Goal: Task Accomplishment & Management: Use online tool/utility

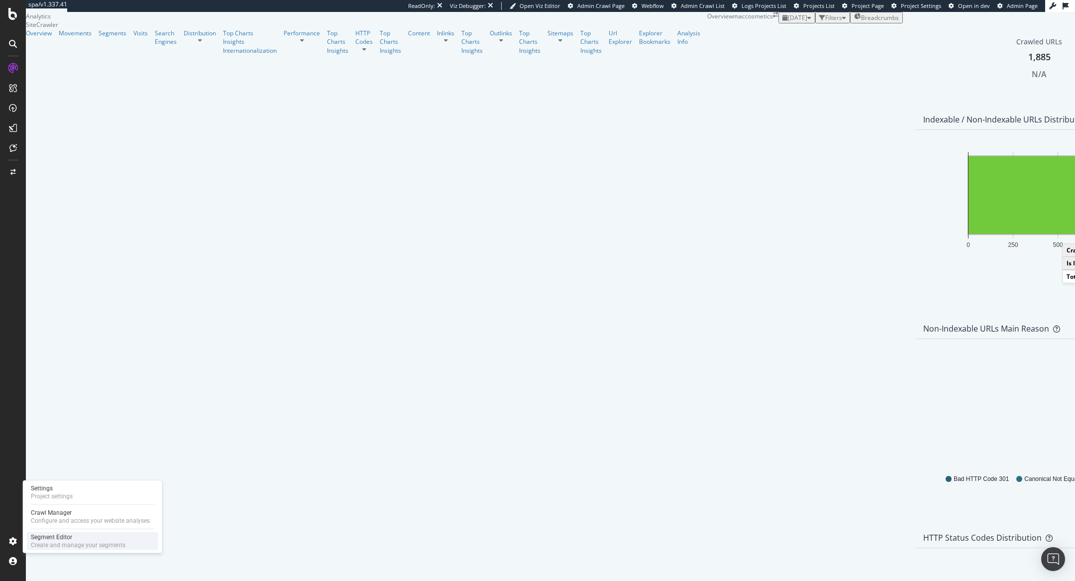
click at [35, 536] on div "Segment Editor" at bounding box center [78, 537] width 95 height 8
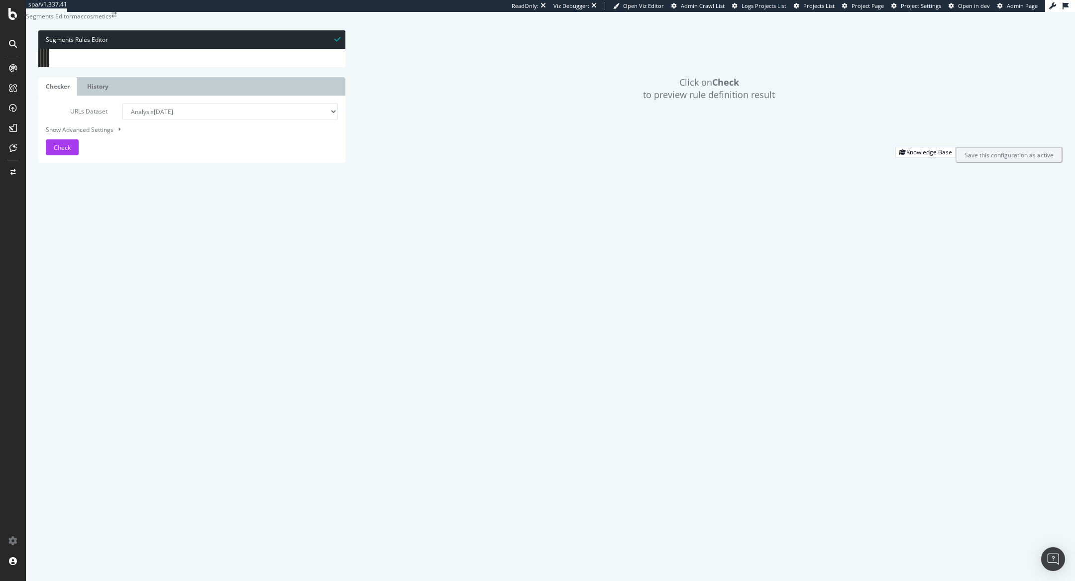
click at [158, 124] on div "[ segment : pagetype ] @ home path / @ unknown path /*" at bounding box center [202, 251] width 287 height 404
click at [128, 131] on div "[ segment : pagetype ] @ home path / @ unknown path /*" at bounding box center [202, 251] width 287 height 404
click at [108, 111] on div "[ segment : pagetype ] @ home path / @ unknown path /*" at bounding box center [202, 251] width 287 height 404
click at [65, 152] on span "Check" at bounding box center [62, 147] width 17 height 8
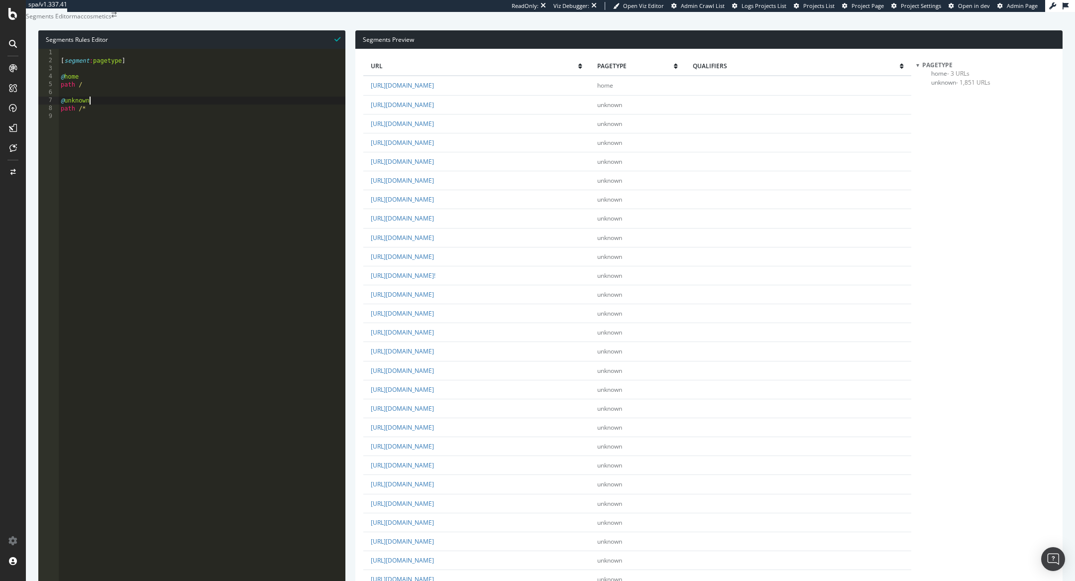
click at [106, 124] on div "[ segment : pagetype ] @ home path / @ unknown path /*" at bounding box center [202, 251] width 287 height 404
click at [87, 124] on div "[ segment : pagetype ] @ home path / @ unknown path /*" at bounding box center [202, 251] width 287 height 404
click at [107, 109] on div "[ segment : pagetype ] @ home path / @ others path /*" at bounding box center [202, 251] width 287 height 404
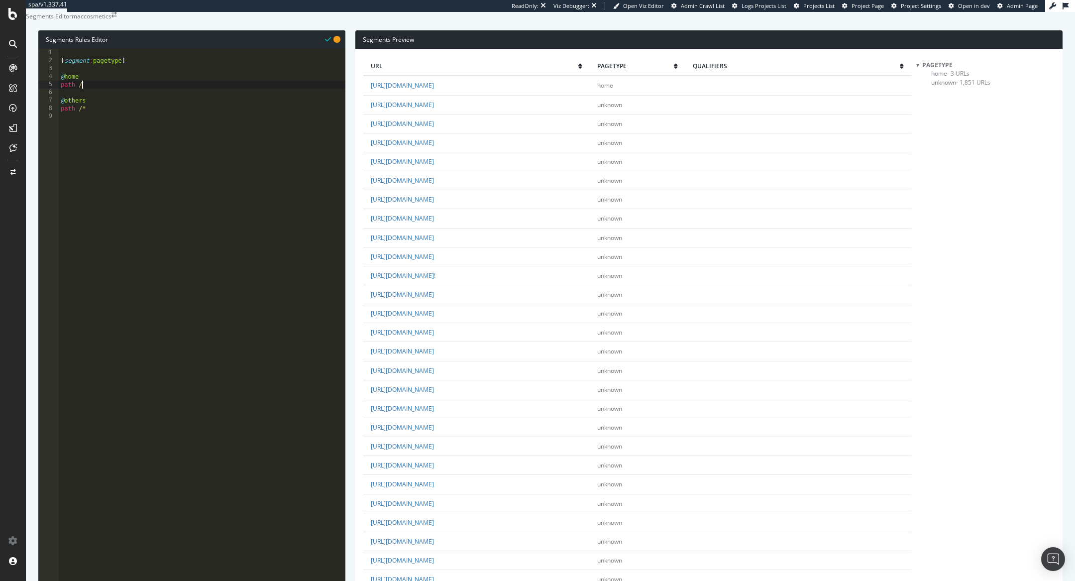
type textarea "path /"
click at [434, 185] on link "https://www.maccosmetics.com/hyper-real-skincare?search_type=trending_terms" at bounding box center [402, 180] width 63 height 8
click at [95, 118] on div "[ segment : pagetype ] @ home path / @ @ others path /*" at bounding box center [204, 251] width 284 height 404
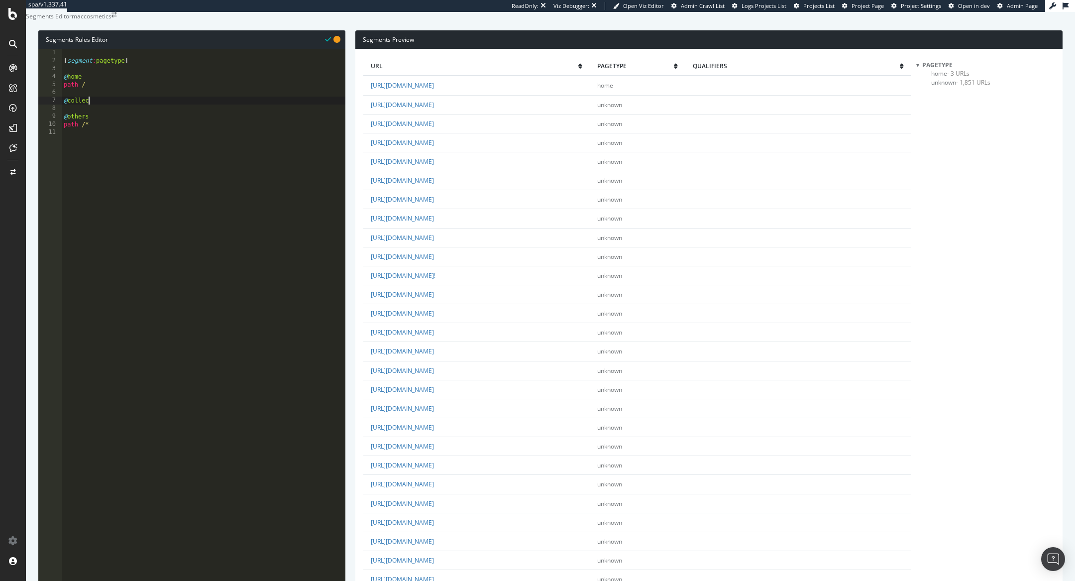
scroll to position [0, 1]
type textarea "@collections"
click at [96, 126] on div "[ segment : pagetype ] @ home path / @ collections path / @ others path /*" at bounding box center [204, 251] width 284 height 404
paste textarea "collections"
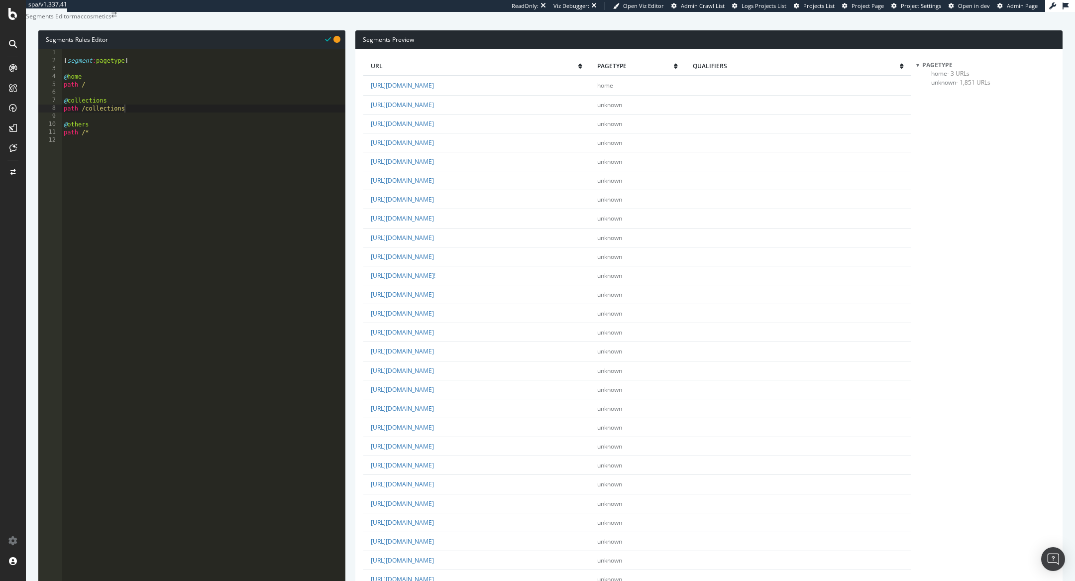
click at [152, 131] on div "[ segment : pagetype ] @ home path / @ collections path /collections @ others p…" at bounding box center [204, 251] width 284 height 404
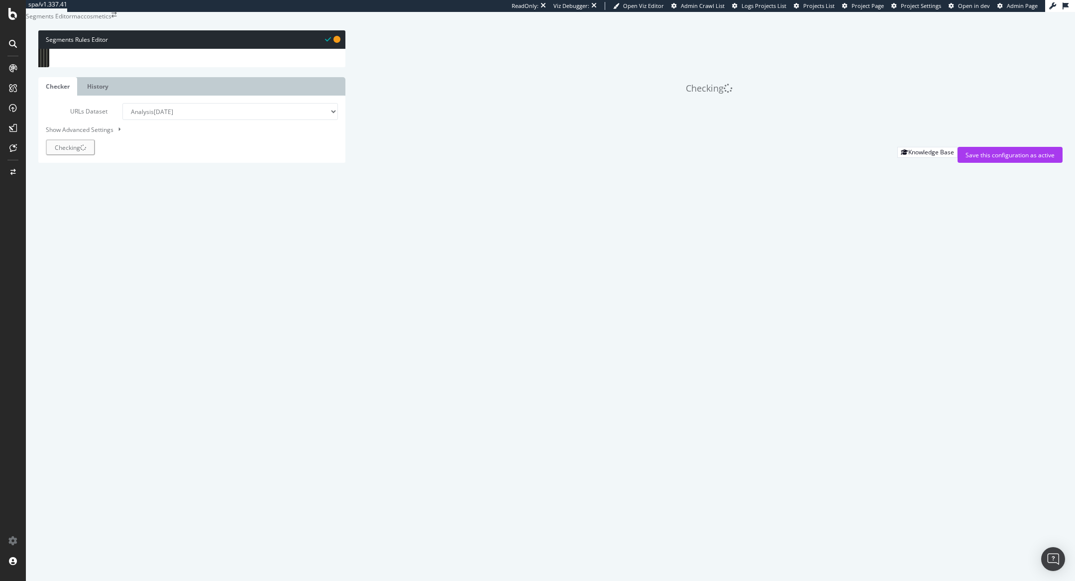
click at [200, 126] on div "[ segment : pagetype ] @ home path / @ collections path /collection @ others pa…" at bounding box center [204, 251] width 284 height 404
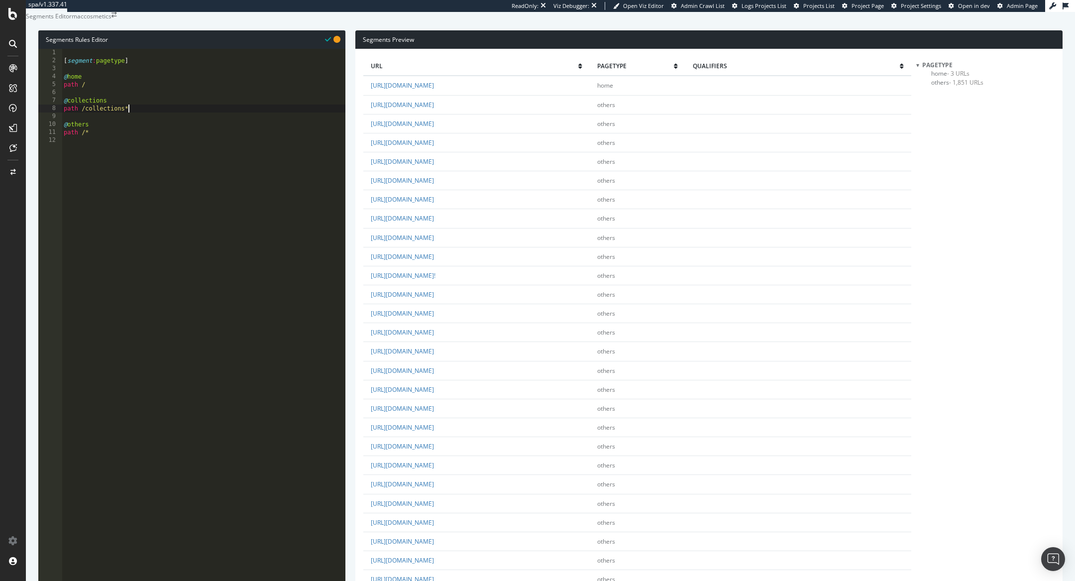
type textarea "path /collections*"
click at [167, 133] on div "[ segment : pagetype ] @ home path / @ collections path /collections* @ others …" at bounding box center [204, 251] width 284 height 404
click at [151, 129] on div "[ segment : pagetype ] @ home path / @ collections path /collections* @ others …" at bounding box center [204, 251] width 284 height 404
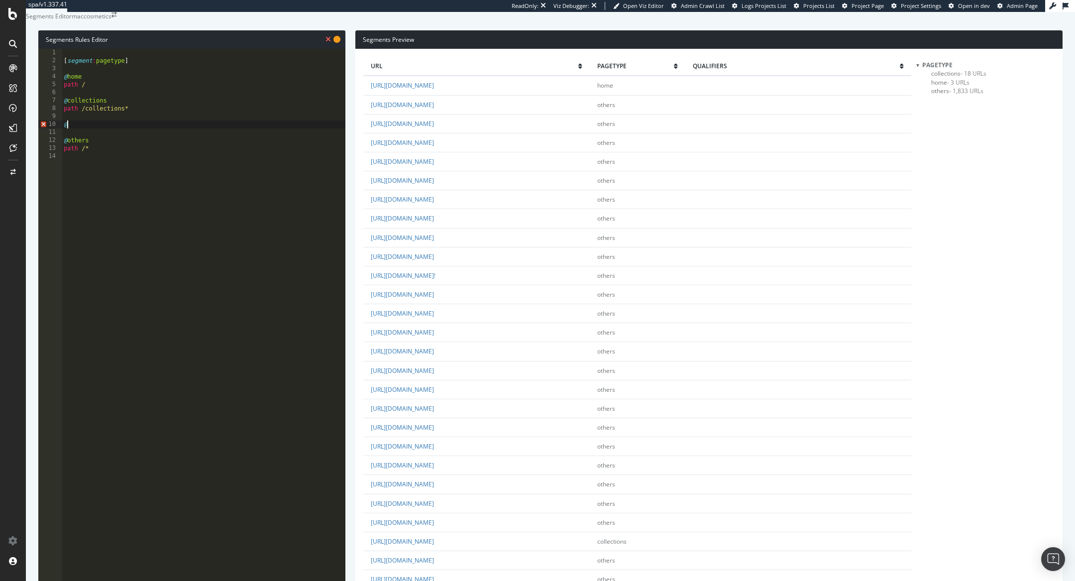
paste textarea "bestsellers"
type textarea "@bestsellers"
paste textarea "/bestsellers"
click at [66, 155] on div "[ segment : pagetype ] @ home path / @ collections path /collections* @ bestsel…" at bounding box center [204, 251] width 284 height 404
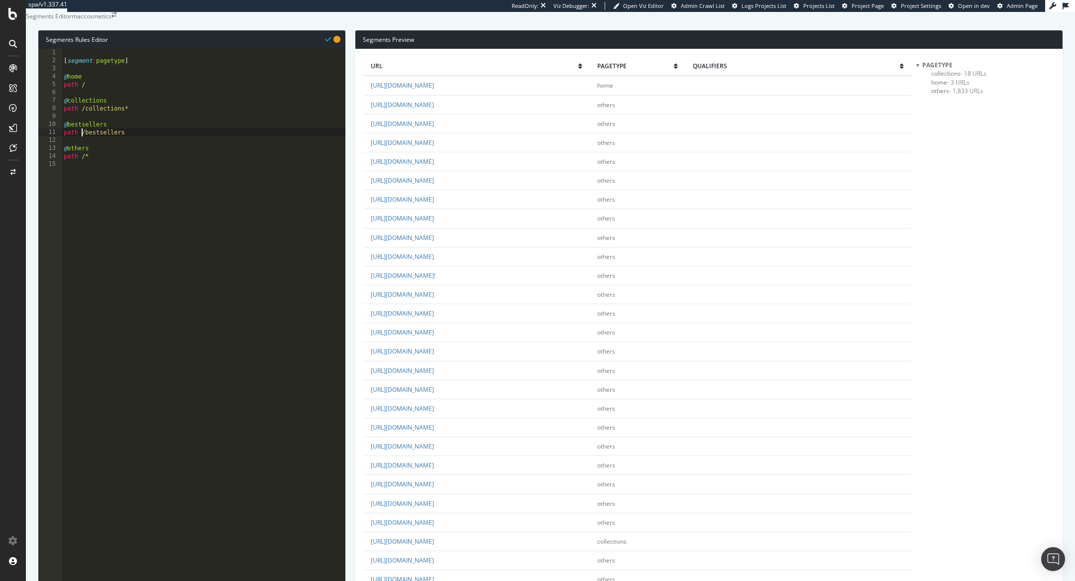
click at [142, 153] on div "[ segment : pagetype ] @ home path / @ collections path /collections* @ bestsel…" at bounding box center [204, 251] width 284 height 404
type textarea "path /bestsellers*"
click at [166, 154] on div "[ segment : pagetype ] @ home path / @ collections path /collections* @ bestsel…" at bounding box center [204, 251] width 284 height 404
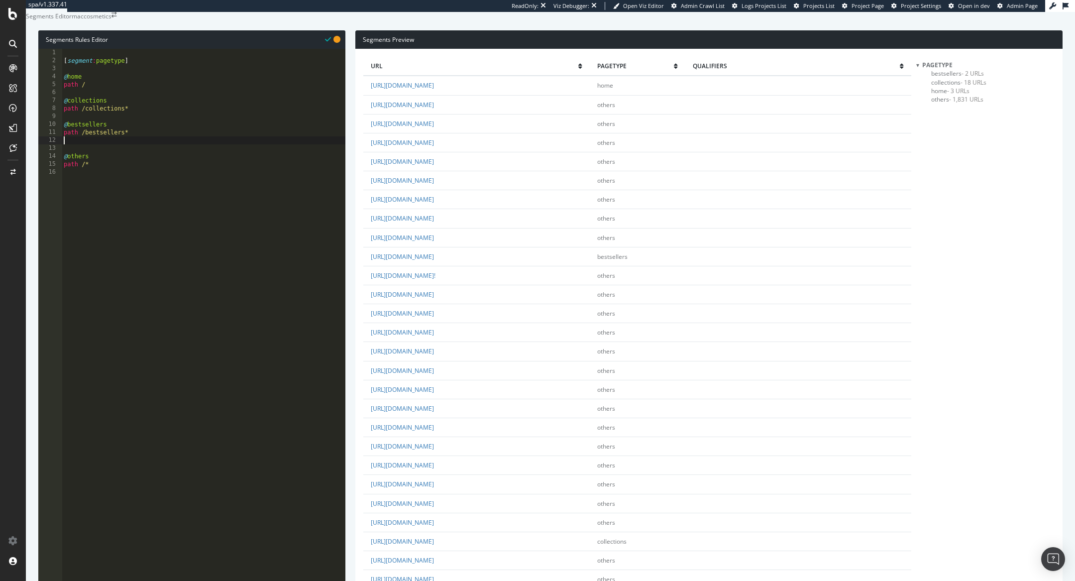
scroll to position [0, 0]
paste textarea "lip-products"
type textarea "@lip-products"
paste textarea "lip-products"
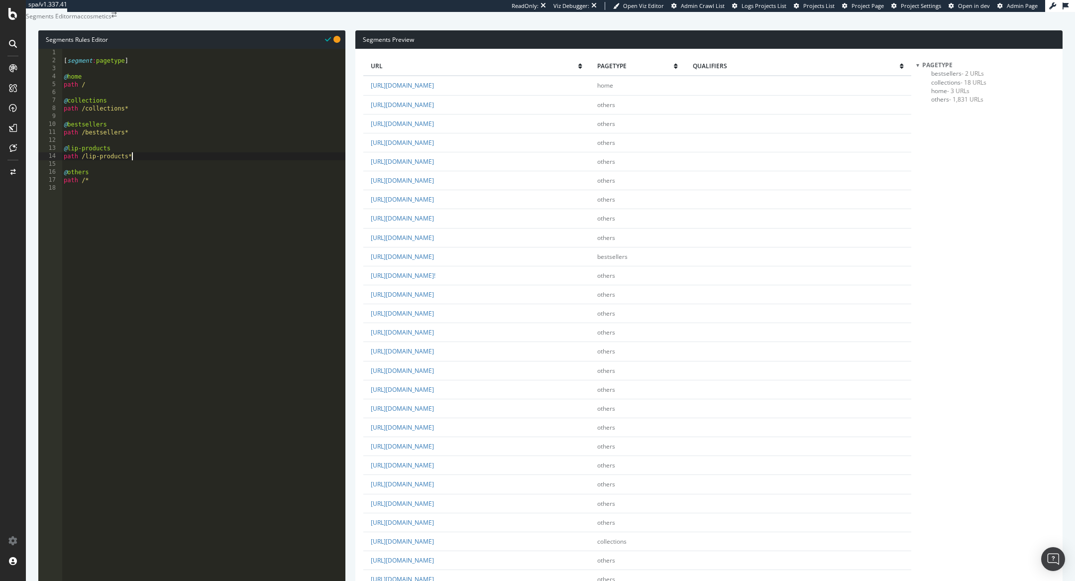
scroll to position [0, 4]
type textarea "path /lip-products*"
click at [142, 186] on div "[ segment : pagetype ] @ home path / @ collections path /collections* @ bestsel…" at bounding box center [204, 251] width 284 height 404
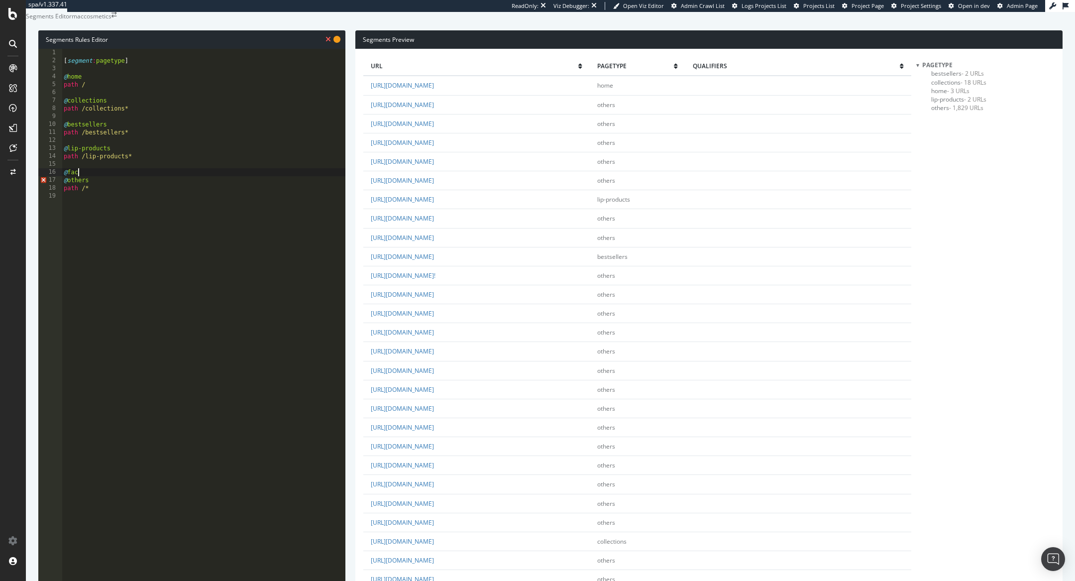
type textarea "@face"
type textarea "path /face*"
click at [150, 203] on div "[ segment : pagetype ] @ home path / @ collections path /collections* @ bestsel…" at bounding box center [204, 251] width 284 height 404
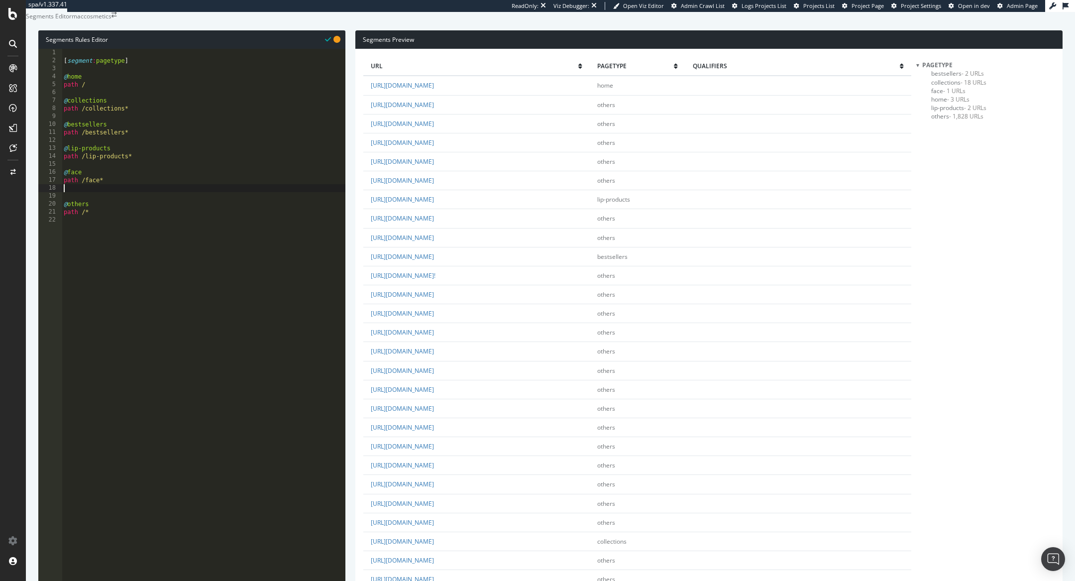
scroll to position [0, 0]
paste textarea "eye-products"
type textarea "@eye-products"
paste textarea "eye-products"
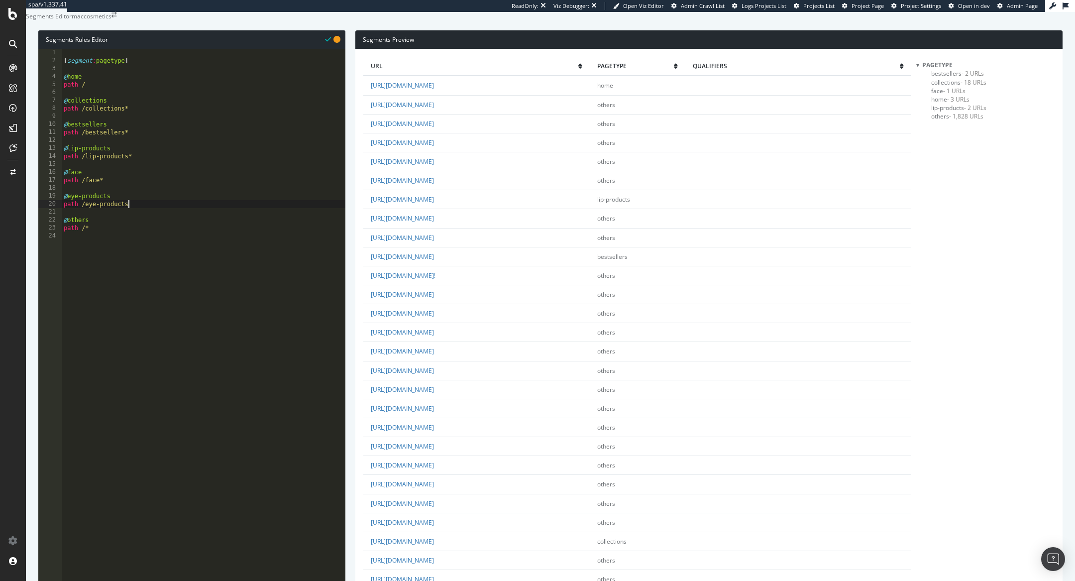
type textarea "path /eye-products*"
type textarea "@skincare"
paste textarea "skincare"
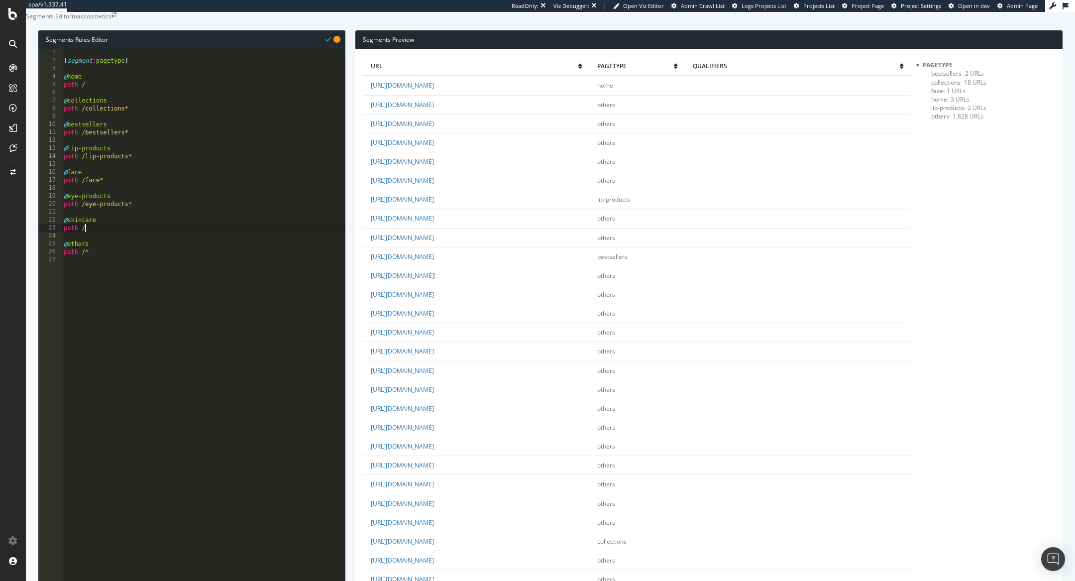
type textarea "path /skincare"
paste textarea "gift-guide-mac-love"
type textarea "@gift-guide-mac-love"
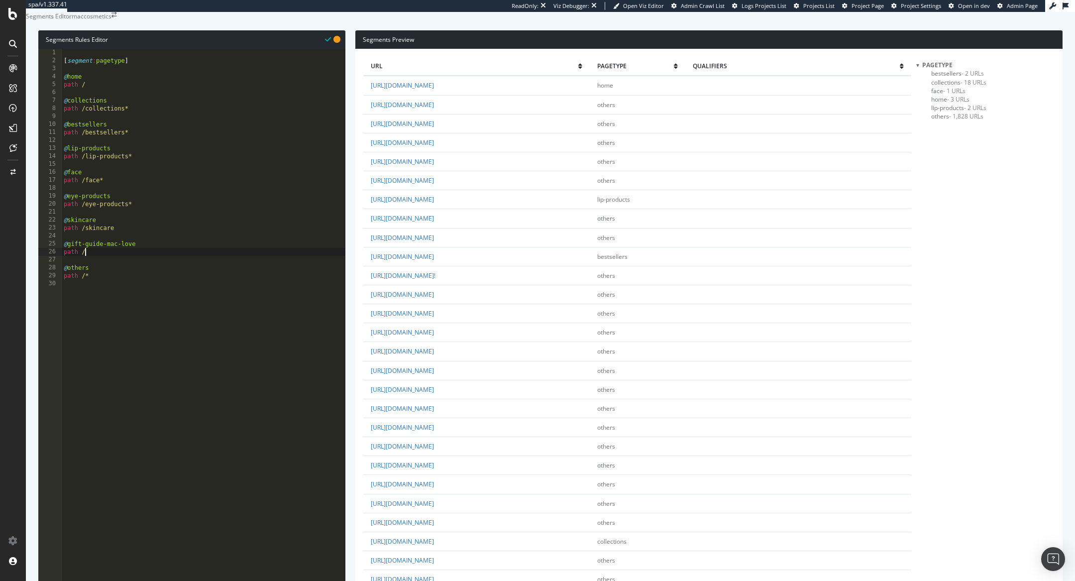
paste textarea "gift-guide-mac-love"
click at [177, 270] on div "[ segment : pagetype ] @ home path / @ collections path /collections* @ bestsel…" at bounding box center [204, 251] width 284 height 404
type textarea "path /gift-guide-mac-love*"
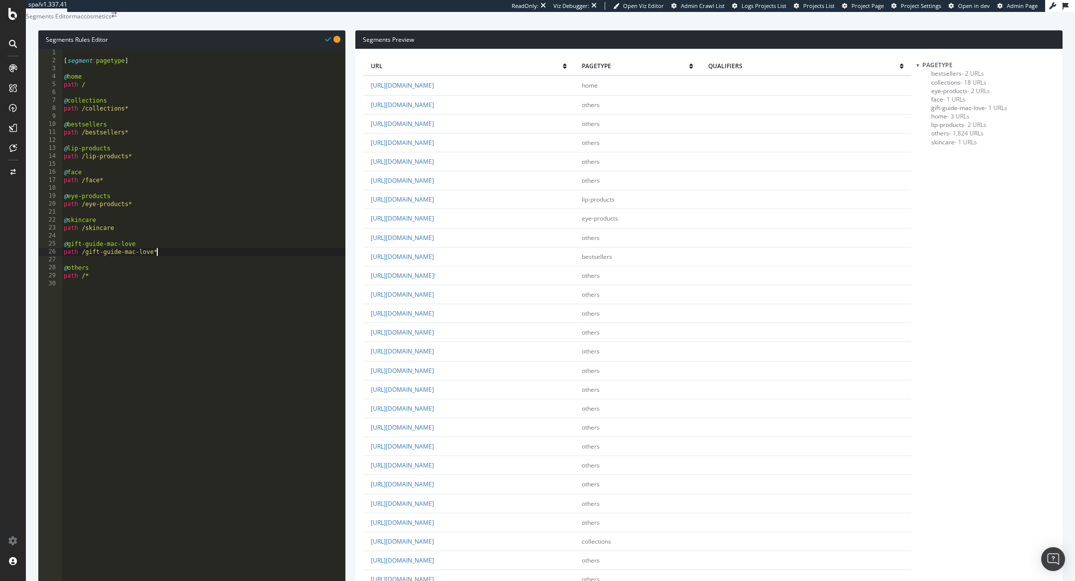
click at [198, 273] on div "[ segment : pagetype ] @ home path / @ collections path /collections* @ bestsel…" at bounding box center [204, 251] width 284 height 404
type textarea "@virtual"
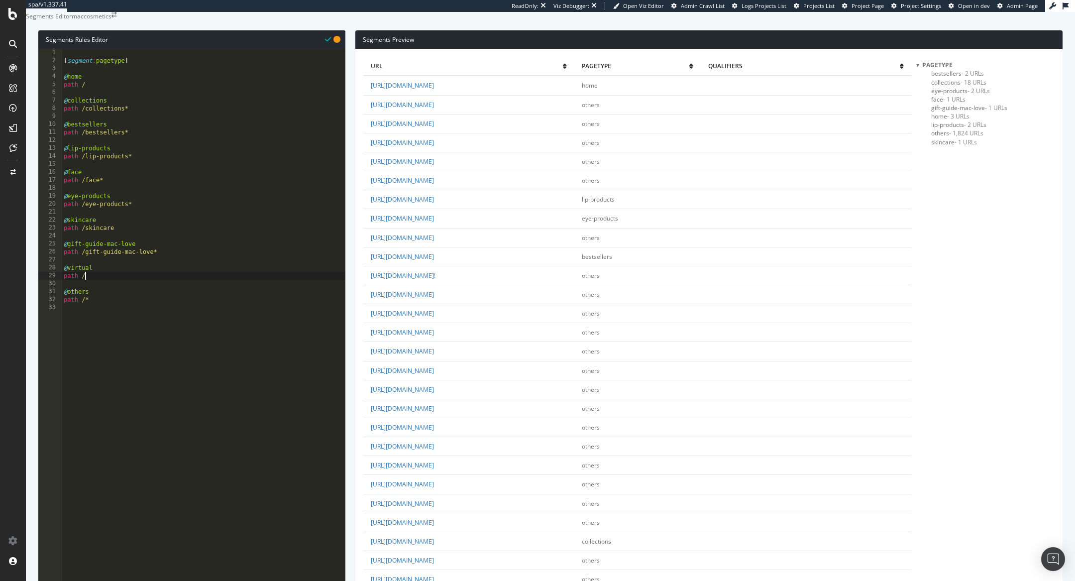
paste textarea "virtual"
type textarea "path /virtual*"
click at [164, 297] on div "[ segment : pagetype ] @ home path / @ collections path /collections* @ bestsel…" at bounding box center [204, 251] width 284 height 404
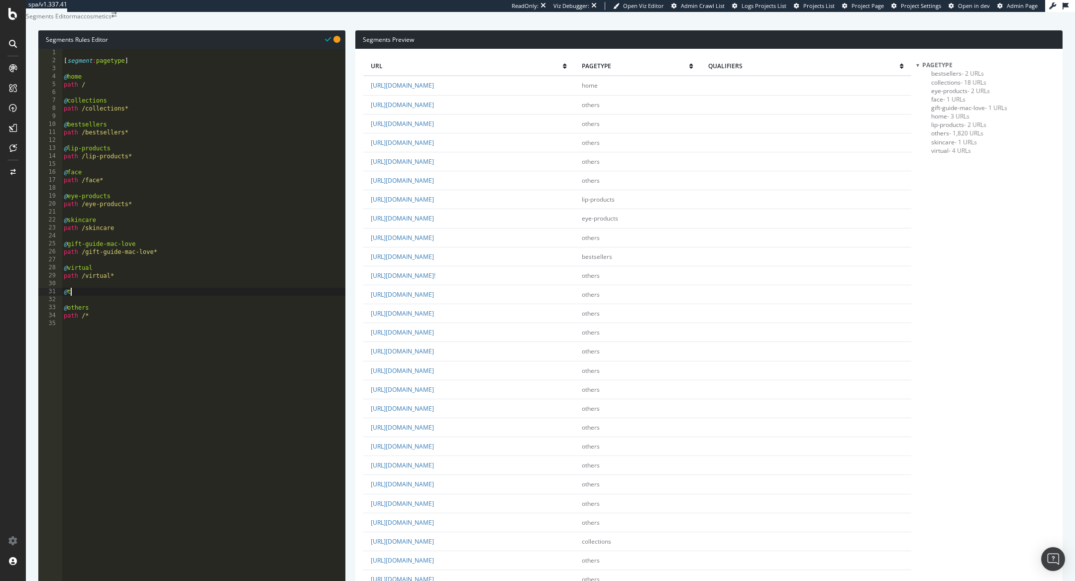
scroll to position [0, 0]
type textarea "@trend"
paste textarea "mac-trend"
type textarea "path /mac-trend*"
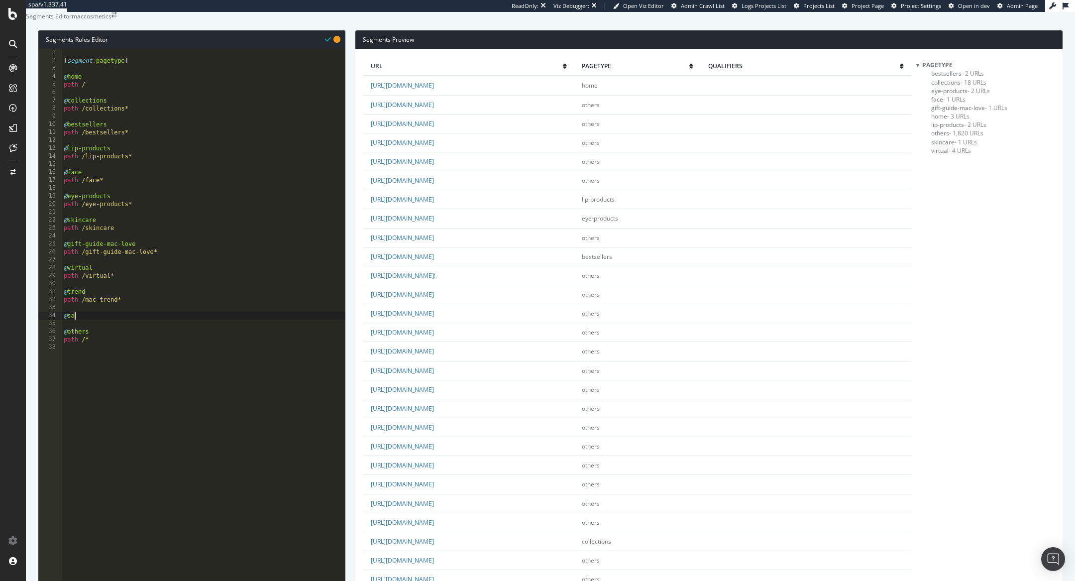
scroll to position [0, 0]
type textarea "@sale"
click at [87, 337] on div "[ segment : pagetype ] @ home path / @ collections path /collections* @ bestsel…" at bounding box center [204, 251] width 284 height 404
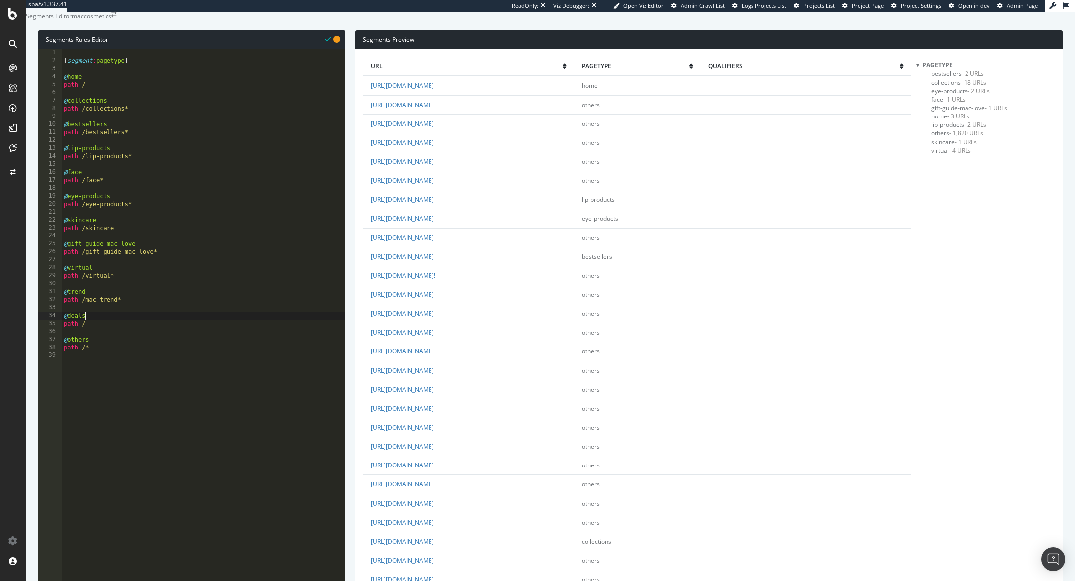
click at [110, 346] on div "[ segment : pagetype ] @ home path / @ collections path /collections* @ bestsel…" at bounding box center [204, 251] width 284 height 404
click at [126, 105] on div "[ segment : pagetype ] @ home path / @ collections path /collections* @ bestsel…" at bounding box center [204, 251] width 284 height 404
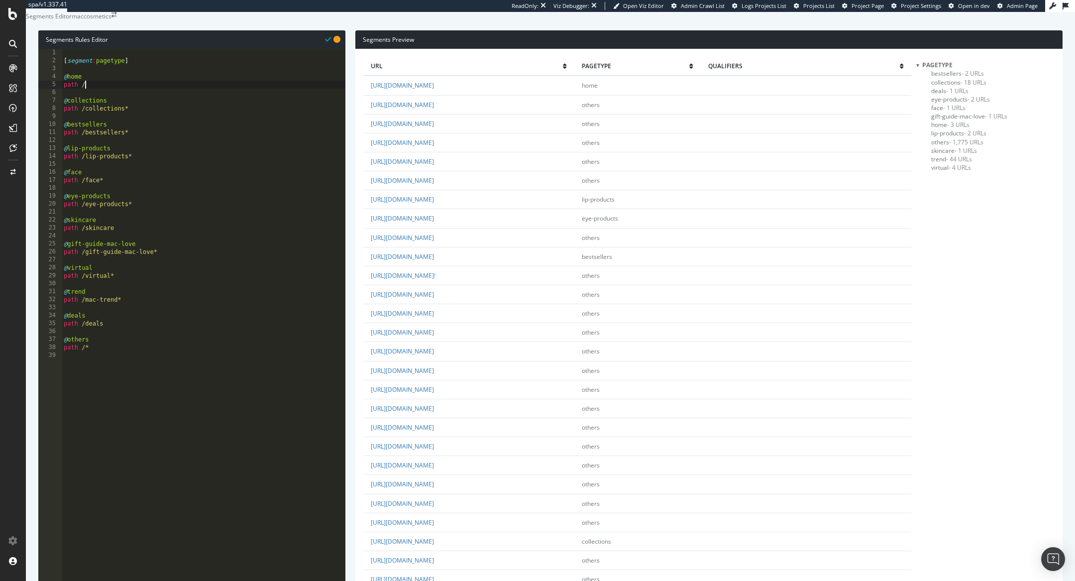
type textarea "path /"
type textarea "@product"
type textarea "path /product*"
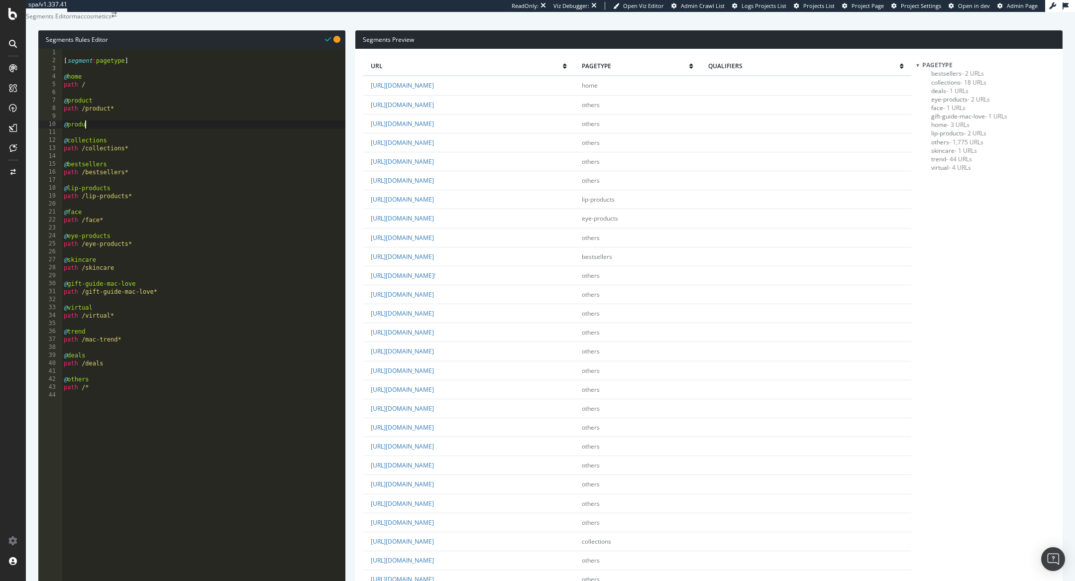
scroll to position [0, 1]
type textarea "@products"
click at [111, 144] on div "[ segment : pagetype ] @ home path / @ product path /product* @ products path /…" at bounding box center [204, 251] width 284 height 404
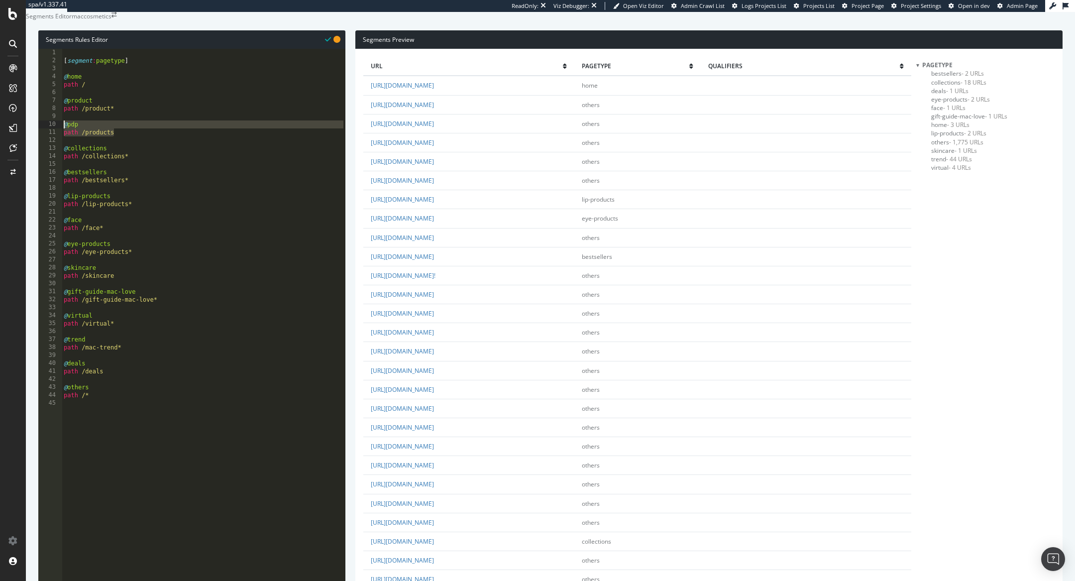
drag, startPoint x: 124, startPoint y: 156, endPoint x: 62, endPoint y: 147, distance: 62.9
click at [62, 147] on div "[ segment : pagetype ] @ home path / @ product path /product* @ pdp path /produ…" at bounding box center [204, 251] width 284 height 404
type textarea "@pdp path /products"
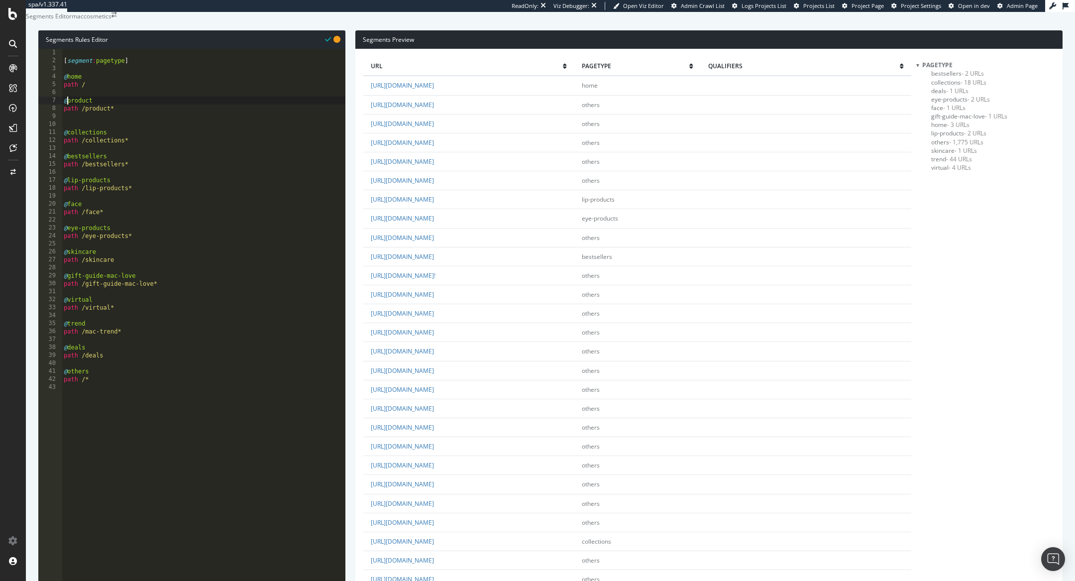
click at [66, 120] on div "[ segment : pagetype ] @ home path / @ product path /product* @ collections pat…" at bounding box center [204, 251] width 284 height 404
type textarea "@product"
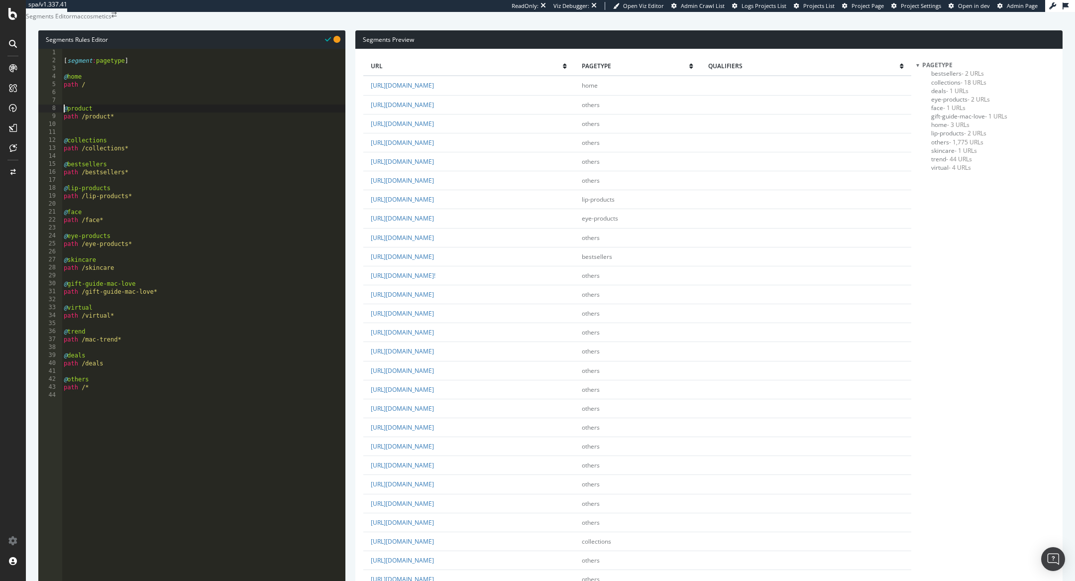
type textarea "@product"
paste textarea "path /products"
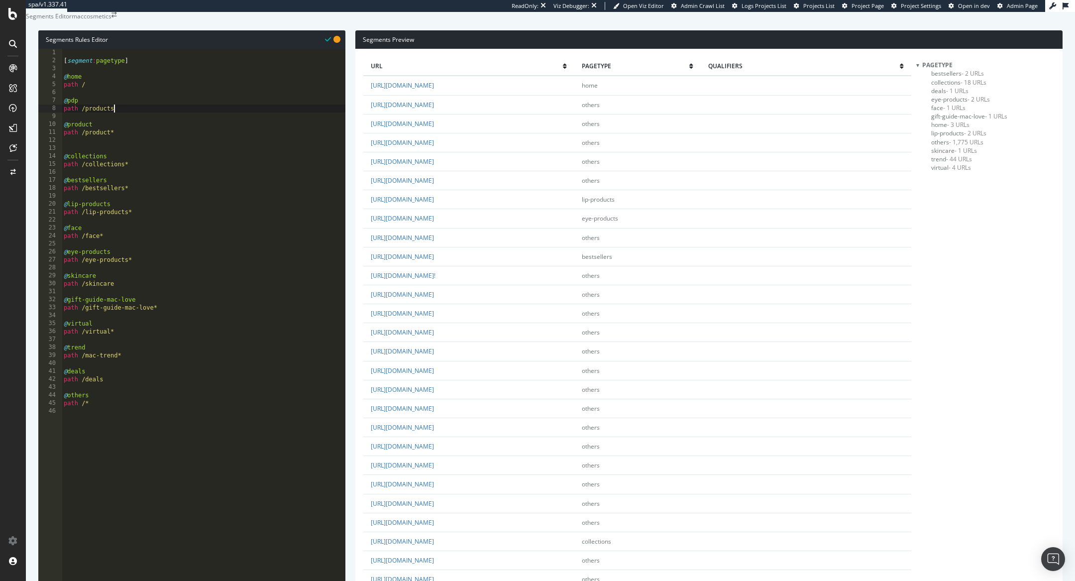
click at [133, 128] on div "[ segment : pagetype ] @ home path / @ pdp path /products @ product path /produ…" at bounding box center [204, 251] width 284 height 404
click at [116, 130] on div "[ segment : pagetype ] @ home path / @ pdp path /products* @ product path /prod…" at bounding box center [204, 251] width 284 height 404
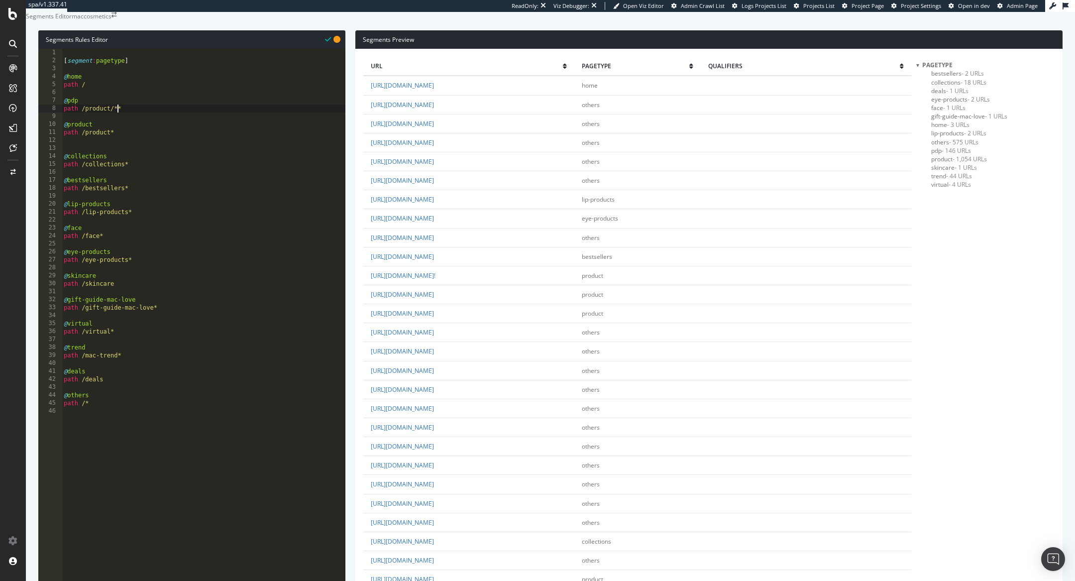
type textarea "path /product/*"
type textarea "path /product*"
click at [109, 153] on div "[ segment : pagetype ] @ home path / @ pdp path /product/* @ product path /prod…" at bounding box center [204, 251] width 284 height 404
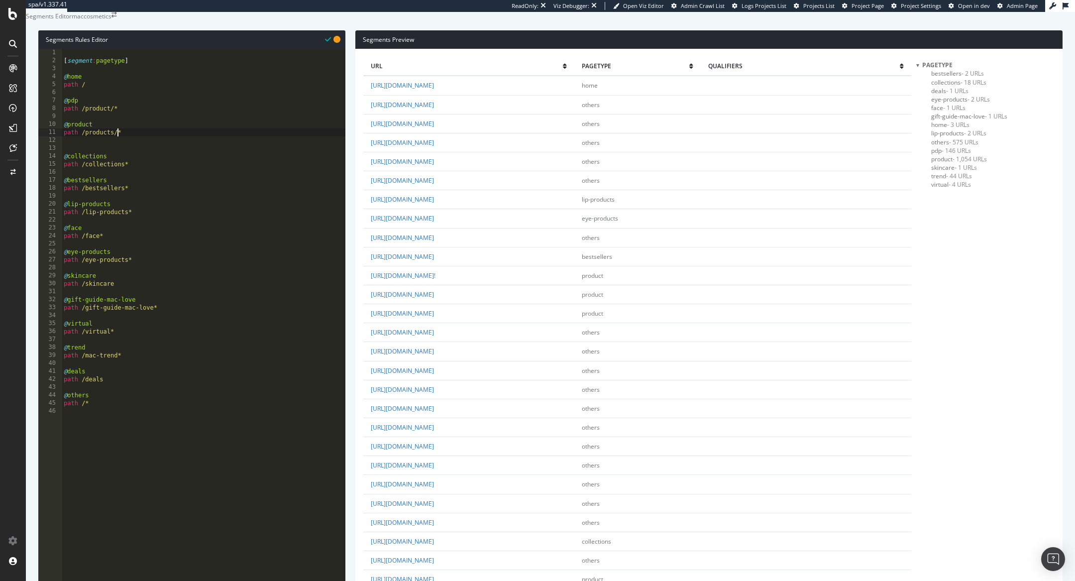
click at [101, 145] on div "[ segment : pagetype ] @ home path / @ pdp path /product/* @ product path /prod…" at bounding box center [204, 251] width 284 height 404
click at [105, 151] on div "[ segment : pagetype ] @ home path / @ pdp path /product/* @ products path /pro…" at bounding box center [204, 251] width 284 height 404
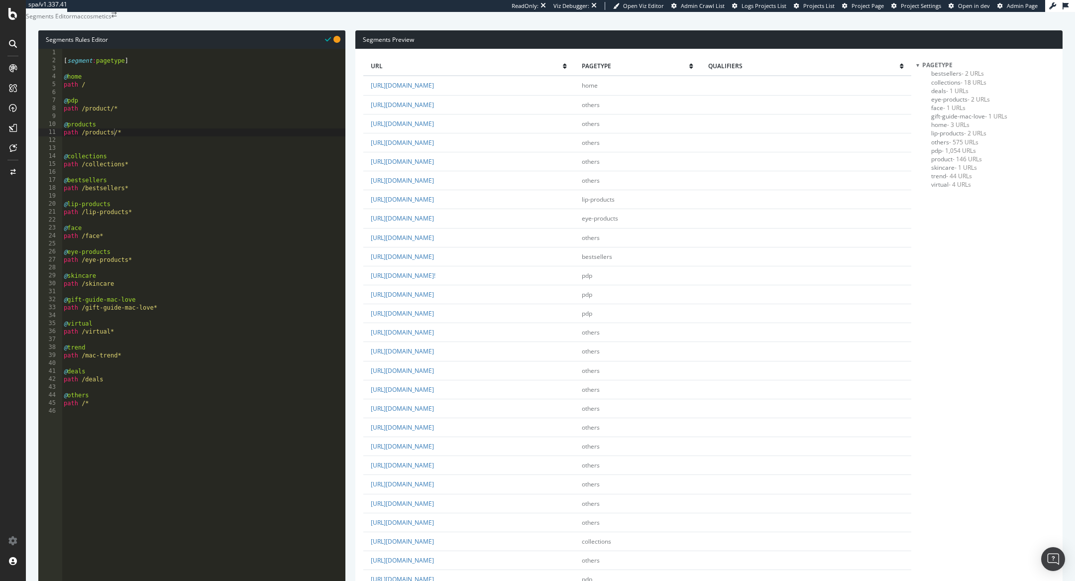
click at [99, 129] on div "[ segment : pagetype ] @ home path / @ pdp path /product/* @ products path /pro…" at bounding box center [204, 251] width 284 height 404
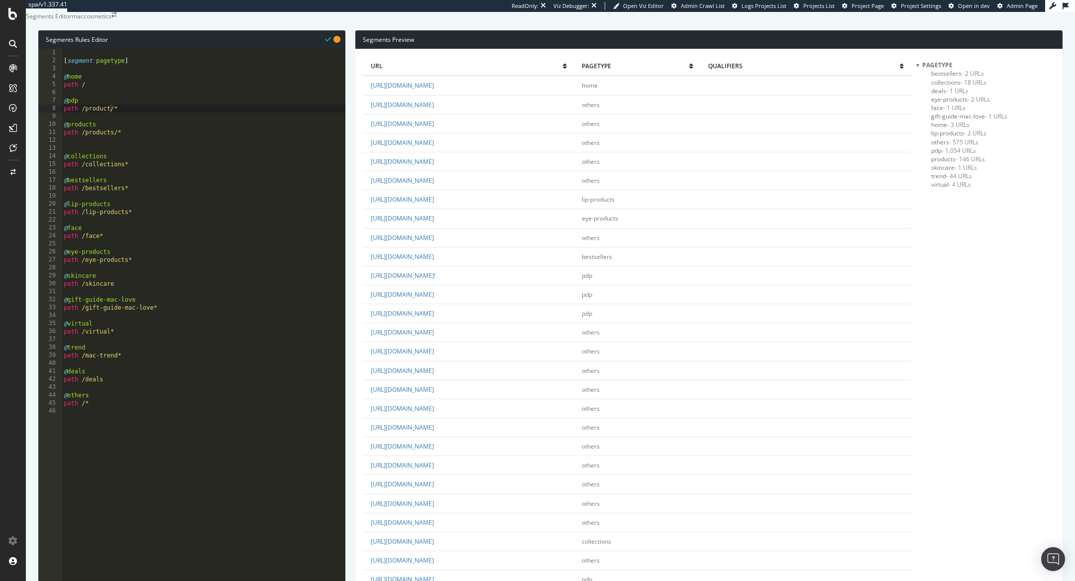
click at [937, 146] on span "others - 575 URLs" at bounding box center [954, 142] width 47 height 8
click at [434, 271] on link "https://www.maccosmetics.com/tempting-lp-discontinued-products" at bounding box center [402, 275] width 63 height 8
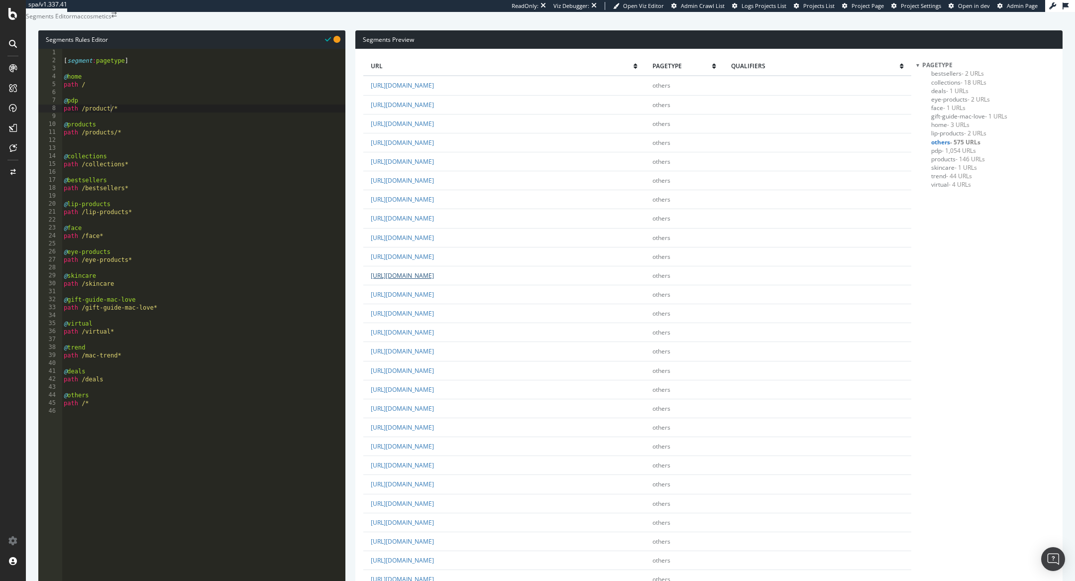
scroll to position [1538, 0]
click at [177, 396] on div "[ segment : pagetype ] @ home path / @ pdp path /product/* @ products path /pro…" at bounding box center [204, 251] width 284 height 404
click at [194, 396] on div "[ segment : pagetype ] @ home path / @ pdp path /product/* @ products path /pro…" at bounding box center [204, 251] width 284 height 404
type textarea "path /deals"
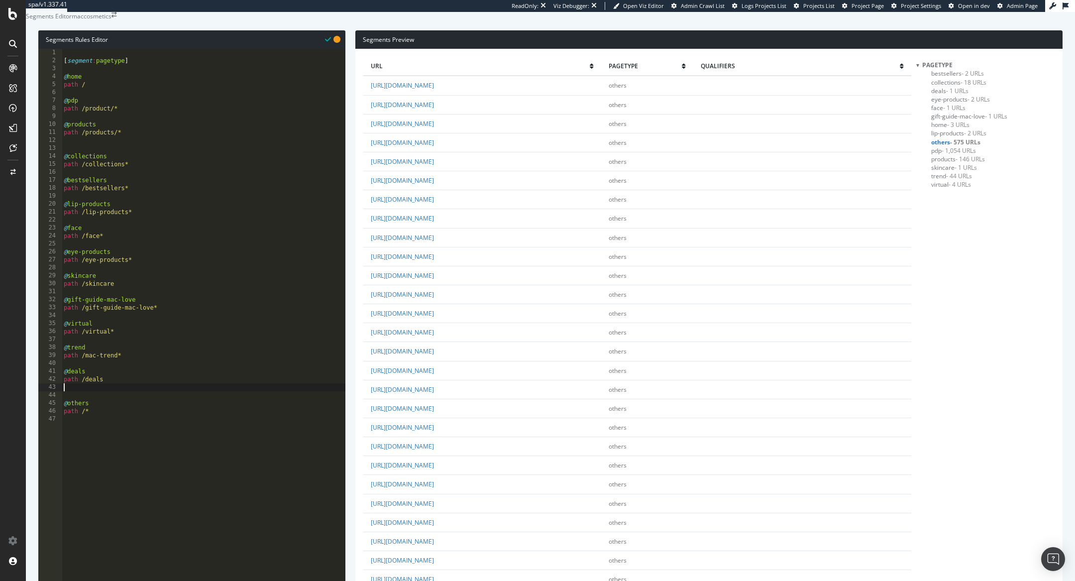
scroll to position [0, 0]
type textarea "@us"
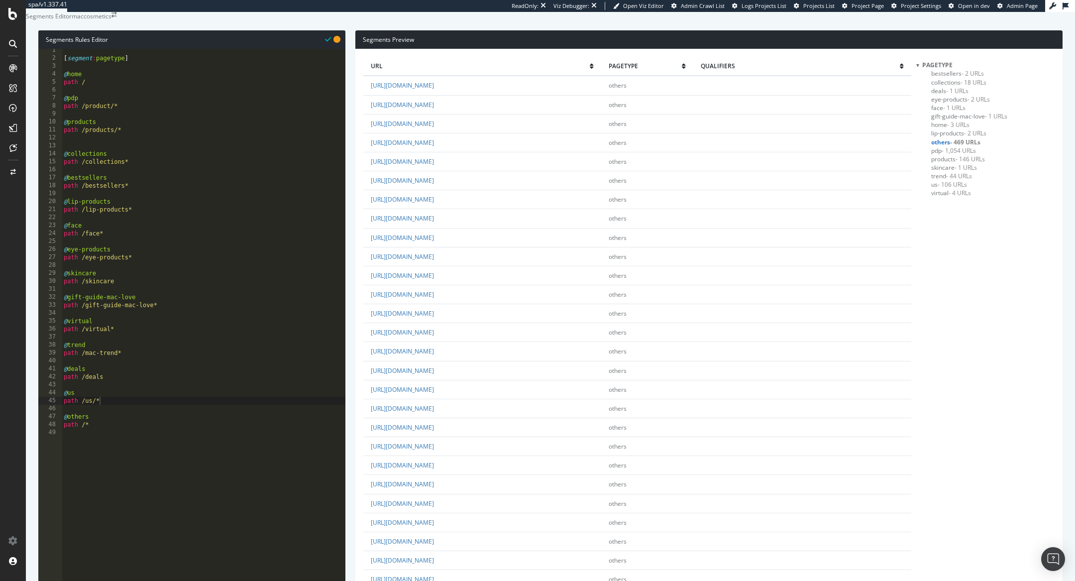
scroll to position [1512, 0]
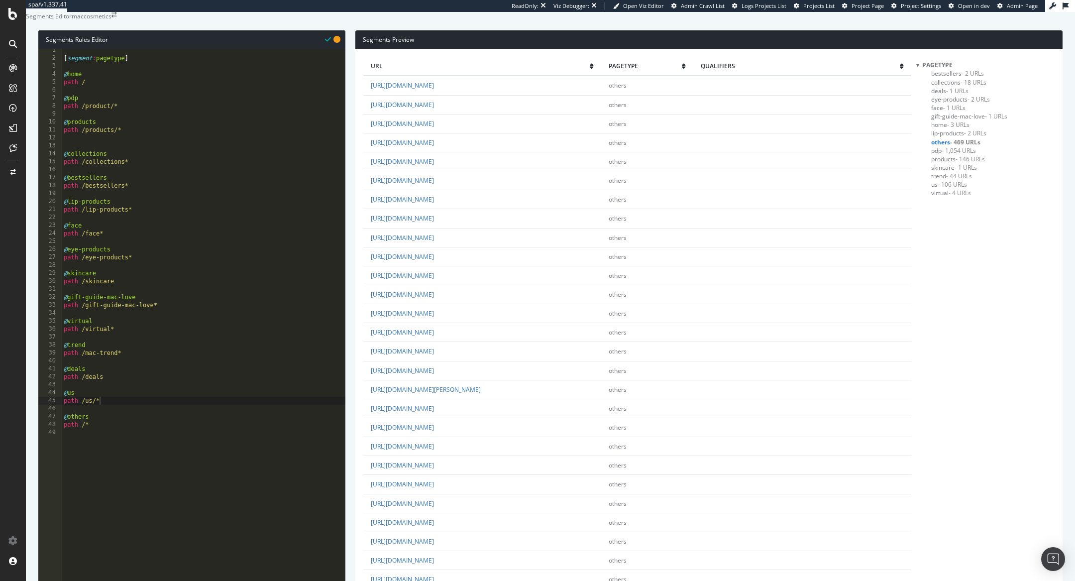
click at [434, 413] on link "https://maccosmetics.com/book-appointment?counterId=1524" at bounding box center [402, 408] width 63 height 8
click at [120, 396] on div "[ segment : pagetype ] @ home path / @ pdp path /product/* @ products path /pro…" at bounding box center [204, 248] width 284 height 404
type textarea "path /deals"
paste textarea "/book-appointment?"
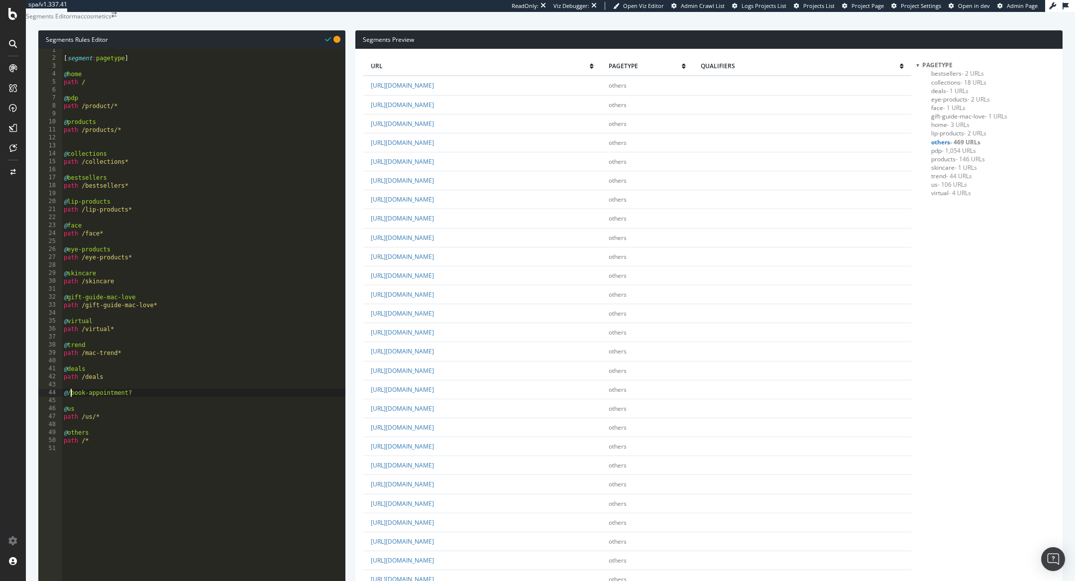
type textarea "@book-appointment?"
click at [158, 411] on div "[ segment : pagetype ] @ home path / @ pdp path /product/* @ products path /pro…" at bounding box center [204, 248] width 284 height 404
paste textarea "/book-appointment?"
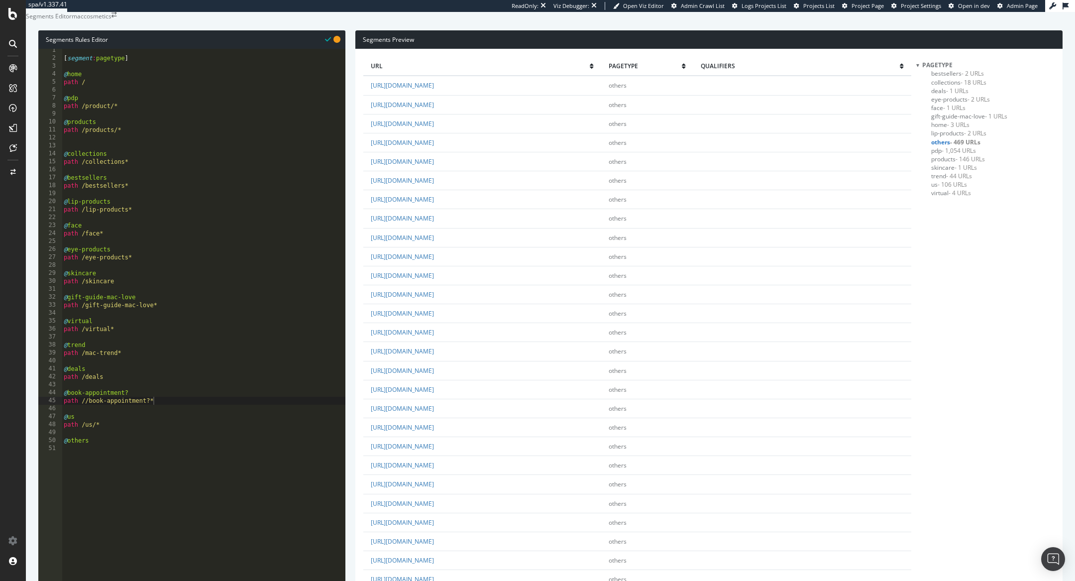
drag, startPoint x: 159, startPoint y: 422, endPoint x: 37, endPoint y: 421, distance: 121.5
click at [86, 415] on div "[ segment : pagetype ] @ home path / @ pdp path /product/* @ products path /pro…" at bounding box center [204, 248] width 284 height 404
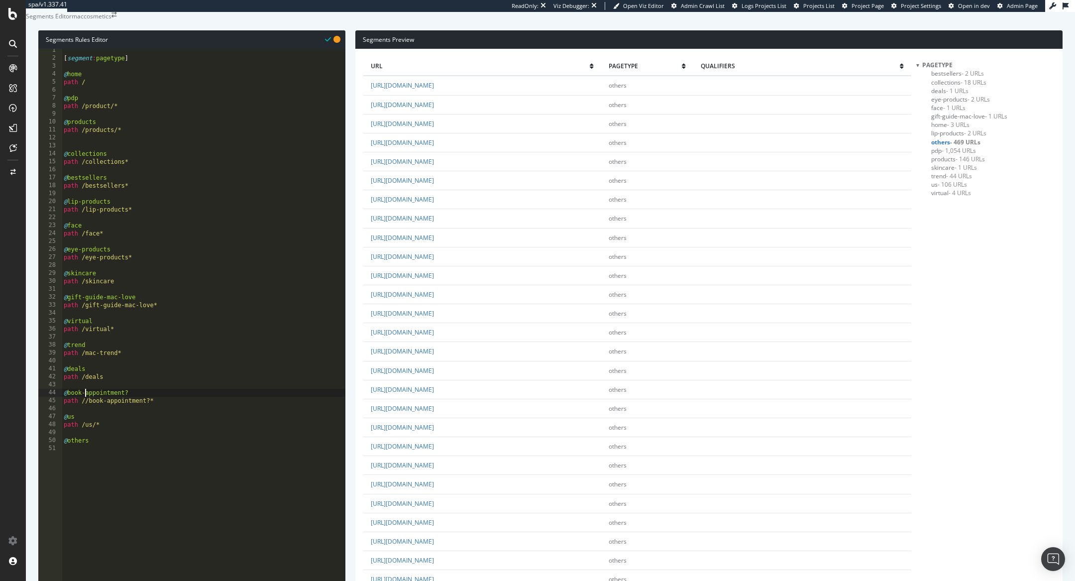
click at [89, 426] on div "[ segment : pagetype ] @ home path / @ pdp path /product/* @ products path /pro…" at bounding box center [204, 248] width 284 height 404
click at [86, 418] on div "[ segment : pagetype ] @ home path / @ pdp path /product/* @ products path /pro…" at bounding box center [204, 248] width 284 height 404
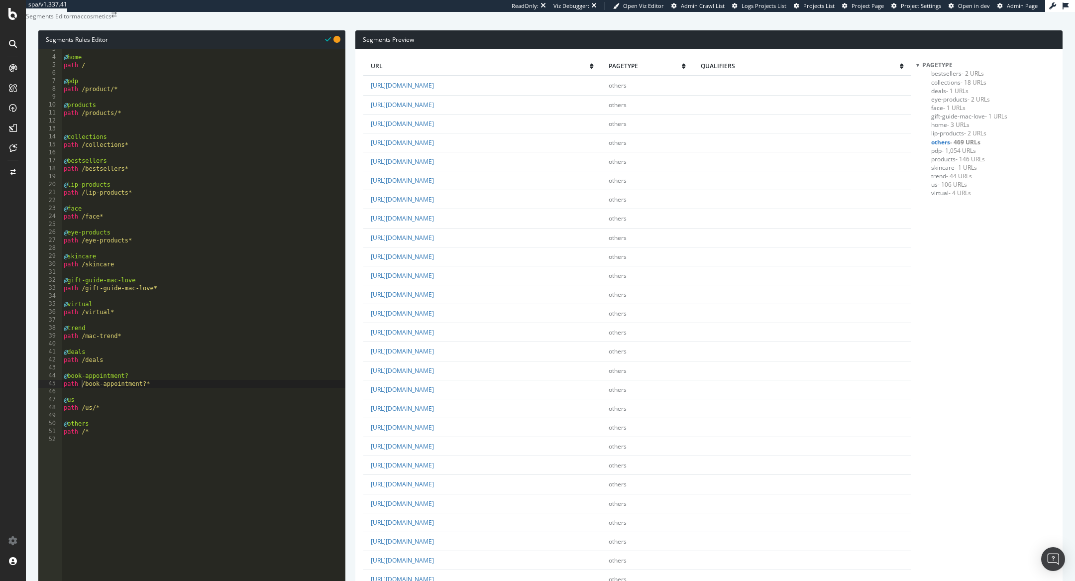
scroll to position [26, 0]
drag, startPoint x: 160, startPoint y: 397, endPoint x: 90, endPoint y: 397, distance: 70.2
click at [90, 397] on div "@ home path / @ pdp path /product/* @ products path /products/* @ collections p…" at bounding box center [204, 248] width 284 height 404
type textarea "path /"
paste textarea "Cursor at row 46"
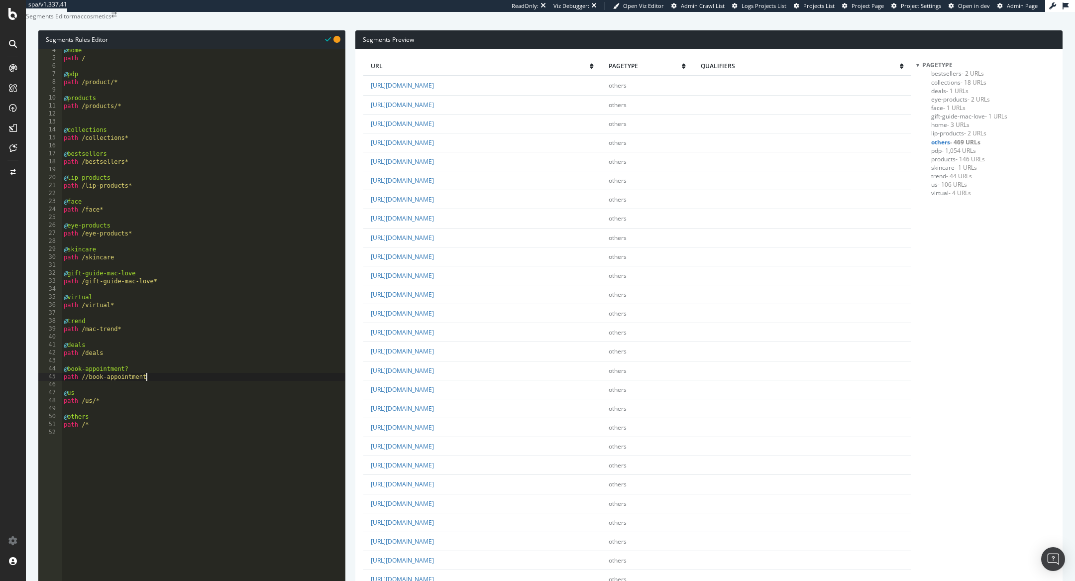
click at [161, 405] on div "@ home path / @ pdp path /product/* @ products path /products/* @ collections p…" at bounding box center [204, 248] width 284 height 404
click at [87, 400] on div "@ home path / @ pdp path /product/* @ products path /products/* @ collections p…" at bounding box center [204, 248] width 284 height 404
click at [158, 395] on div "@ home path / @ pdp path /product/* @ products path /products/* @ collections p…" at bounding box center [204, 248] width 284 height 404
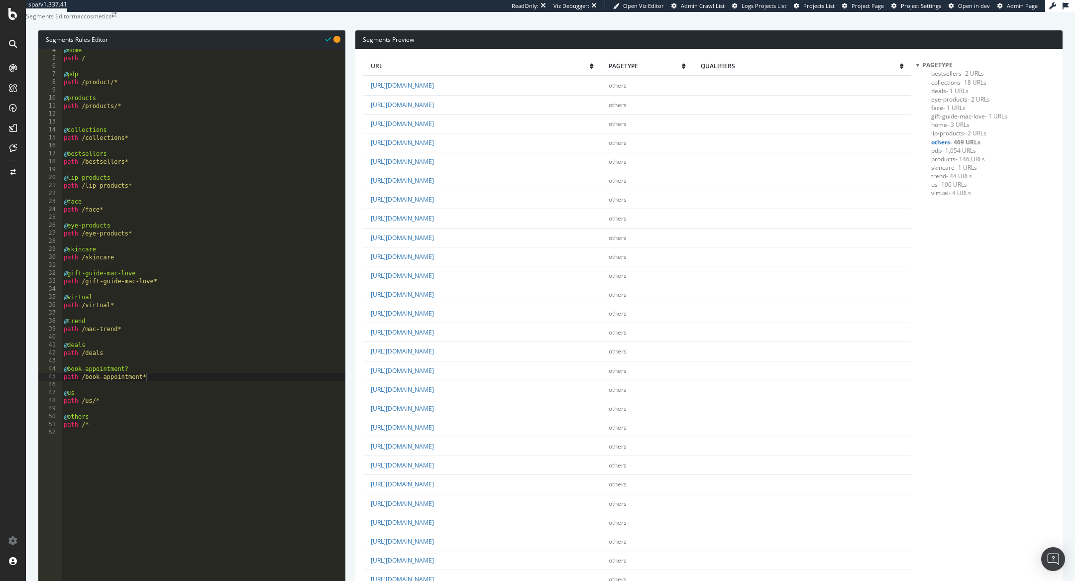
click at [155, 417] on div "@ home path / @ pdp path /product/* @ products path /products/* @ collections p…" at bounding box center [204, 248] width 284 height 404
click at [169, 410] on div "@ home path / @ pdp path /product/* @ products path /products/* @ collections p…" at bounding box center [204, 248] width 284 height 404
click at [176, 411] on div "@ home path / @ pdp path /product/* @ products path /products/* @ collections p…" at bounding box center [204, 248] width 284 height 404
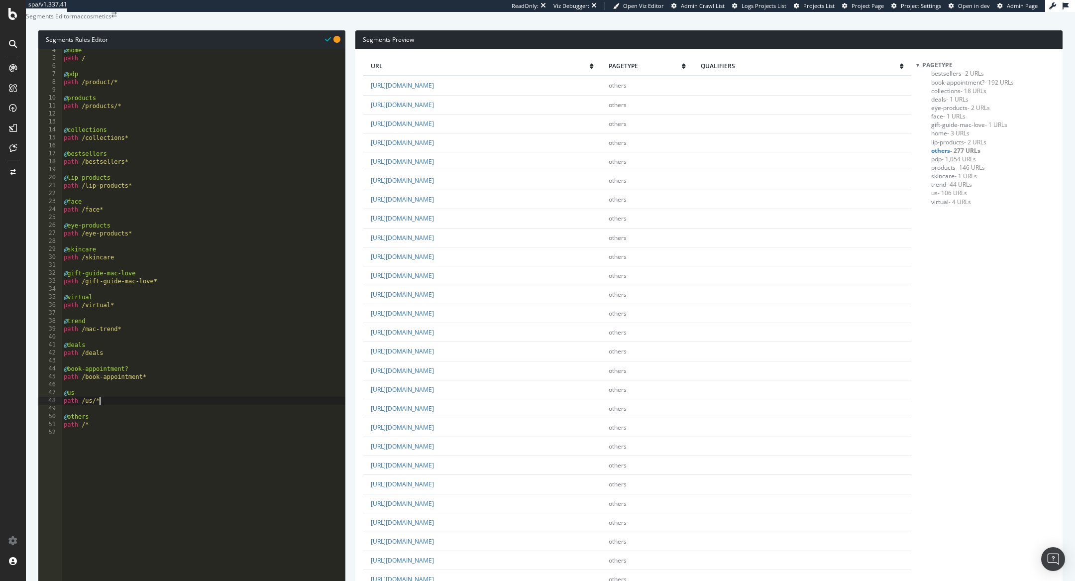
click at [193, 420] on div "@ home path / @ pdp path /product/* @ products path /products/* @ collections p…" at bounding box center [204, 248] width 284 height 404
type textarea "path /us/*"
type textarea "@account"
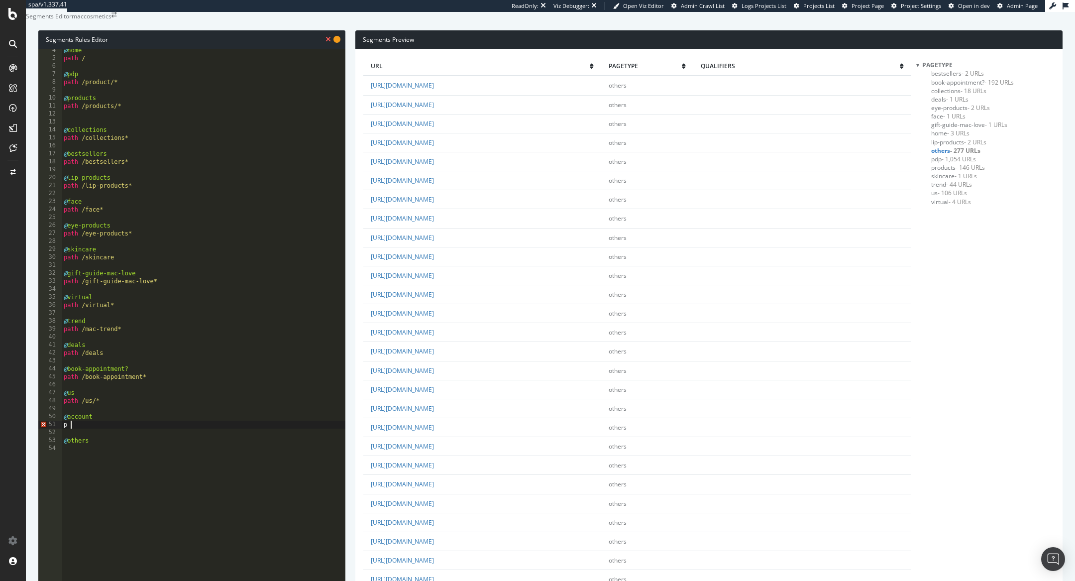
type textarea "p"
type textarea "@account"
type textarea "path /account/*"
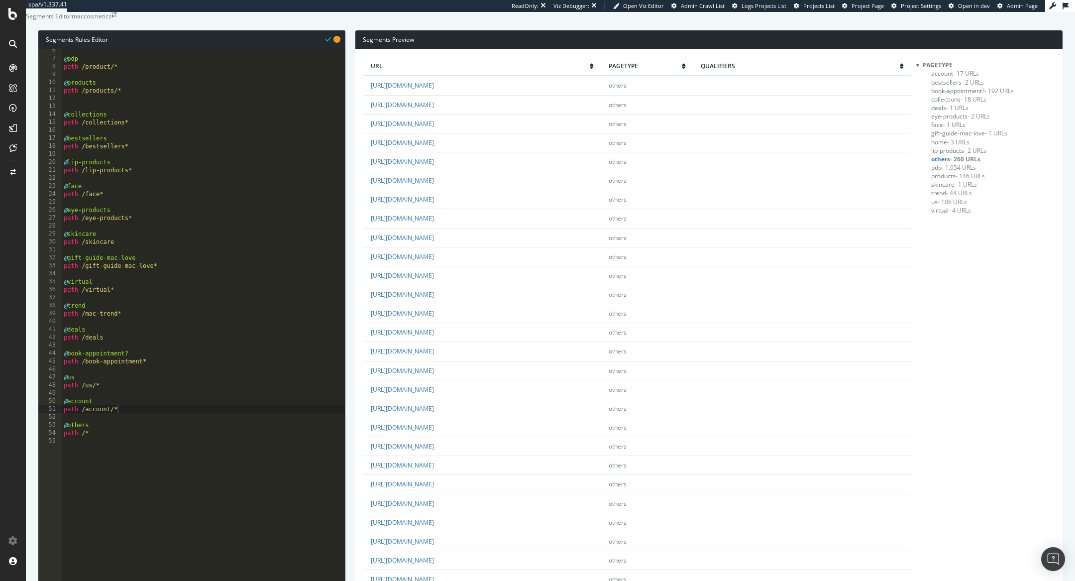
scroll to position [41, 0]
click at [936, 78] on span "account - 17 URLs" at bounding box center [955, 73] width 48 height 8
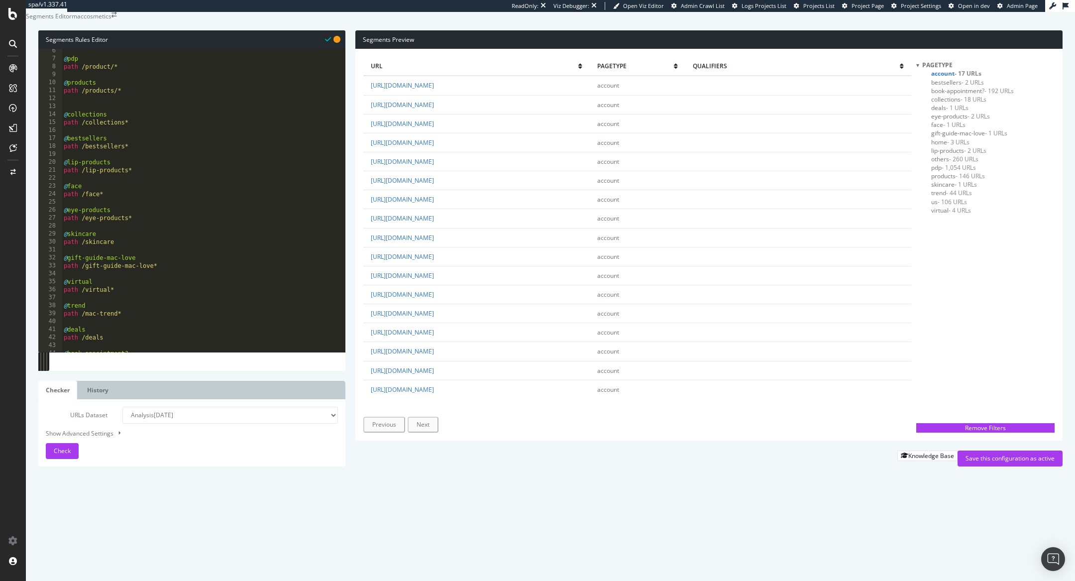
click at [944, 163] on span "others - 260 URLs" at bounding box center [954, 159] width 47 height 8
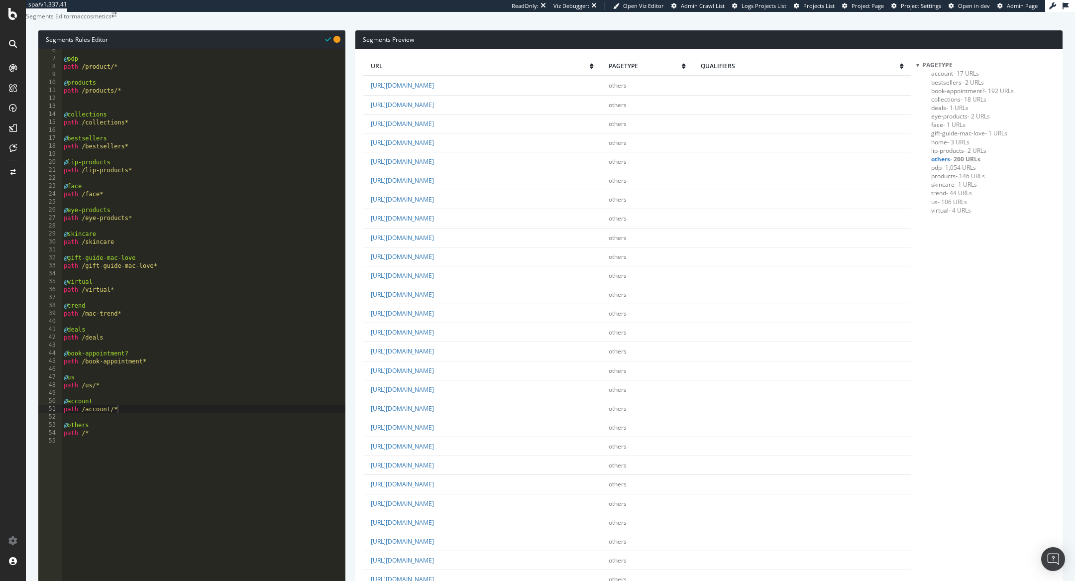
scroll to position [1512, 0]
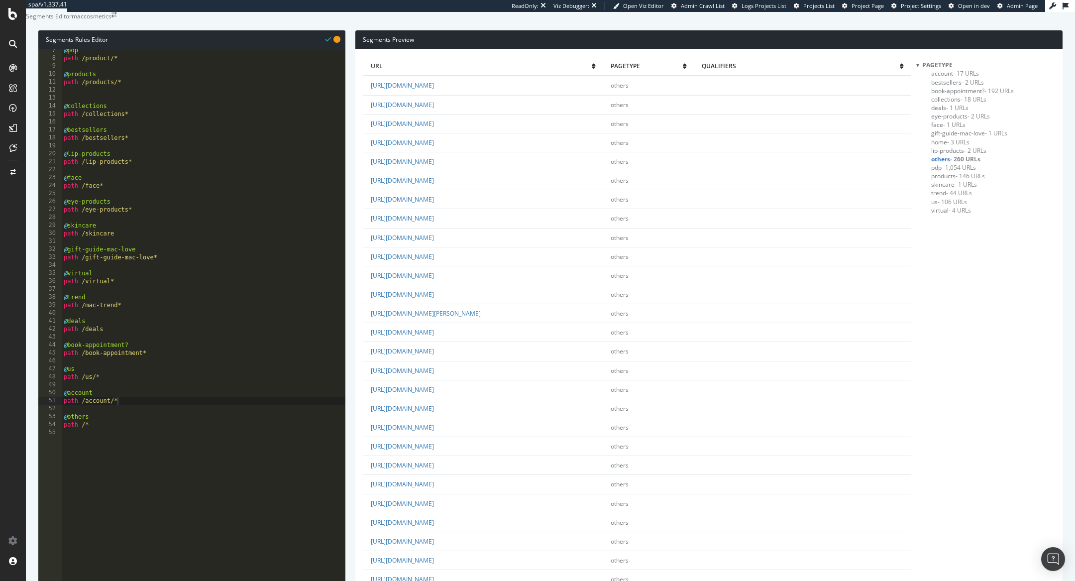
scroll to position [728, 0]
drag, startPoint x: 351, startPoint y: 187, endPoint x: 570, endPoint y: 476, distance: 362.2
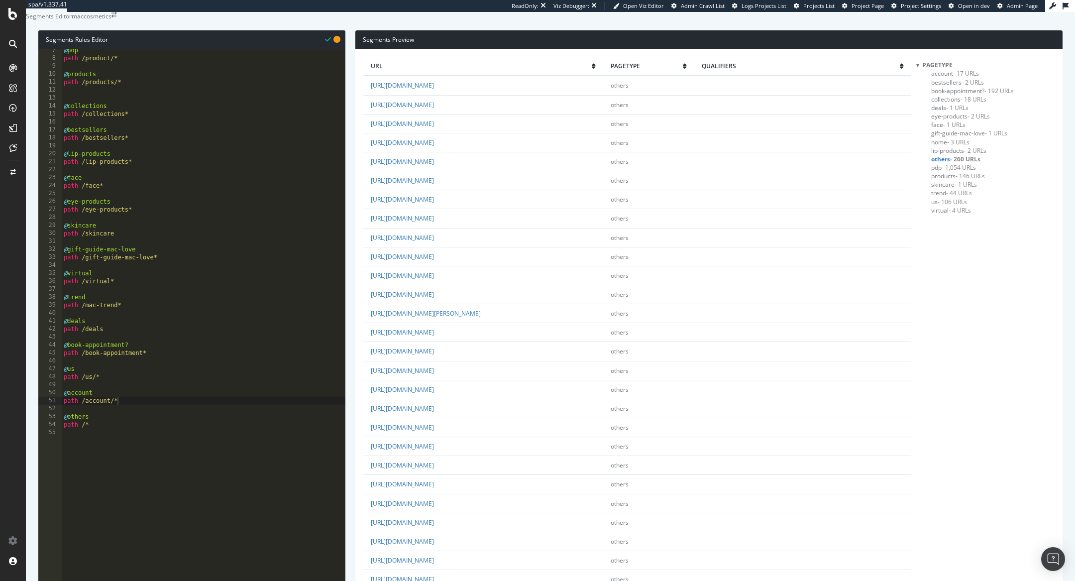
copy tbody "https://stores.maccosmetics.com/ma/boston others https://stores.maccosmetics.co…"
drag, startPoint x: 555, startPoint y: 427, endPoint x: 371, endPoint y: 216, distance: 279.1
click at [143, 417] on div "@ pdp path /product/* @ products path /products/* @ collections path /collectio…" at bounding box center [204, 248] width 284 height 404
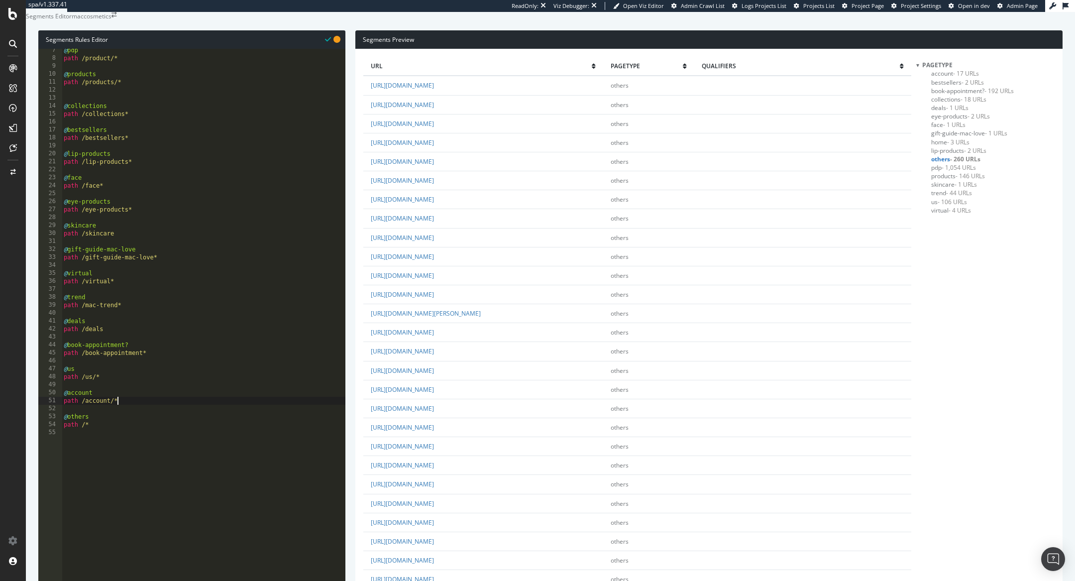
click at [148, 421] on div "@ pdp path /product/* @ products path /products/* @ collections path /collectio…" at bounding box center [204, 248] width 284 height 404
type textarea "@stores"
paste textarea "^/[a-z]{2}(/[^/]+)?$"
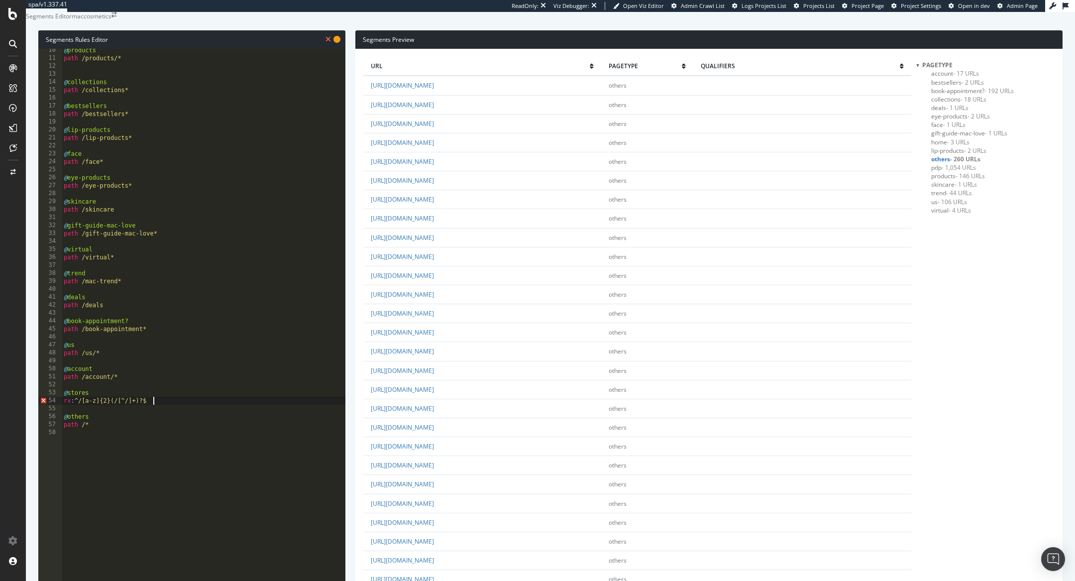
scroll to position [74, 0]
click at [74, 421] on div "@ products path /products/* @ collections path /collections* @ bestsellers path…" at bounding box center [204, 248] width 284 height 404
click at [63, 421] on div "@ products path /products/* @ collections path /collections* @ bestsellers path…" at bounding box center [204, 248] width 284 height 404
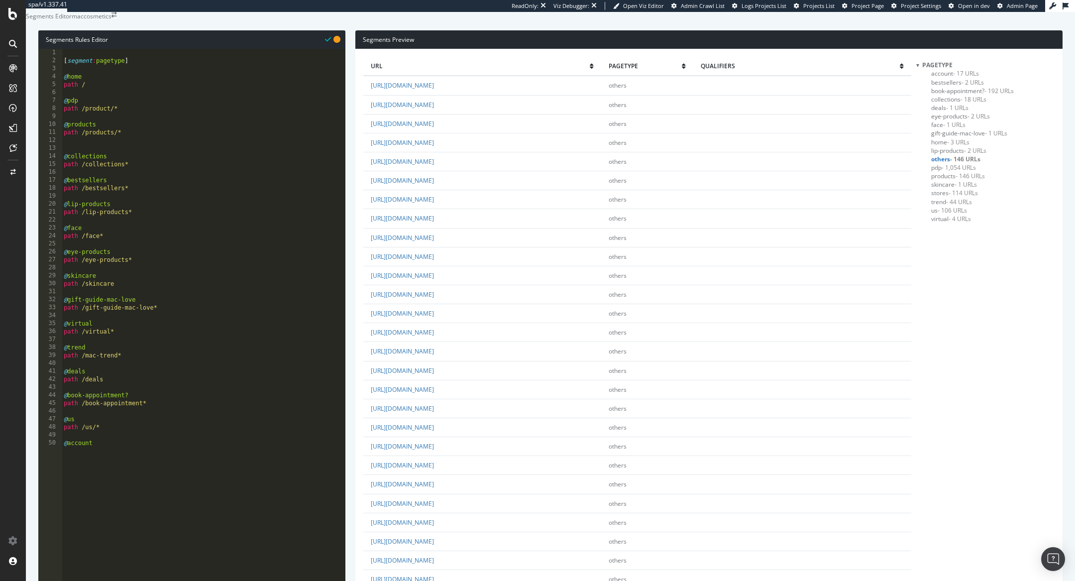
click at [945, 180] on span "products - 146 URLs" at bounding box center [958, 176] width 54 height 8
click at [434, 90] on link "https://www.maccosmetics.com/products/33780/customsets" at bounding box center [402, 85] width 63 height 8
click at [434, 185] on link "https://www.maccosmetics.com/products/14766/lips/lip-balm-primer" at bounding box center [402, 180] width 63 height 8
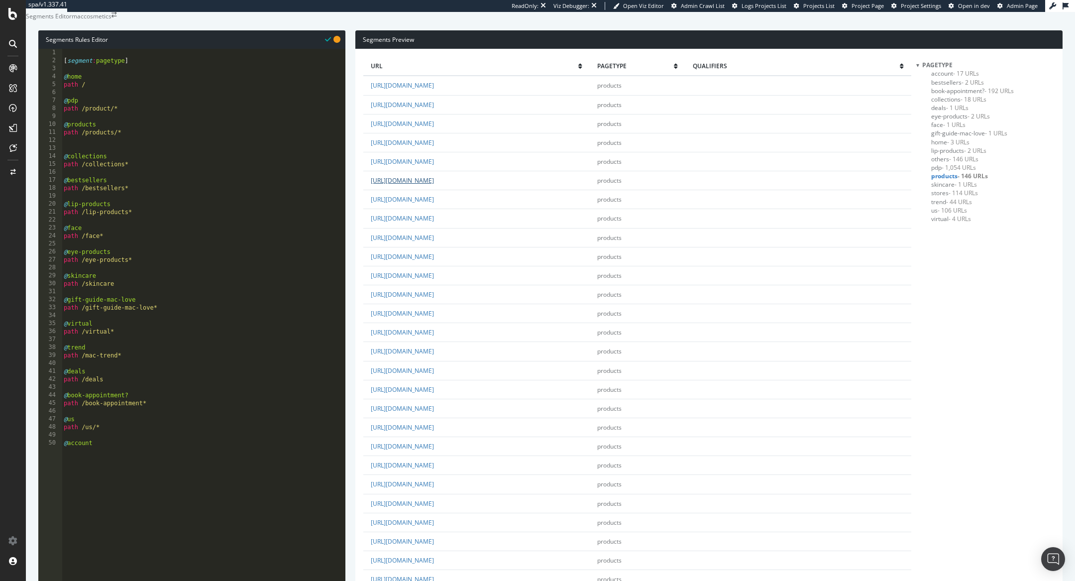
scroll to position [196, 0]
click at [434, 480] on link "https://www.maccosmetics.com/products/13838/eyes/eyeliner" at bounding box center [402, 484] width 63 height 8
click at [937, 172] on span "pdp - 1,054 URLs" at bounding box center [953, 167] width 45 height 8
click at [434, 128] on link "https://www.maccosmetics.com/product/13847/119586/products/makeup/face/foundati…" at bounding box center [402, 123] width 63 height 8
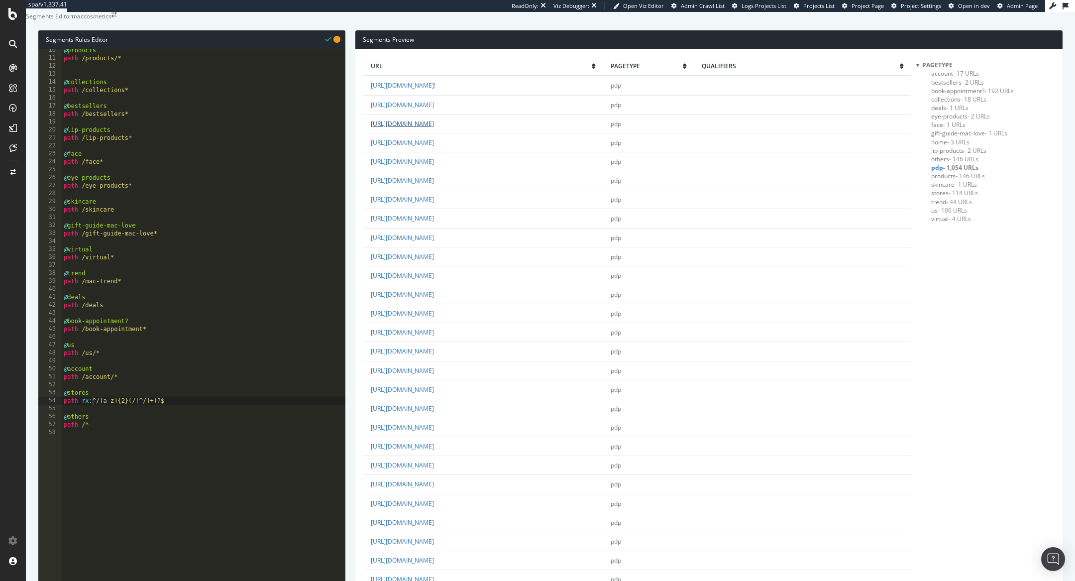
scroll to position [74, 0]
click at [436, 90] on link "https://www.maccosmetics.com/product/13854/88565/products/makeup/lips/lipstick/…" at bounding box center [403, 85] width 65 height 8
click at [71, 145] on div "[ segment : pagetype ] @ home path / @ pdp path /product/* @ products path /pro…" at bounding box center [204, 251] width 284 height 404
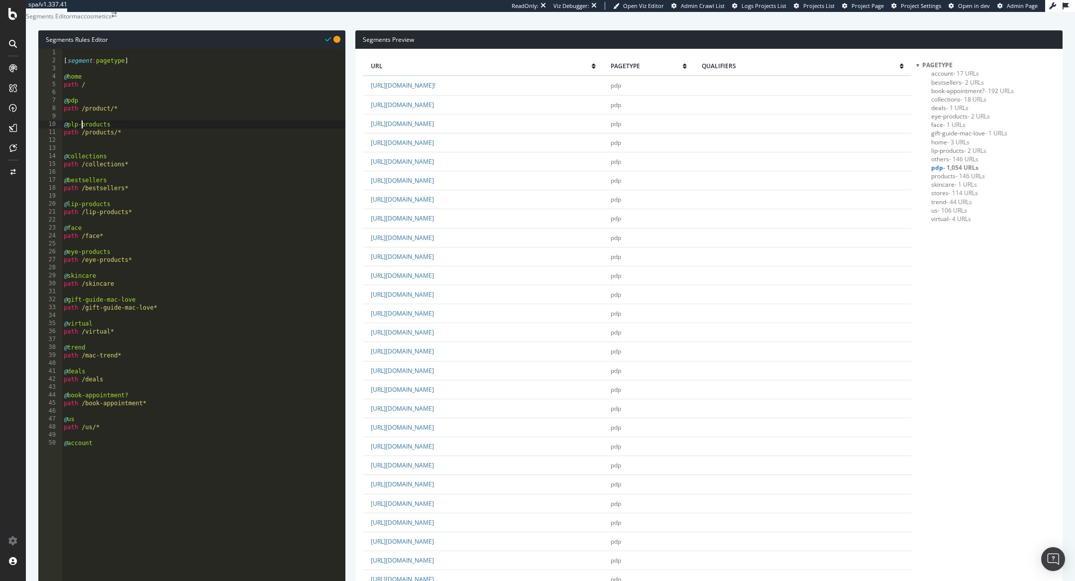
scroll to position [0, 1]
type textarea "path /products/*"
paste textarea "plp-"
type textarea "path /collections*"
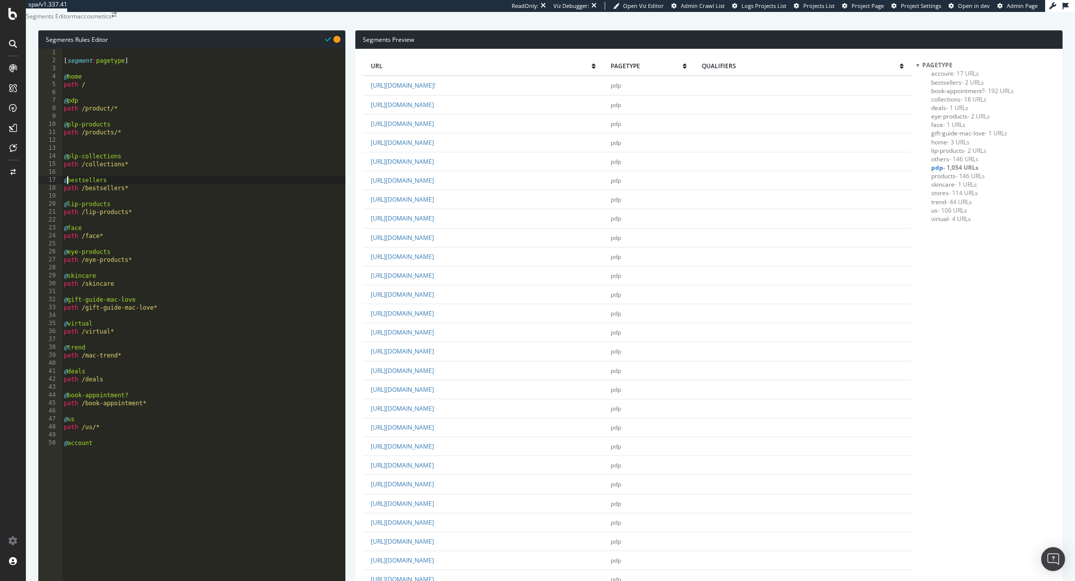
paste textarea "plp-"
type textarea "path /bestsellers*"
paste textarea "plp-"
type textarea "path /lip-products*"
paste textarea "plp-"
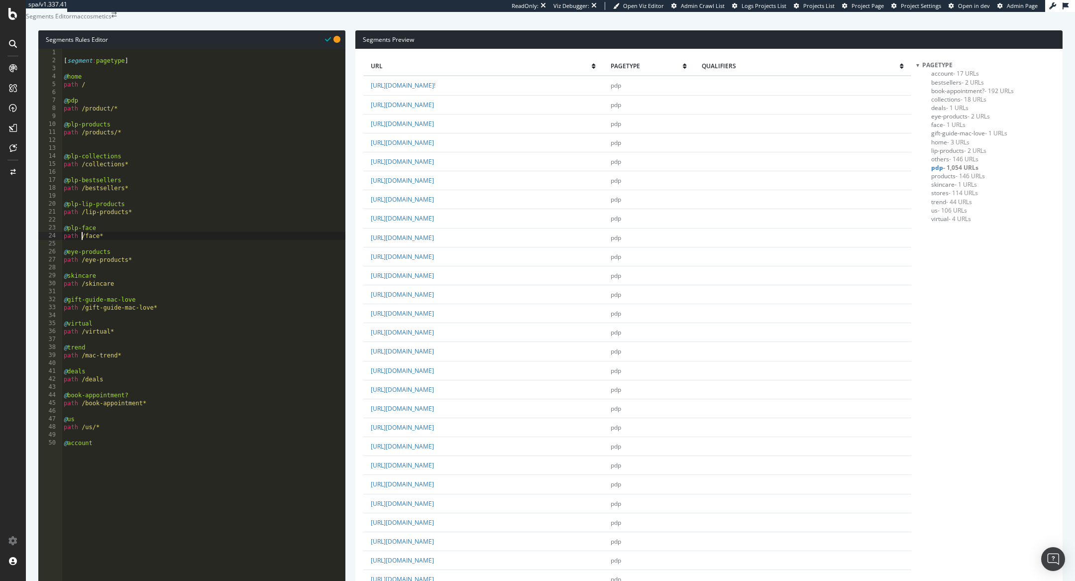
type textarea "path /face*"
paste textarea "plp-"
type textarea "path /eye-products*"
paste textarea "plp-"
type textarea "path /skincare"
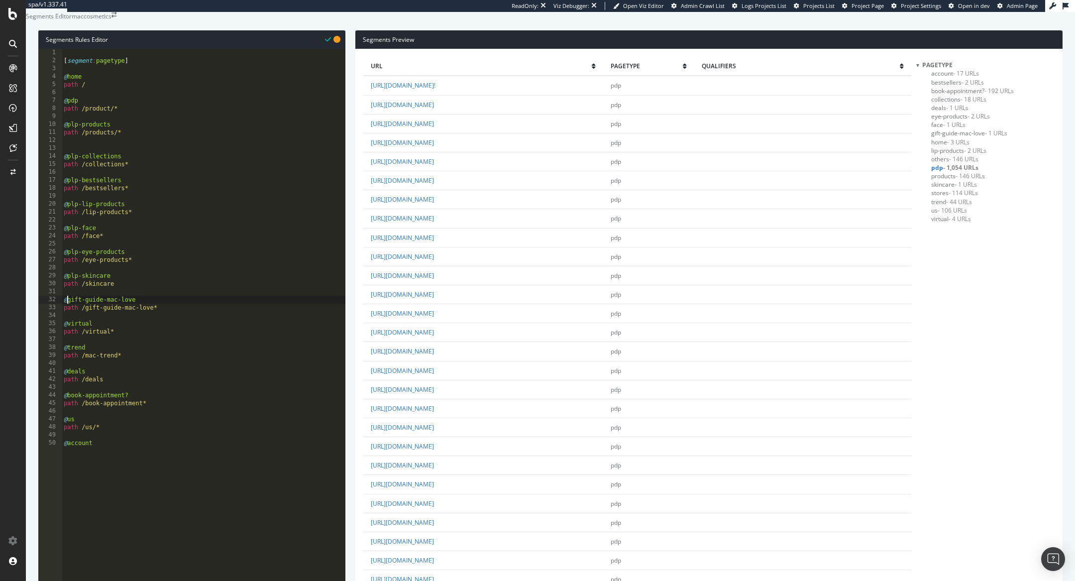
paste textarea "plp-"
type textarea "path /gift-guide-mac-love*"
paste textarea "plp-"
type textarea "path /virtual*"
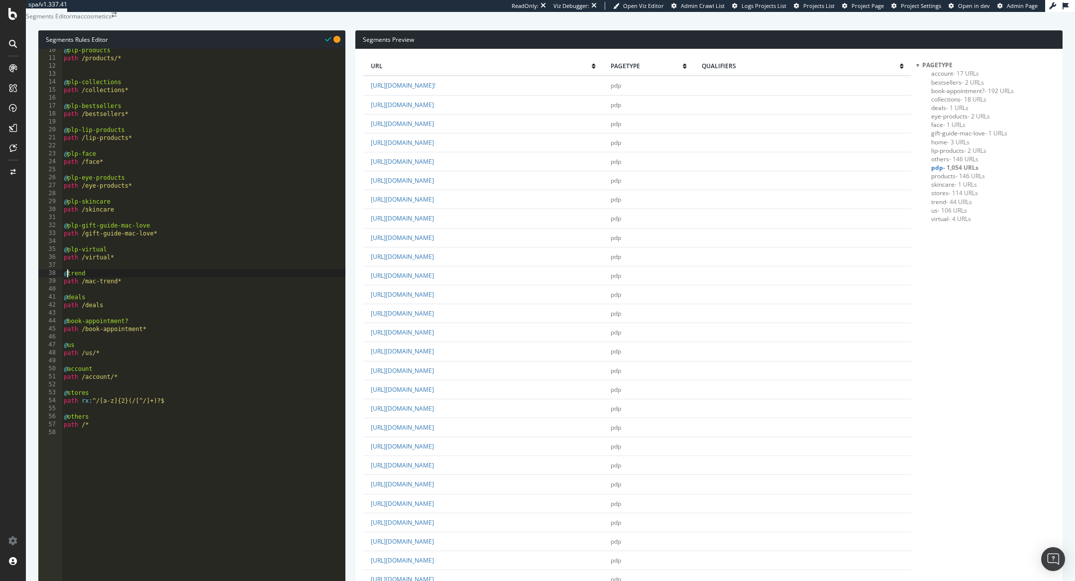
type textarea "@trend"
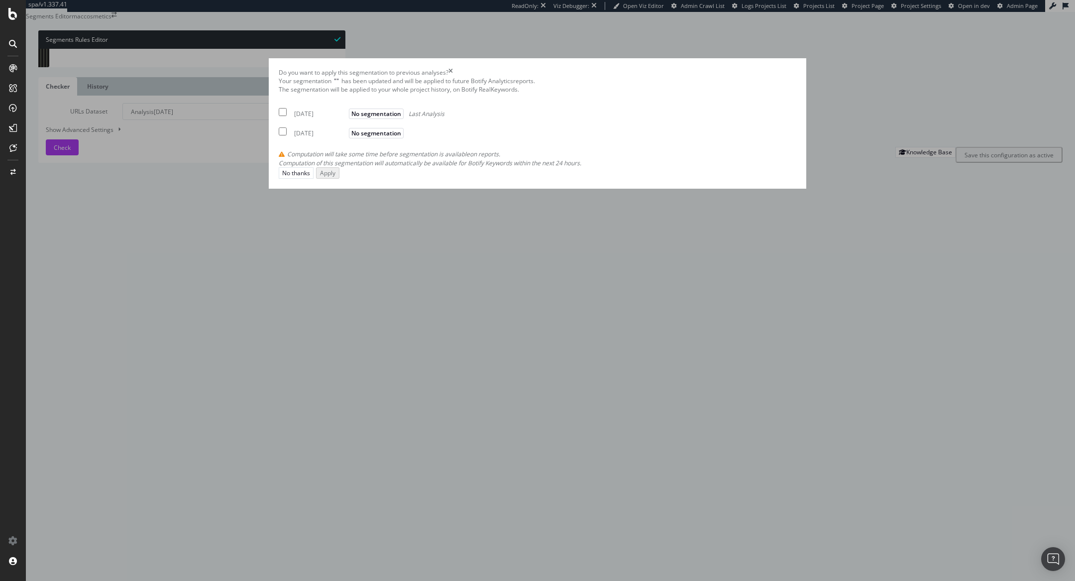
click at [347, 118] on div "2025 Sep. 24th" at bounding box center [320, 114] width 52 height 8
checkbox input "true"
click at [335, 177] on div "Apply" at bounding box center [326, 172] width 15 height 8
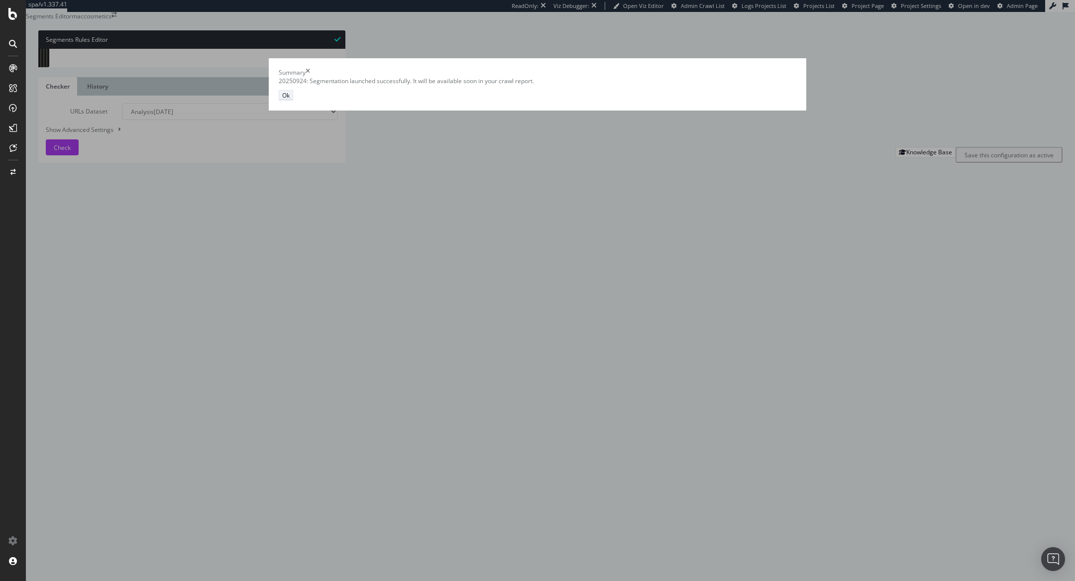
click at [290, 100] on div "Ok" at bounding box center [285, 95] width 7 height 8
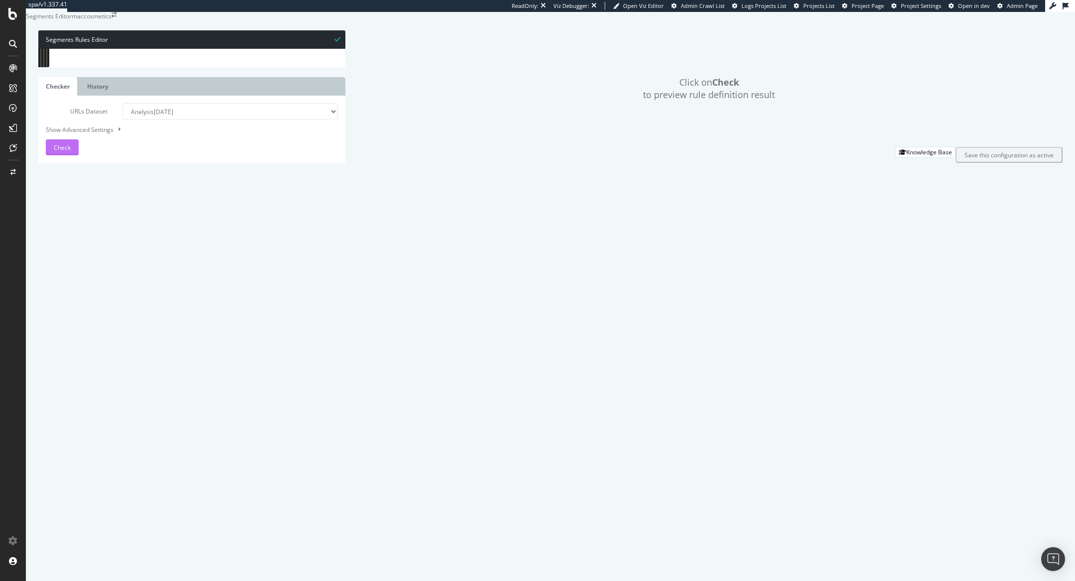
click at [61, 152] on span "Check" at bounding box center [62, 147] width 17 height 8
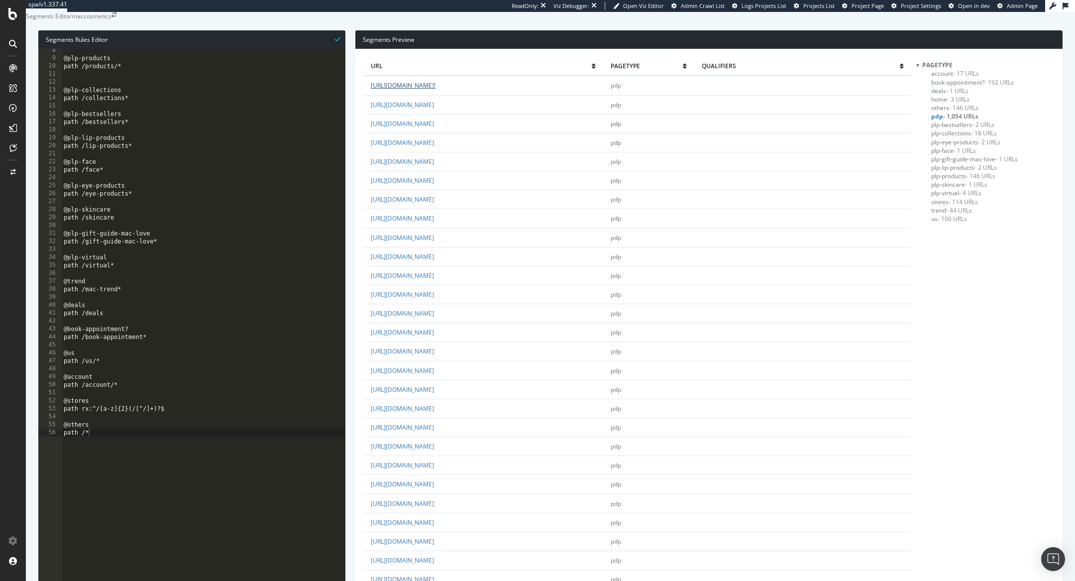
click at [436, 90] on link "https://www.maccosmetics.com/product/13854/88565/products/makeup/lips/lipstick/…" at bounding box center [403, 85] width 65 height 8
click at [936, 129] on span "plp-bestsellers - 2 URLs" at bounding box center [962, 124] width 63 height 8
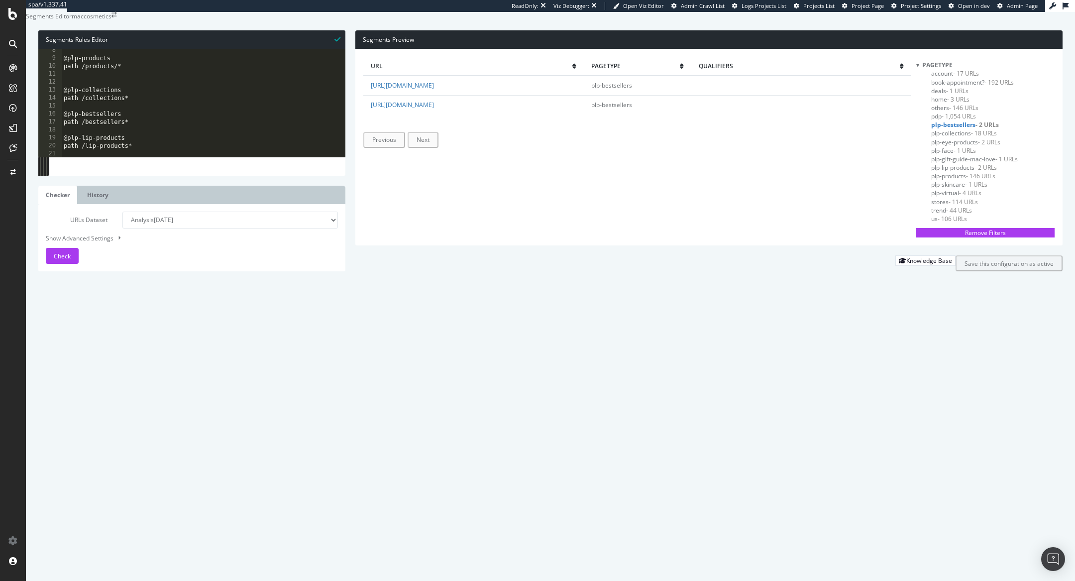
click at [955, 137] on span "plp-collections - 18 URLs" at bounding box center [964, 133] width 66 height 8
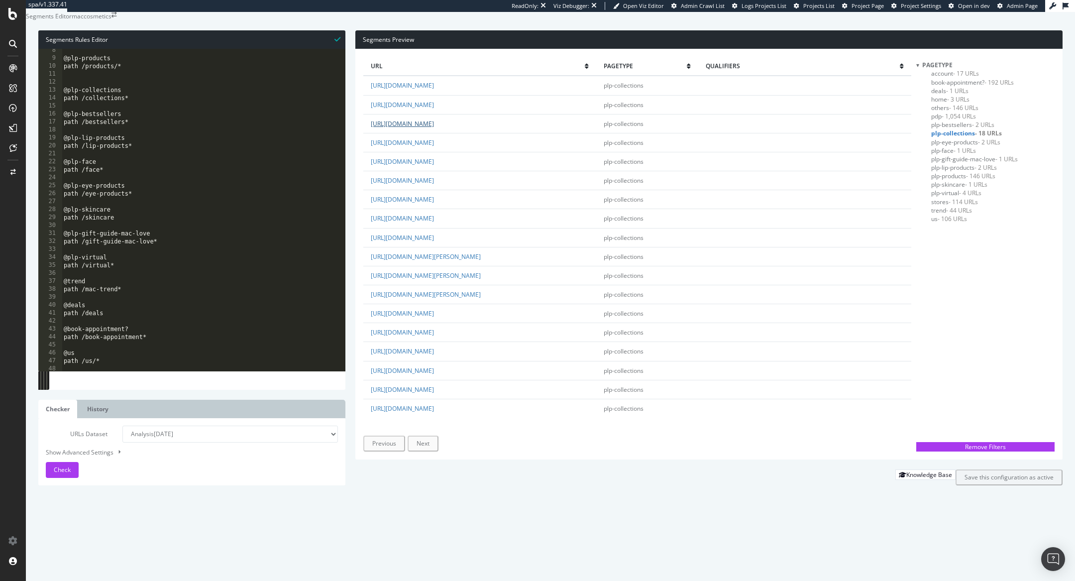
click at [434, 128] on link "https://www.maccosmetics.com/collections-liquid-metallics" at bounding box center [402, 123] width 63 height 8
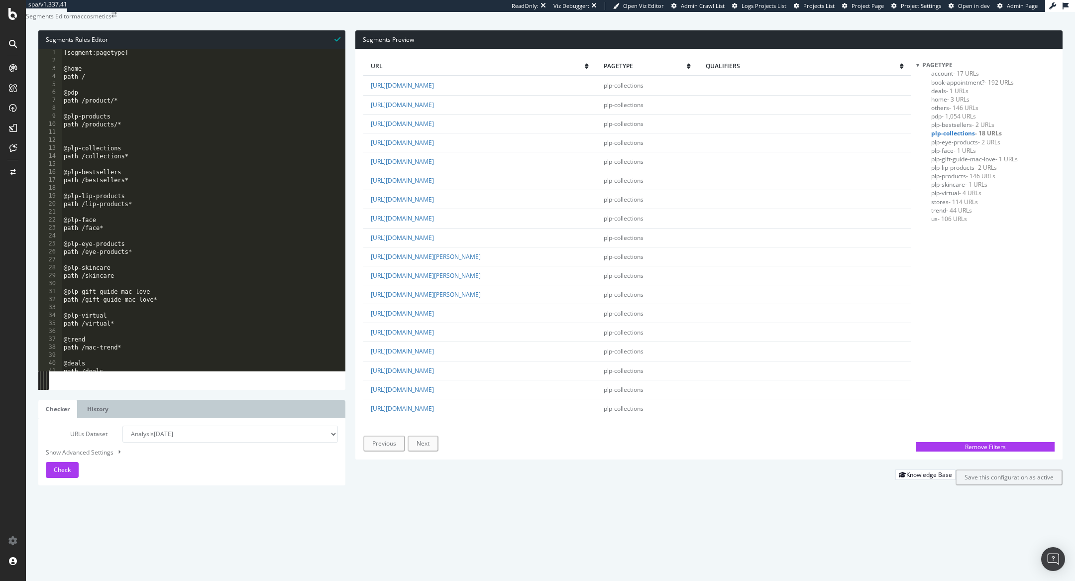
click at [931, 120] on span "pdp - 1,054 URLs" at bounding box center [953, 116] width 45 height 8
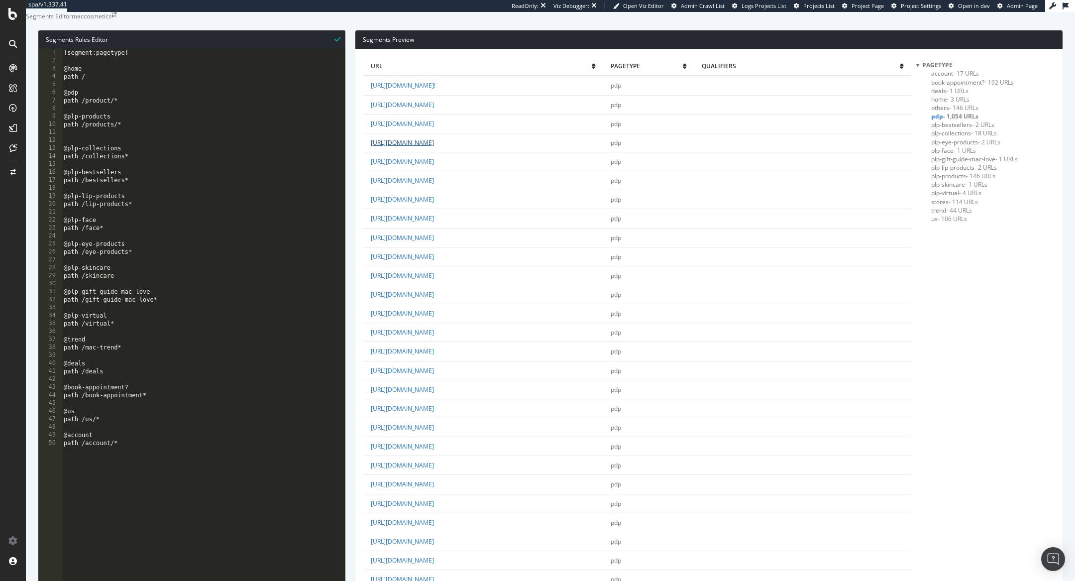
click at [434, 147] on link "https://www.maccosmetics.com/product/13840/133688/products/makeup/eyes/eyeshado…" at bounding box center [402, 142] width 63 height 8
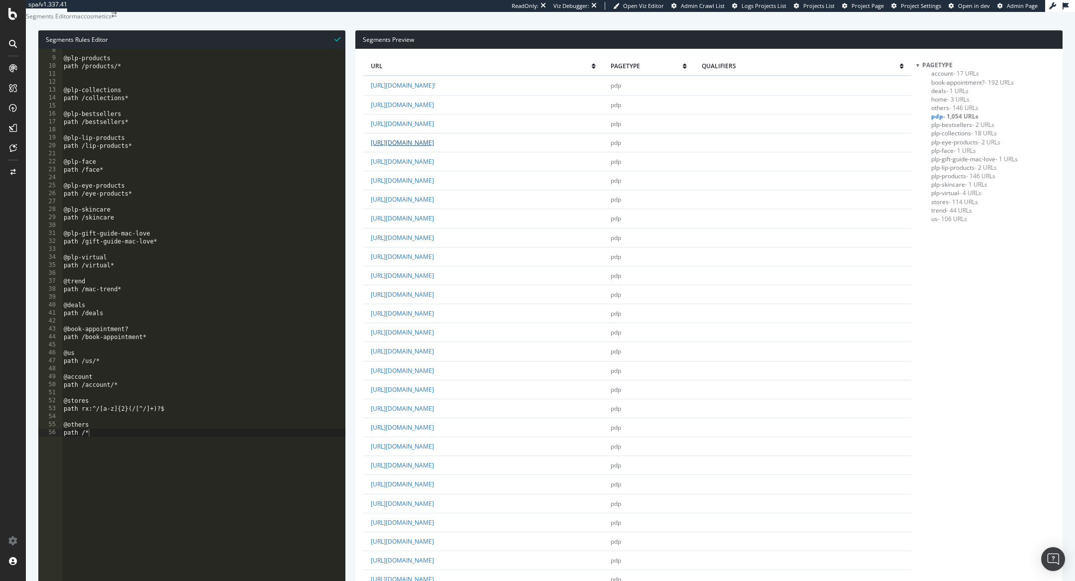
scroll to position [58, 0]
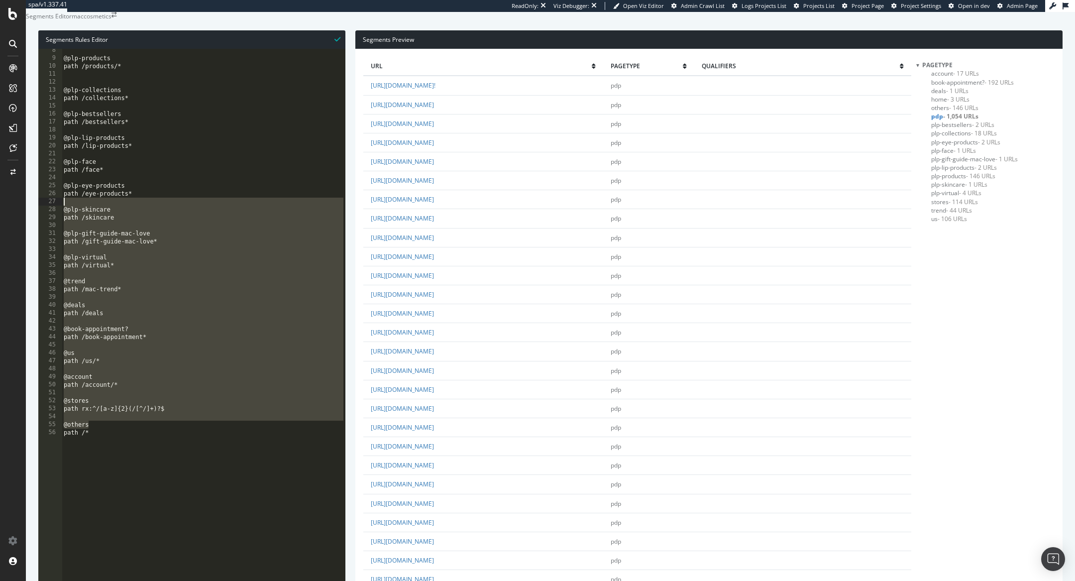
drag, startPoint x: 105, startPoint y: 448, endPoint x: 90, endPoint y: 216, distance: 232.0
click at [90, 217] on div "@plp-products path /products/* @plp-collections path /collections* @plp-bestsel…" at bounding box center [204, 248] width 284 height 404
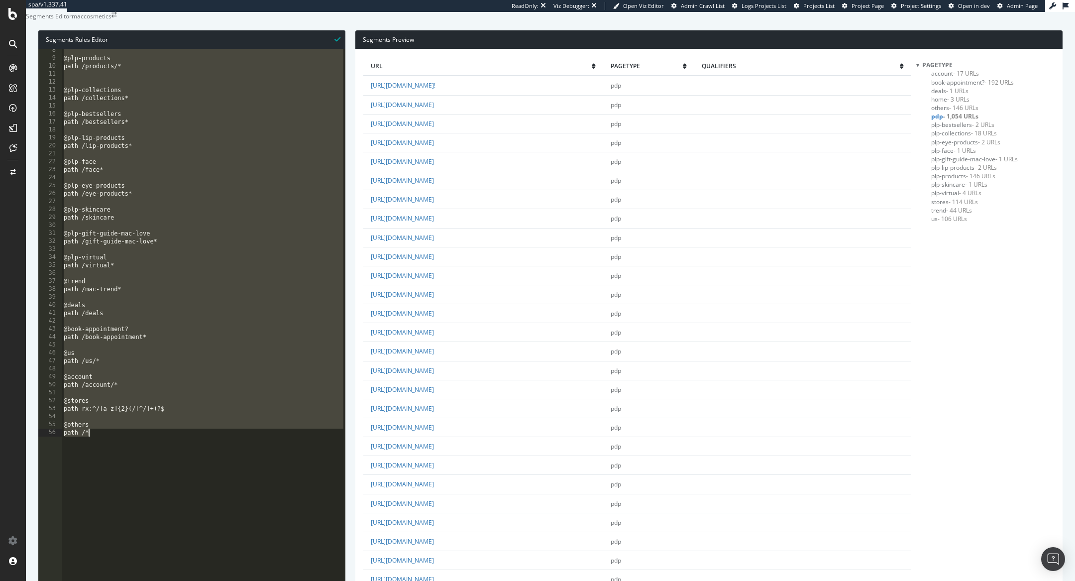
drag, startPoint x: 65, startPoint y: 76, endPoint x: 153, endPoint y: 456, distance: 389.6
click at [153, 450] on div "@plp-products path /products/* @plp-collections path /collections* @plp-bestsel…" at bounding box center [204, 248] width 284 height 404
type textarea "@others path /*"
click at [434, 109] on link "https://www.maccosmetics.com/product/13839/99811/products/makeup/eyes/mascara/m…" at bounding box center [402, 105] width 63 height 8
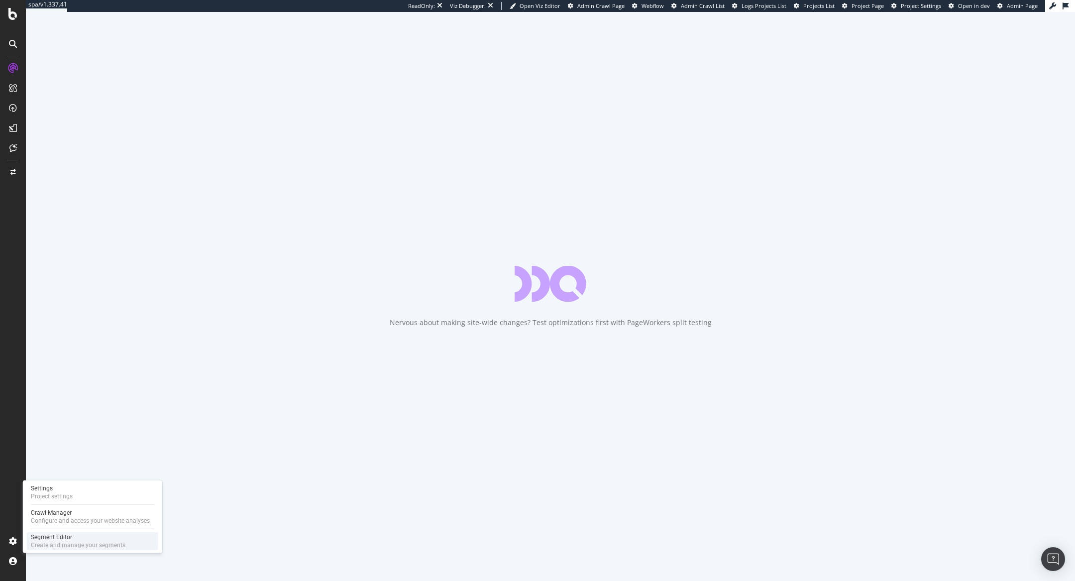
click at [43, 538] on div "Segment Editor" at bounding box center [78, 537] width 95 height 8
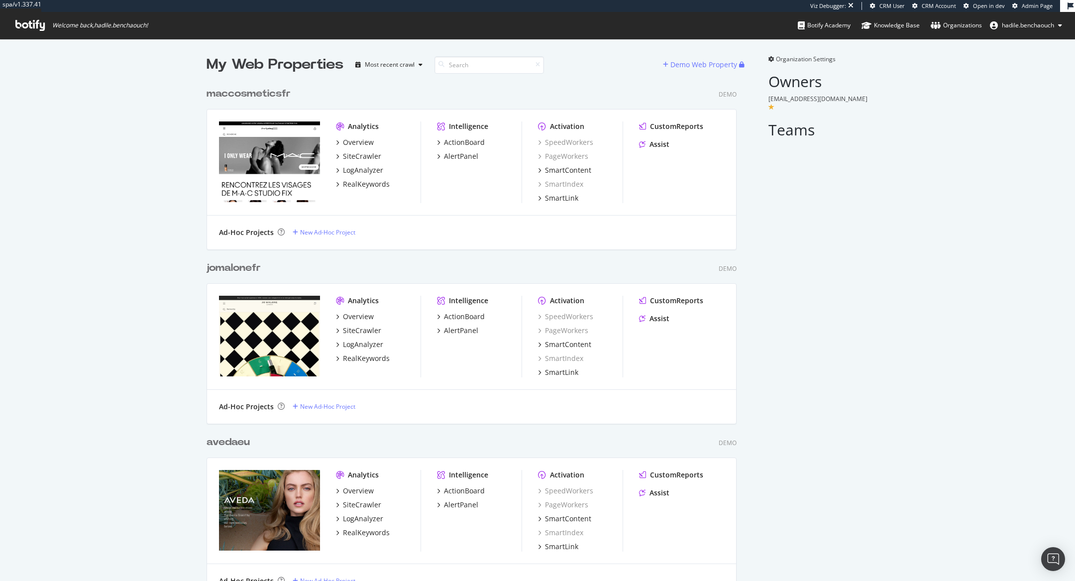
scroll to position [2265, 538]
click at [245, 92] on div "maccosmeticsfr" at bounding box center [249, 94] width 84 height 14
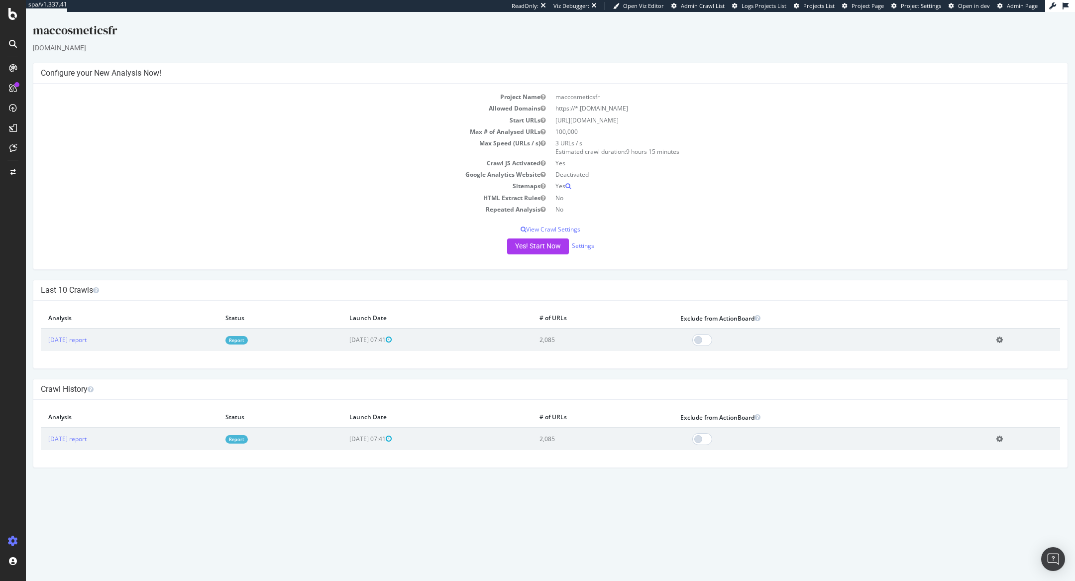
click at [248, 336] on link "Report" at bounding box center [237, 340] width 22 height 8
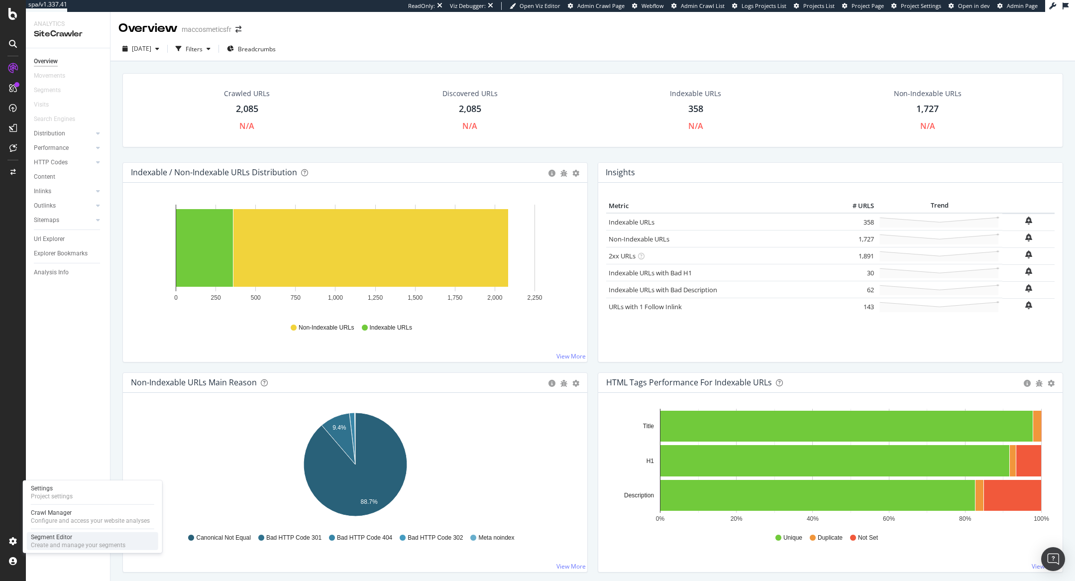
click at [52, 537] on div "Segment Editor" at bounding box center [78, 537] width 95 height 8
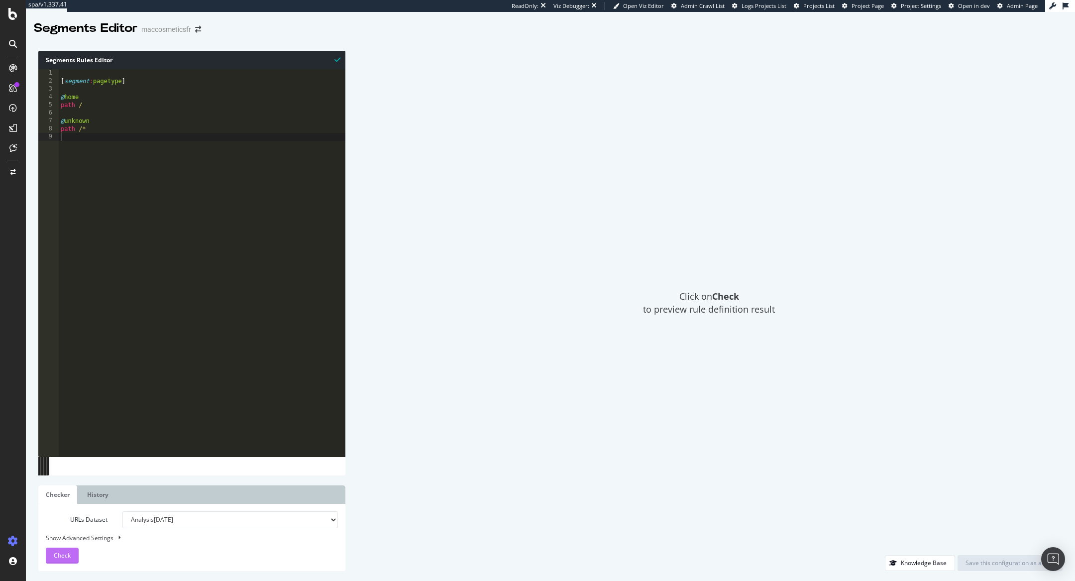
click at [61, 553] on span "Check" at bounding box center [62, 555] width 17 height 8
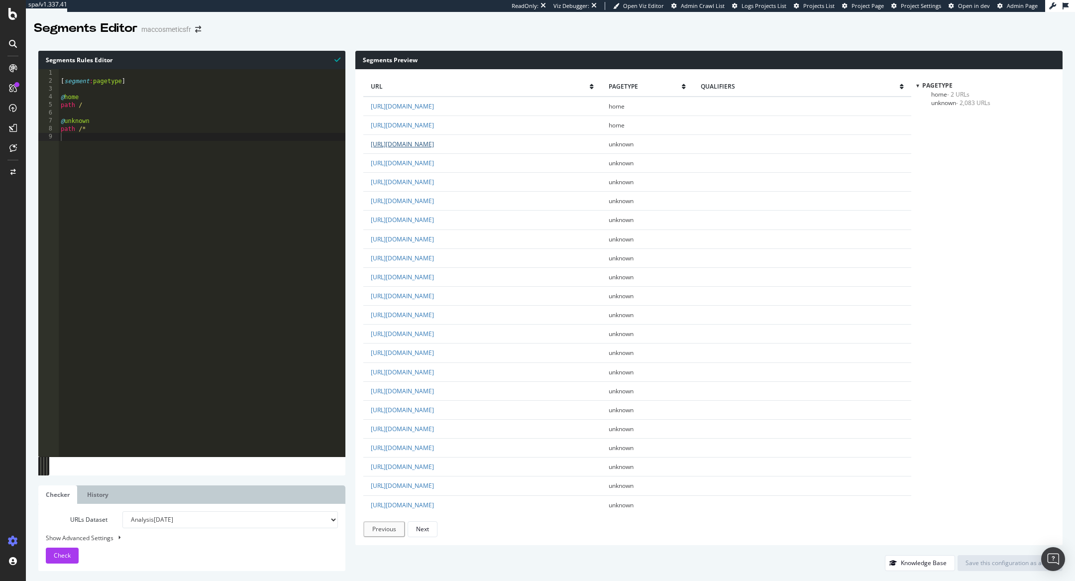
click at [434, 142] on link "https://www.maccosmetics.fr/products/bestsellers" at bounding box center [402, 144] width 63 height 8
click at [434, 349] on link "https://www.maccosmetics.fr/products/makeup/lips/lip-liner" at bounding box center [402, 352] width 63 height 8
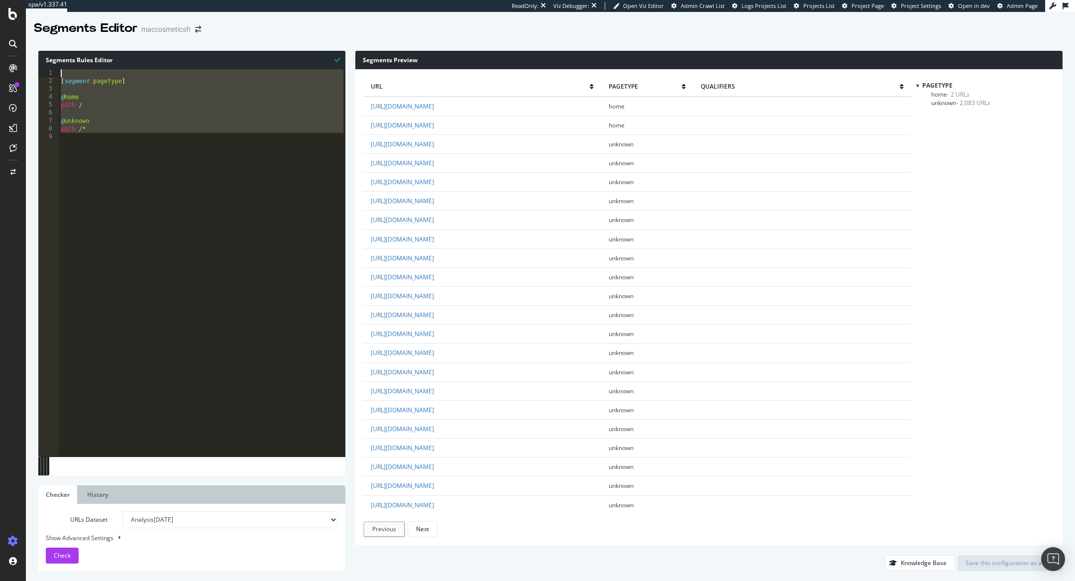
drag, startPoint x: 169, startPoint y: 141, endPoint x: 21, endPoint y: 57, distance: 169.7
click at [22, 57] on div "spa/v1.337.41 ReadOnly: Viz Debugger: Open Viz Editor Admin Crawl List Logs Pro…" at bounding box center [537, 290] width 1075 height 581
click at [112, 123] on div "[ segment : pagetype ] @ home path / @ unknown path /*" at bounding box center [202, 271] width 287 height 404
drag, startPoint x: 98, startPoint y: 131, endPoint x: 59, endPoint y: 83, distance: 62.0
click at [59, 83] on div "[ segment : pagetype ] @ home path / @ unknown path /*" at bounding box center [202, 271] width 287 height 404
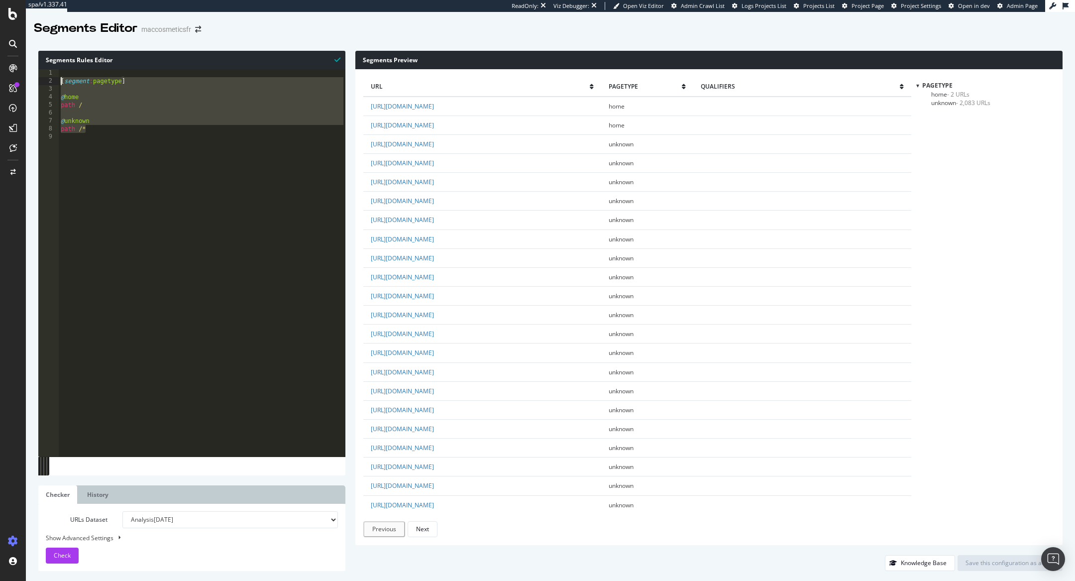
paste textarea "path /*"
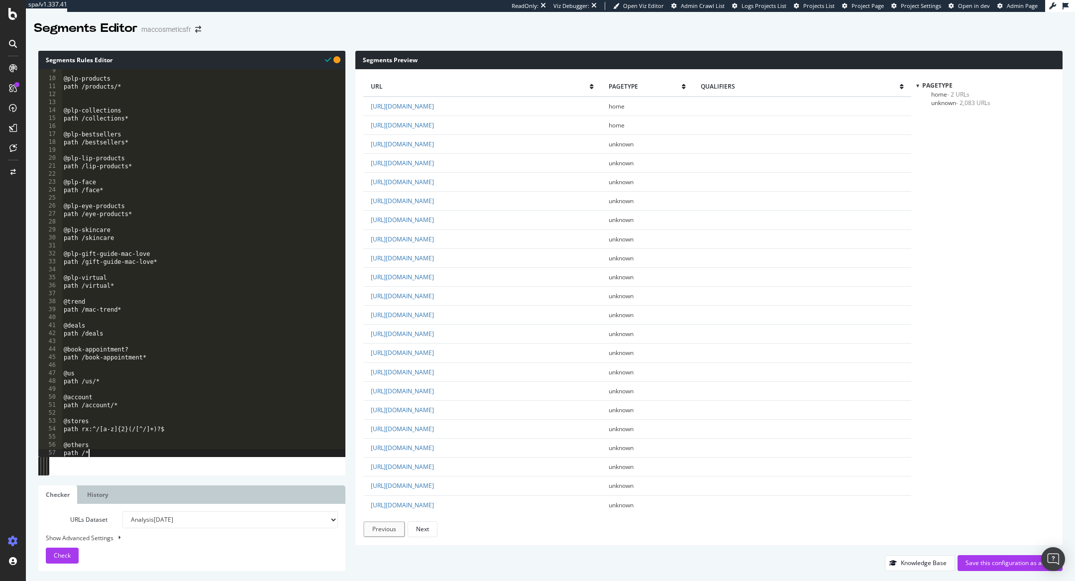
scroll to position [66, 0]
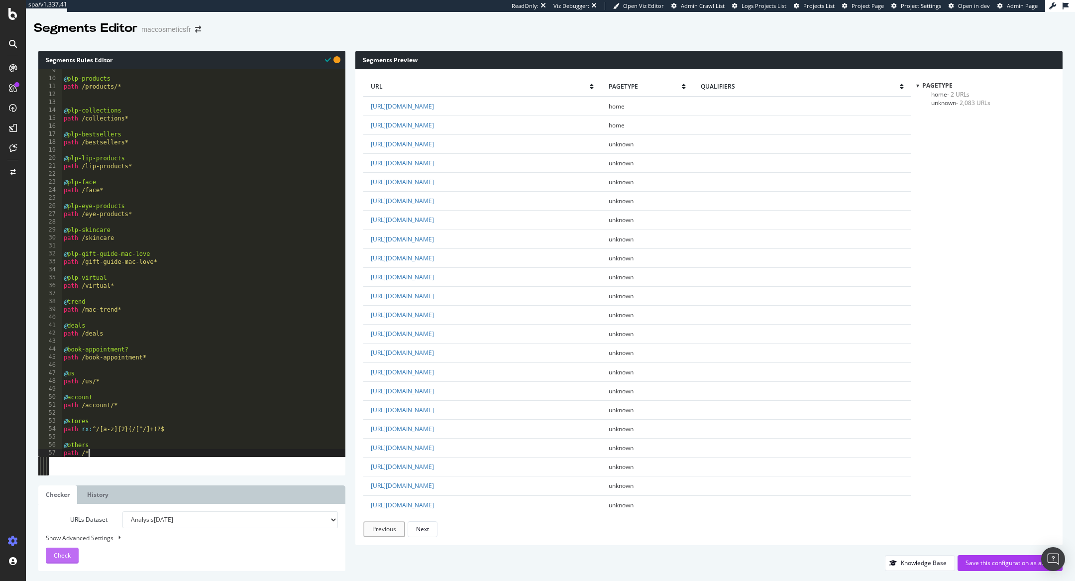
click at [57, 561] on div "Check" at bounding box center [62, 555] width 17 height 15
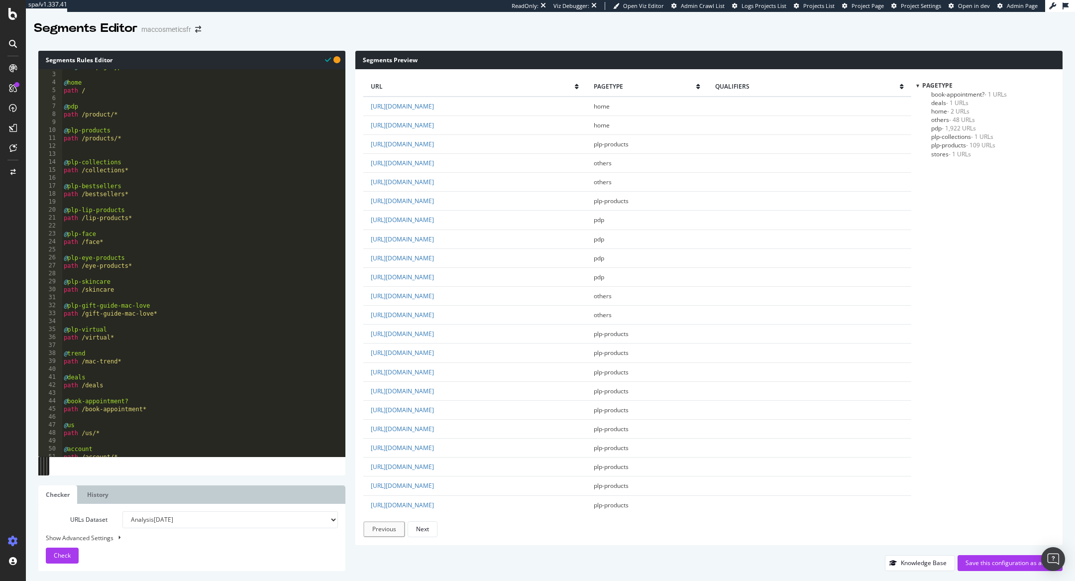
scroll to position [74, 0]
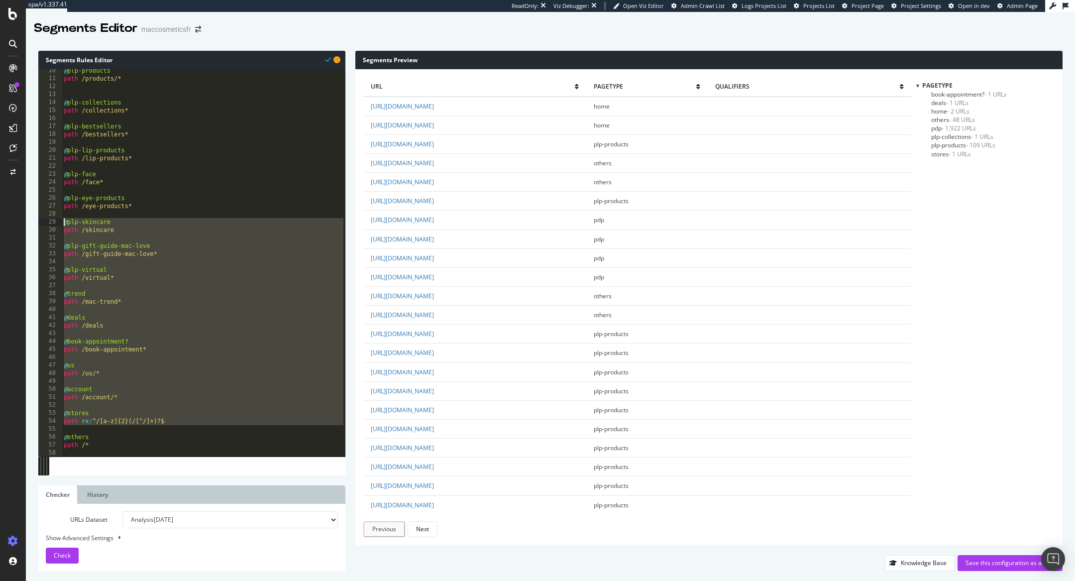
drag, startPoint x: 181, startPoint y: 427, endPoint x: 55, endPoint y: 184, distance: 273.9
click at [55, 184] on div "path /* 10 11 12 13 14 15 16 17 18 19 20 21 22 23 24 25 26 27 28 29 30 31 32 33…" at bounding box center [191, 262] width 307 height 387
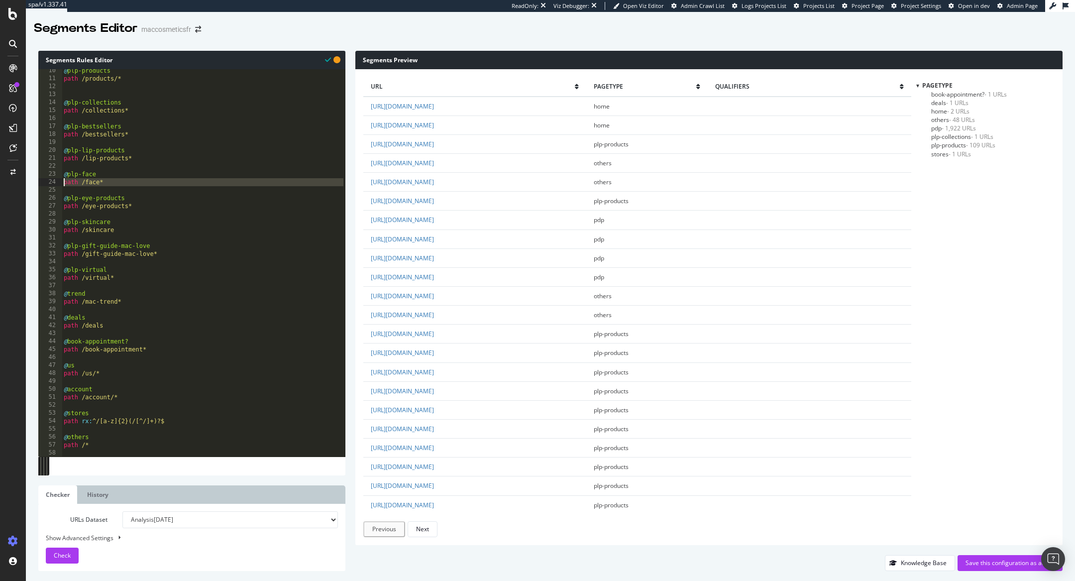
click at [55, 184] on div "24" at bounding box center [50, 182] width 24 height 8
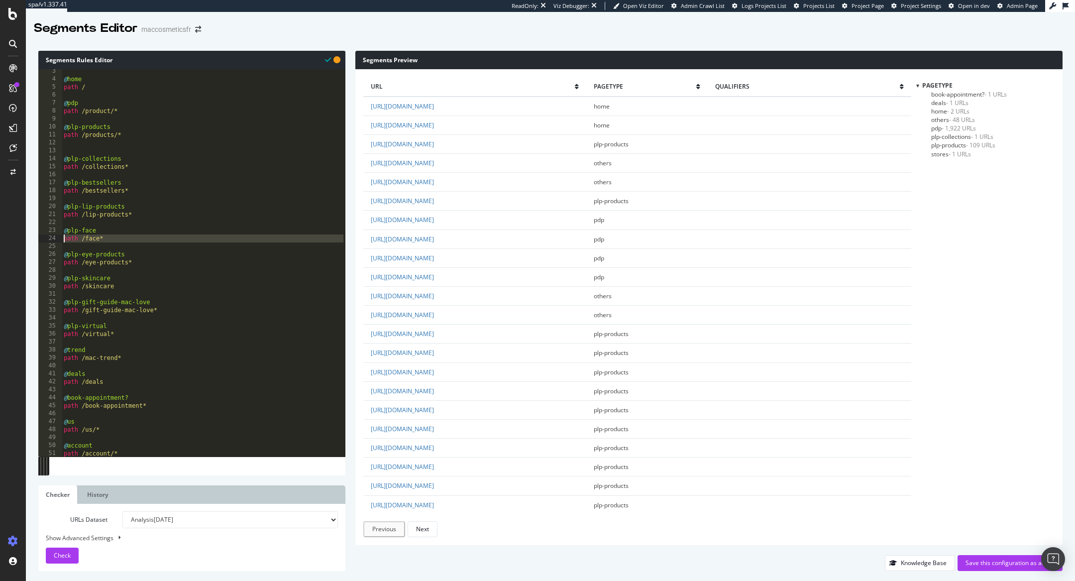
scroll to position [0, 0]
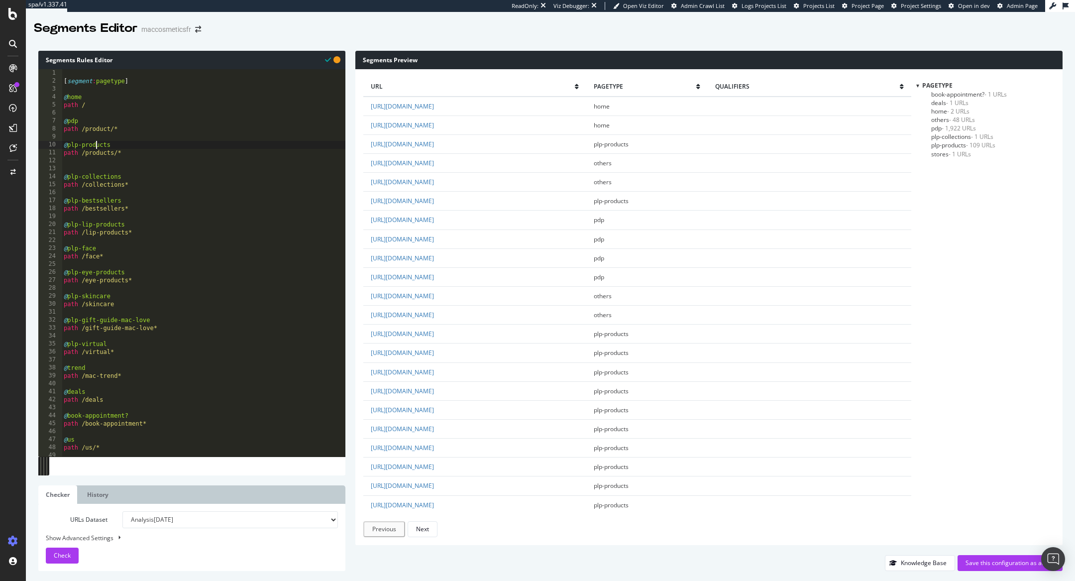
click at [97, 148] on div "[ segment : pagetype ] @ home path / @ pdp path /product/* @ plp-products path …" at bounding box center [204, 271] width 284 height 404
click at [102, 175] on div "[ segment : pagetype ] @ home path / @ pdp path /product/* @ plp-products path …" at bounding box center [204, 271] width 284 height 404
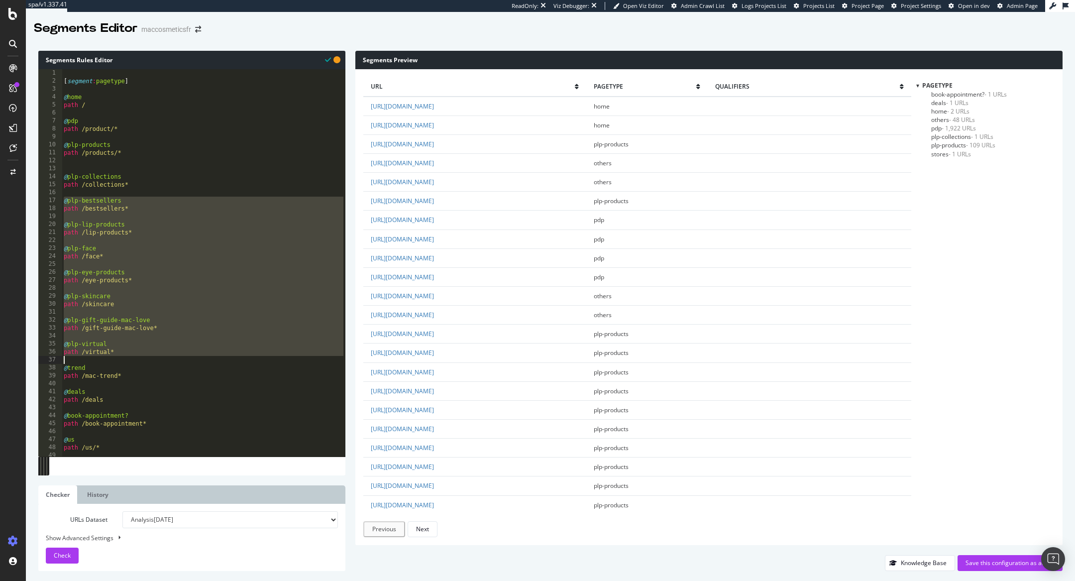
drag, startPoint x: 65, startPoint y: 203, endPoint x: 201, endPoint y: 378, distance: 222.1
click at [201, 378] on div "[ segment : pagetype ] @ home path / @ pdp path /product/* @ plp-products path …" at bounding box center [204, 271] width 284 height 404
type textarea "@trend path /mac-trend*"
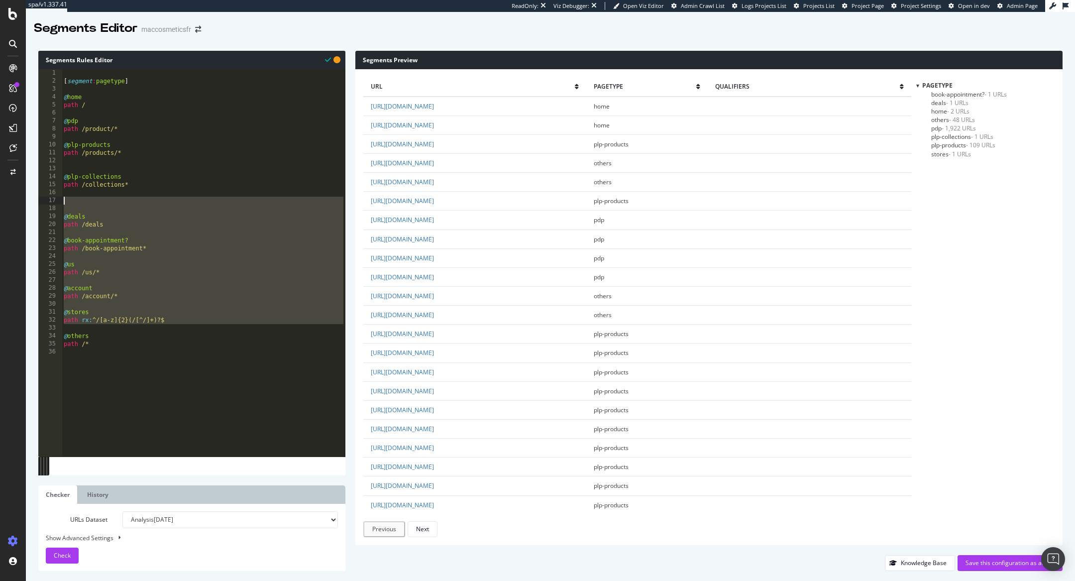
drag, startPoint x: 182, startPoint y: 325, endPoint x: 58, endPoint y: 207, distance: 171.1
click at [58, 207] on div "1 2 3 4 5 6 7 8 9 10 11 12 13 14 15 16 17 18 19 20 21 22 23 24 25 26 27 28 29 3…" at bounding box center [191, 262] width 307 height 387
type textarea "@deals"
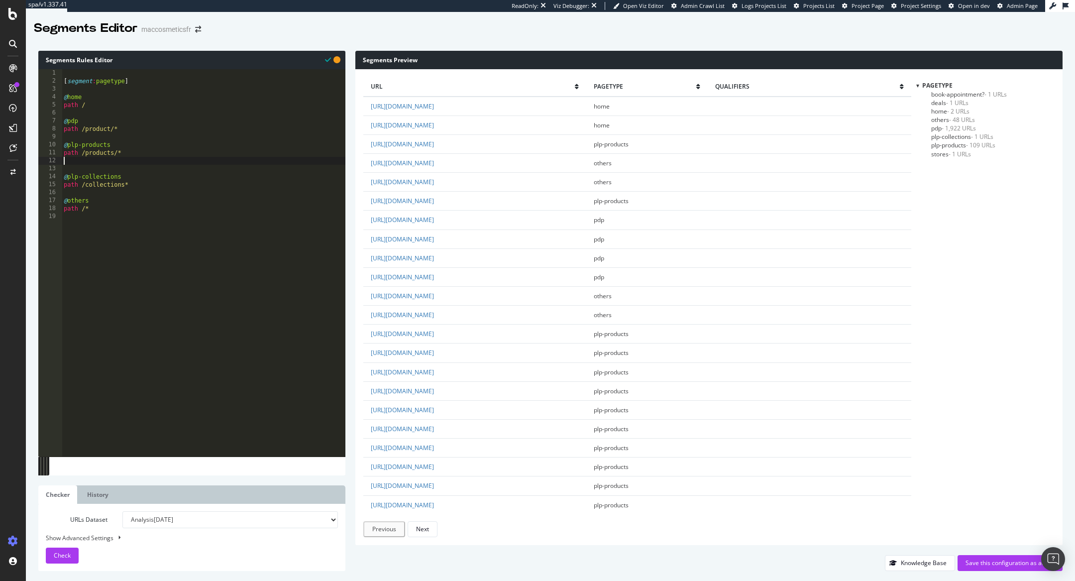
click at [74, 161] on div "[ segment : pagetype ] @ home path / @ pdp path /product/* @ plp-products path …" at bounding box center [204, 271] width 284 height 404
click at [63, 548] on div "Check" at bounding box center [62, 555] width 17 height 15
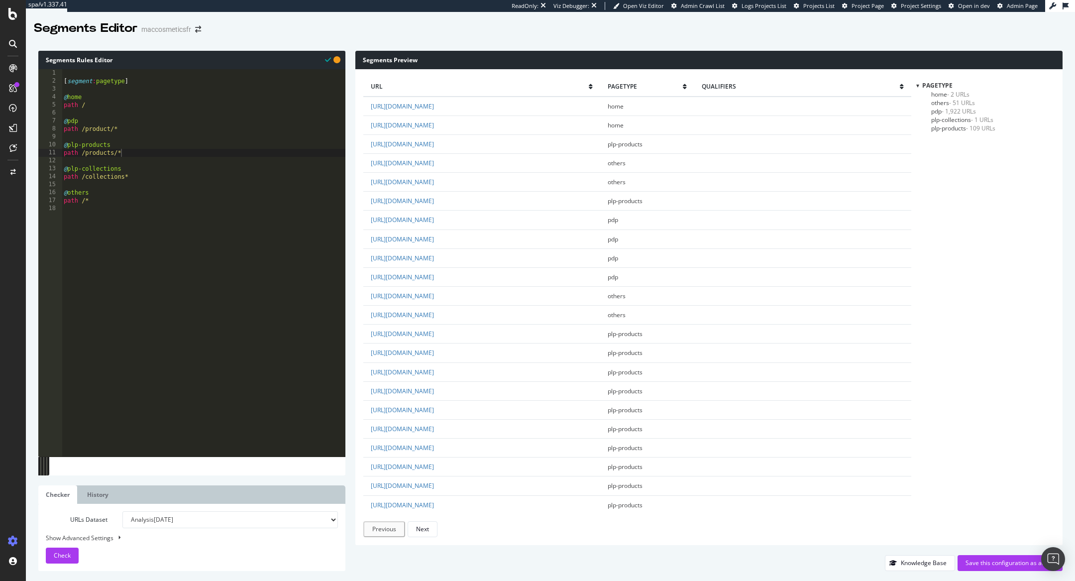
click at [940, 103] on span "others - 51 URLs" at bounding box center [953, 103] width 44 height 8
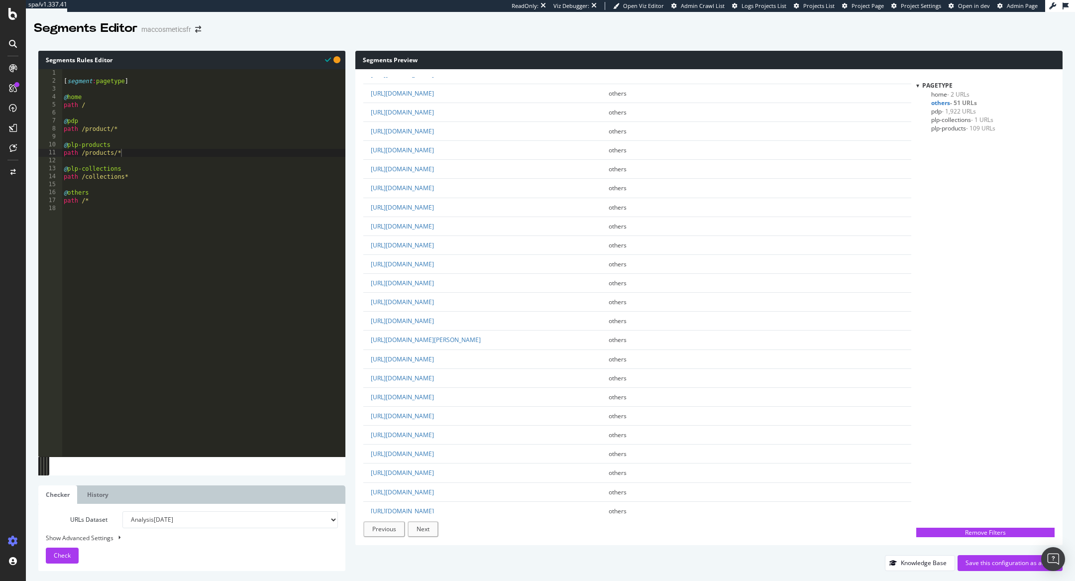
scroll to position [554, 0]
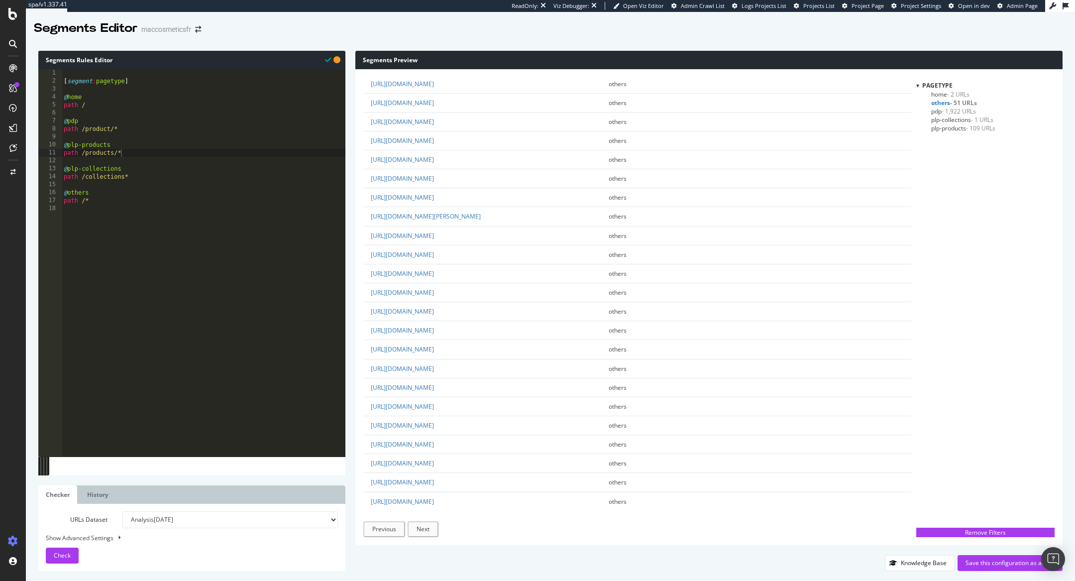
click at [951, 109] on span "- 1,922 URLs" at bounding box center [959, 111] width 34 height 8
click at [434, 106] on link "https://www.maccosmetics.fr/product/highlighter-liquide-skinfinish-lightstruck" at bounding box center [402, 106] width 63 height 8
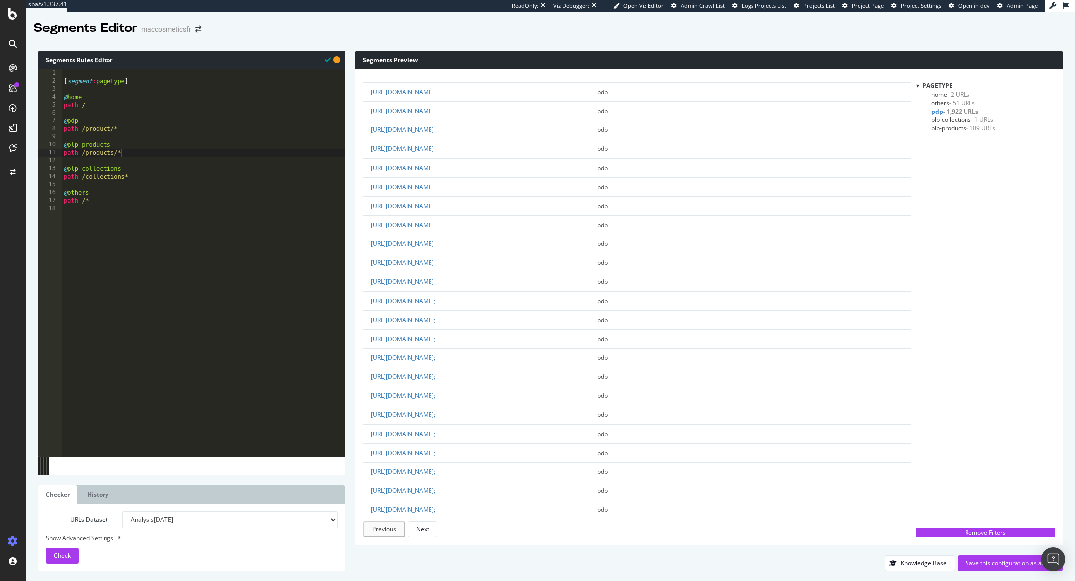
click at [963, 100] on span "- 51 URLs" at bounding box center [962, 103] width 26 height 8
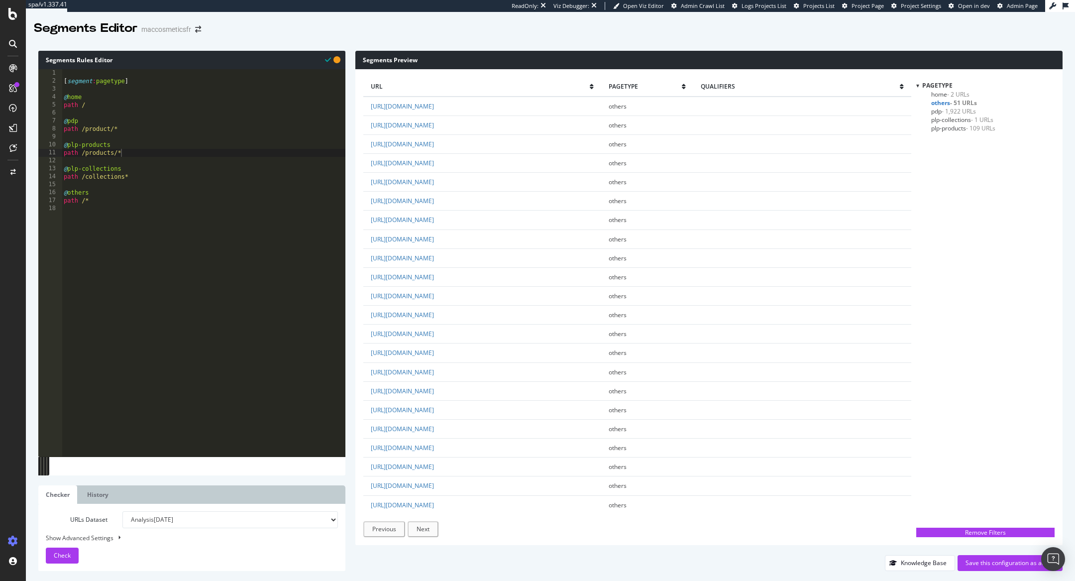
click at [963, 119] on span "plp-collections - 1 URLs" at bounding box center [962, 120] width 62 height 8
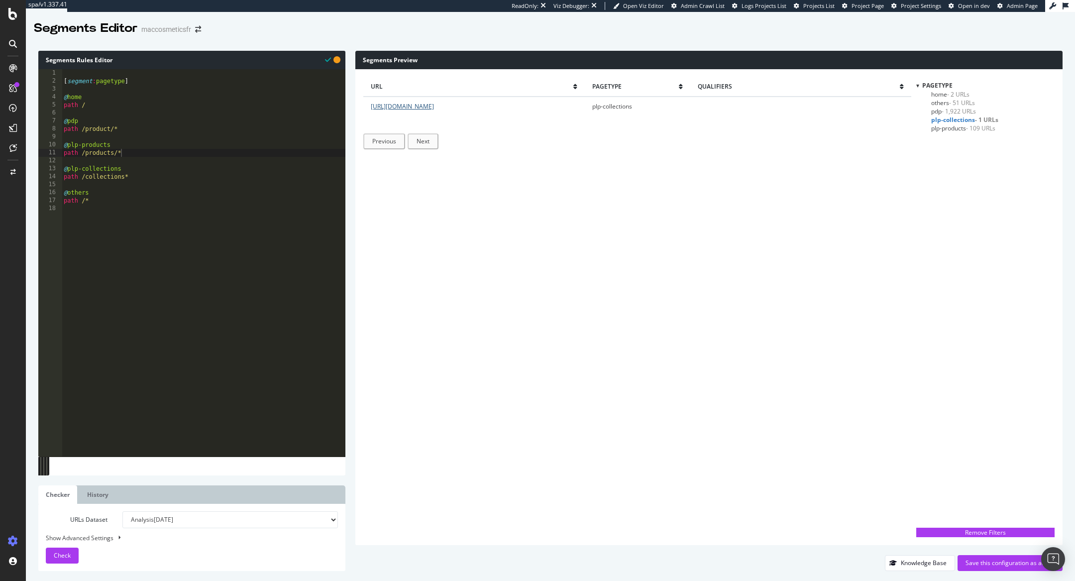
click at [434, 107] on link "https://www.maccosmetics.fr/collections-holiday" at bounding box center [402, 106] width 63 height 8
drag, startPoint x: 81, startPoint y: 146, endPoint x: 147, endPoint y: 143, distance: 66.3
click at [147, 143] on div "[ segment : pagetype ] @ home path / @ pdp path /product/* @ plp-products path …" at bounding box center [204, 271] width 284 height 404
drag, startPoint x: 135, startPoint y: 175, endPoint x: 35, endPoint y: 166, distance: 100.0
click at [35, 166] on div "Segments Rules Editor @plp 1 2 3 4 5 6 7 8 9 10 11 12 13 14 15 16 17 18 [ segme…" at bounding box center [550, 311] width 1049 height 540
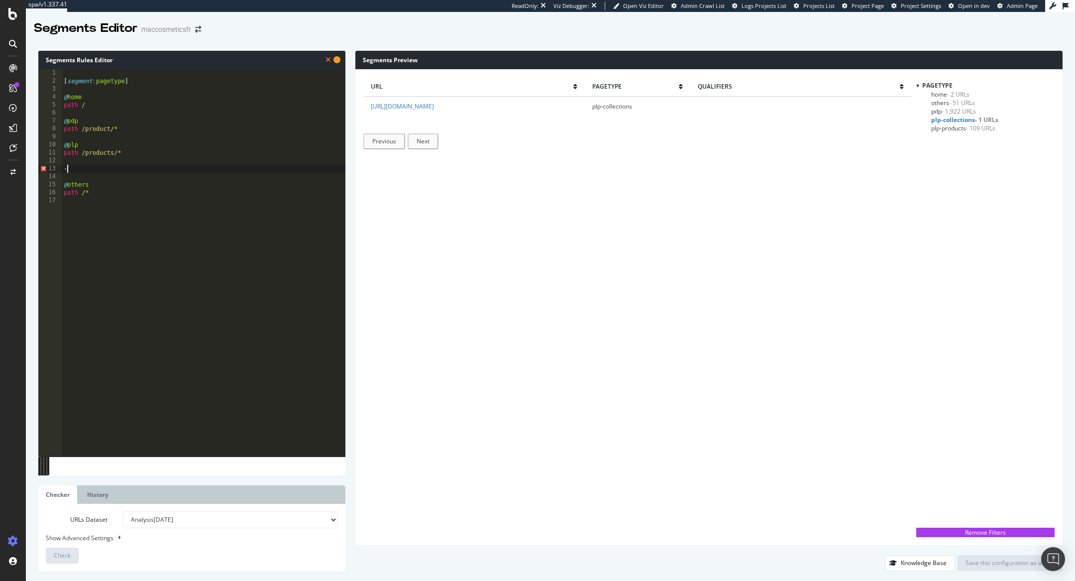
type textarea "-"
click at [60, 557] on span "Check" at bounding box center [62, 555] width 17 height 8
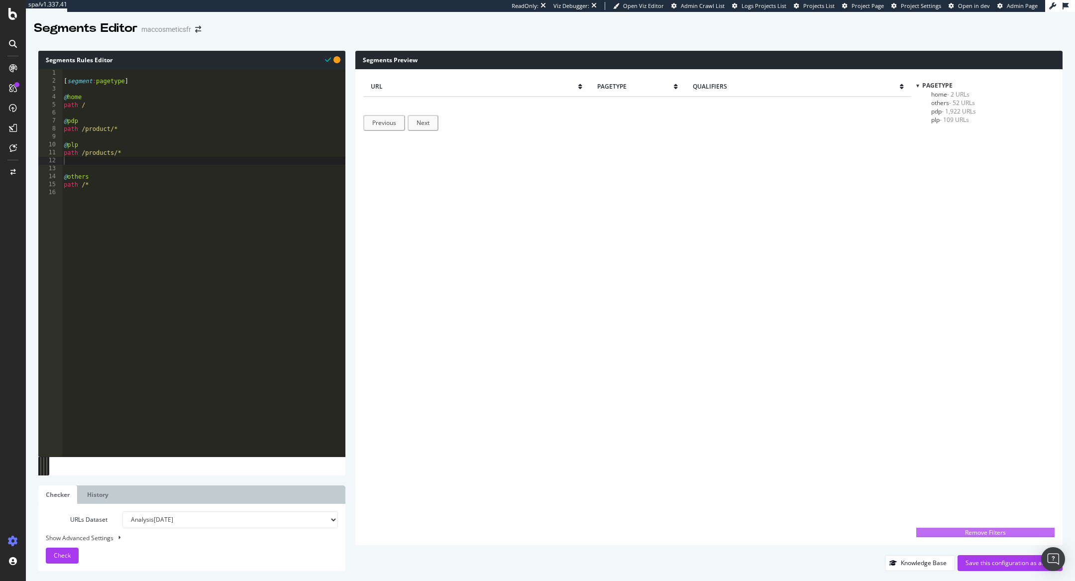
click at [980, 531] on div "Remove Filters" at bounding box center [986, 532] width 132 height 8
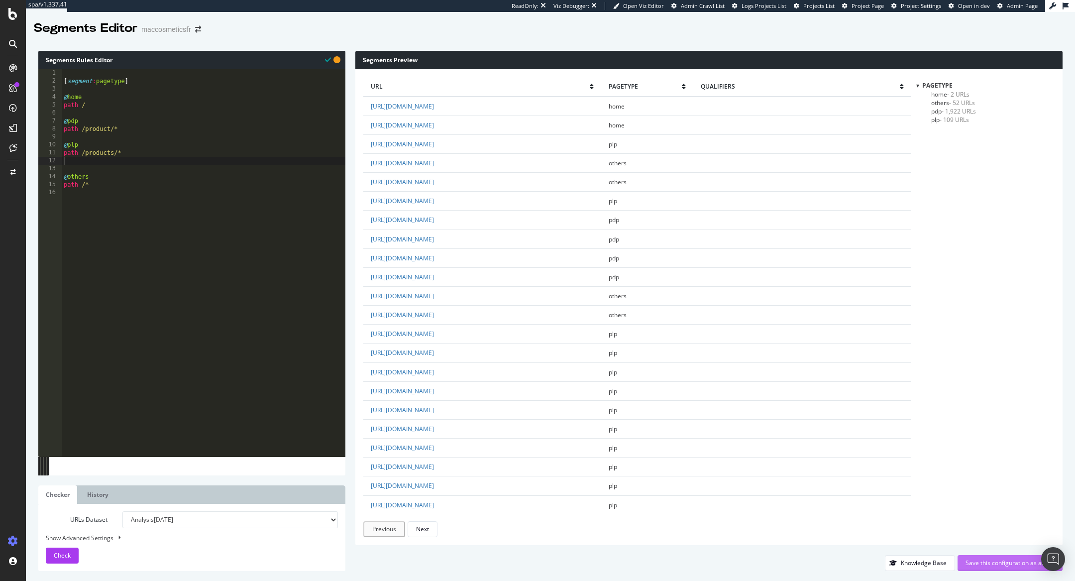
click at [987, 562] on div "Save this configuration as active" at bounding box center [1010, 563] width 89 height 8
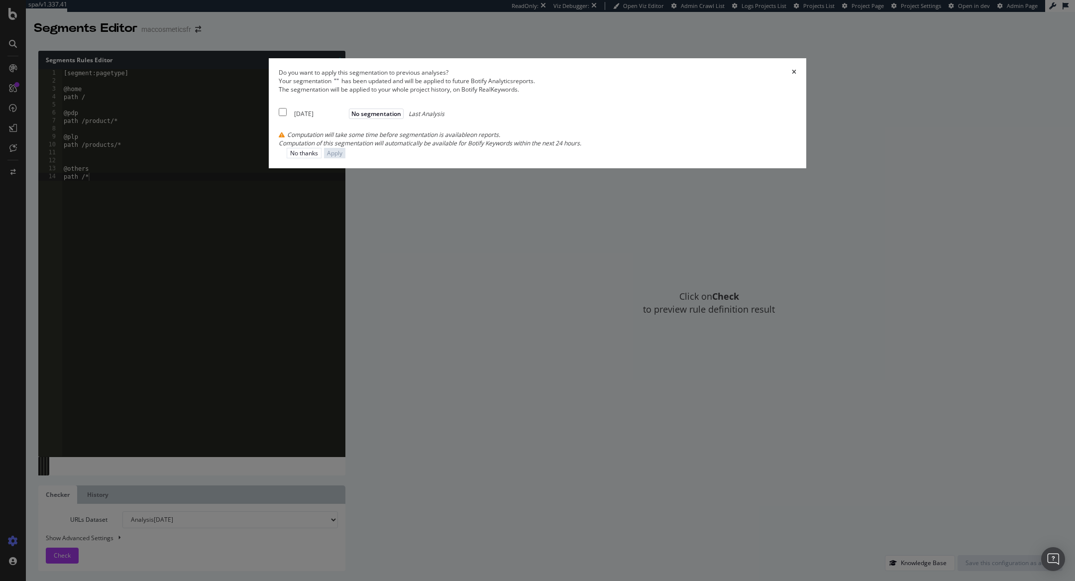
click at [347, 118] on div "2025 Sep. 24th" at bounding box center [320, 114] width 52 height 8
checkbox input "true"
click at [343, 157] on div "Apply" at bounding box center [334, 153] width 15 height 8
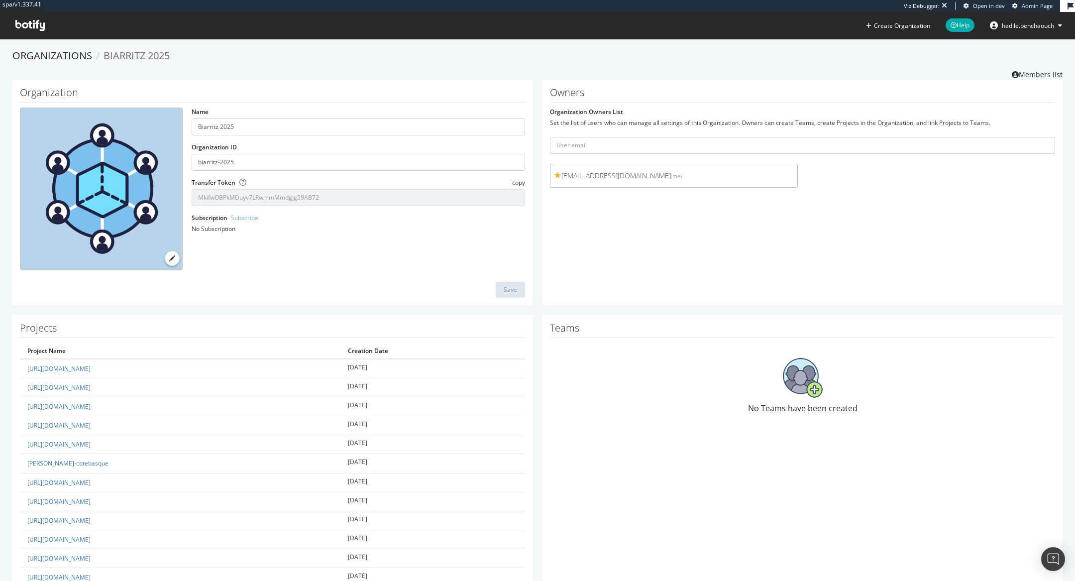
scroll to position [173, 0]
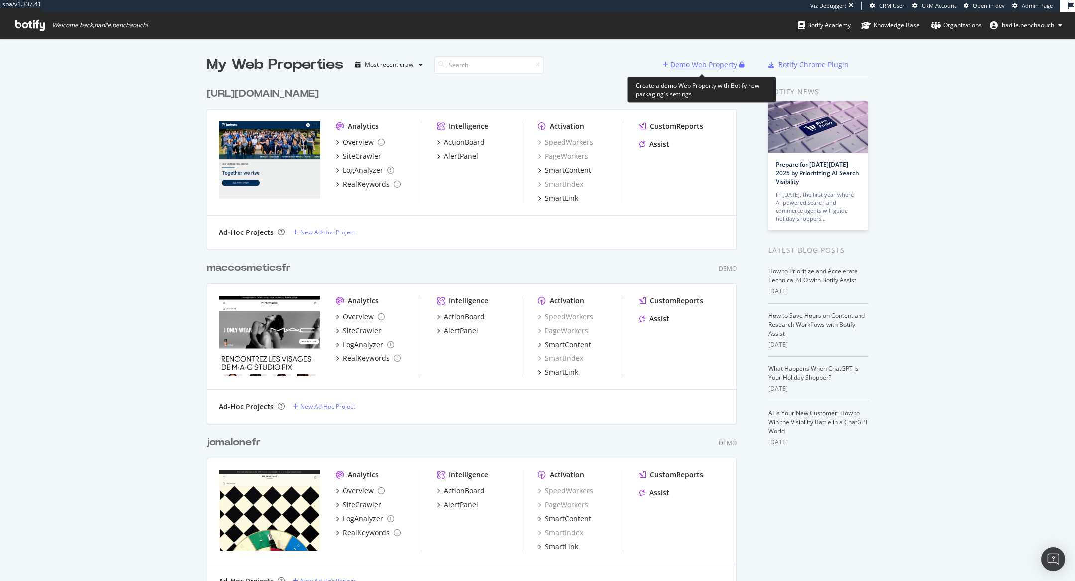
click at [686, 64] on div "Demo Web Property" at bounding box center [704, 65] width 67 height 10
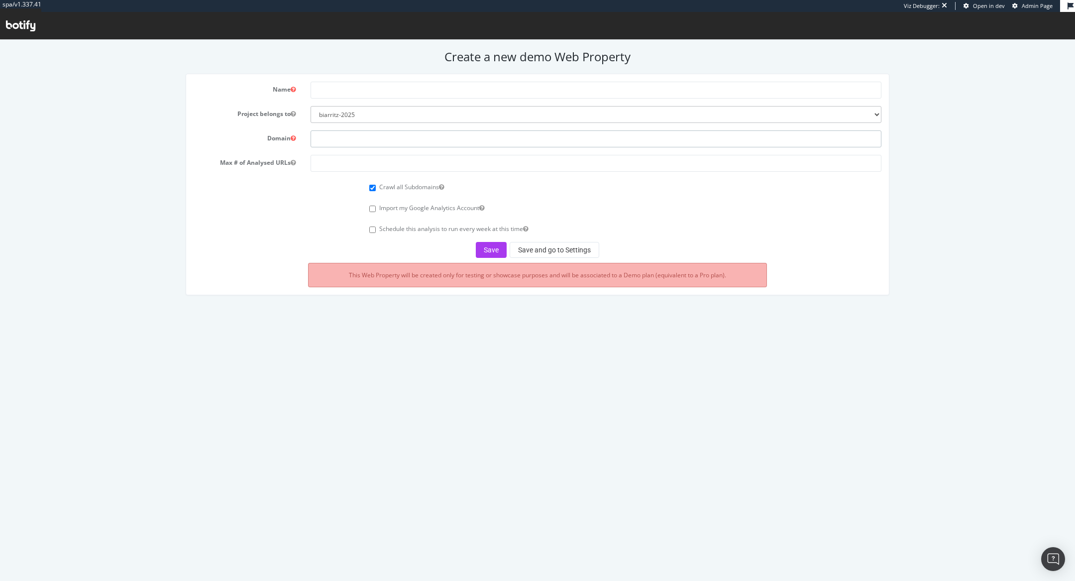
click at [347, 132] on input "text" at bounding box center [596, 138] width 571 height 17
paste input "https://www.billetreduc.com/"
drag, startPoint x: 335, startPoint y: 137, endPoint x: 294, endPoint y: 135, distance: 40.9
click at [294, 135] on div "Domain https://www.billetreduc.com/" at bounding box center [537, 138] width 703 height 17
click at [439, 139] on input "www.billetreduc.com/" at bounding box center [596, 138] width 571 height 17
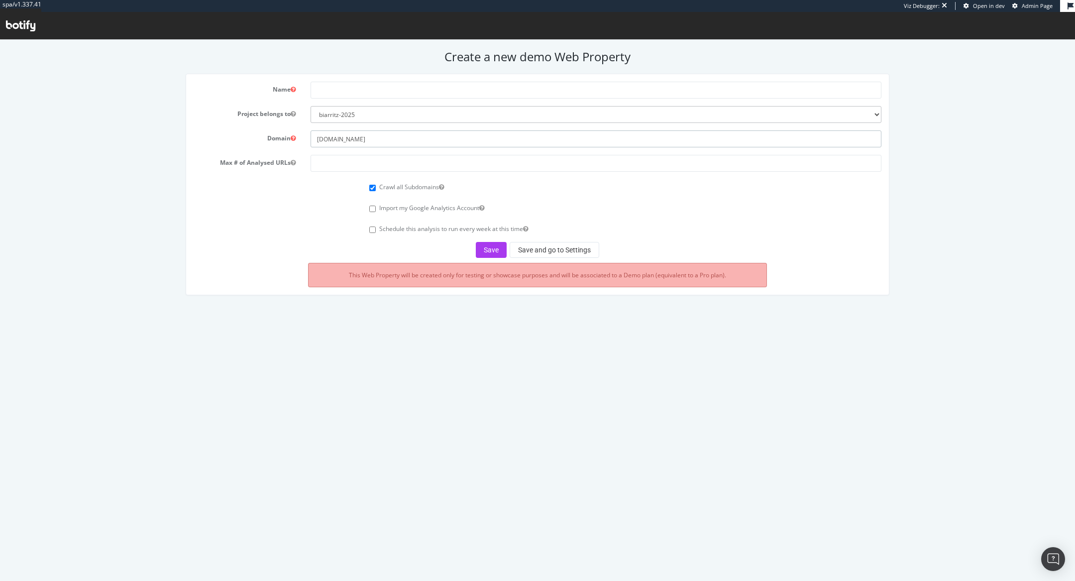
drag, startPoint x: 332, startPoint y: 140, endPoint x: 362, endPoint y: 138, distance: 30.4
click at [362, 138] on input "www.billetreduc.com" at bounding box center [596, 138] width 571 height 17
type input "www.billetreduc.com"
click at [330, 89] on input "text" at bounding box center [596, 90] width 571 height 17
paste input "billetreduc"
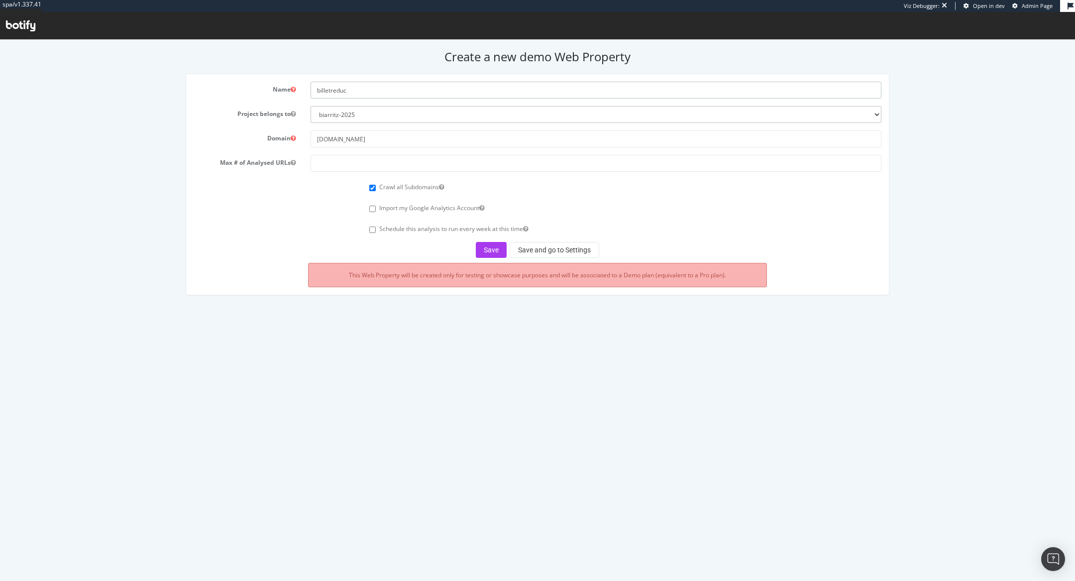
type input "billetreduc"
click at [336, 149] on form "Name billetreduc Project belongs to biarritz-2025 all4customer beiersdorf super…" at bounding box center [538, 170] width 689 height 176
click at [342, 157] on input "number" at bounding box center [596, 163] width 571 height 17
type input "100000"
click at [534, 254] on button "Save and go to Settings" at bounding box center [555, 250] width 90 height 16
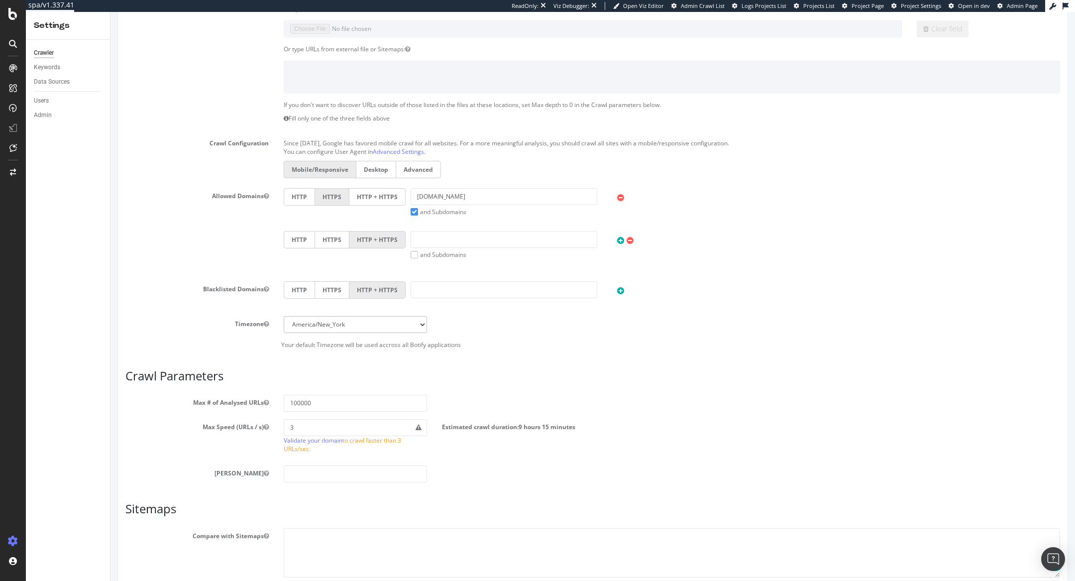
scroll to position [290, 0]
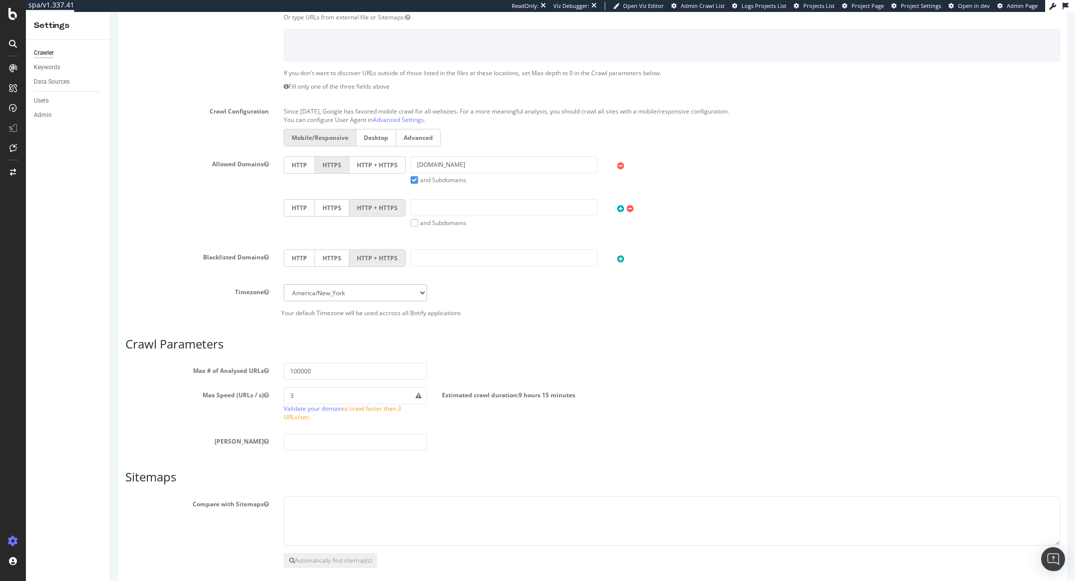
click at [382, 167] on label "HTTP + HTTPS" at bounding box center [377, 164] width 56 height 17
click at [111, 12] on input "HTTP + HTTPS" at bounding box center [111, 12] width 0 height 0
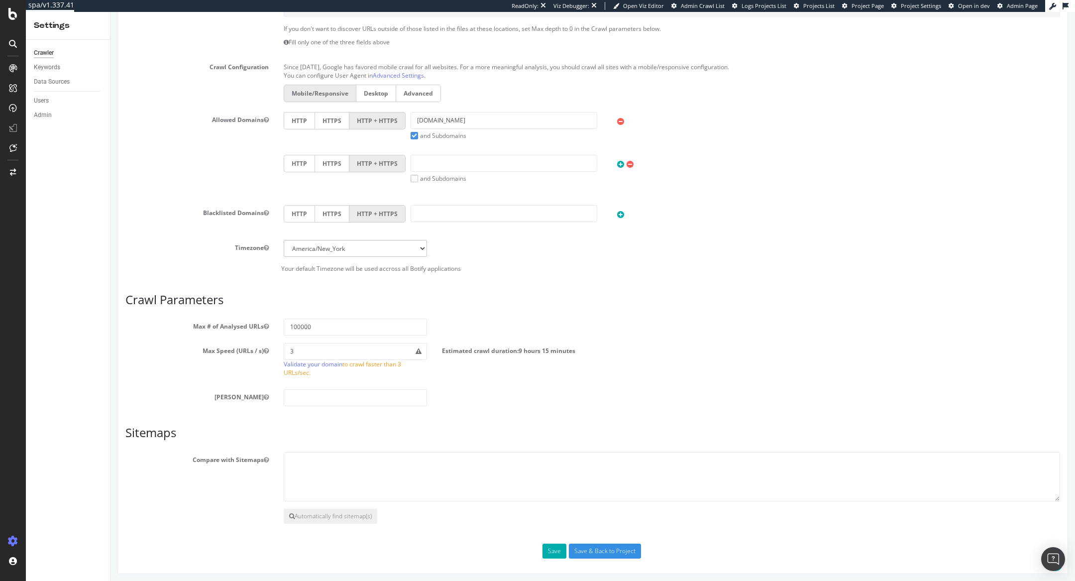
scroll to position [378, 0]
click at [548, 546] on button "Save" at bounding box center [555, 551] width 24 height 15
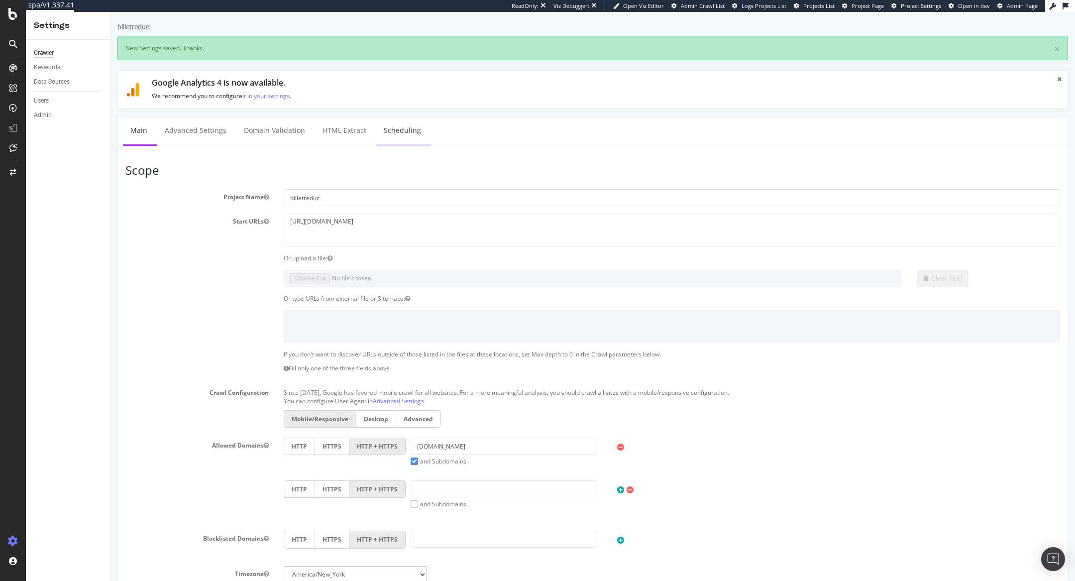
scroll to position [0, 0]
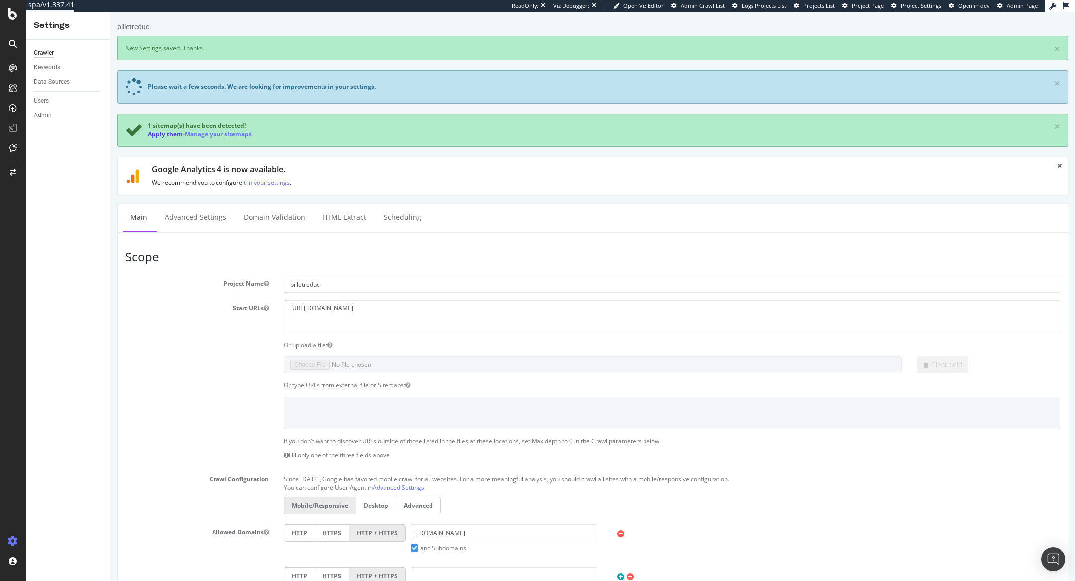
click at [168, 130] on link "Apply them" at bounding box center [165, 134] width 35 height 8
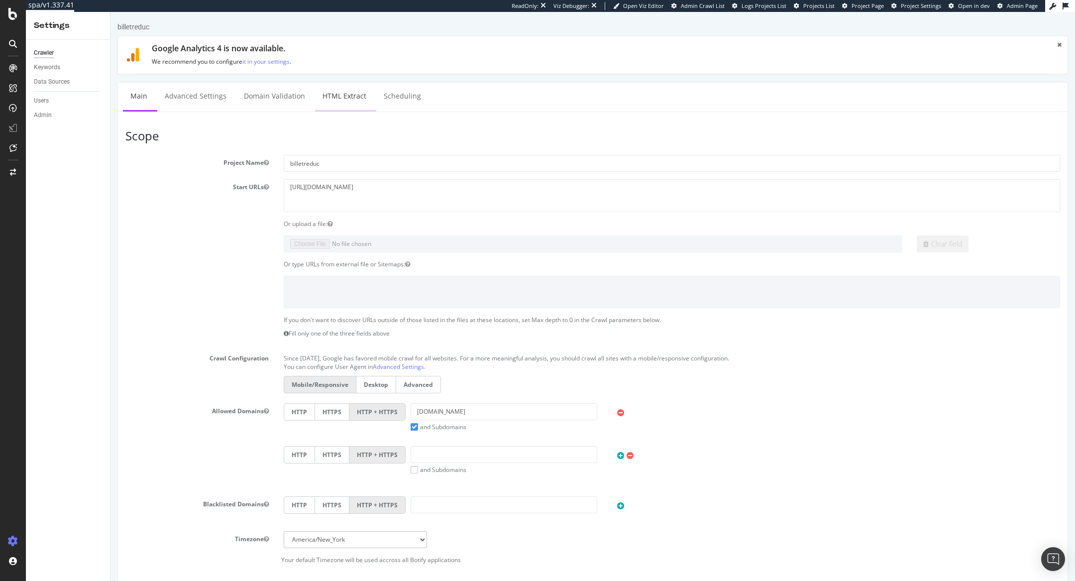
click at [210, 216] on section "Project Name billetreduc Start URLs https://www.billetreduc.com Or upload a fil…" at bounding box center [592, 359] width 935 height 409
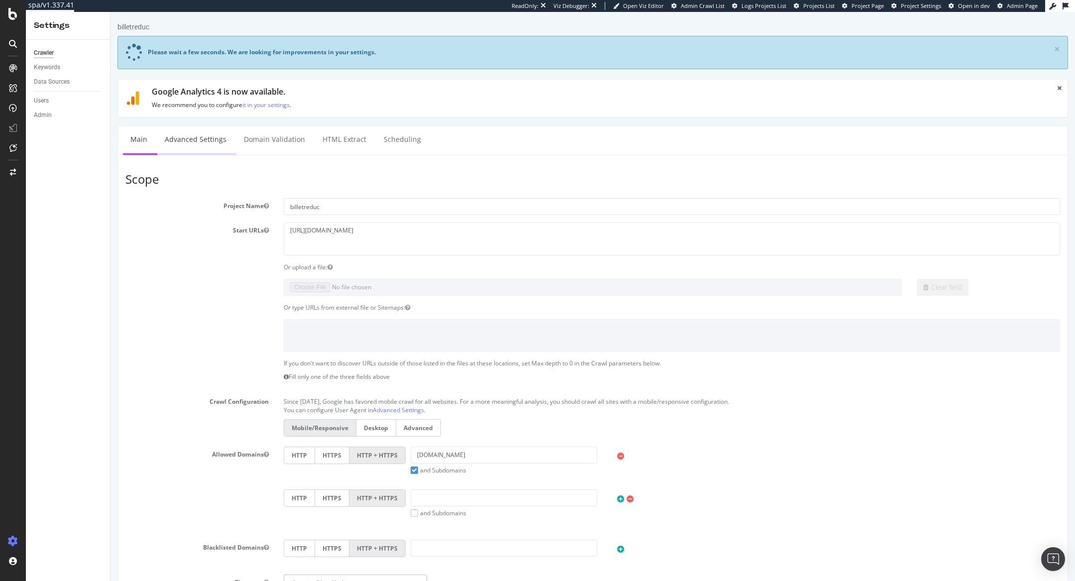
click at [198, 142] on link "Advanced Settings" at bounding box center [195, 139] width 77 height 27
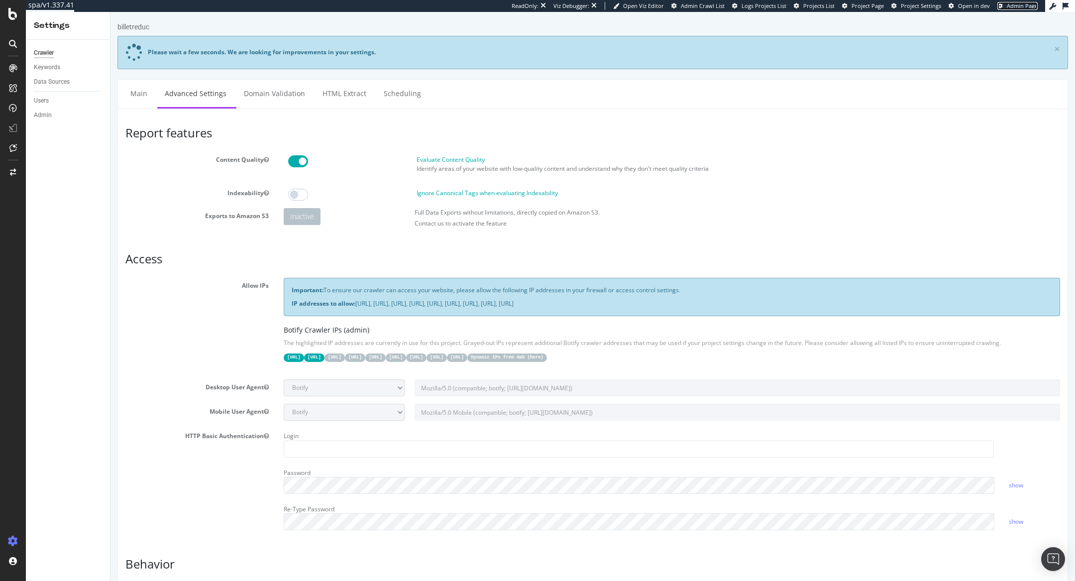
drag, startPoint x: 1021, startPoint y: 9, endPoint x: 903, endPoint y: 0, distance: 117.8
click at [1021, 9] on link "Admin Page" at bounding box center [1018, 6] width 40 height 8
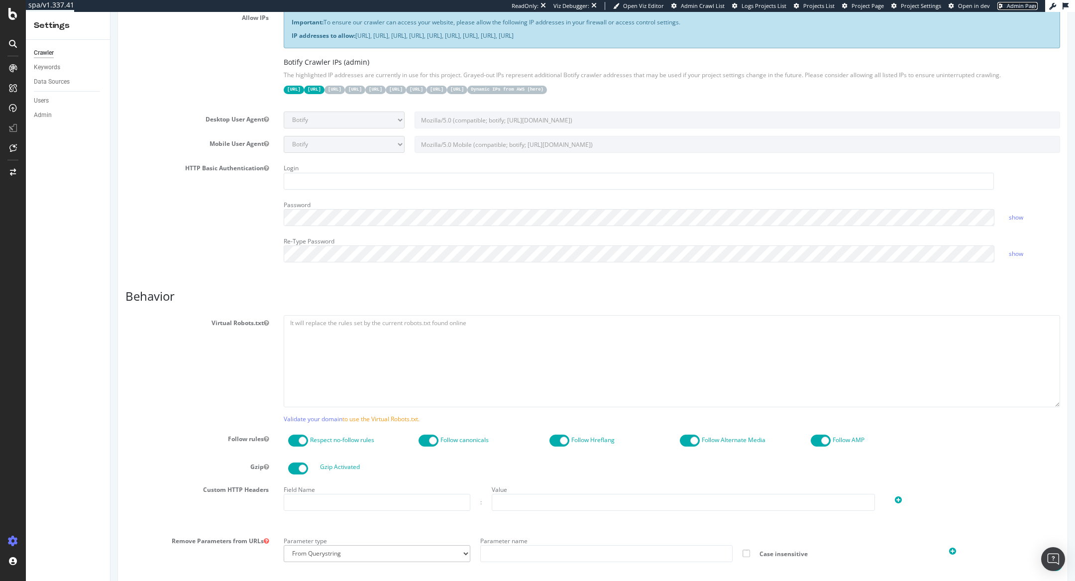
scroll to position [678, 0]
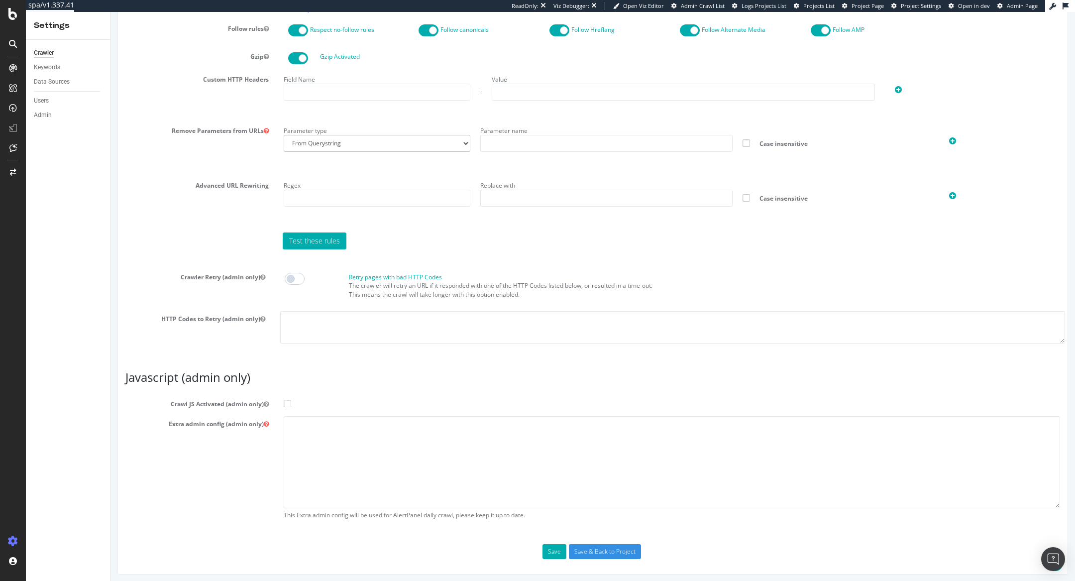
click at [286, 403] on span at bounding box center [287, 403] width 7 height 7
click at [111, 12] on input "Crawl JS Activated (admin only)" at bounding box center [111, 12] width 0 height 0
click at [391, 427] on textarea at bounding box center [672, 462] width 777 height 92
paste textarea "{ "flags": [ "cube" ], "beta": { "pap_mini_rules": [ "+* #everything else" ] } }"
type textarea "{ "flags": [ "cube" ], "beta": { "pap_mini_rules": [ "+* #everything else" ] } }"
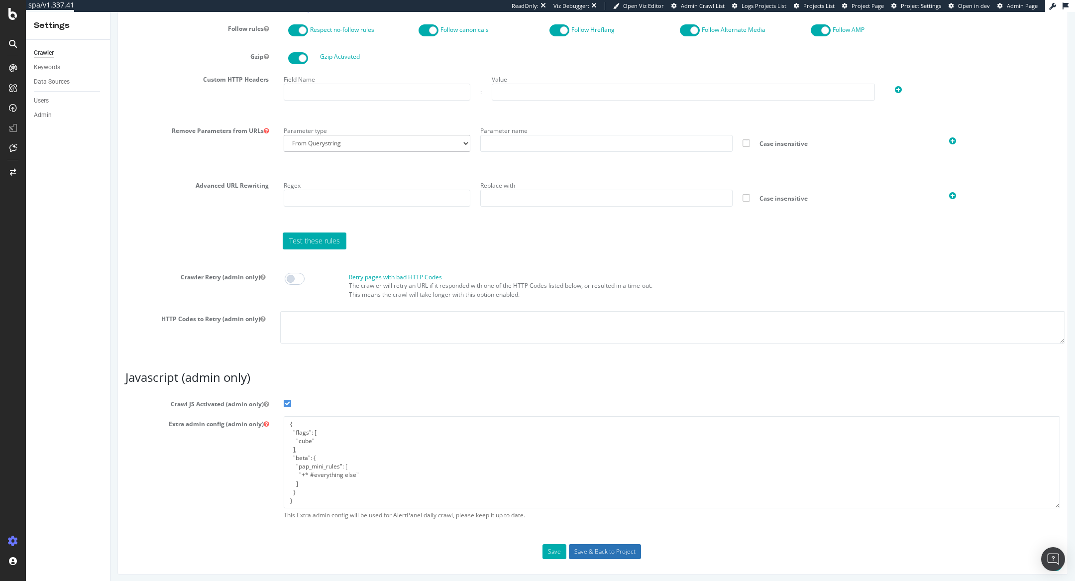
click at [601, 544] on input "Save & Back to Project" at bounding box center [605, 551] width 72 height 15
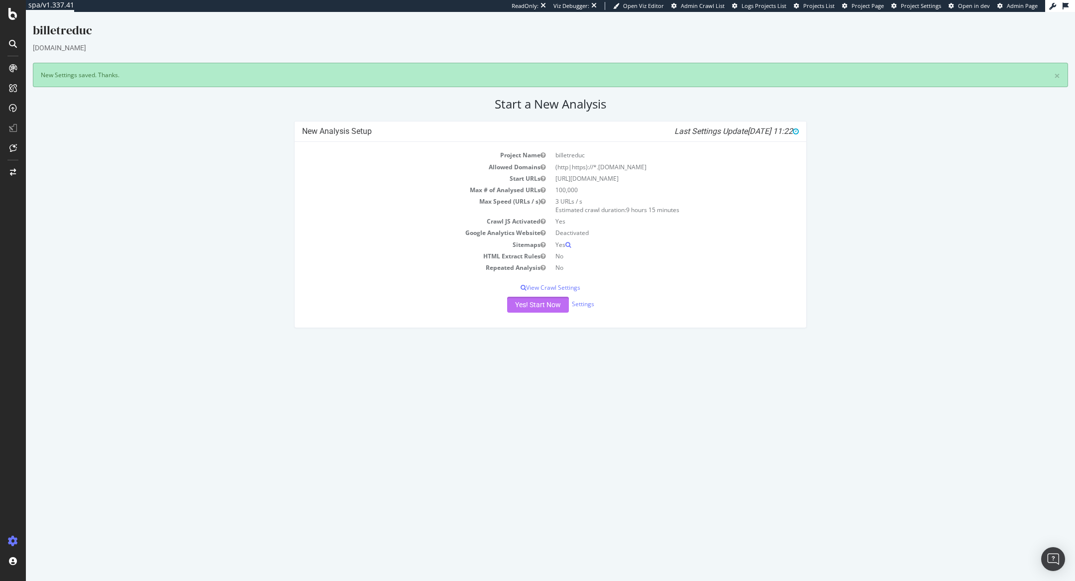
click at [559, 298] on button "Yes! Start Now" at bounding box center [538, 305] width 62 height 16
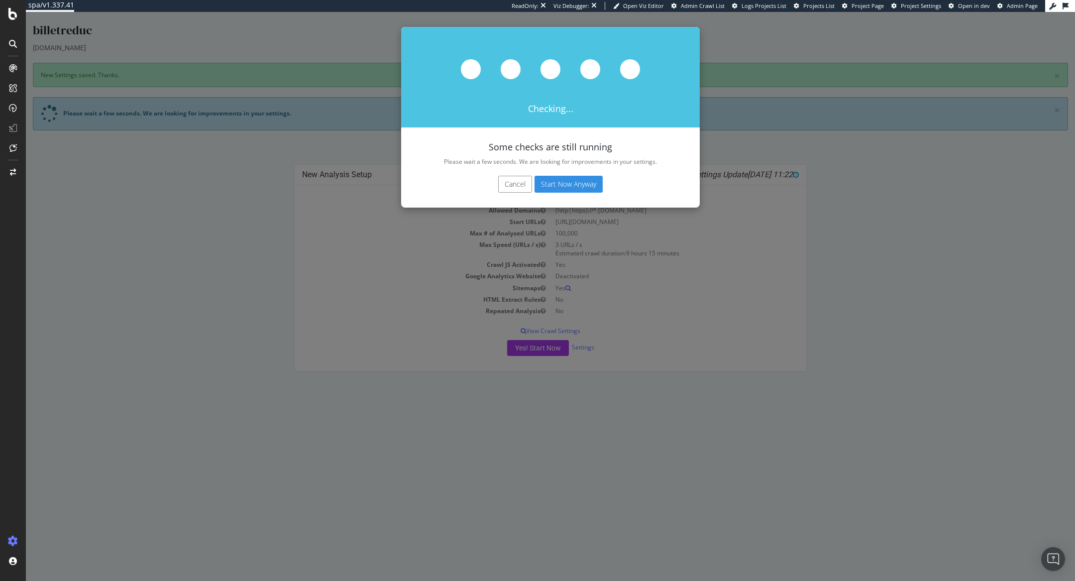
click at [589, 187] on button "Start Now Anyway" at bounding box center [569, 184] width 68 height 17
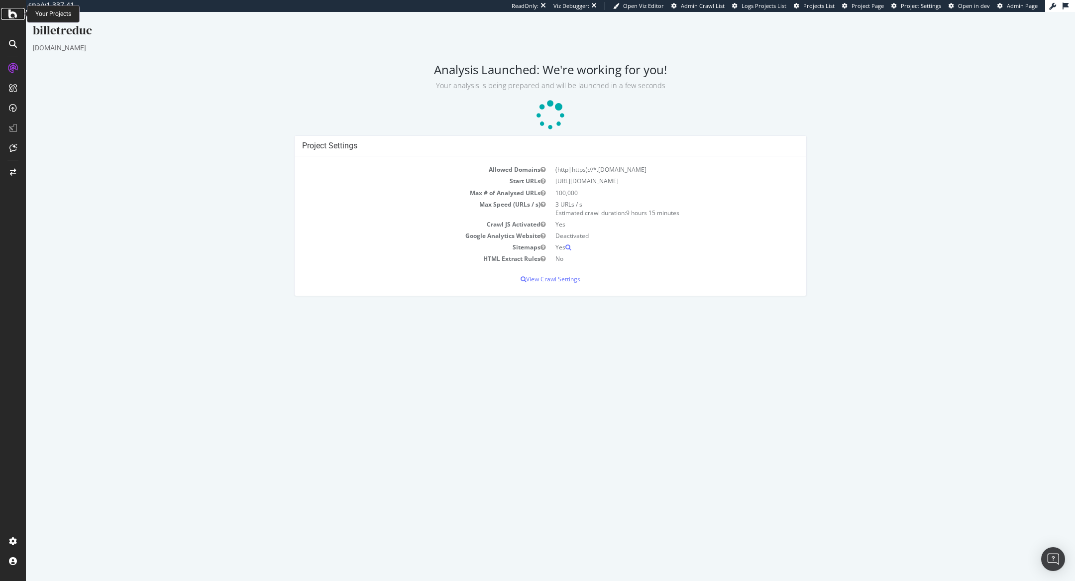
click at [11, 17] on icon at bounding box center [12, 14] width 9 height 12
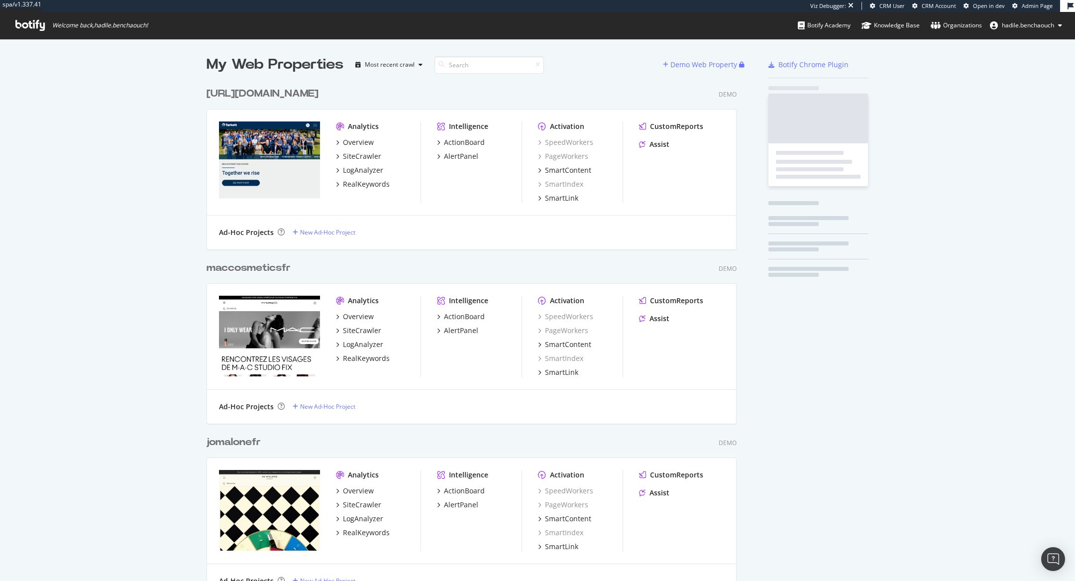
scroll to position [581, 1075]
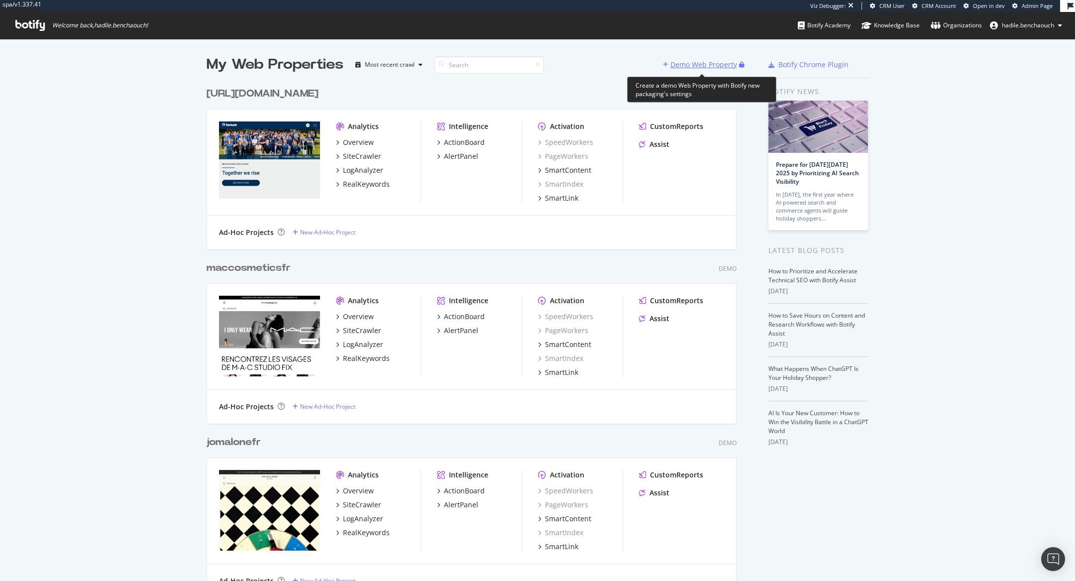
click at [689, 65] on div "Demo Web Property" at bounding box center [704, 65] width 67 height 10
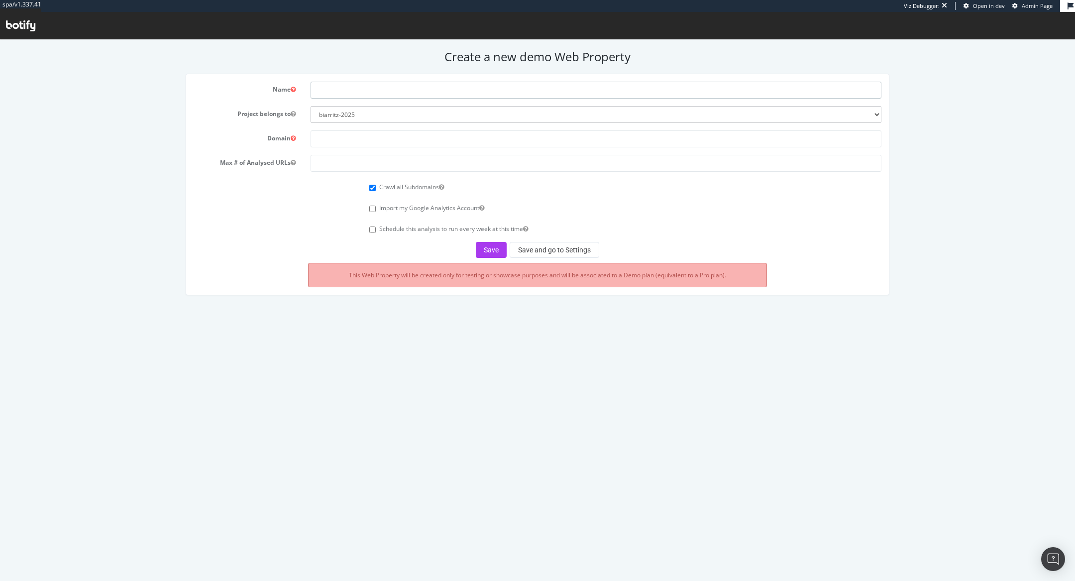
click at [375, 92] on input "text" at bounding box center [596, 90] width 571 height 17
click at [338, 142] on input "text" at bounding box center [596, 138] width 571 height 17
paste input "www.decathlon.fr"
type input "www.decathlon.fr"
click at [335, 86] on input "text" at bounding box center [596, 90] width 571 height 17
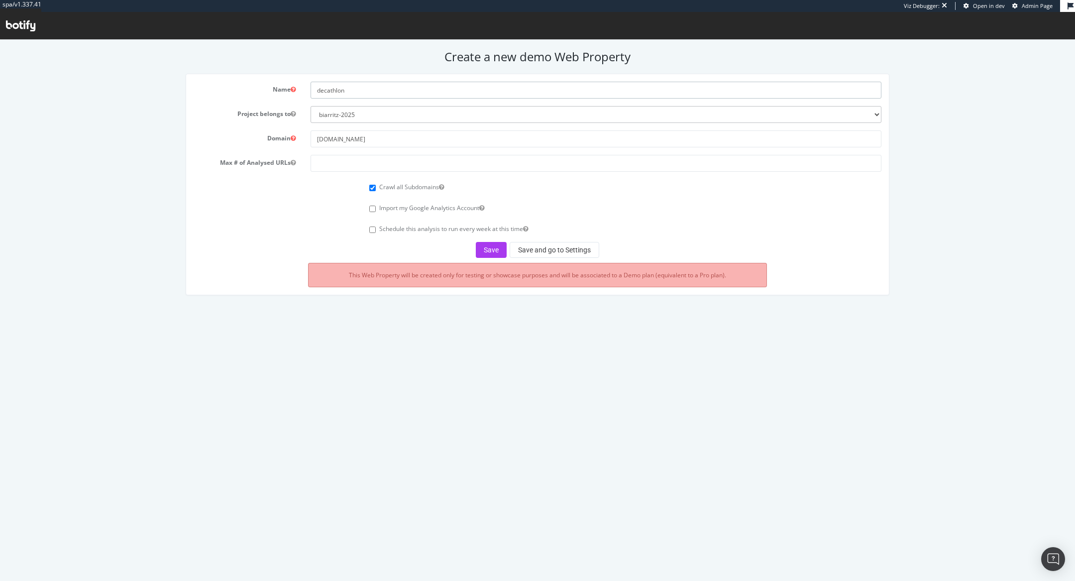
type input "decathlon"
click at [347, 158] on input "number" at bounding box center [596, 163] width 571 height 17
type input "1300000"
click at [547, 244] on button "Save and go to Settings" at bounding box center [555, 250] width 90 height 16
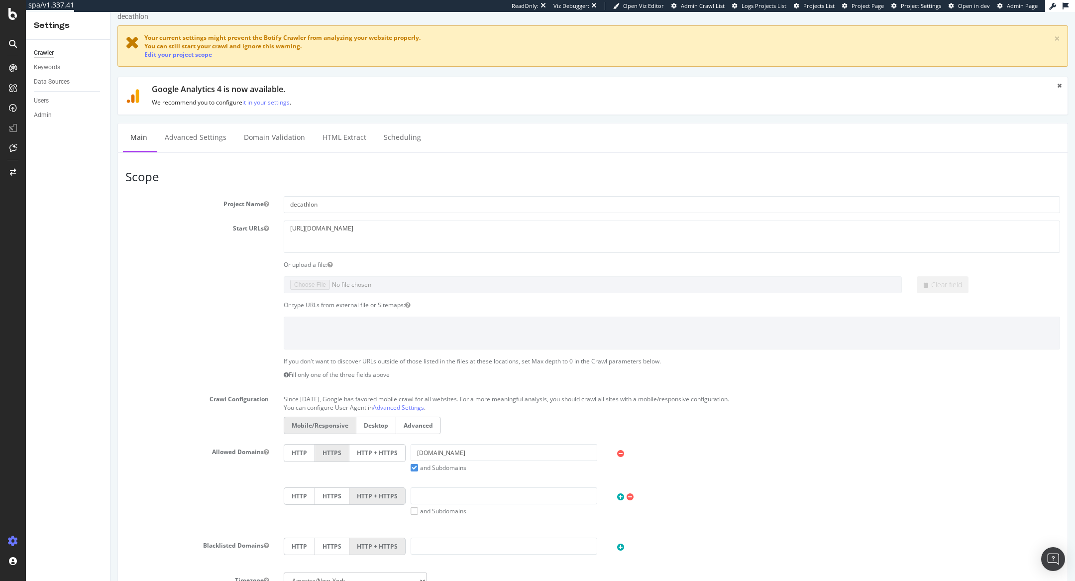
scroll to position [343, 0]
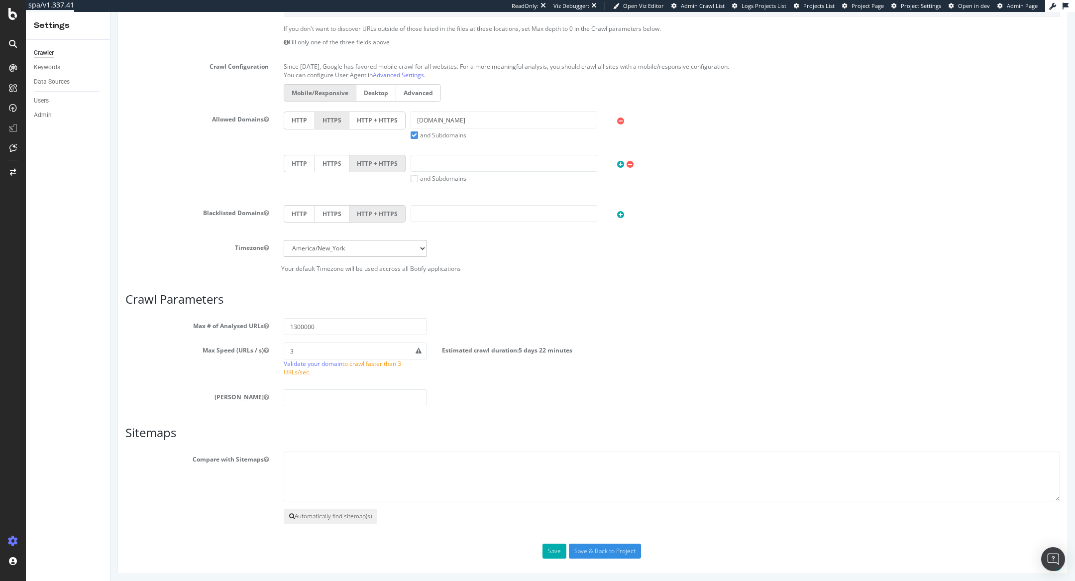
click at [301, 509] on button "Automatically find sitemap(s)" at bounding box center [331, 516] width 94 height 15
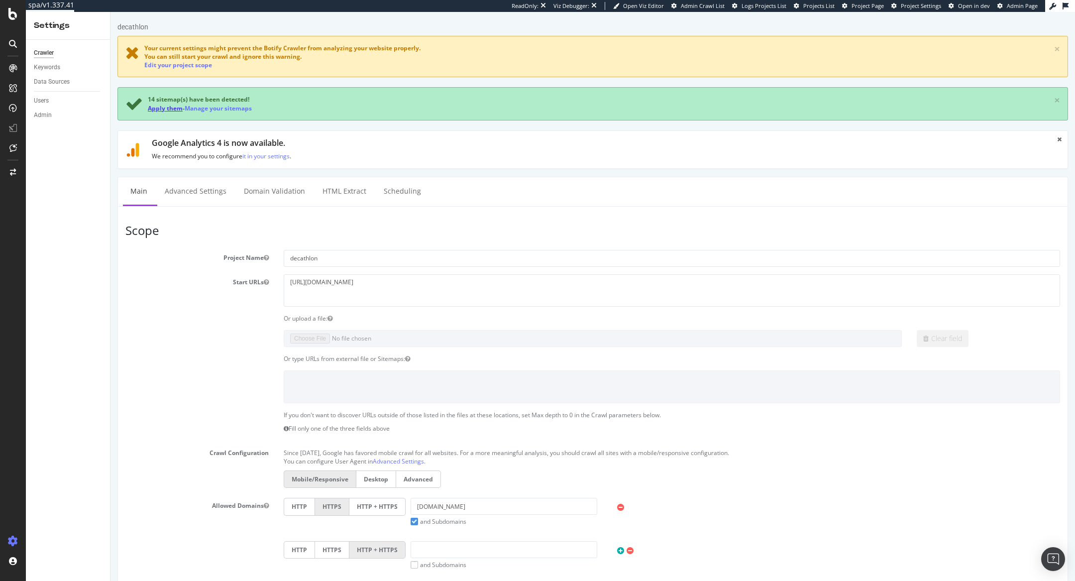
click at [160, 108] on link "Apply them" at bounding box center [165, 108] width 35 height 8
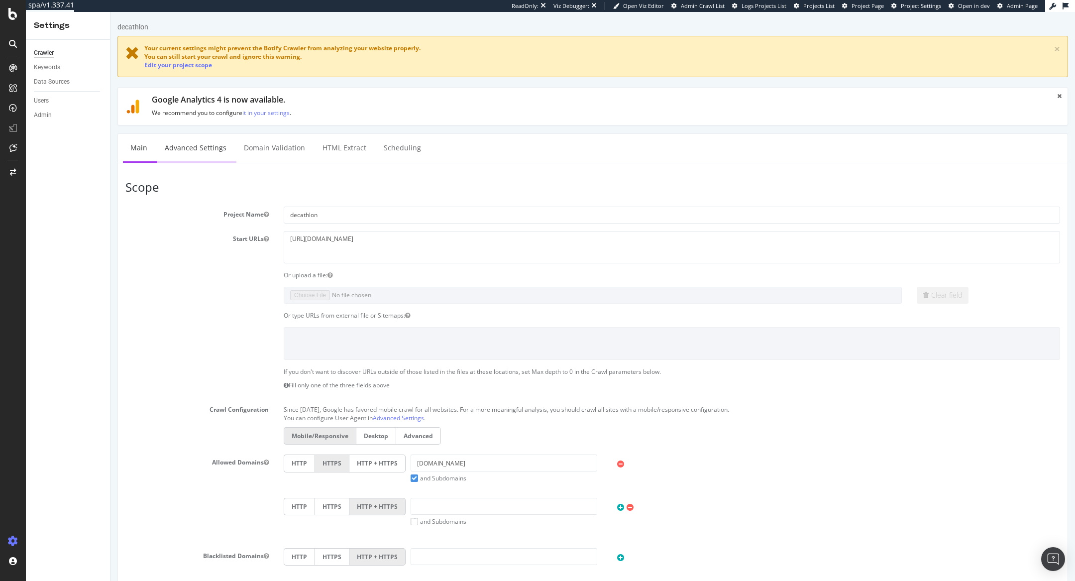
click at [196, 155] on link "Advanced Settings" at bounding box center [195, 147] width 77 height 27
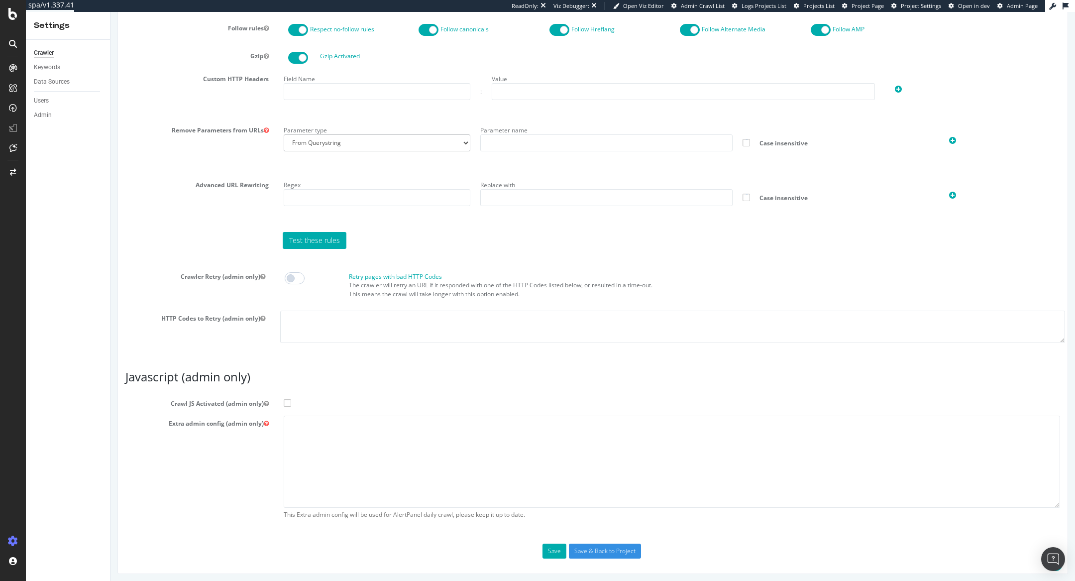
scroll to position [687, 0]
click at [285, 400] on span at bounding box center [287, 403] width 7 height 7
click at [111, 12] on input "Crawl JS Activated (admin only)" at bounding box center [111, 12] width 0 height 0
click at [348, 458] on textarea at bounding box center [672, 462] width 777 height 92
paste textarea "{ "flags": [ "cube" ], "beta": { "pap_mini_rules": [ "+* #everything else" ] } }"
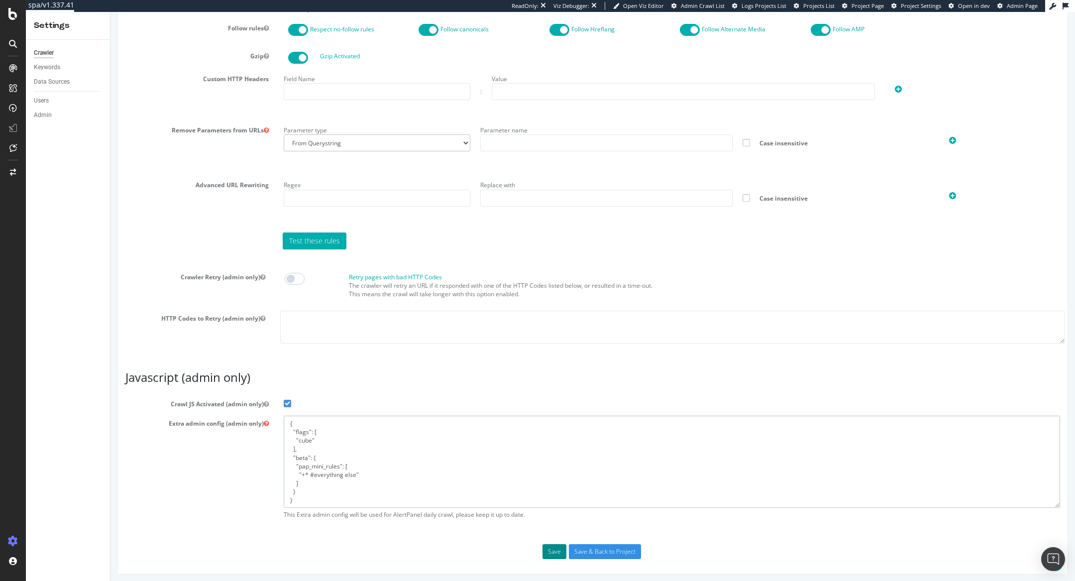
type textarea "{ "flags": [ "cube" ], "beta": { "pap_mini_rules": [ "+* #everything else" ] } }"
click at [557, 548] on button "Save" at bounding box center [555, 551] width 24 height 15
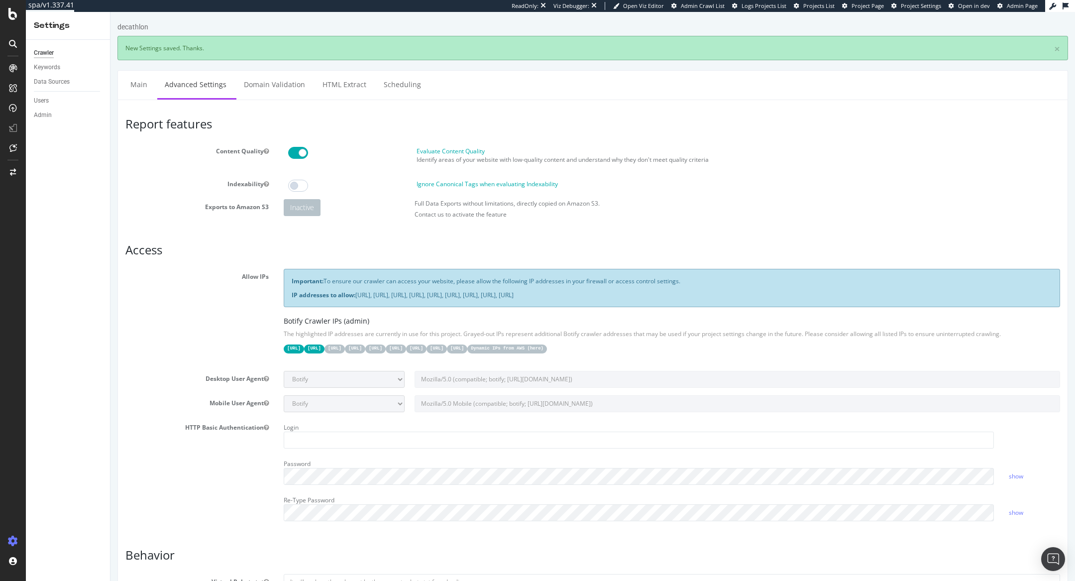
scroll to position [0, 0]
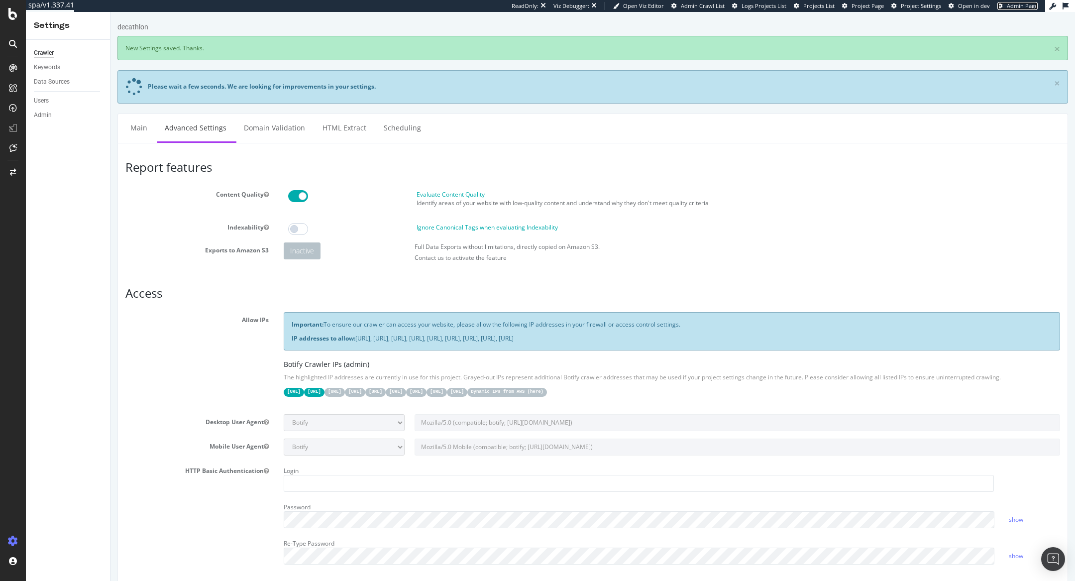
click at [1009, 3] on span "Admin Page" at bounding box center [1022, 5] width 31 height 7
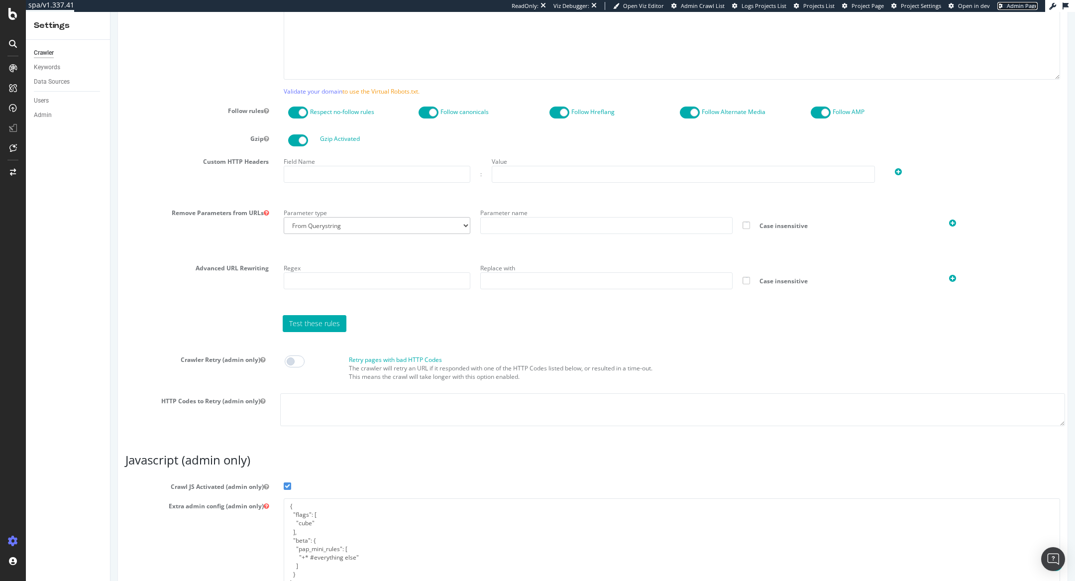
scroll to position [721, 0]
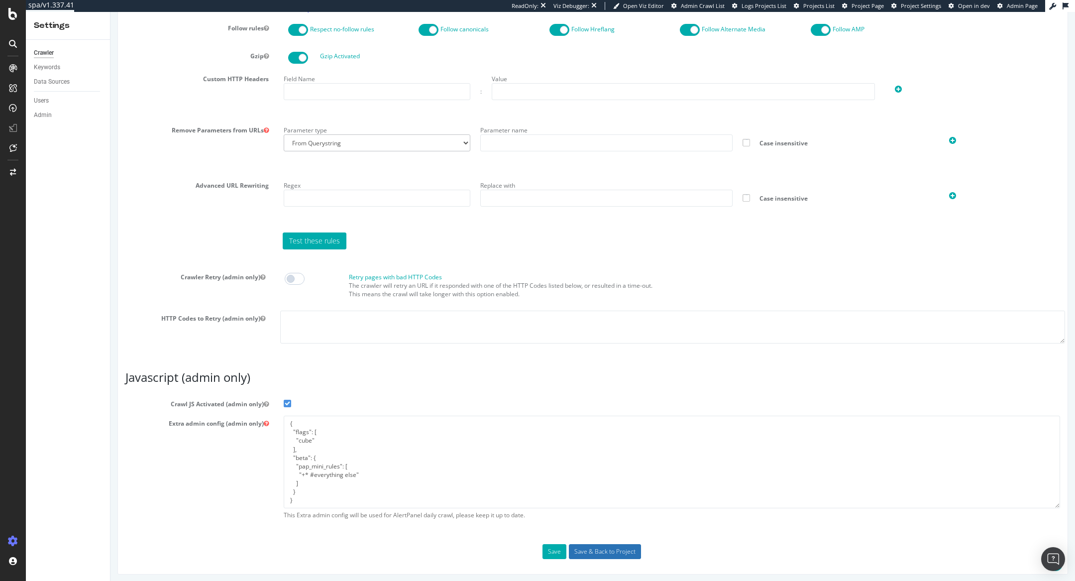
click at [622, 547] on input "Save & Back to Project" at bounding box center [605, 551] width 72 height 15
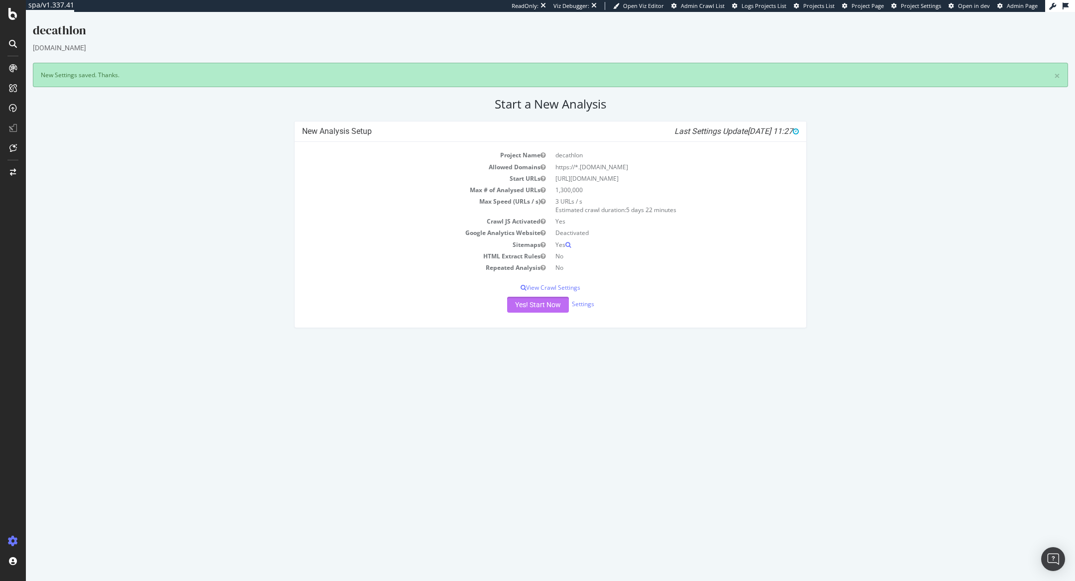
click at [551, 309] on button "Yes! Start Now" at bounding box center [538, 305] width 62 height 16
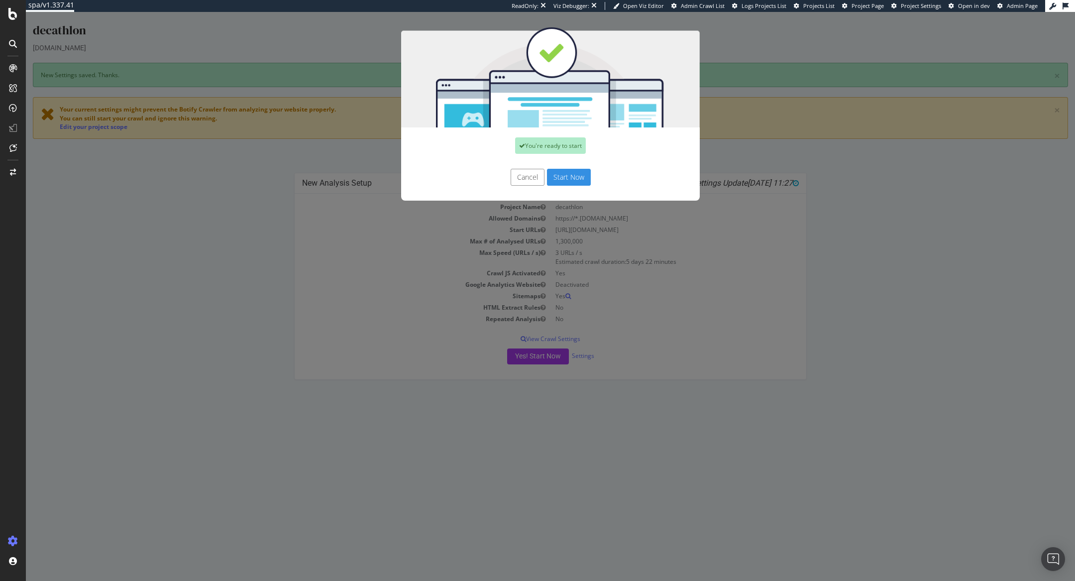
click at [577, 177] on button "Start Now" at bounding box center [569, 177] width 44 height 17
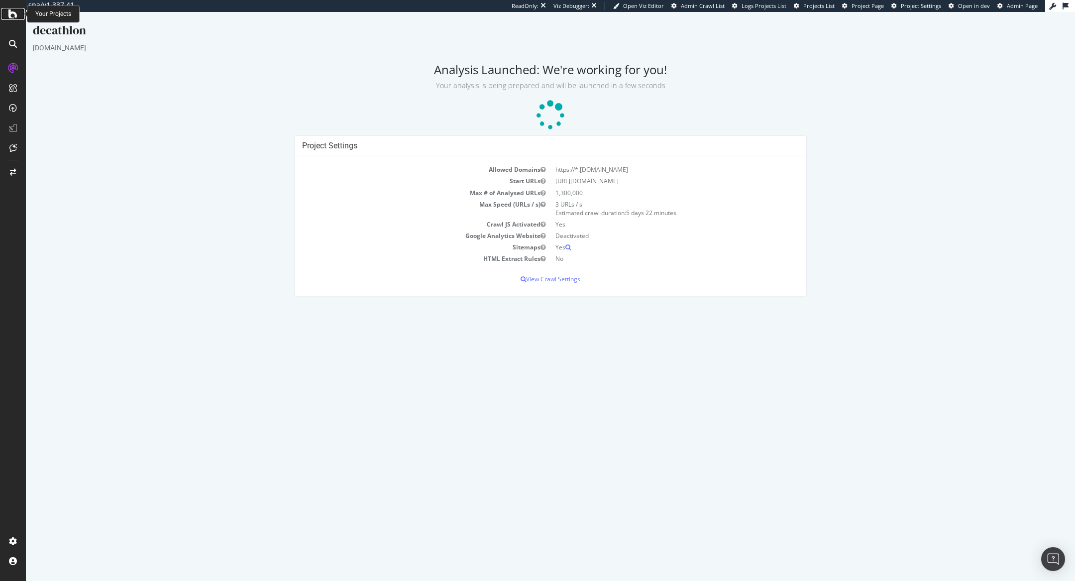
click at [14, 17] on icon at bounding box center [12, 14] width 9 height 12
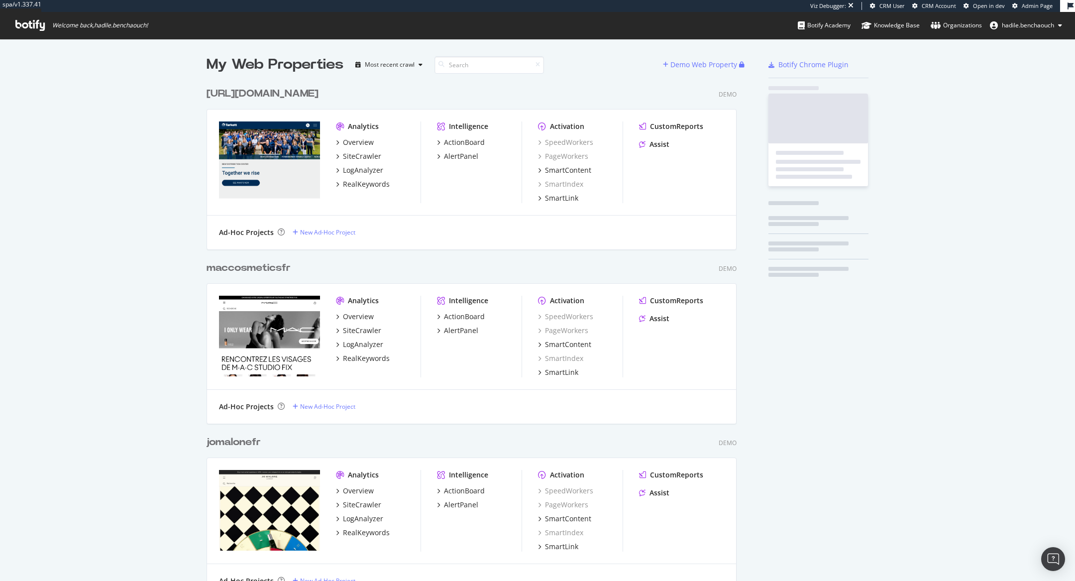
scroll to position [581, 1075]
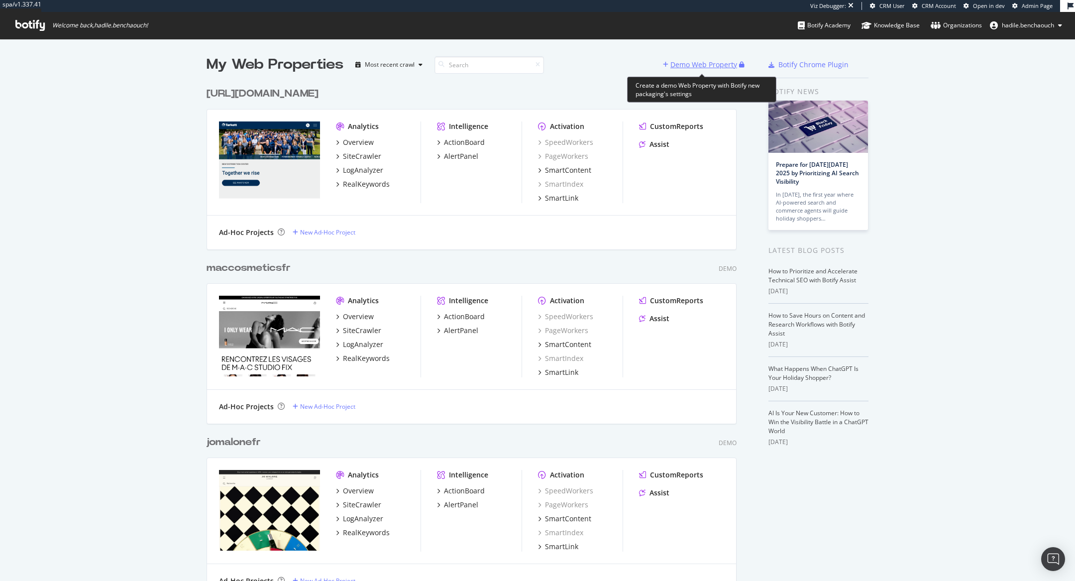
click at [679, 62] on div "Demo Web Property" at bounding box center [704, 65] width 67 height 10
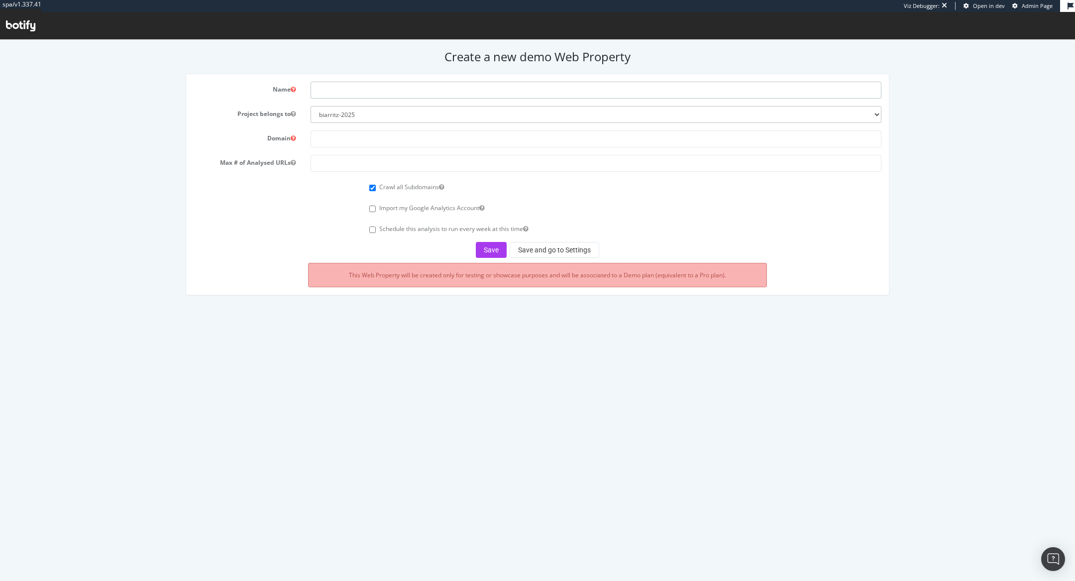
click at [333, 90] on input "text" at bounding box center [596, 90] width 571 height 17
click at [326, 137] on input "text" at bounding box center [596, 138] width 571 height 17
paste input "[DOMAIN_NAME][URL]"
type input "[DOMAIN_NAME]"
click at [350, 95] on input "text" at bounding box center [596, 90] width 571 height 17
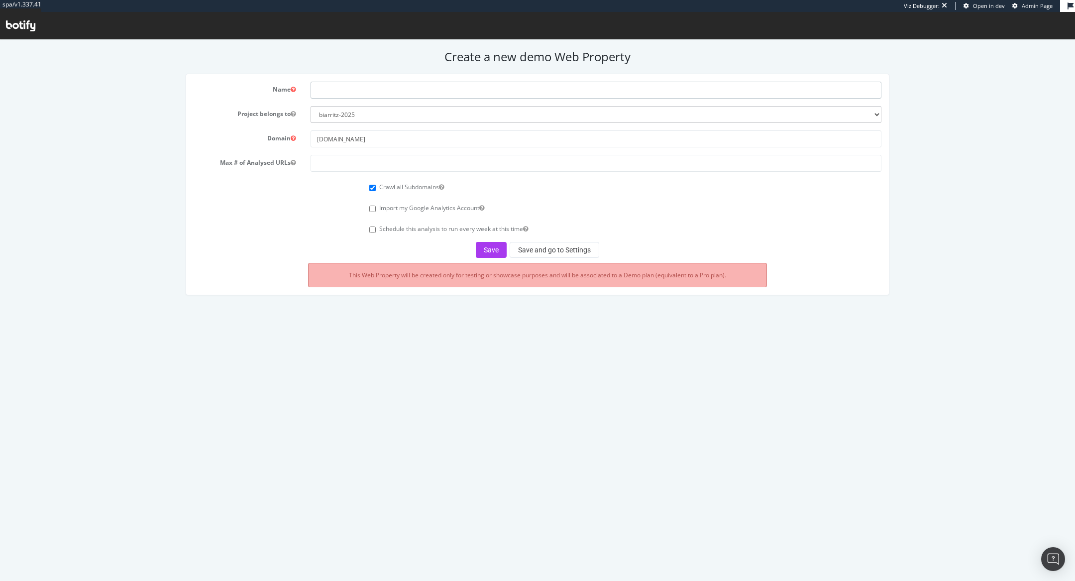
paste input "[DOMAIN_NAME][URL]"
type input "bymycar"
click at [379, 166] on input "number" at bounding box center [596, 163] width 571 height 17
type input "100000"
click at [554, 248] on button "Save and go to Settings" at bounding box center [555, 250] width 90 height 16
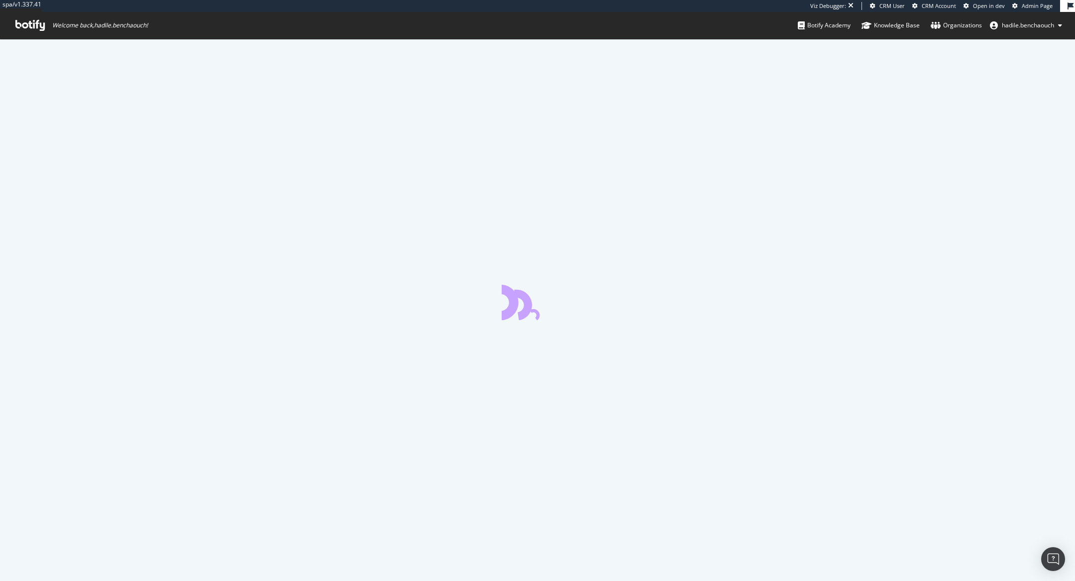
click at [1028, 7] on span "Admin Page" at bounding box center [1037, 5] width 31 height 7
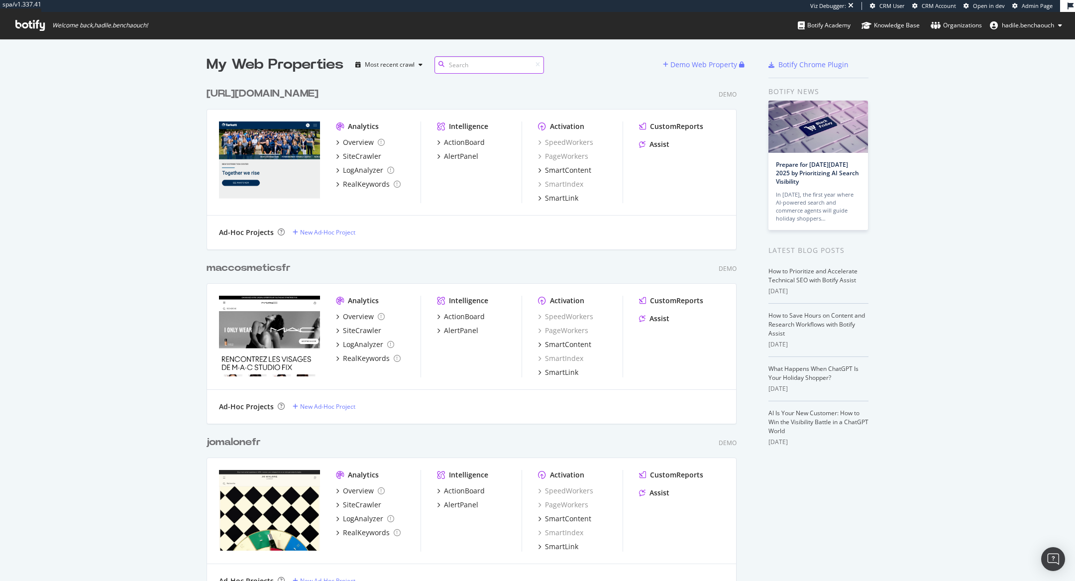
scroll to position [11057, 538]
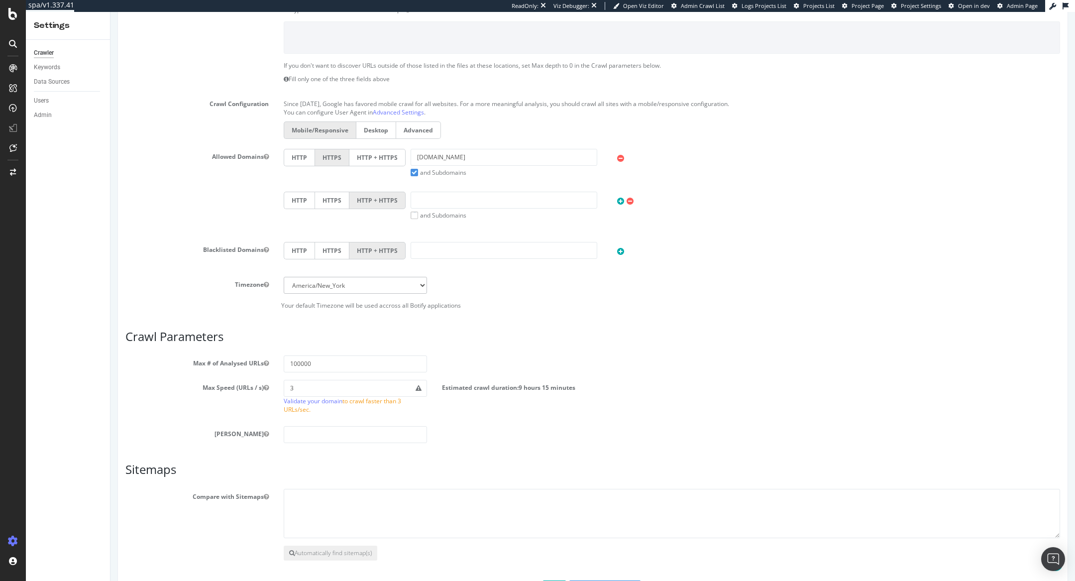
click at [383, 150] on label "HTTP + HTTPS" at bounding box center [377, 157] width 56 height 17
click at [111, 12] on input "HTTP + HTTPS" at bounding box center [111, 12] width 0 height 0
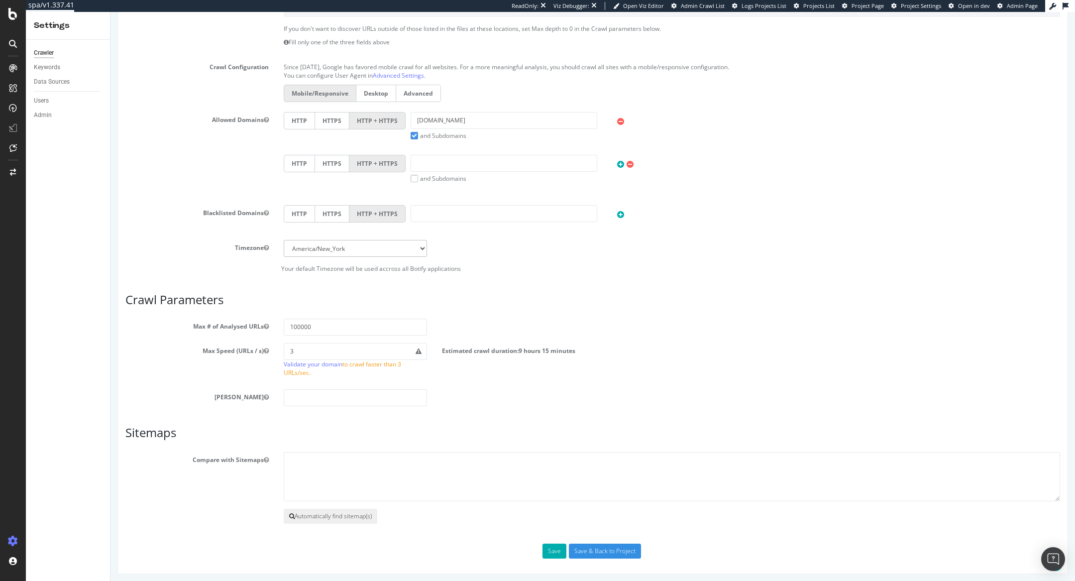
click at [341, 514] on button "Automatically find sitemap(s)" at bounding box center [331, 516] width 94 height 15
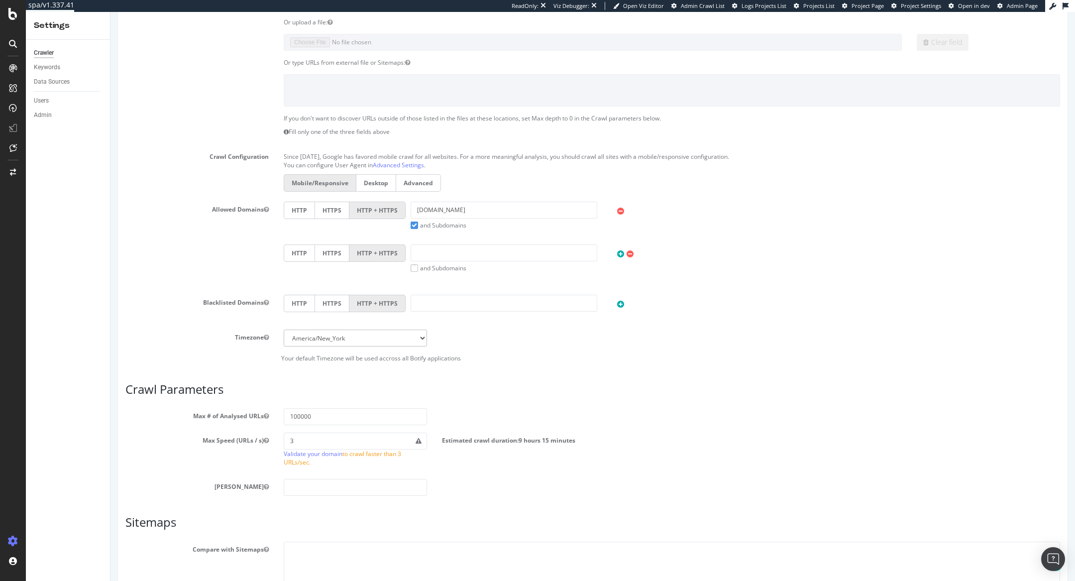
scroll to position [0, 0]
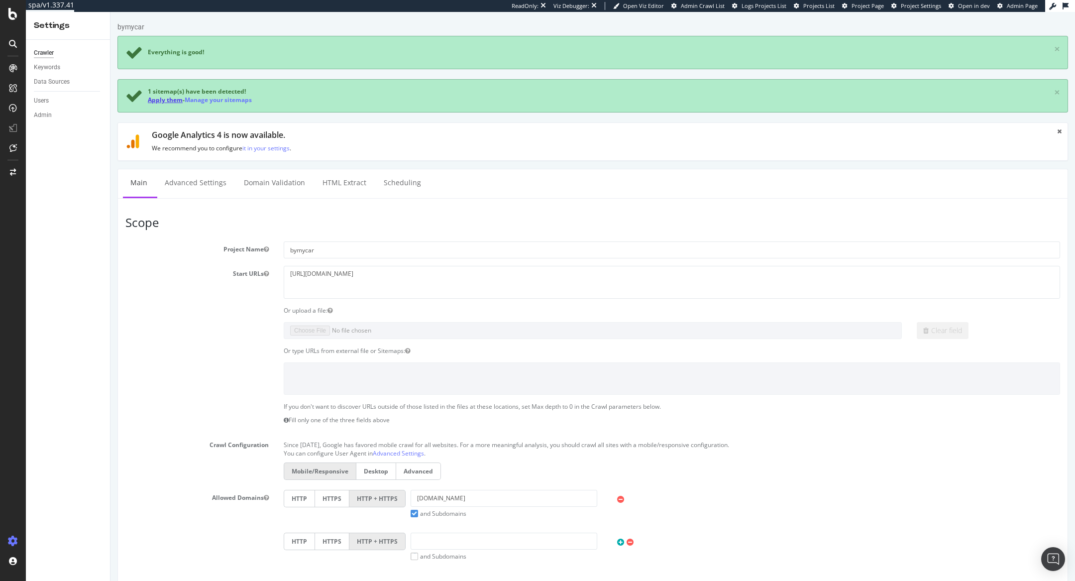
click at [158, 101] on link "Apply them" at bounding box center [165, 100] width 35 height 8
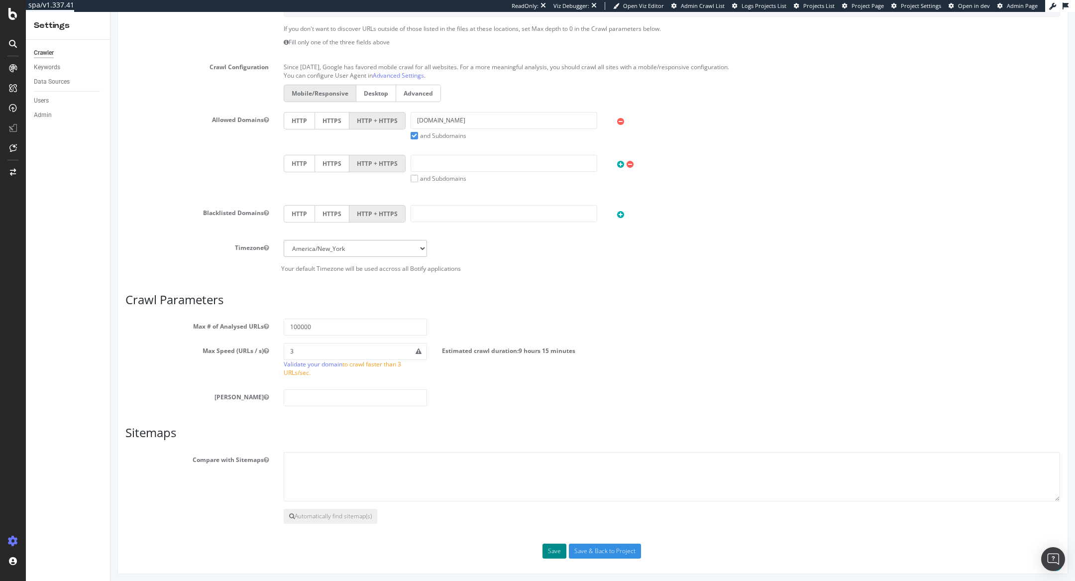
click at [561, 545] on button "Save" at bounding box center [555, 551] width 24 height 15
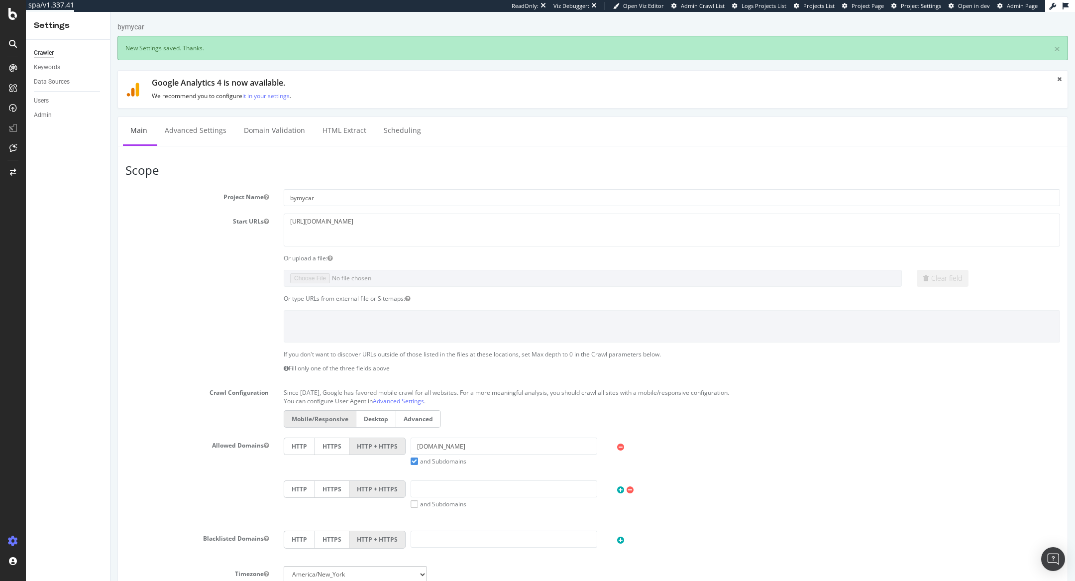
scroll to position [0, 0]
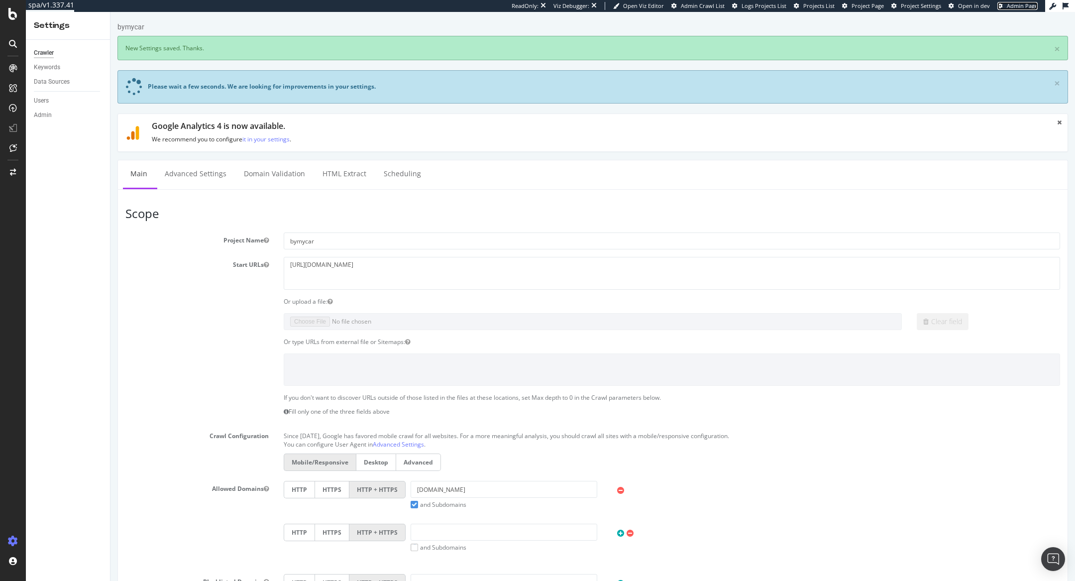
click at [1010, 6] on span "Admin Page" at bounding box center [1022, 5] width 31 height 7
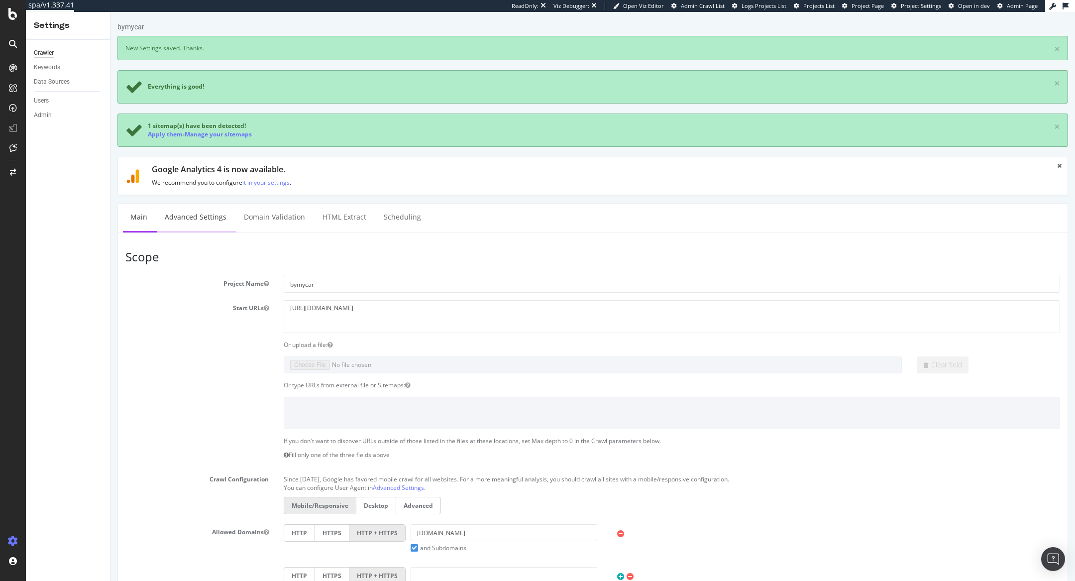
click at [183, 215] on link "Advanced Settings" at bounding box center [195, 217] width 77 height 27
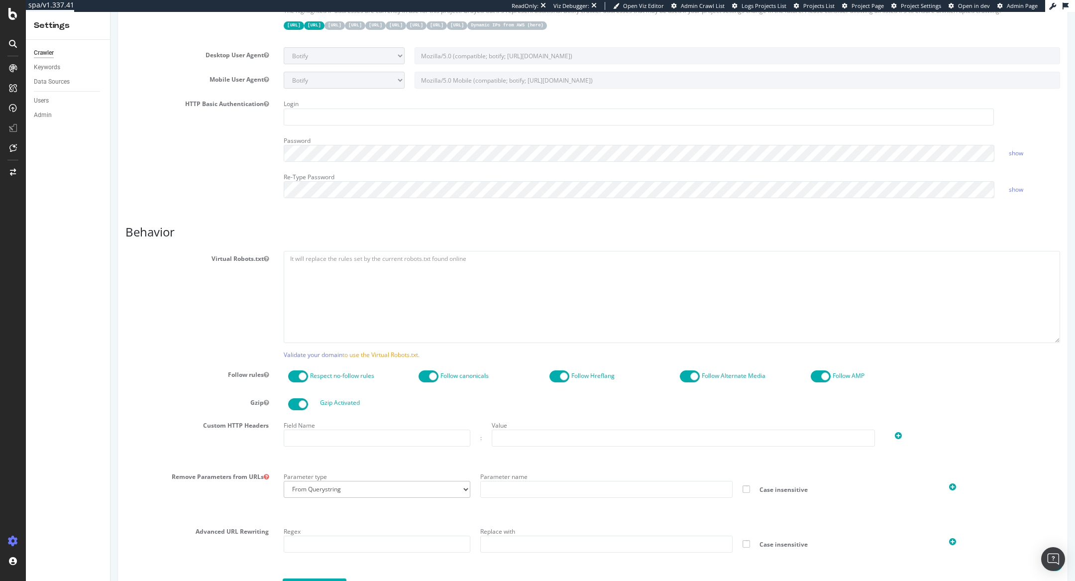
scroll to position [635, 0]
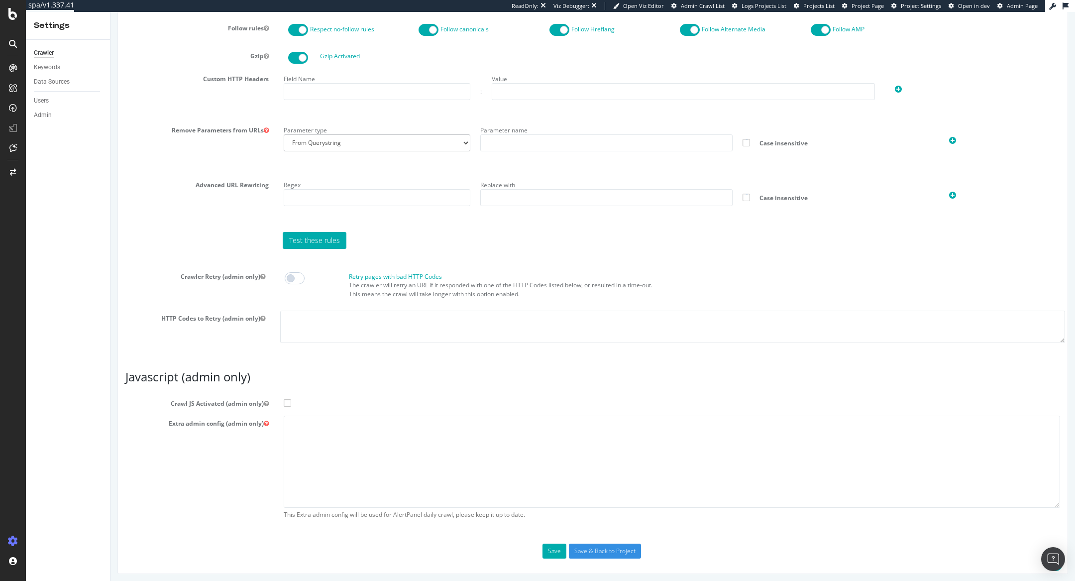
click at [288, 403] on span at bounding box center [287, 402] width 7 height 7
click at [111, 12] on input "Crawl JS Activated (admin only)" at bounding box center [111, 12] width 0 height 0
click at [320, 444] on textarea at bounding box center [672, 462] width 777 height 92
paste textarea "{ "flags": [ "cube" ], "beta": { "pap_mini_rules": [ "+* #everything else" ] } }"
type textarea "{ "flags": [ "cube" ], "beta": { "pap_mini_rules": [ "+* #everything else" ] } }"
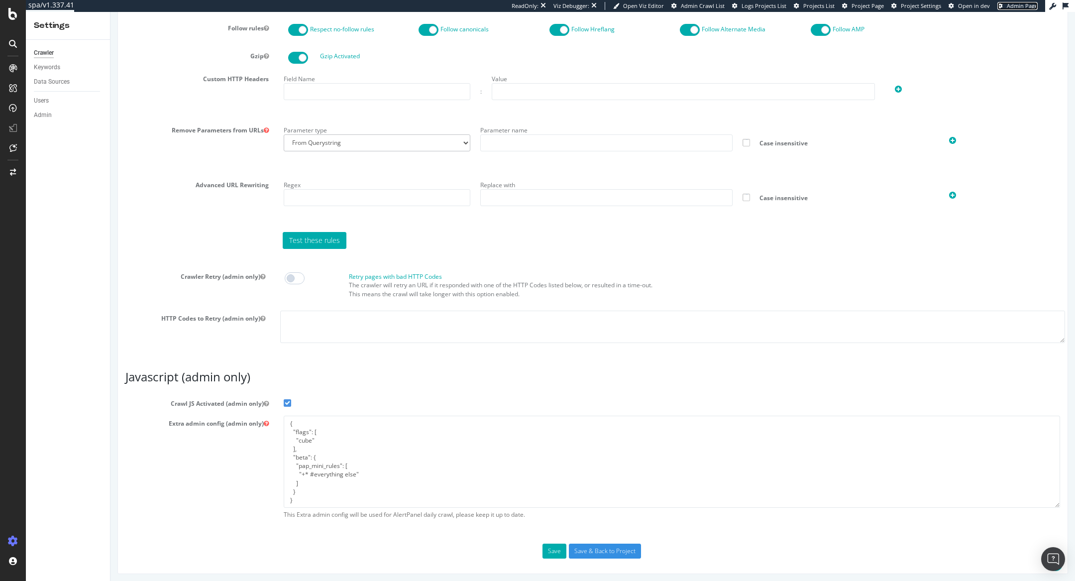
click at [1006, 7] on link "Admin Page" at bounding box center [1018, 6] width 40 height 8
click at [626, 546] on input "Save & Back to Project" at bounding box center [605, 551] width 72 height 15
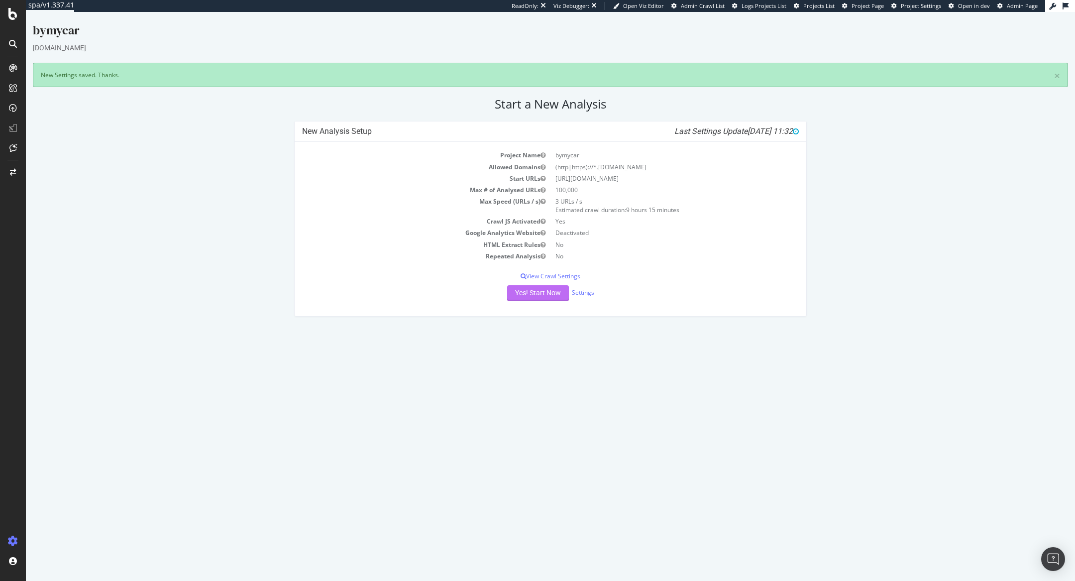
click at [540, 216] on td "Max Speed (URLs / s)" at bounding box center [426, 206] width 248 height 20
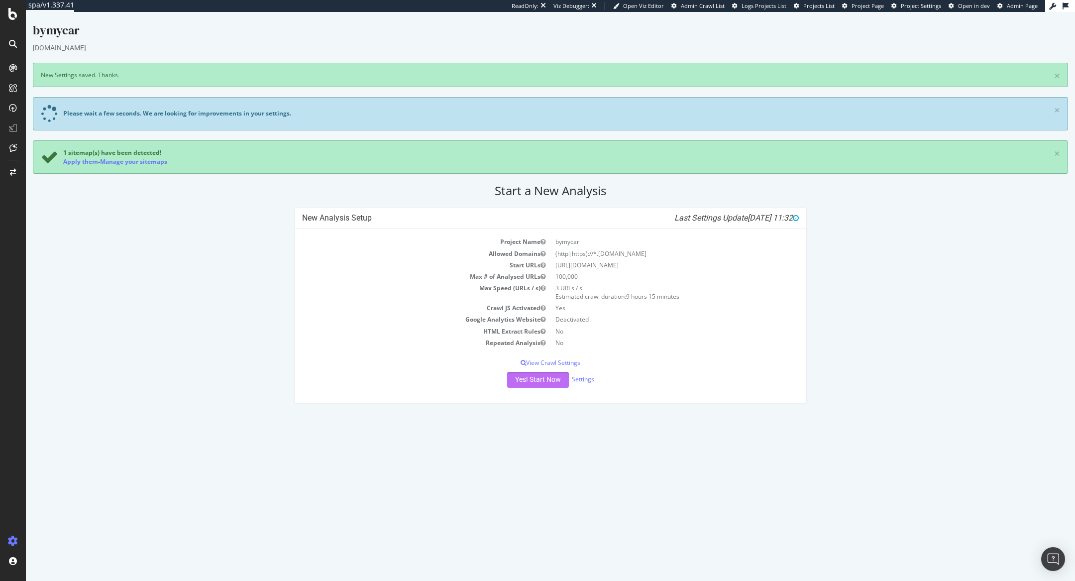
click at [535, 376] on button "Yes! Start Now" at bounding box center [538, 380] width 62 height 16
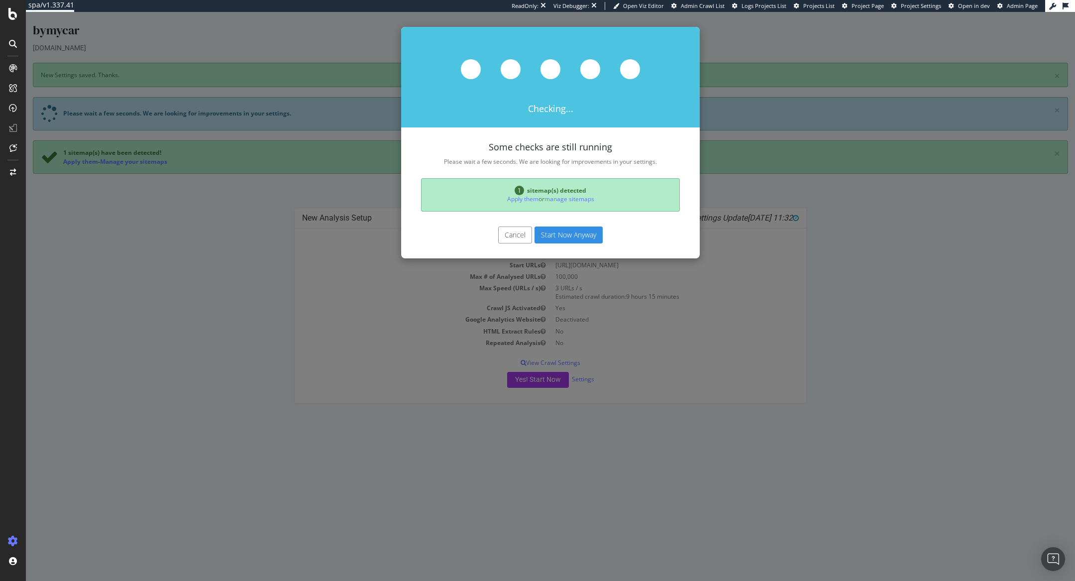
click at [570, 237] on button "Start Now Anyway" at bounding box center [569, 235] width 68 height 17
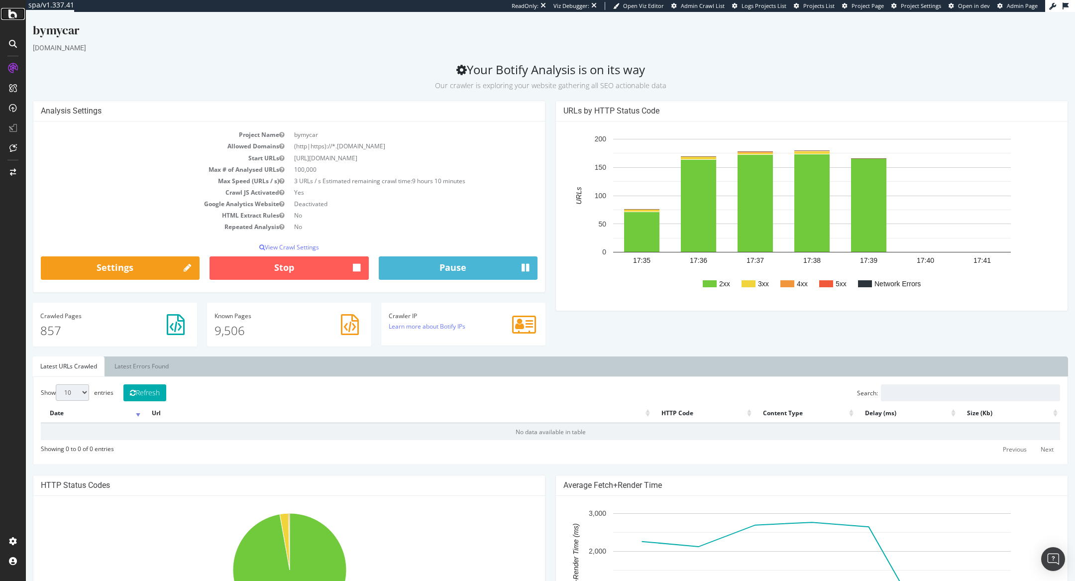
click at [13, 19] on icon at bounding box center [12, 14] width 9 height 12
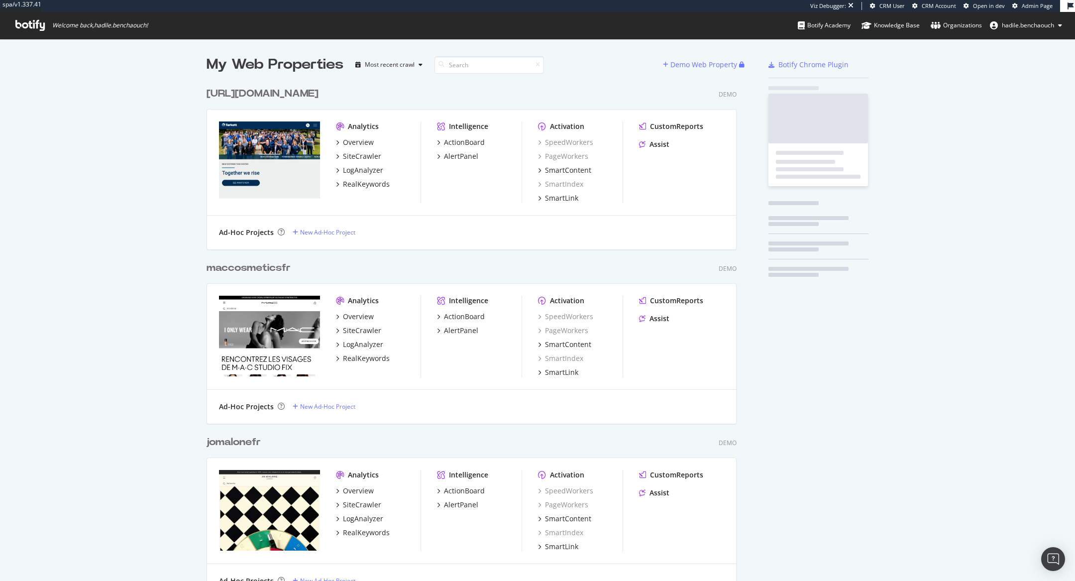
scroll to position [581, 1075]
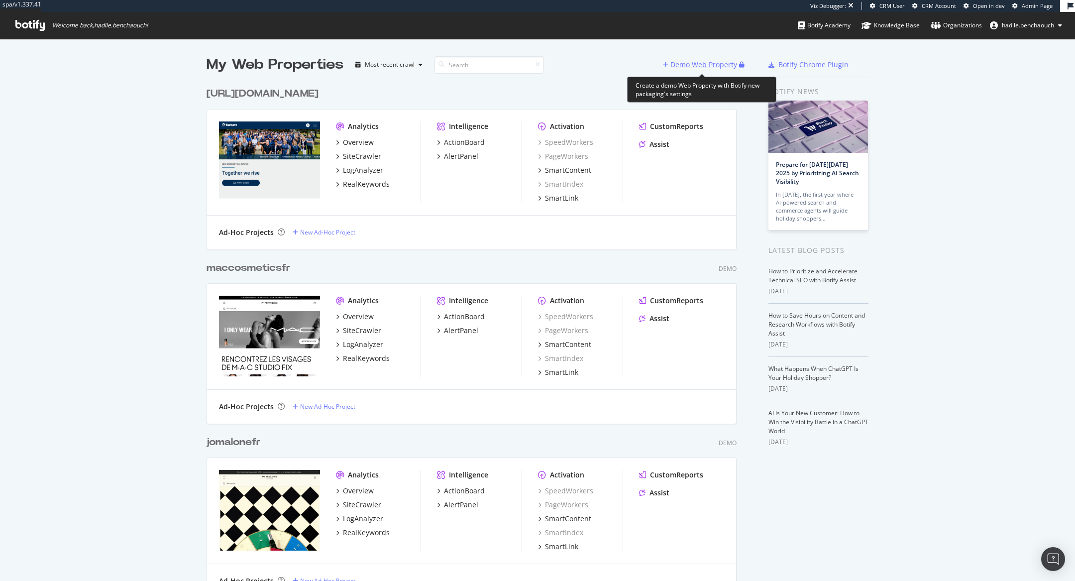
click at [684, 65] on div "Demo Web Property" at bounding box center [704, 65] width 67 height 10
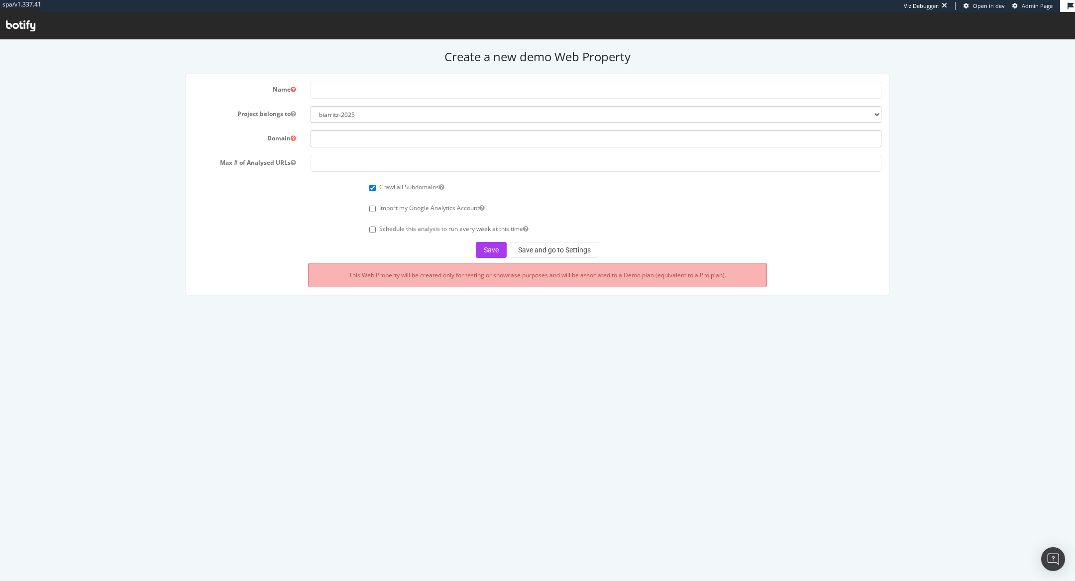
click at [341, 140] on input "text" at bounding box center [596, 138] width 571 height 17
paste input "[DOMAIN_NAME]"
type input "[DOMAIN_NAME]"
click at [346, 94] on input "text" at bounding box center [596, 90] width 571 height 17
type input "pointp"
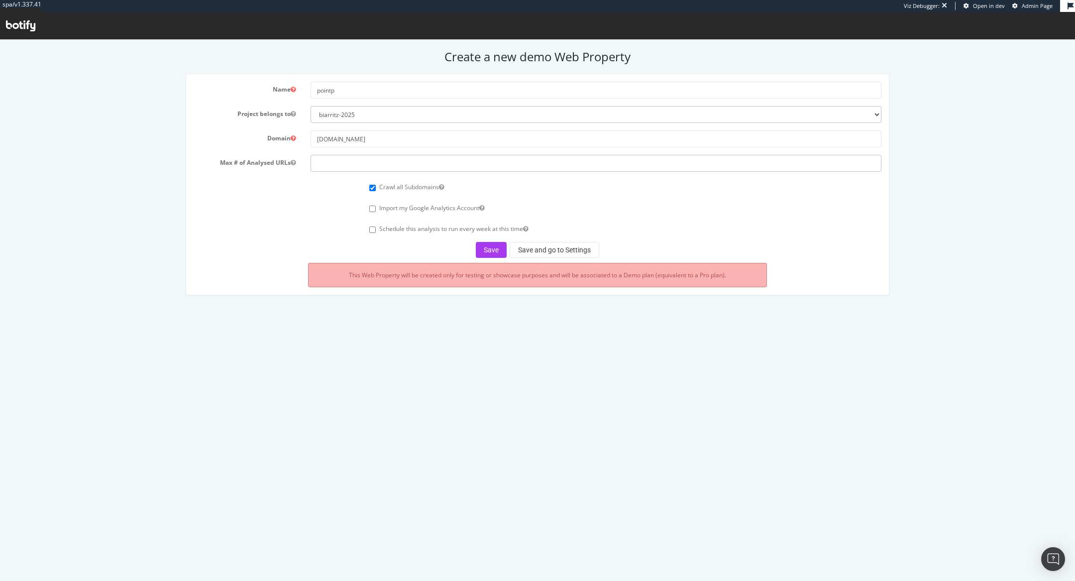
click at [384, 164] on input "number" at bounding box center [596, 163] width 571 height 17
click at [329, 138] on input "[DOMAIN_NAME]" at bounding box center [596, 138] width 571 height 17
drag, startPoint x: 350, startPoint y: 159, endPoint x: 265, endPoint y: 158, distance: 85.1
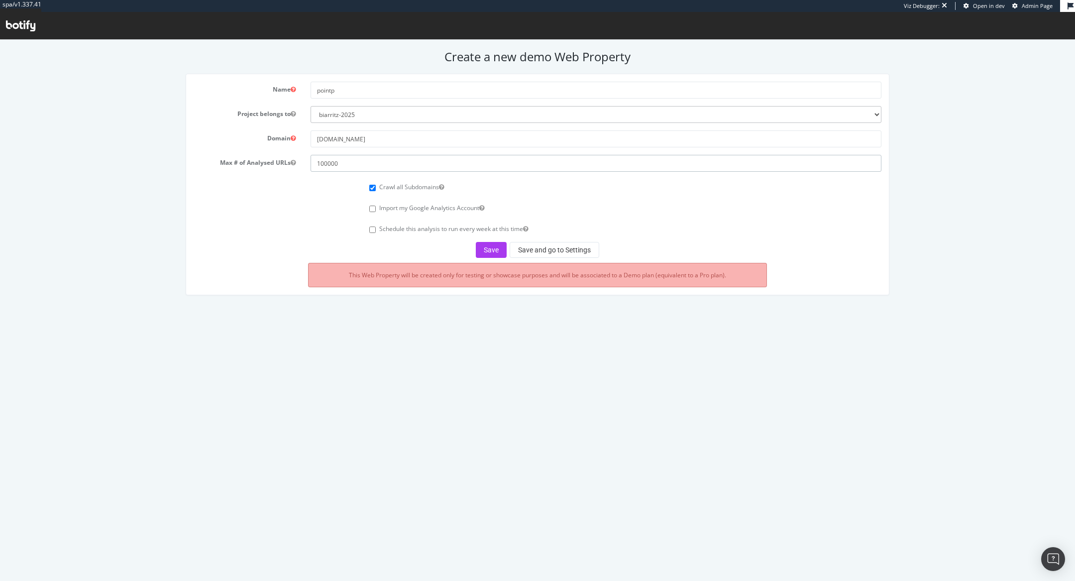
click at [266, 159] on div "Max # of Analysed URLs 100000" at bounding box center [537, 163] width 703 height 17
type input "250000"
click at [554, 252] on button "Save and go to Settings" at bounding box center [555, 250] width 90 height 16
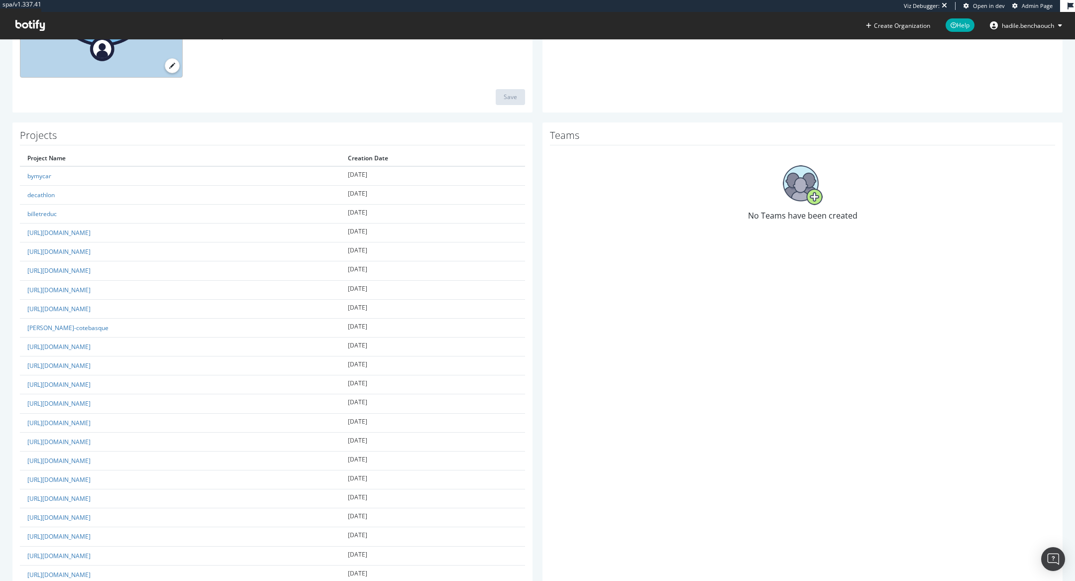
scroll to position [258, 0]
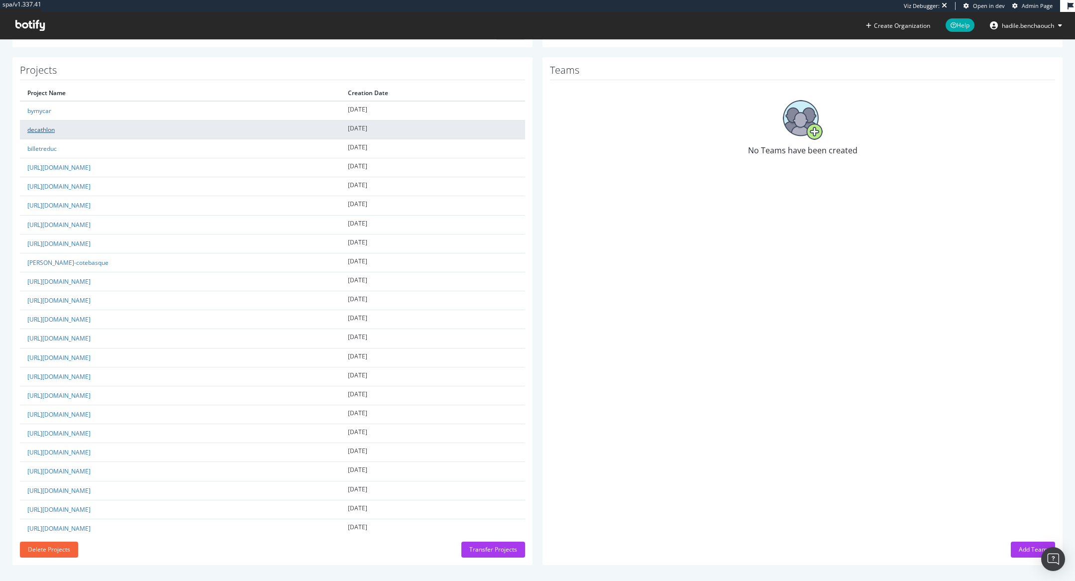
click at [35, 126] on link "decathlon" at bounding box center [40, 129] width 27 height 8
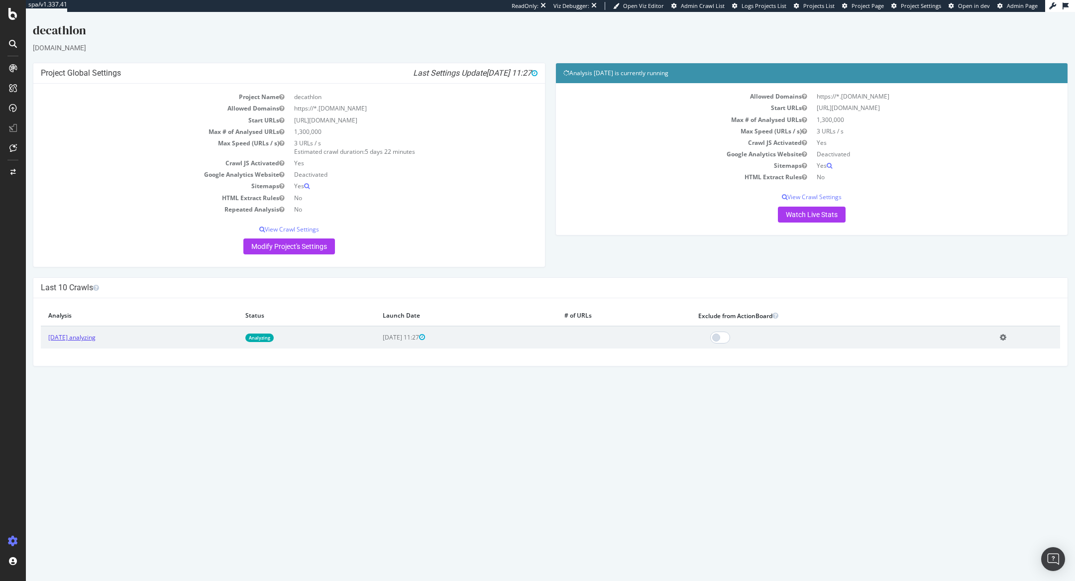
click at [96, 335] on link "[DATE] analyzing" at bounding box center [71, 337] width 47 height 8
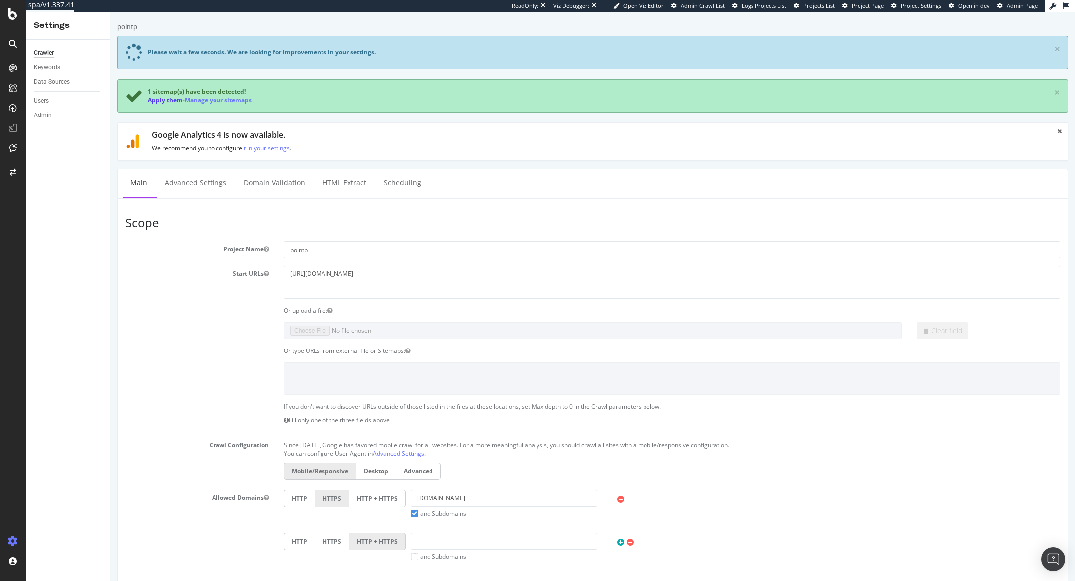
click at [163, 96] on link "Apply them" at bounding box center [165, 100] width 35 height 8
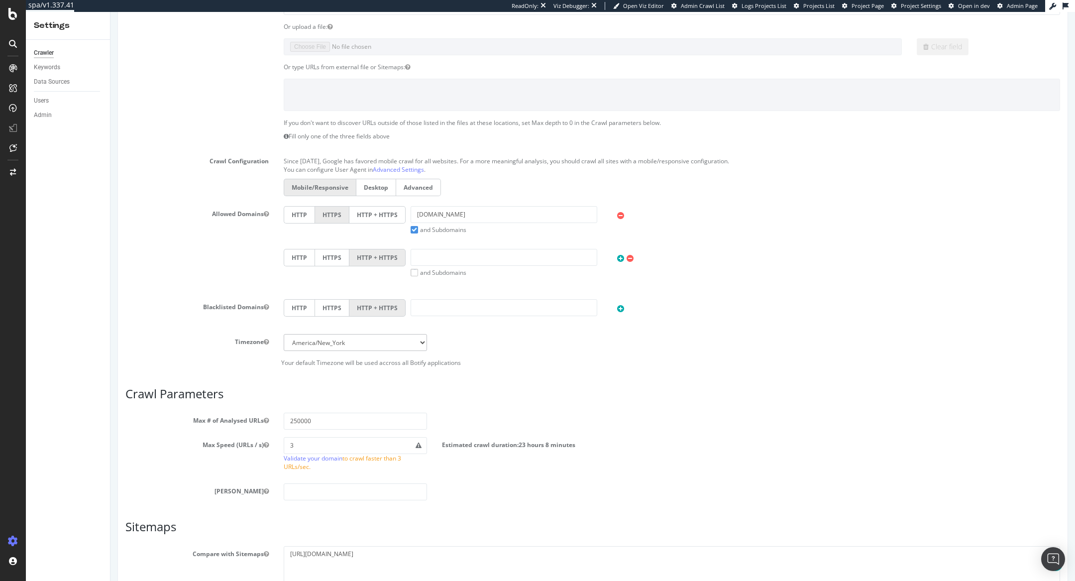
scroll to position [245, 0]
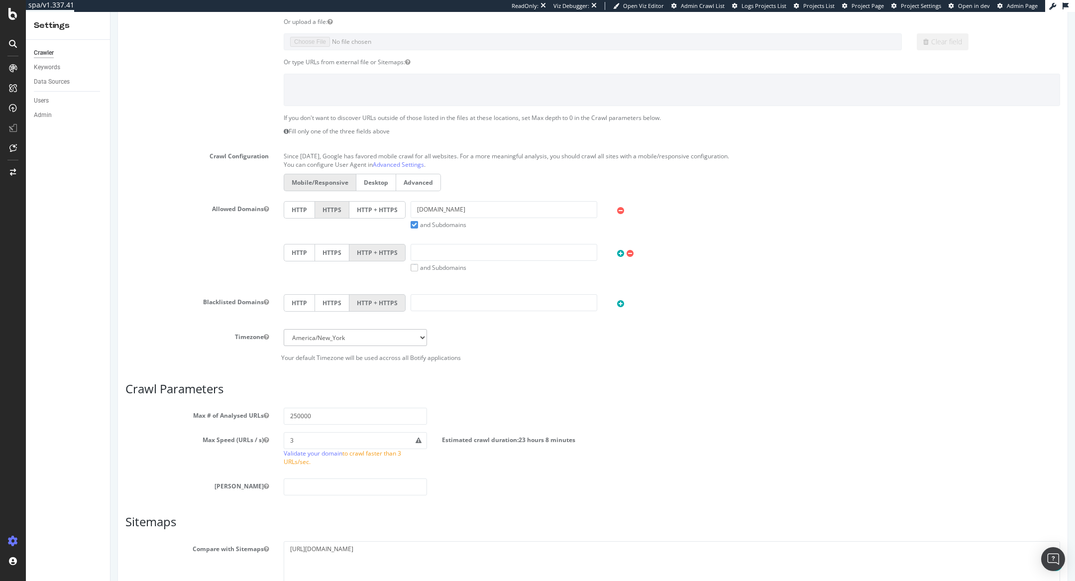
click at [367, 207] on label "HTTP + HTTPS" at bounding box center [377, 209] width 56 height 17
click at [111, 12] on input "HTTP + HTTPS" at bounding box center [111, 12] width 0 height 0
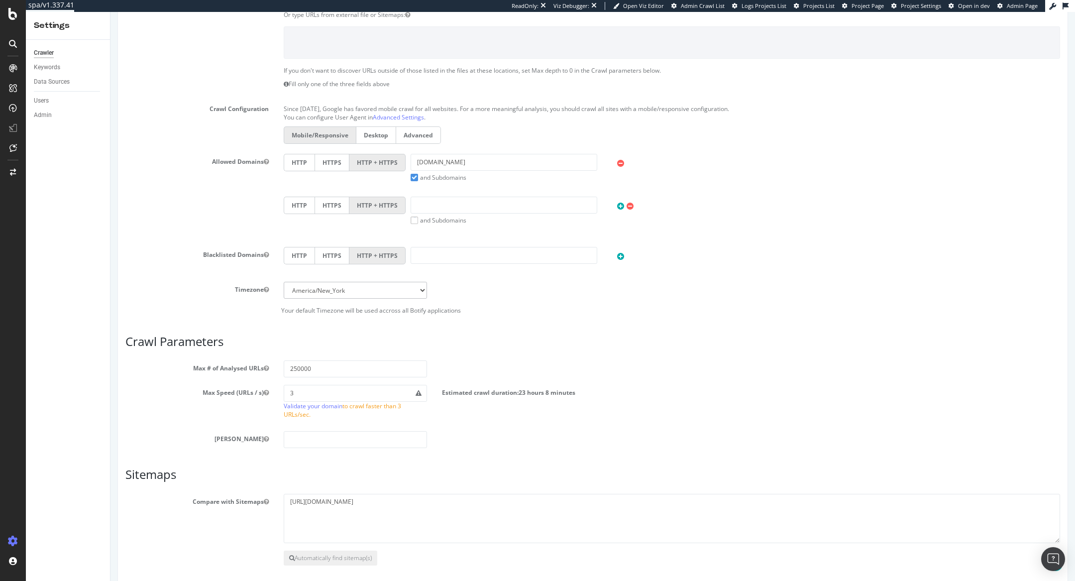
scroll to position [335, 0]
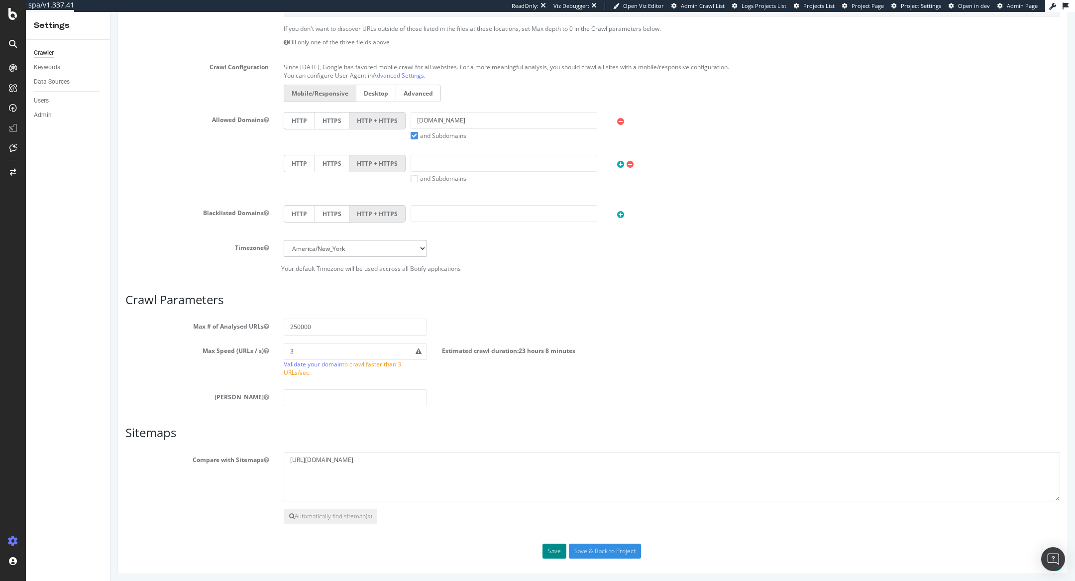
click at [548, 549] on button "Save" at bounding box center [555, 551] width 24 height 15
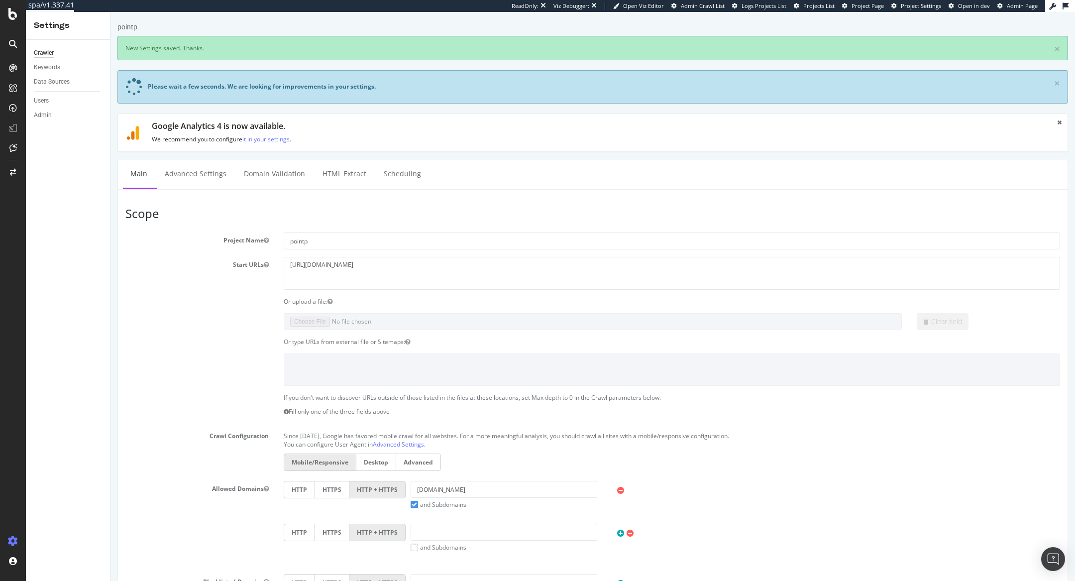
scroll to position [0, 0]
click at [199, 174] on link "Advanced Settings" at bounding box center [195, 173] width 77 height 27
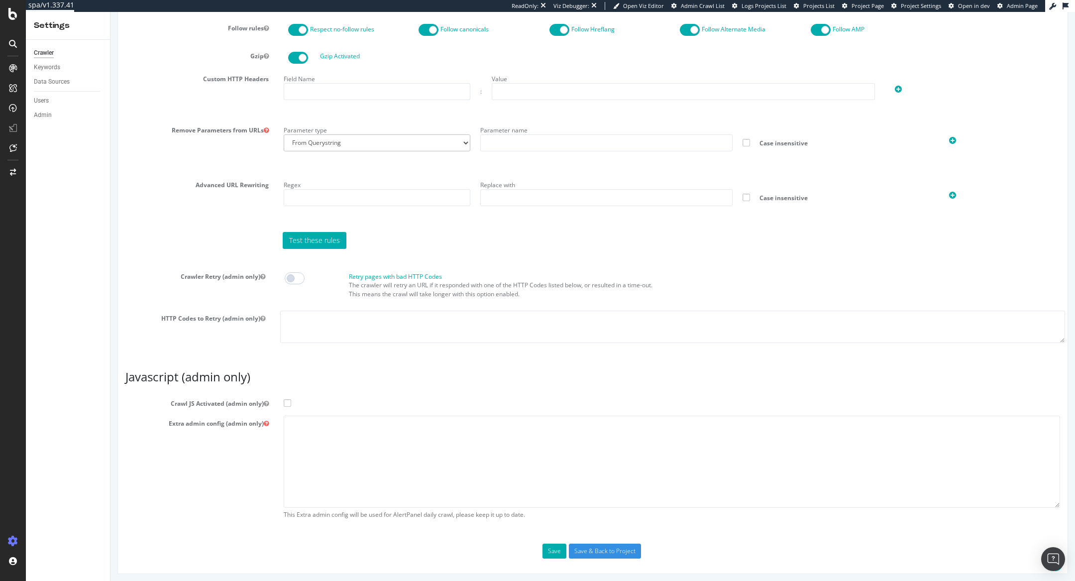
scroll to position [678, 0]
click at [286, 402] on span at bounding box center [287, 403] width 7 height 7
click at [111, 12] on input "Crawl JS Activated (admin only)" at bounding box center [111, 12] width 0 height 0
click at [359, 452] on textarea at bounding box center [672, 462] width 777 height 92
paste textarea "{ "flags": [ "cube" ], "beta": { "pap_mini_rules": [ "+* #everything else" ] } }"
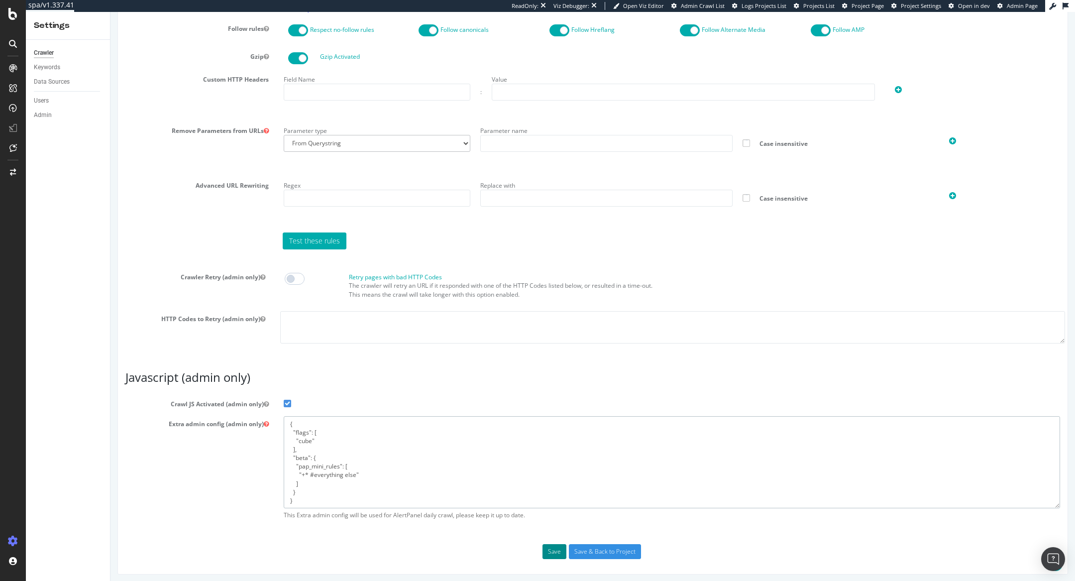
type textarea "{ "flags": [ "cube" ], "beta": { "pap_mini_rules": [ "+* #everything else" ] } }"
click at [552, 545] on button "Save" at bounding box center [555, 551] width 24 height 15
click at [1008, 8] on span "Admin Page" at bounding box center [1022, 5] width 31 height 7
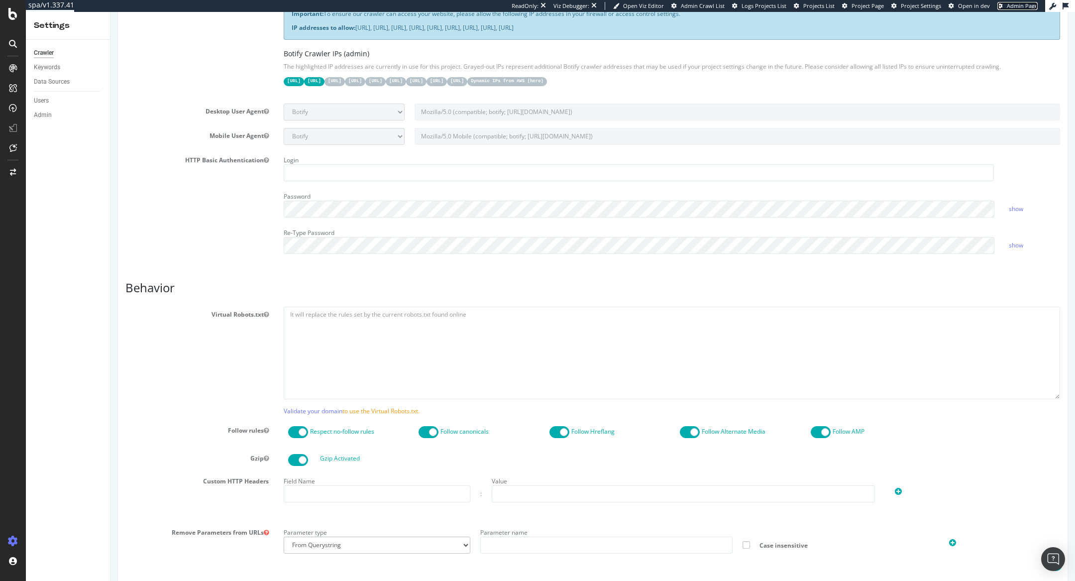
scroll to position [712, 0]
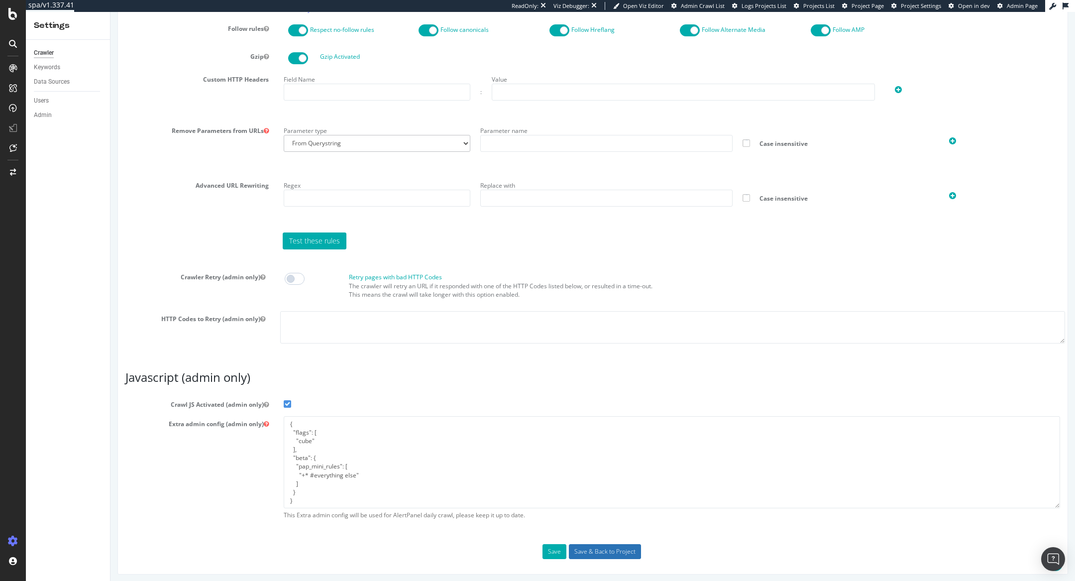
click at [621, 549] on input "Save & Back to Project" at bounding box center [605, 551] width 72 height 15
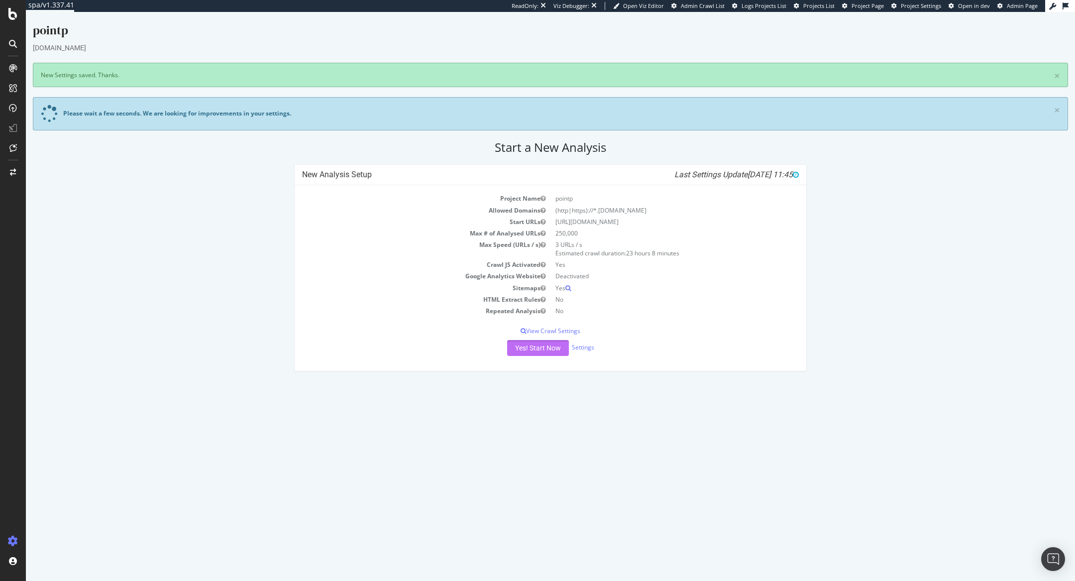
click at [530, 349] on button "Yes! Start Now" at bounding box center [538, 348] width 62 height 16
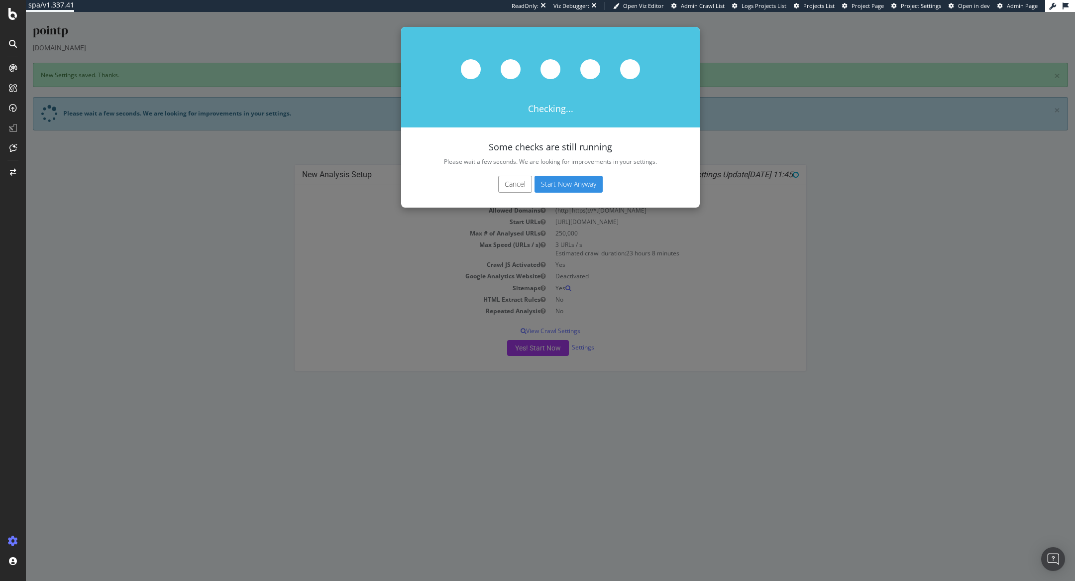
click at [569, 188] on button "Start Now Anyway" at bounding box center [569, 184] width 68 height 17
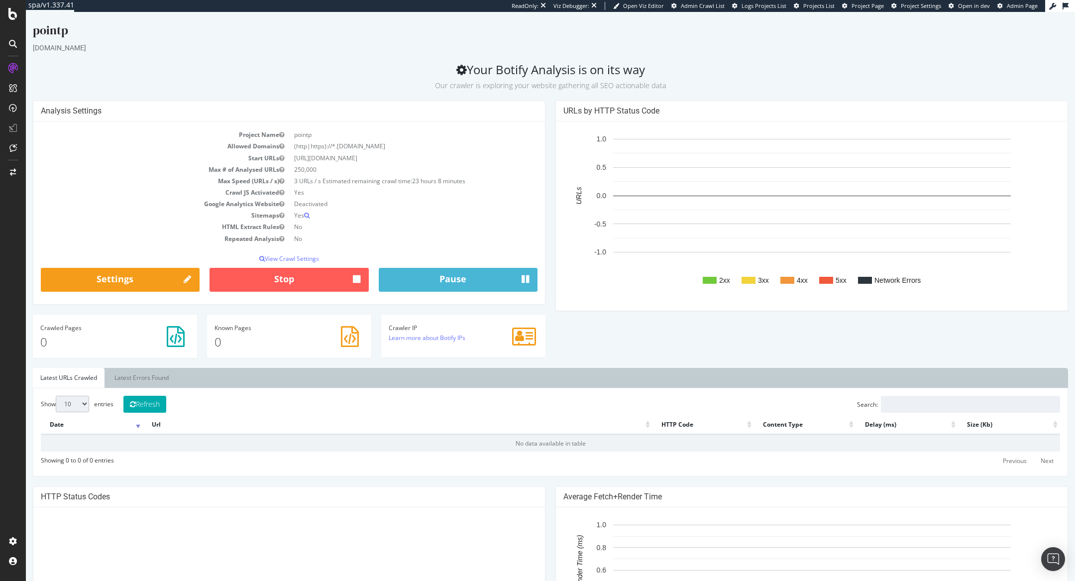
click at [11, 26] on div at bounding box center [13, 290] width 26 height 581
click at [10, 20] on div at bounding box center [13, 290] width 26 height 581
click at [11, 14] on icon at bounding box center [12, 14] width 9 height 12
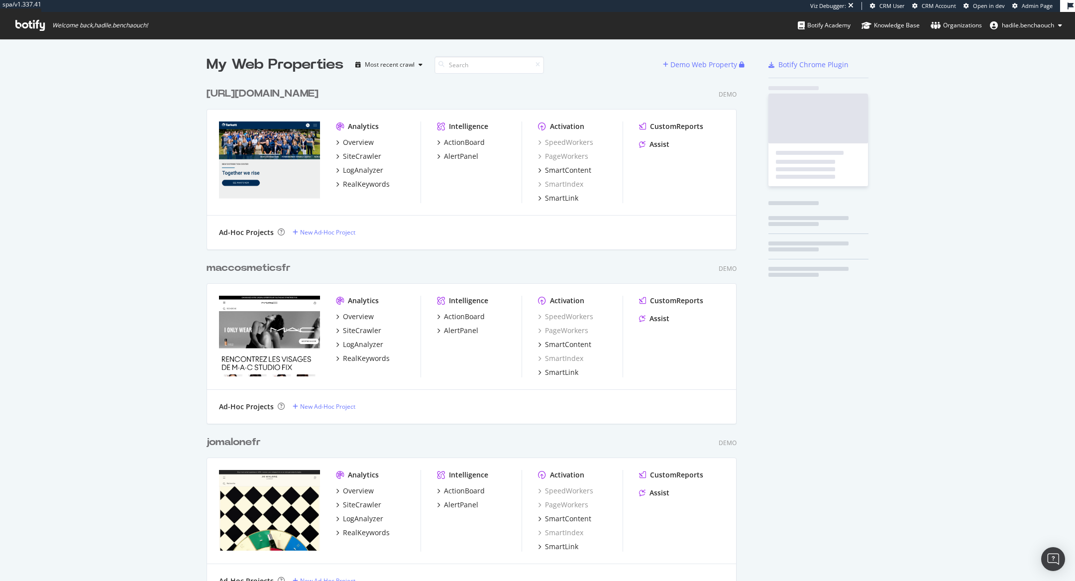
scroll to position [581, 1075]
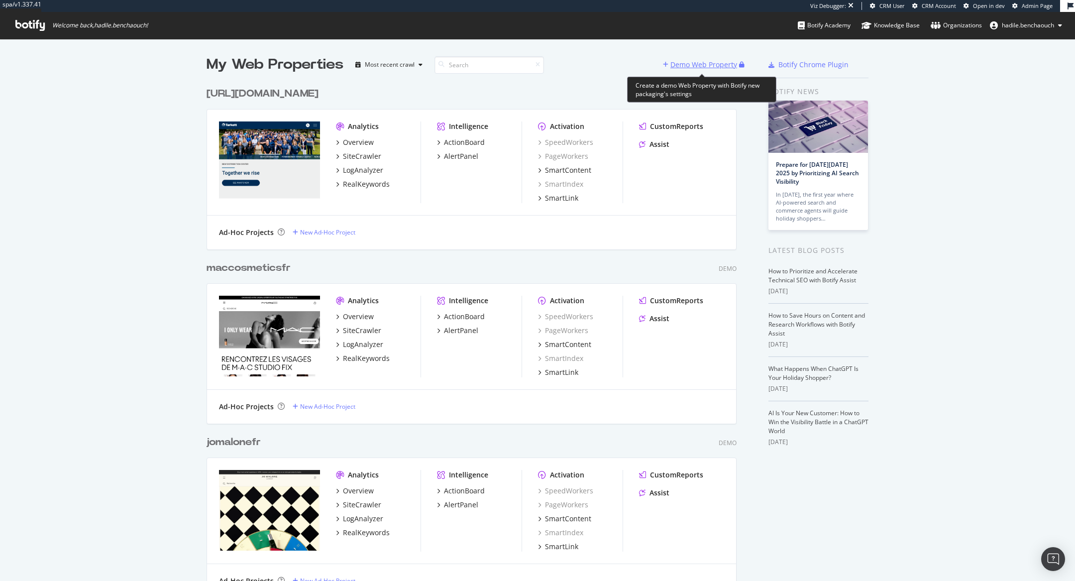
click at [706, 65] on div "Demo Web Property" at bounding box center [704, 65] width 67 height 10
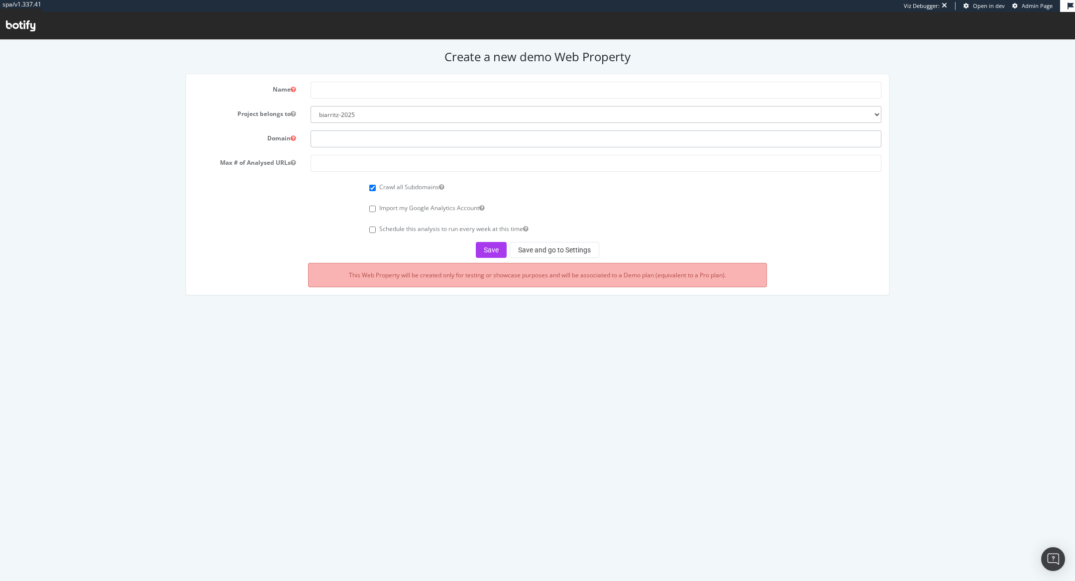
click at [328, 140] on input "text" at bounding box center [596, 138] width 571 height 17
paste input "http://www.ffgolf.org/"
drag, startPoint x: 334, startPoint y: 138, endPoint x: 290, endPoint y: 138, distance: 44.3
click at [291, 138] on div "Domain http://www.ffgolf.org/" at bounding box center [537, 138] width 703 height 17
click at [375, 134] on input "www.ffgolf.org/" at bounding box center [596, 138] width 571 height 17
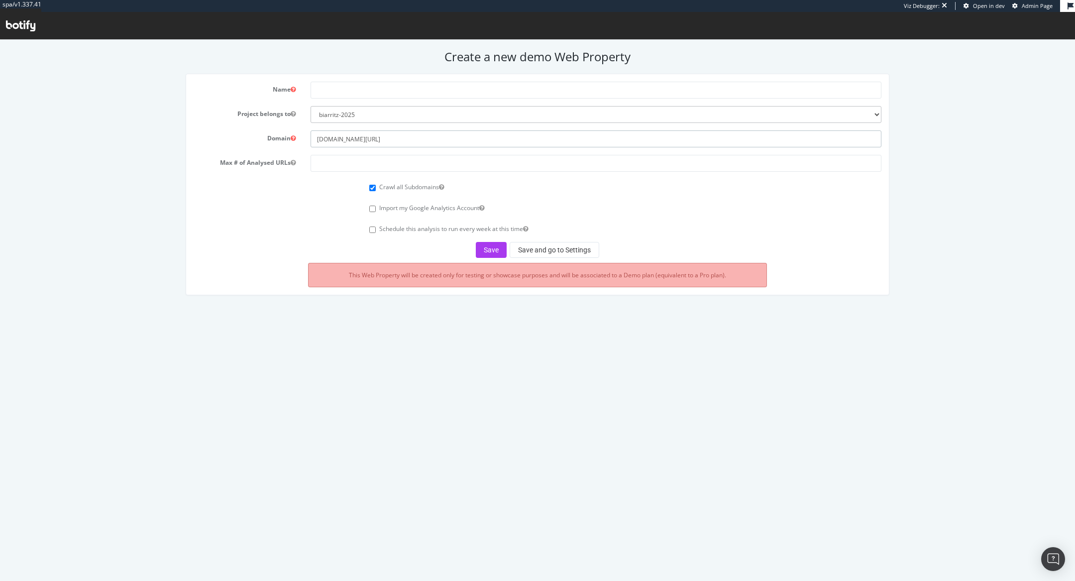
click at [385, 144] on input "www.ffgolf.org/" at bounding box center [596, 138] width 571 height 17
drag, startPoint x: 333, startPoint y: 140, endPoint x: 348, endPoint y: 140, distance: 15.9
click at [348, 140] on input "www.ffgolf.org" at bounding box center [596, 138] width 571 height 17
type input "www.ffgolf.org"
click at [335, 83] on input "text" at bounding box center [596, 90] width 571 height 17
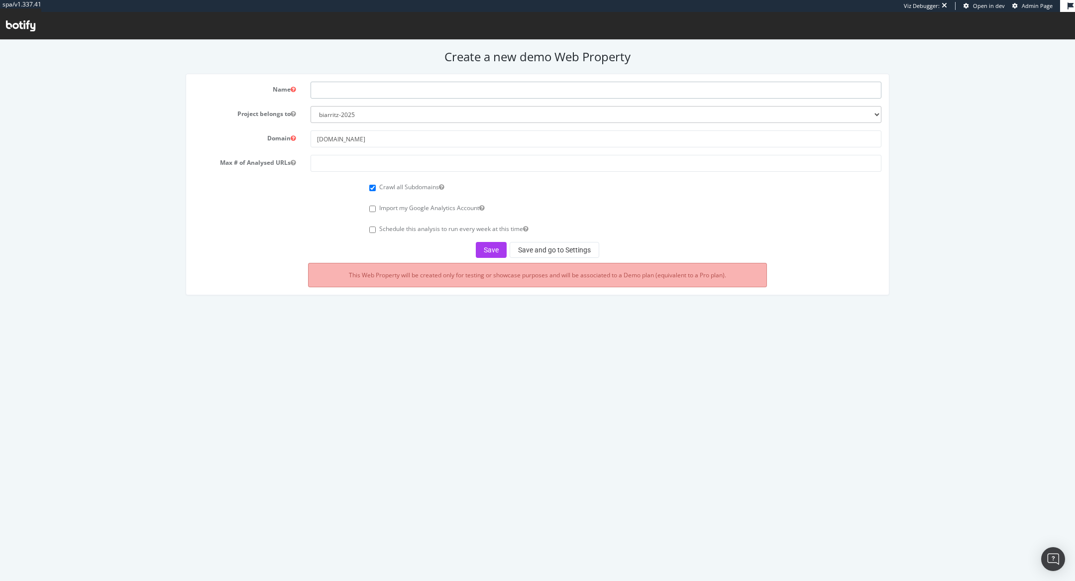
paste input "ffgolf."
type input "ffgolf"
drag, startPoint x: 378, startPoint y: 139, endPoint x: 334, endPoint y: 139, distance: 44.3
click at [334, 139] on input "www.ffgolf.org" at bounding box center [596, 138] width 571 height 17
click at [462, 160] on input "number" at bounding box center [596, 163] width 571 height 17
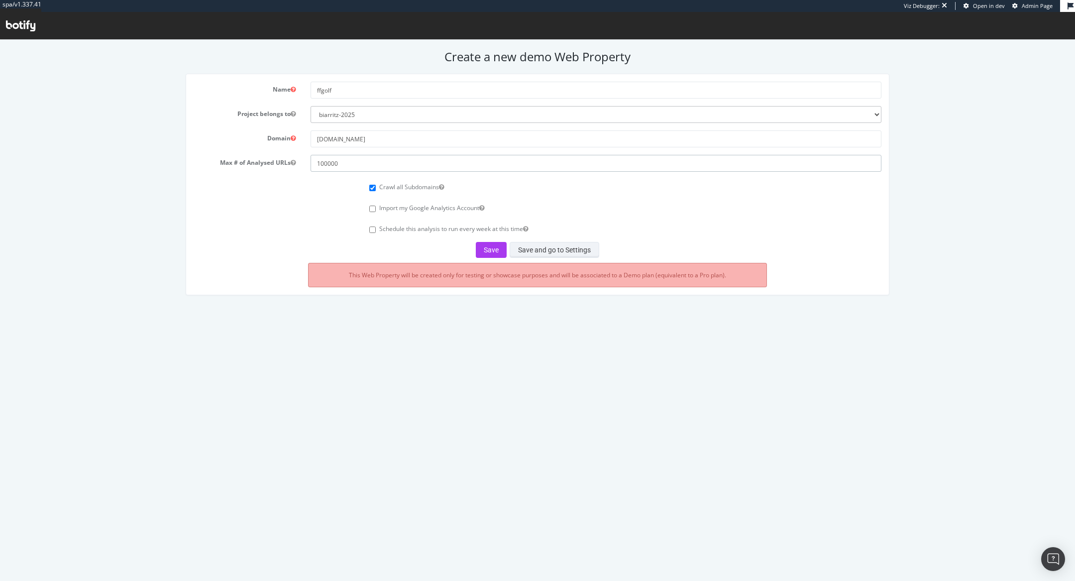
type input "100000"
click at [545, 253] on button "Save and go to Settings" at bounding box center [555, 250] width 90 height 16
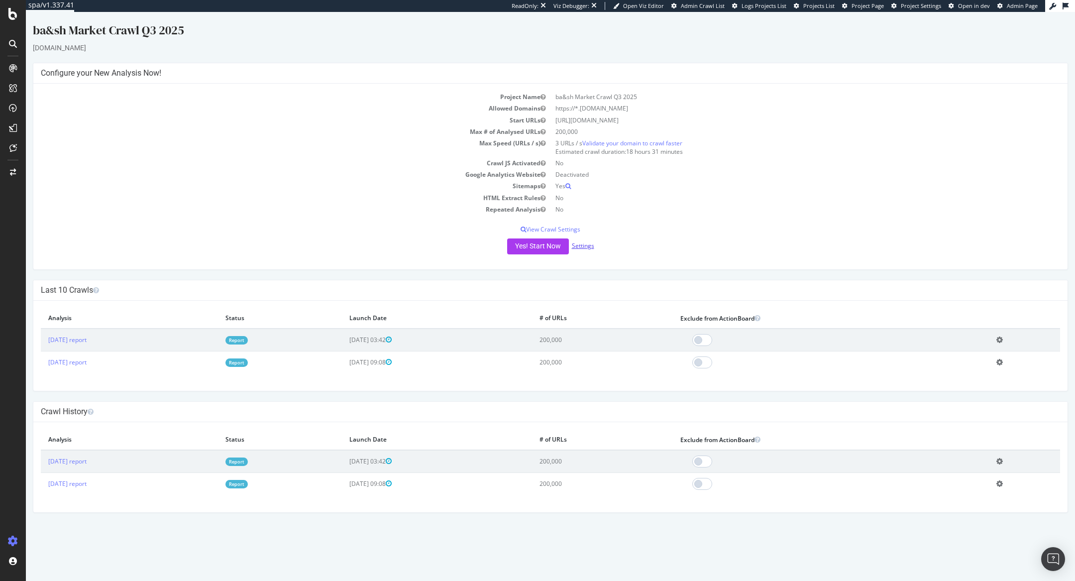
click at [580, 243] on link "Settings" at bounding box center [583, 245] width 22 height 8
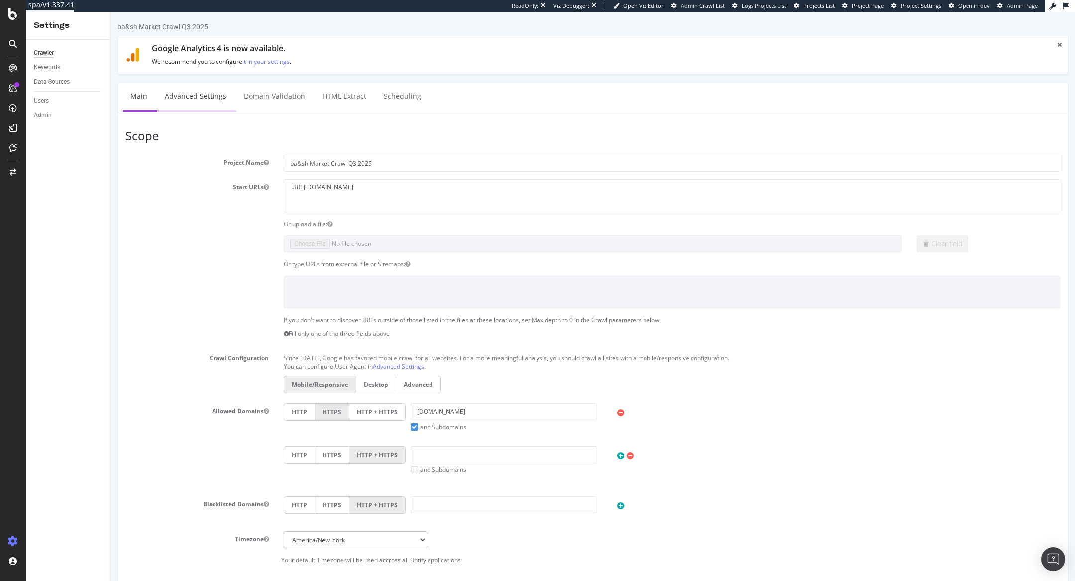
click at [170, 101] on link "Advanced Settings" at bounding box center [195, 96] width 77 height 27
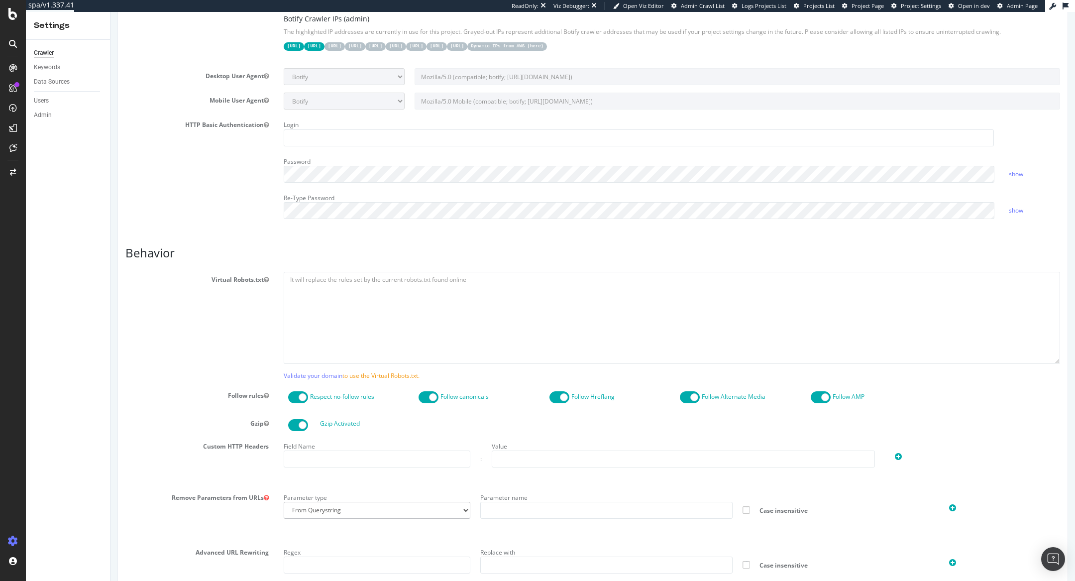
scroll to position [635, 0]
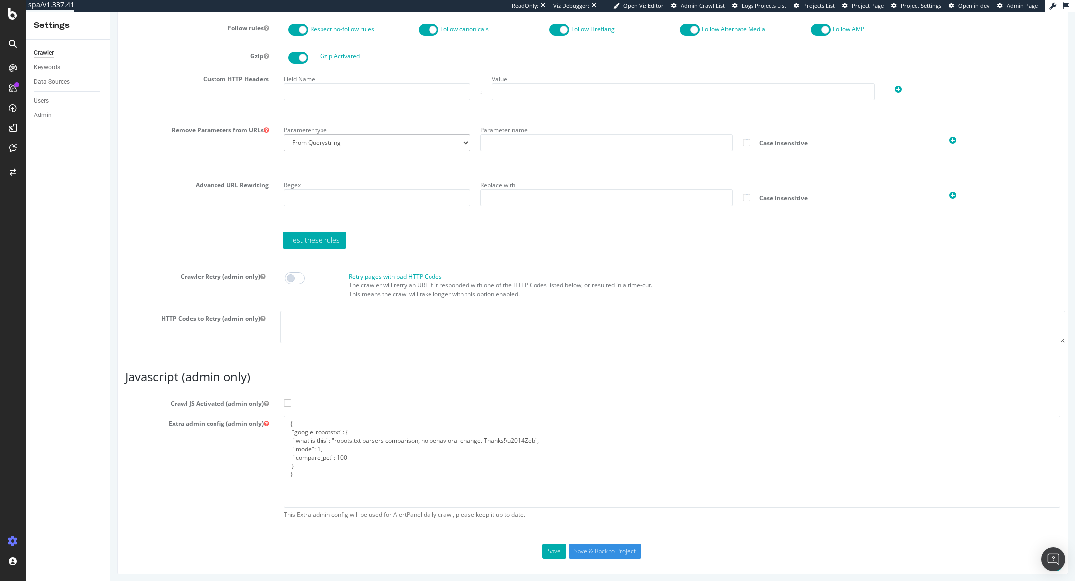
click at [288, 399] on span at bounding box center [287, 402] width 7 height 7
click at [111, 12] on input "Crawl JS Activated (admin only)" at bounding box center [111, 12] width 0 height 0
drag, startPoint x: 301, startPoint y: 483, endPoint x: 288, endPoint y: 384, distance: 99.4
click at [288, 385] on article "Javascript (admin only) Crawl JS Activated (admin only) Extra admin config (adm…" at bounding box center [592, 446] width 935 height 153
paste textarea "[URL][DOMAIN_NAME]"
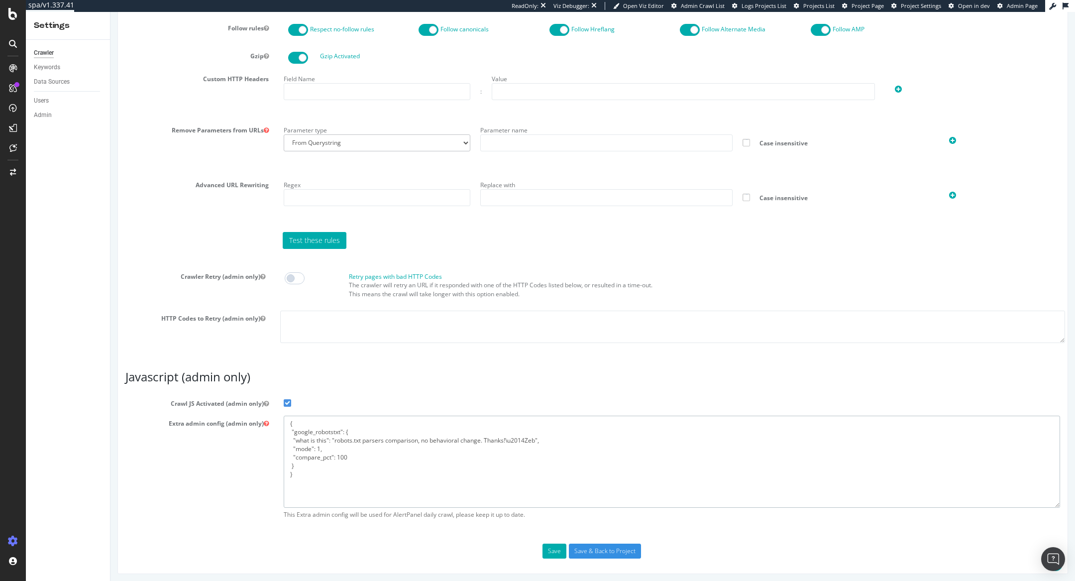
paste textarea ""flags": [ "cube" ], "beta": { "pap_mini_rules": [ "+* #everything else" ]"
type textarea "{ "flags": [ "cube" ], "beta": { "pap_mini_rules": [ "+* #everything else" ] } }"
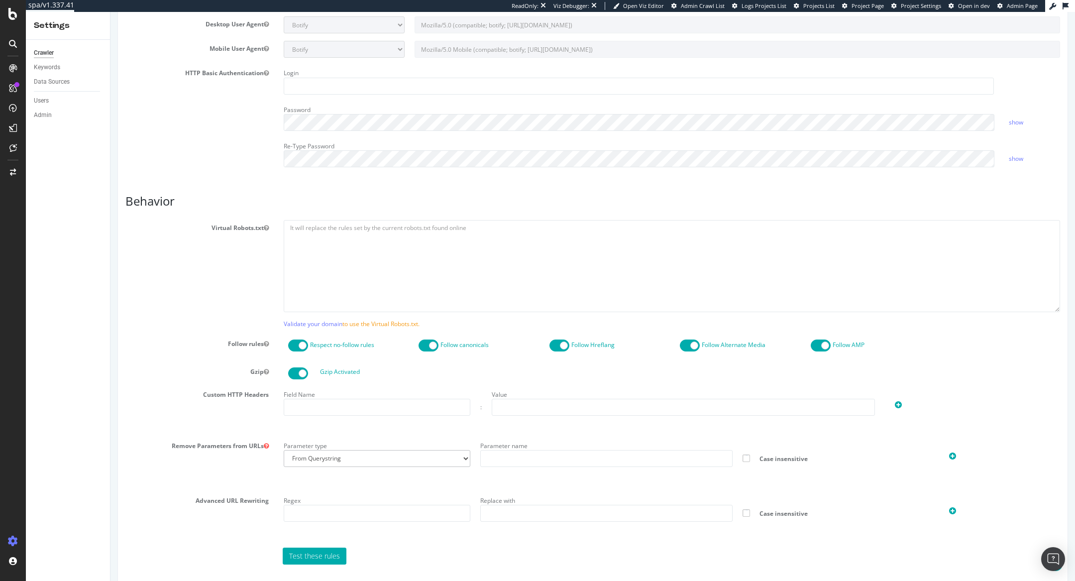
scroll to position [0, 0]
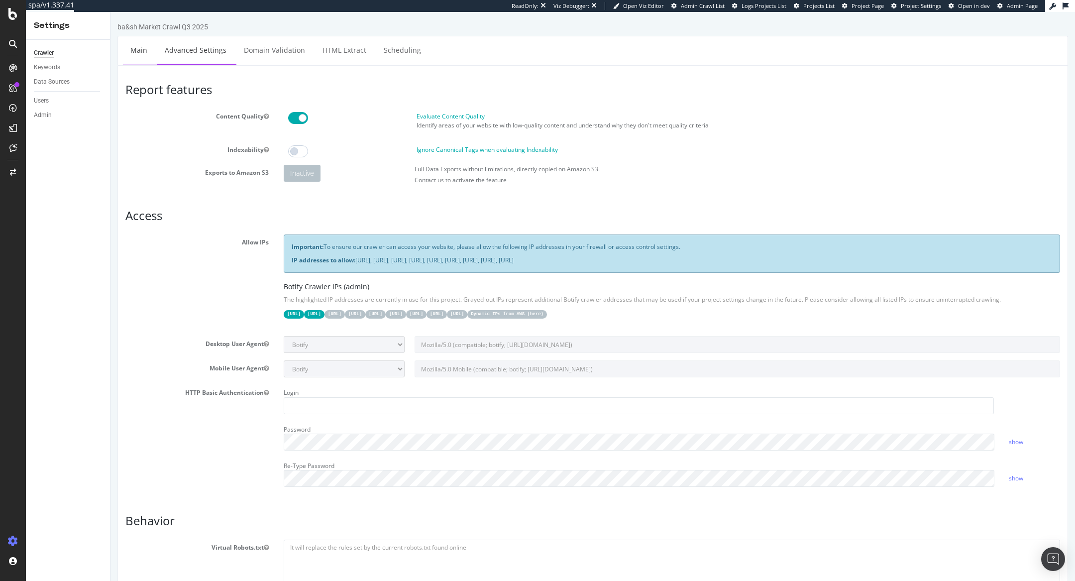
click at [137, 49] on link "Main" at bounding box center [139, 49] width 32 height 27
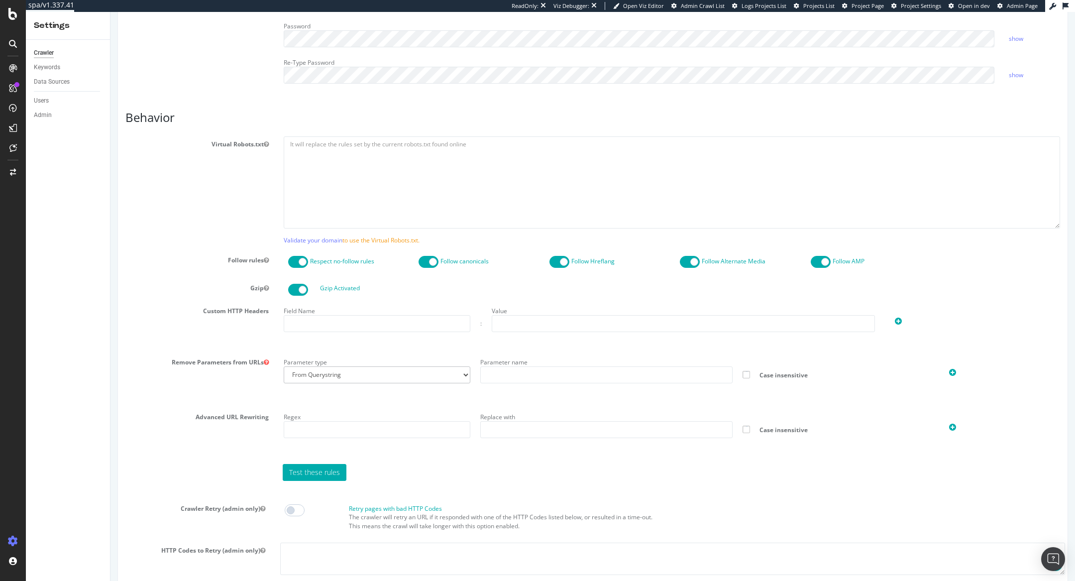
scroll to position [635, 0]
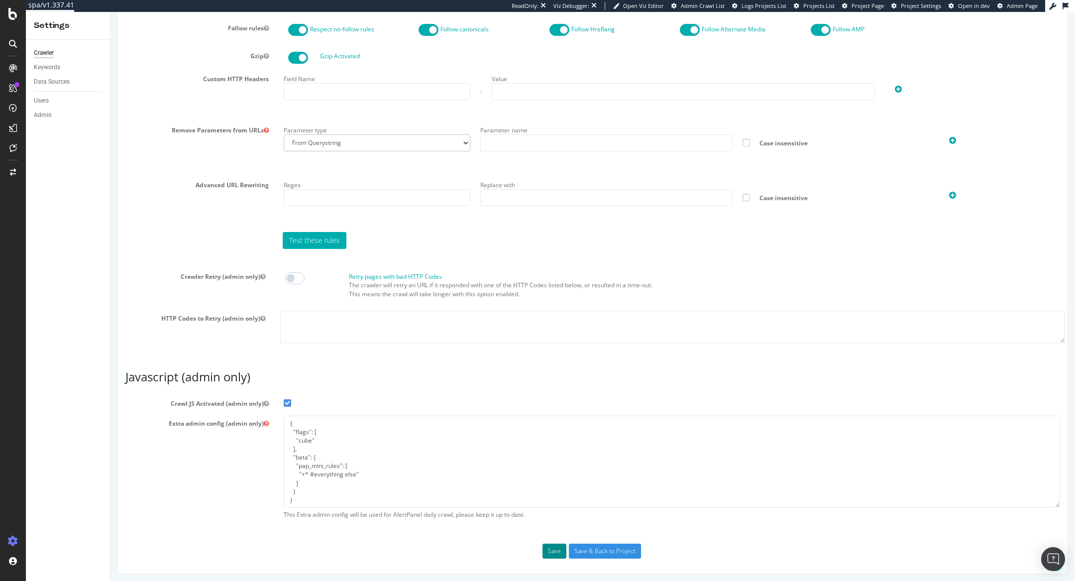
click at [559, 548] on button "Save" at bounding box center [555, 551] width 24 height 15
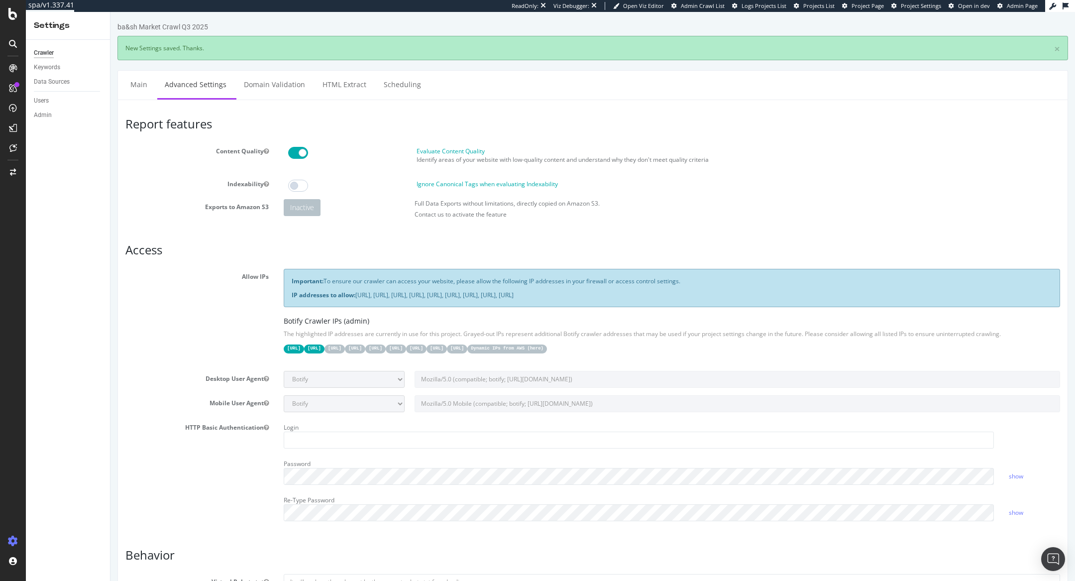
scroll to position [0, 0]
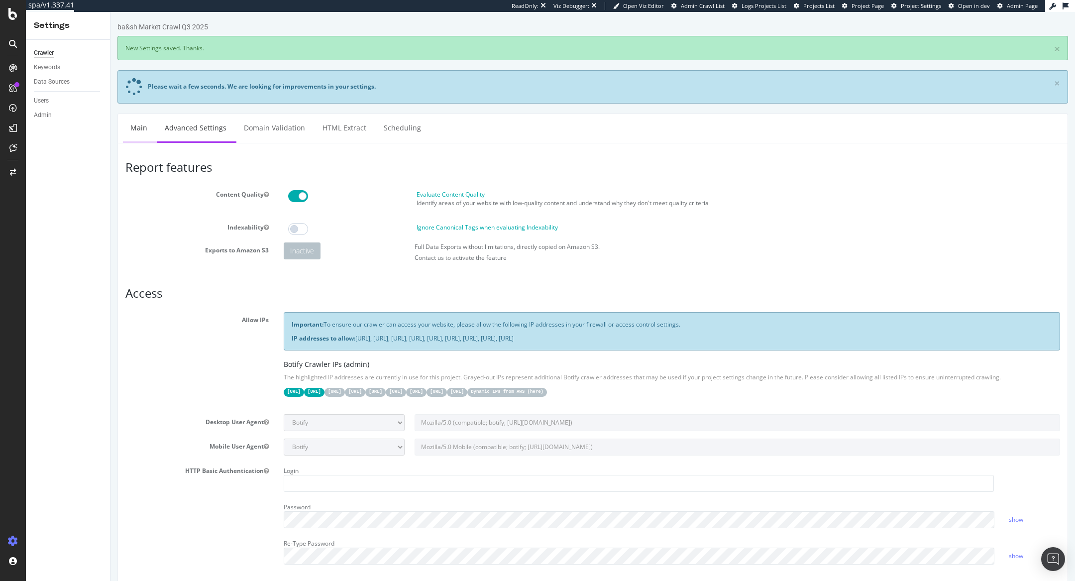
click at [147, 126] on link "Main" at bounding box center [139, 127] width 32 height 27
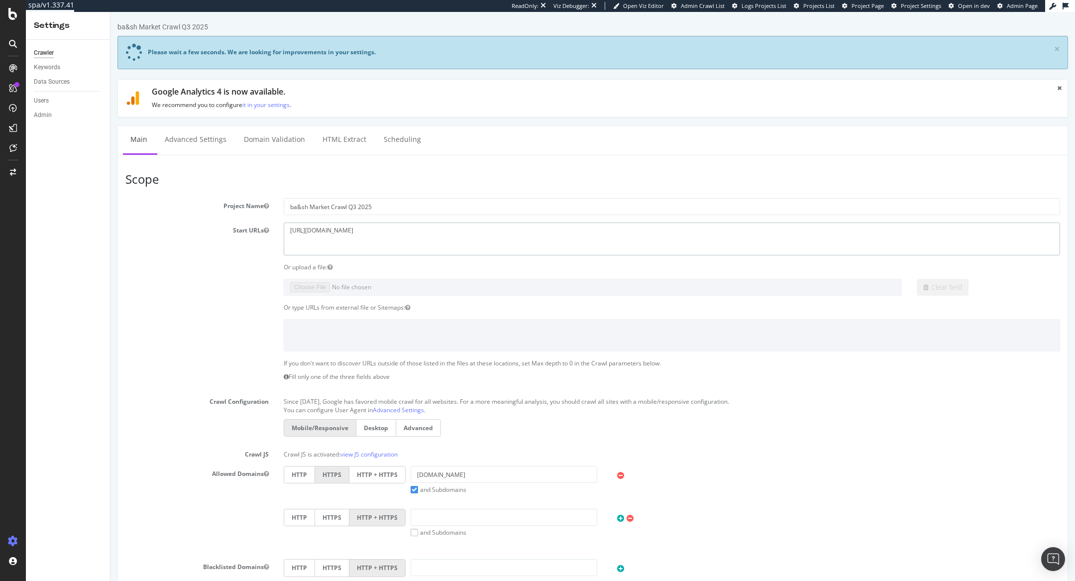
drag, startPoint x: 311, startPoint y: 228, endPoint x: 339, endPoint y: 228, distance: 27.9
click at [339, 228] on textarea "[URL][DOMAIN_NAME]" at bounding box center [672, 239] width 777 height 32
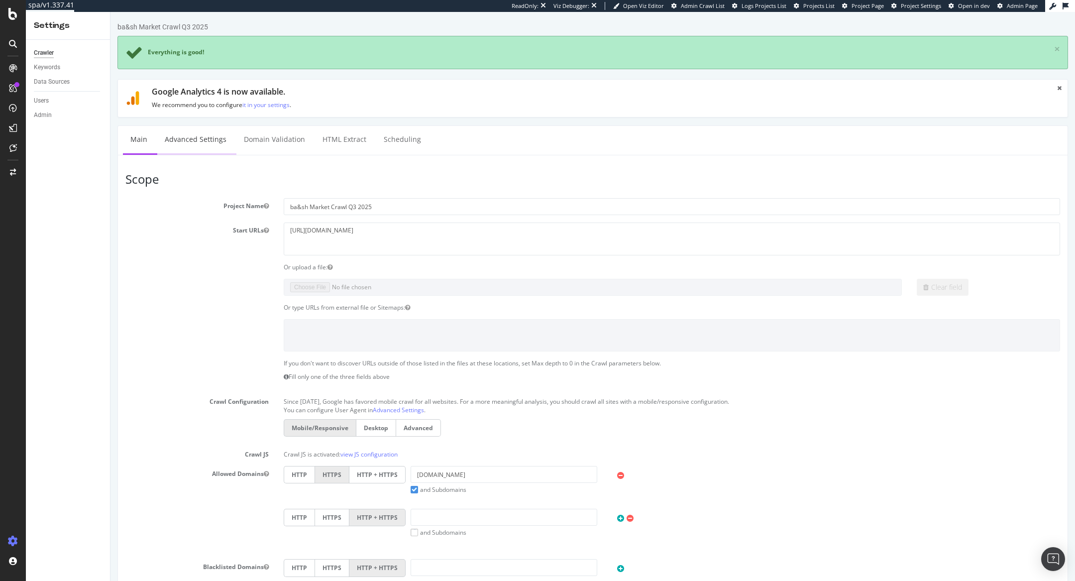
click at [211, 143] on link "Advanced Settings" at bounding box center [195, 139] width 77 height 27
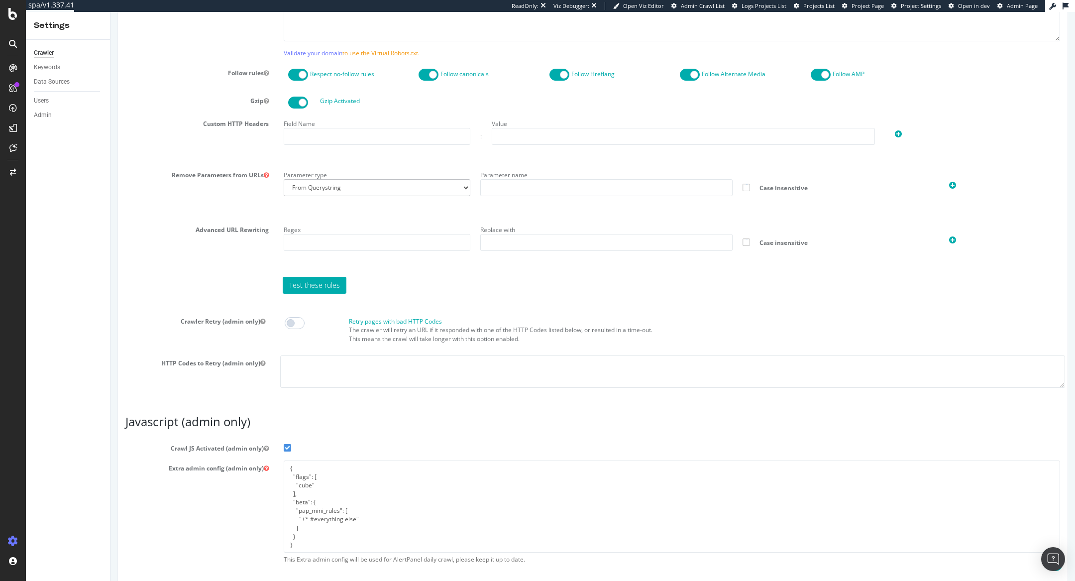
scroll to position [635, 0]
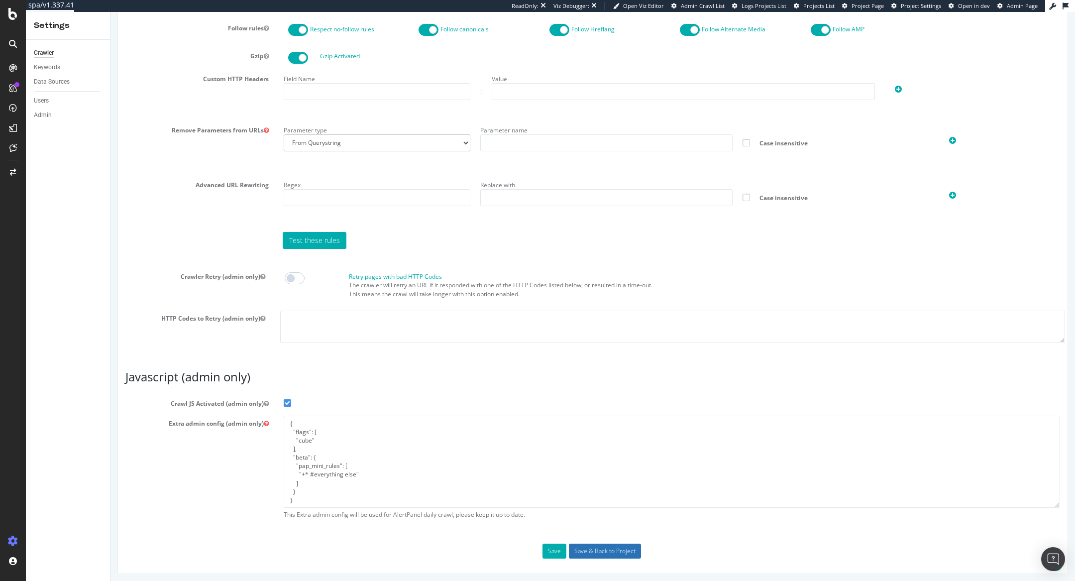
click at [604, 544] on input "Save & Back to Project" at bounding box center [605, 551] width 72 height 15
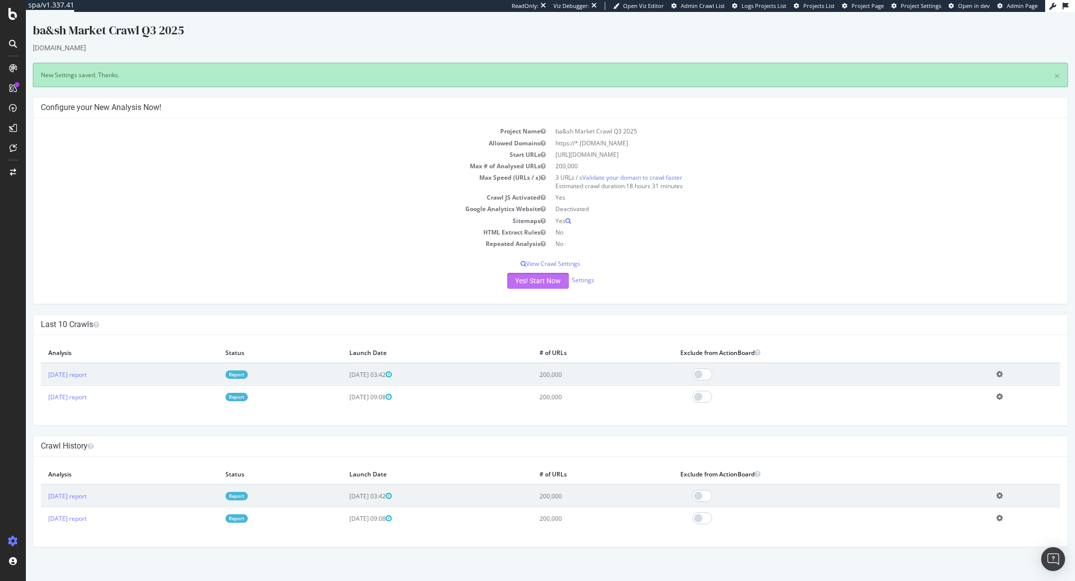
click at [542, 282] on button "Yes! Start Now" at bounding box center [538, 281] width 62 height 16
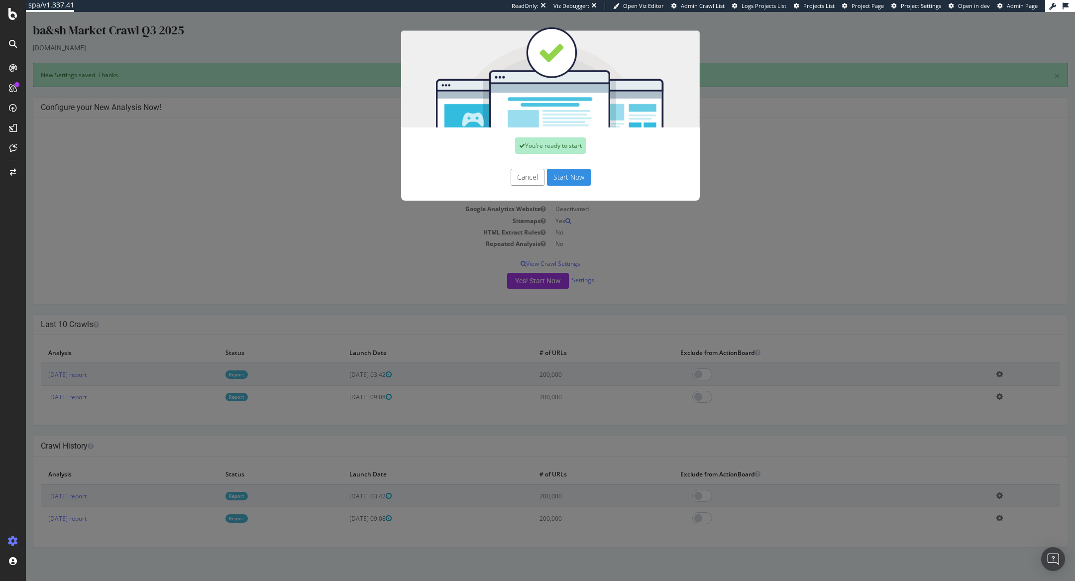
click at [576, 183] on button "Start Now" at bounding box center [569, 177] width 44 height 17
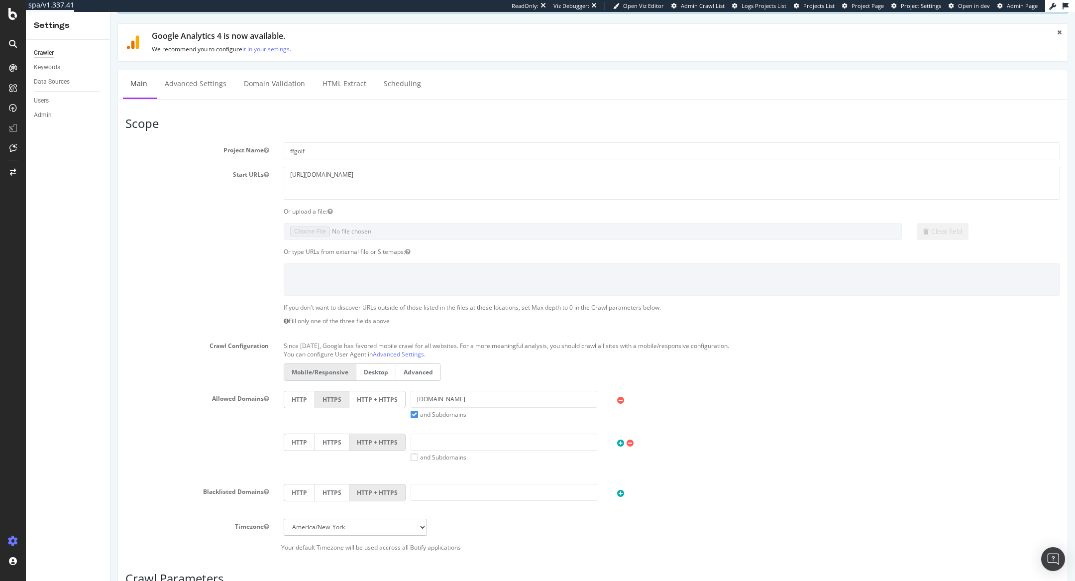
scroll to position [94, 0]
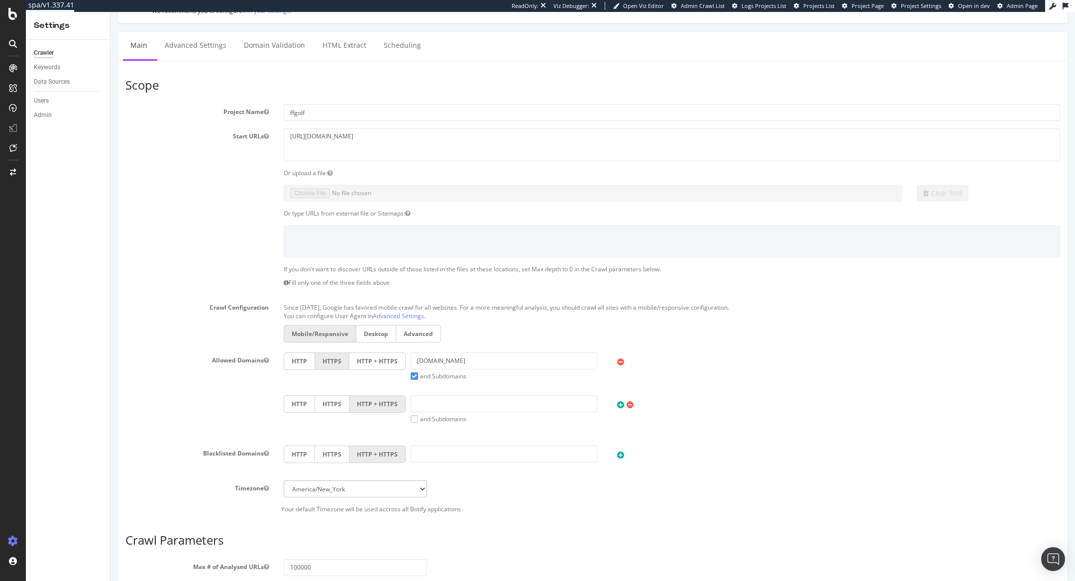
click at [370, 365] on label "HTTP + HTTPS" at bounding box center [377, 360] width 56 height 17
click at [111, 12] on input "HTTP + HTTPS" at bounding box center [111, 12] width 0 height 0
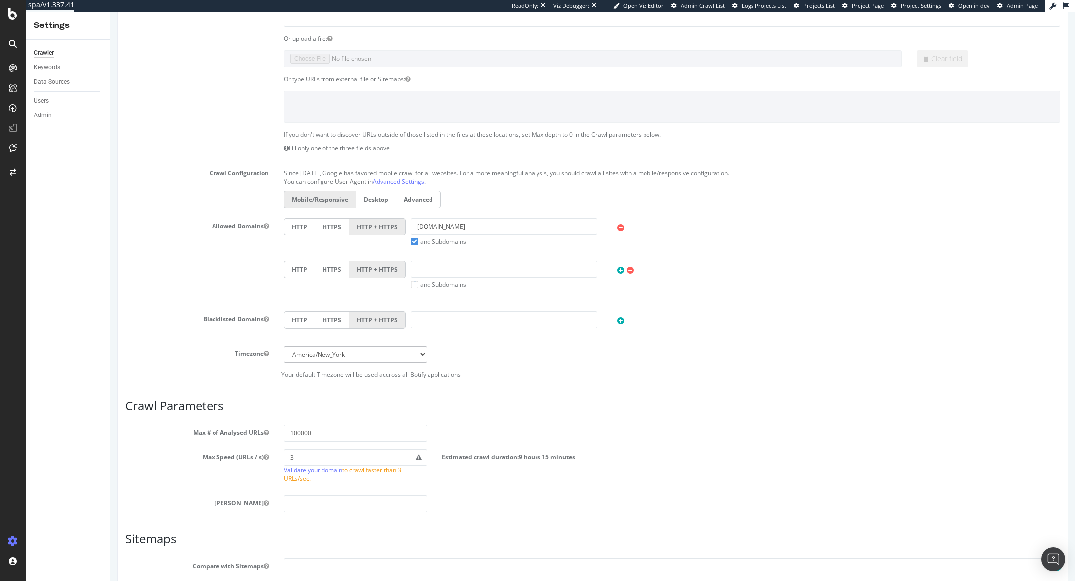
scroll to position [335, 0]
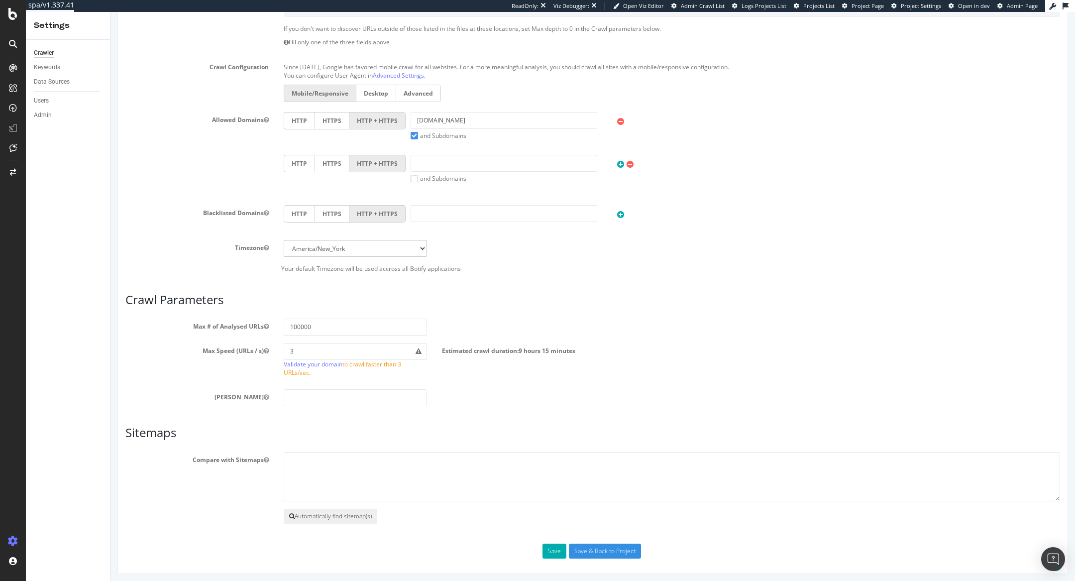
click at [291, 516] on icon at bounding box center [291, 516] width 5 height 6
click at [312, 511] on button "Automatically find sitemap(s)" at bounding box center [331, 516] width 94 height 15
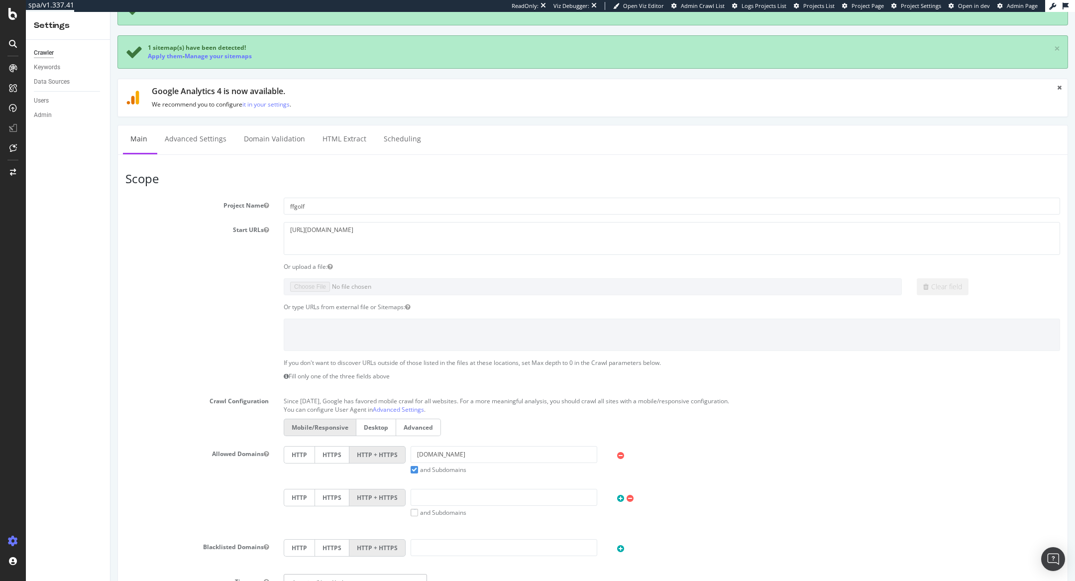
scroll to position [0, 0]
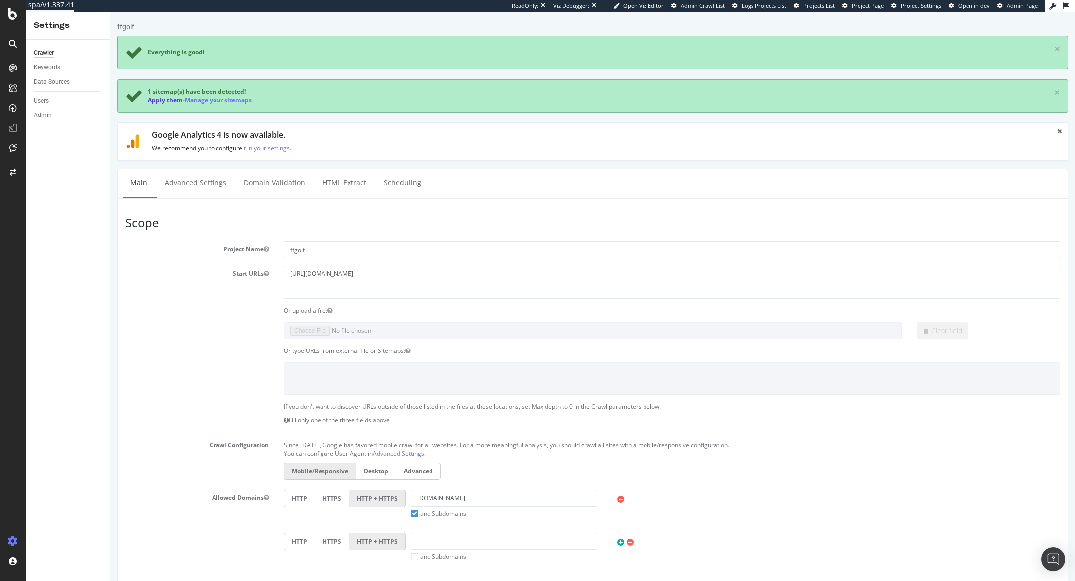
click at [168, 99] on link "Apply them" at bounding box center [165, 100] width 35 height 8
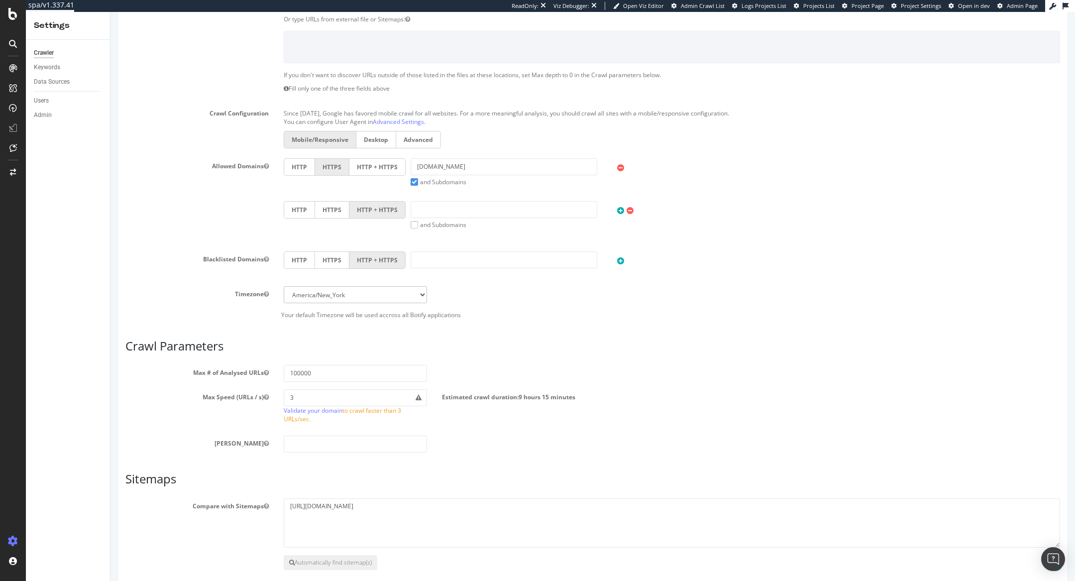
scroll to position [236, 0]
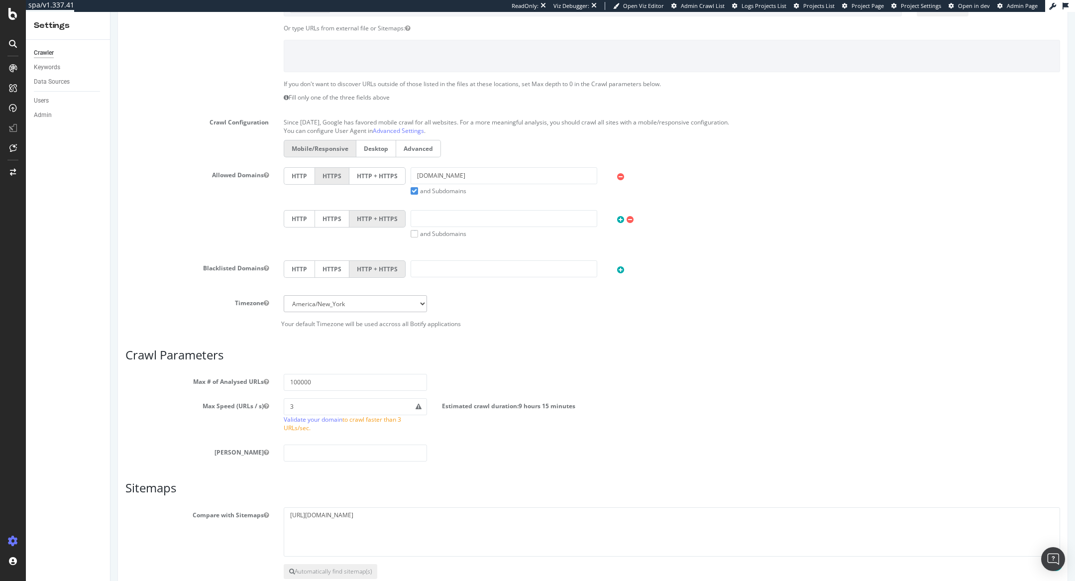
click at [369, 175] on label "HTTP + HTTPS" at bounding box center [377, 175] width 56 height 17
click at [111, 12] on input "HTTP + HTTPS" at bounding box center [111, 12] width 0 height 0
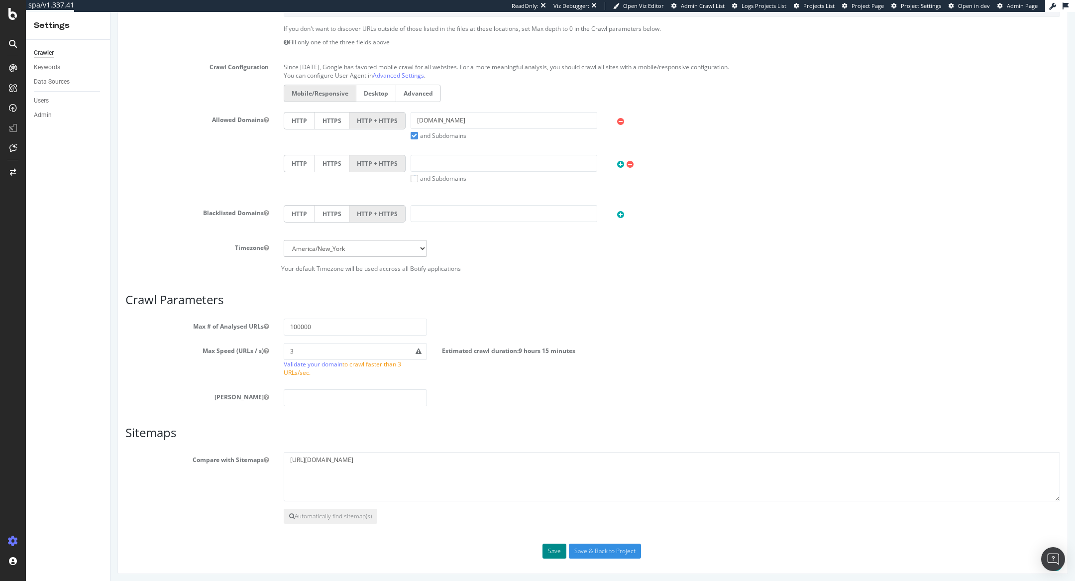
click at [554, 549] on button "Save" at bounding box center [555, 551] width 24 height 15
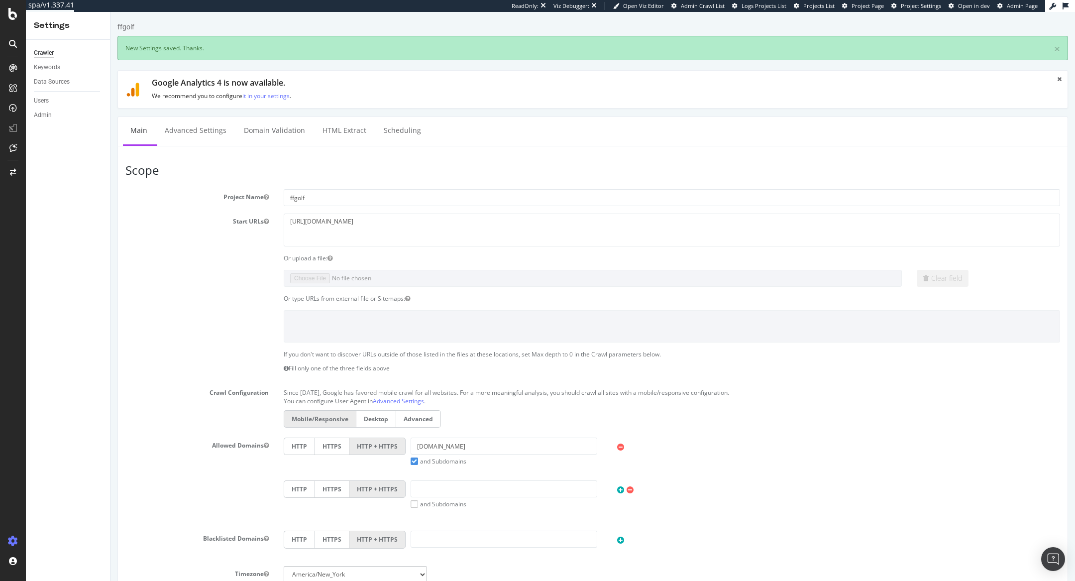
scroll to position [0, 0]
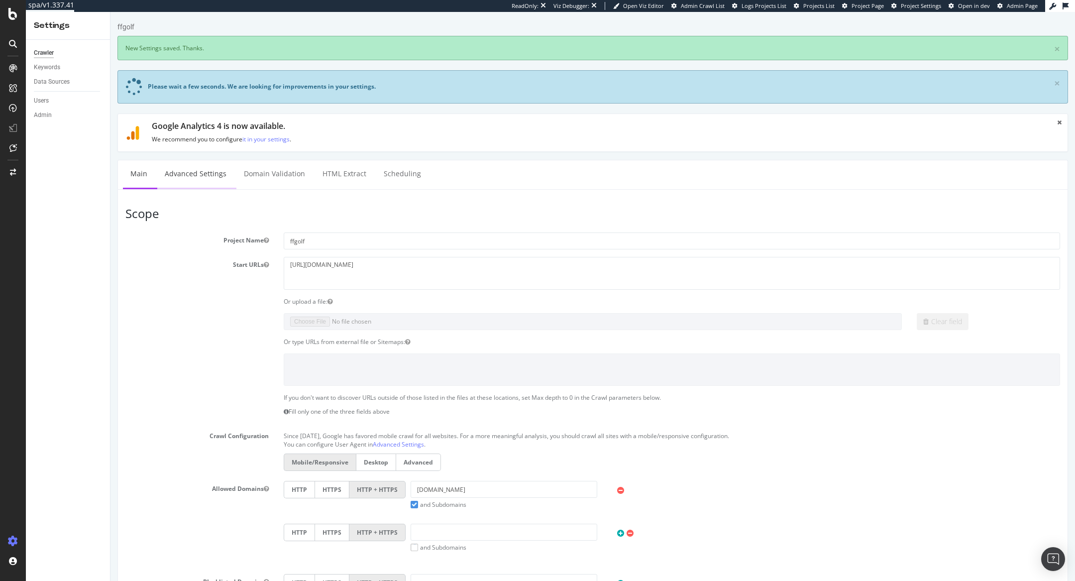
click at [198, 175] on link "Advanced Settings" at bounding box center [195, 173] width 77 height 27
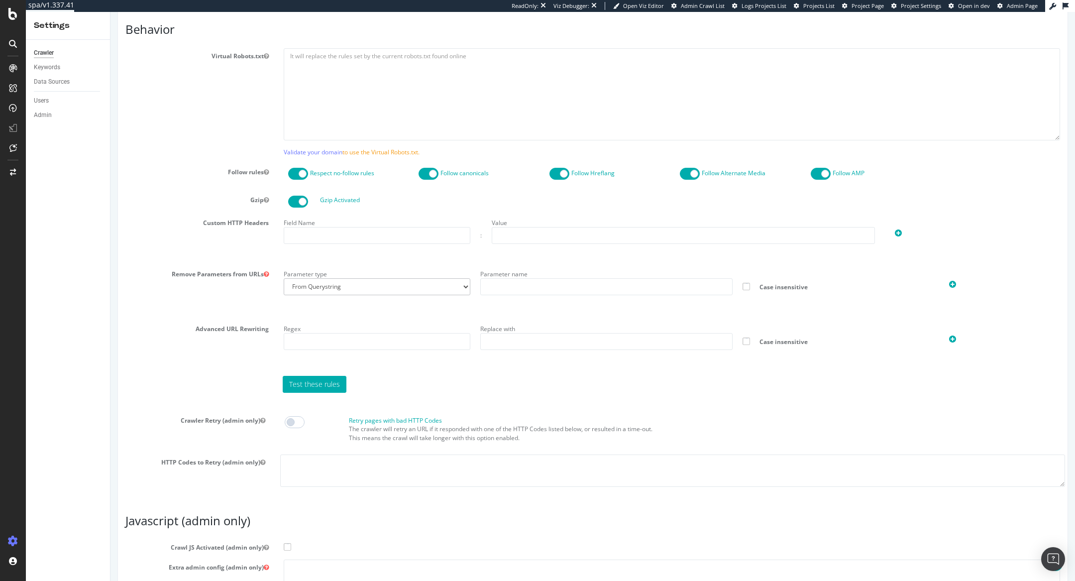
scroll to position [678, 0]
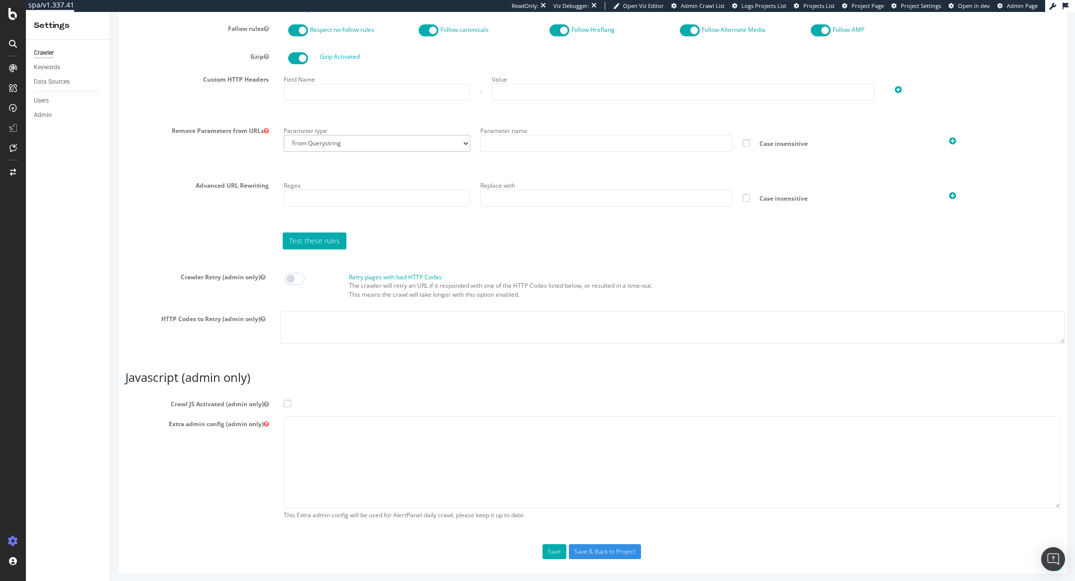
click at [285, 400] on span at bounding box center [287, 403] width 7 height 7
click at [111, 12] on input "Crawl JS Activated (admin only)" at bounding box center [111, 12] width 0 height 0
click at [342, 445] on textarea at bounding box center [672, 462] width 777 height 92
paste textarea "{ "flags": [ "cube" ], "beta": { "pap_mini_rules": [ "+* #everything else" ] } }"
type textarea "{ "flags": [ "cube" ], "beta": { "pap_mini_rules": [ "+* #everything else" ] } }"
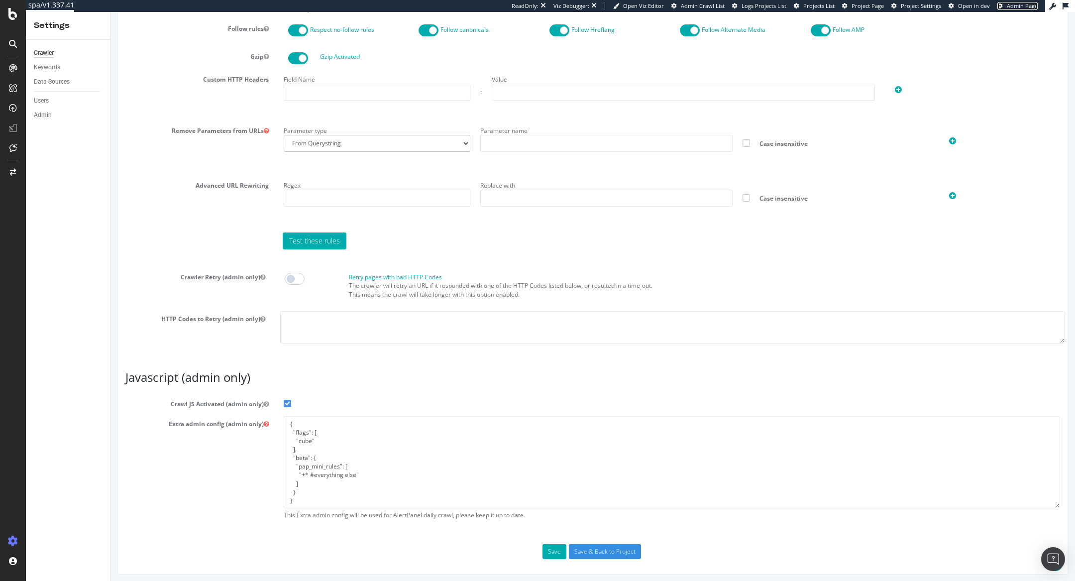
click at [1010, 9] on span "Admin Page" at bounding box center [1022, 5] width 31 height 7
click at [601, 553] on input "Save & Back to Project" at bounding box center [605, 551] width 72 height 15
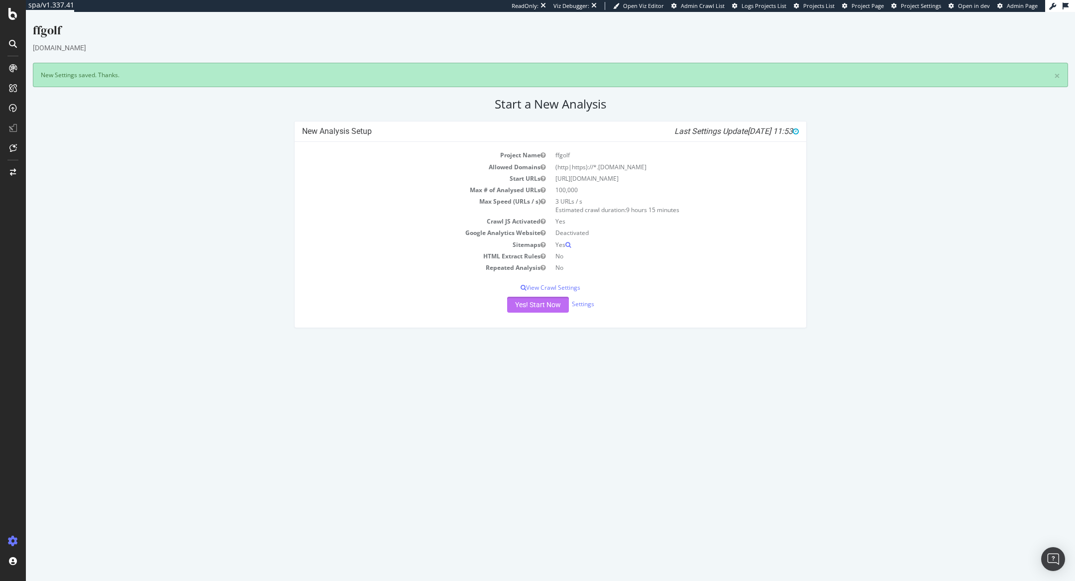
click at [548, 304] on button "Yes! Start Now" at bounding box center [538, 305] width 62 height 16
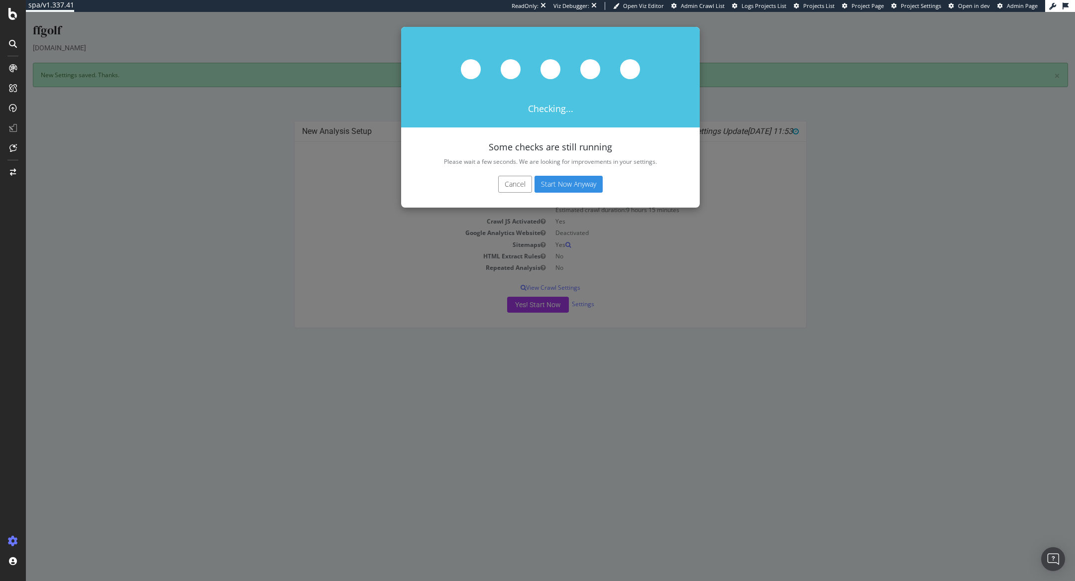
click at [578, 182] on button "Start Now Anyway" at bounding box center [569, 184] width 68 height 17
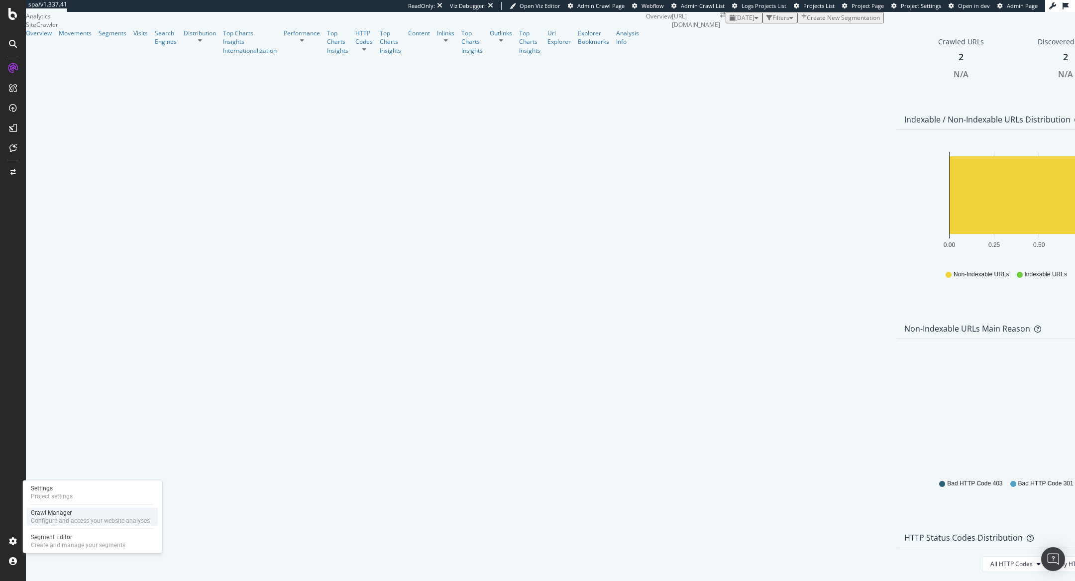
click at [41, 518] on div "Configure and access your website analyses" at bounding box center [90, 521] width 119 height 8
click at [37, 517] on div "Configure and access your website analyses" at bounding box center [90, 521] width 119 height 8
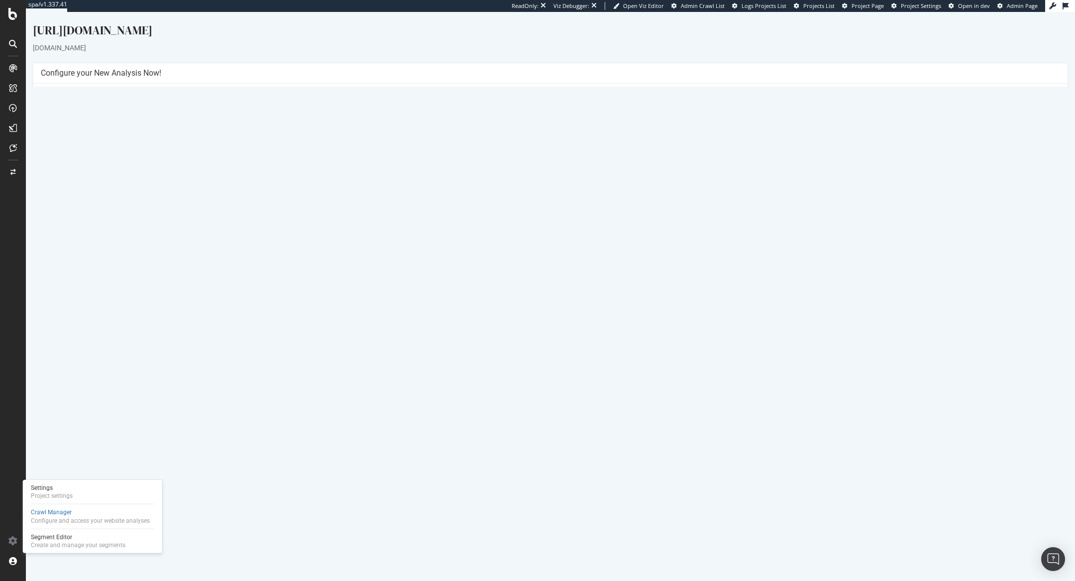
click at [581, 234] on link "Settings" at bounding box center [583, 234] width 22 height 8
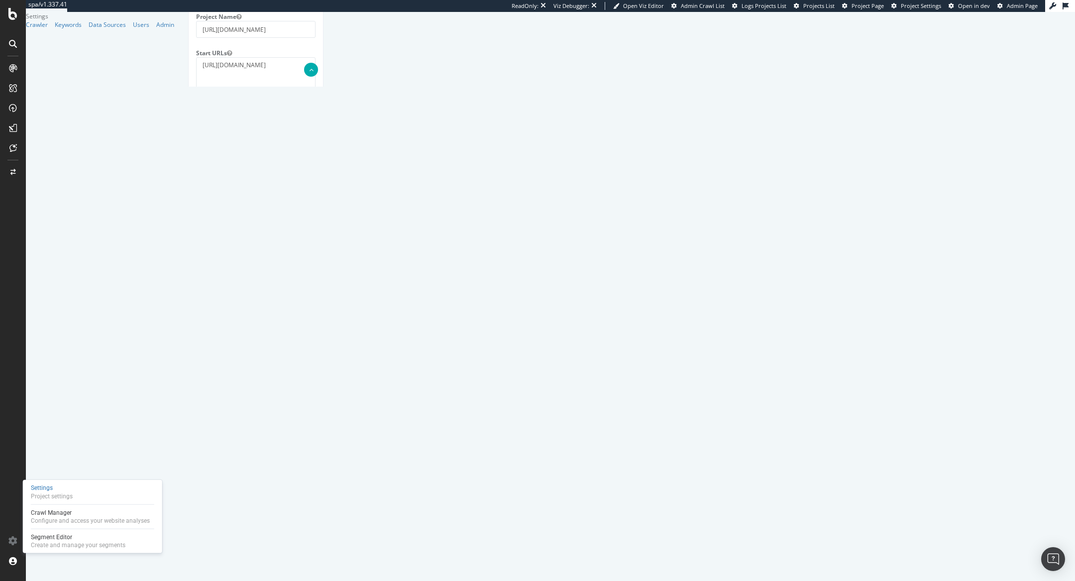
scroll to position [225, 0]
click at [318, 427] on label "HTTP + HTTPS" at bounding box center [290, 435] width 56 height 17
click at [181, 12] on input "HTTP + HTTPS" at bounding box center [181, 12] width 0 height 0
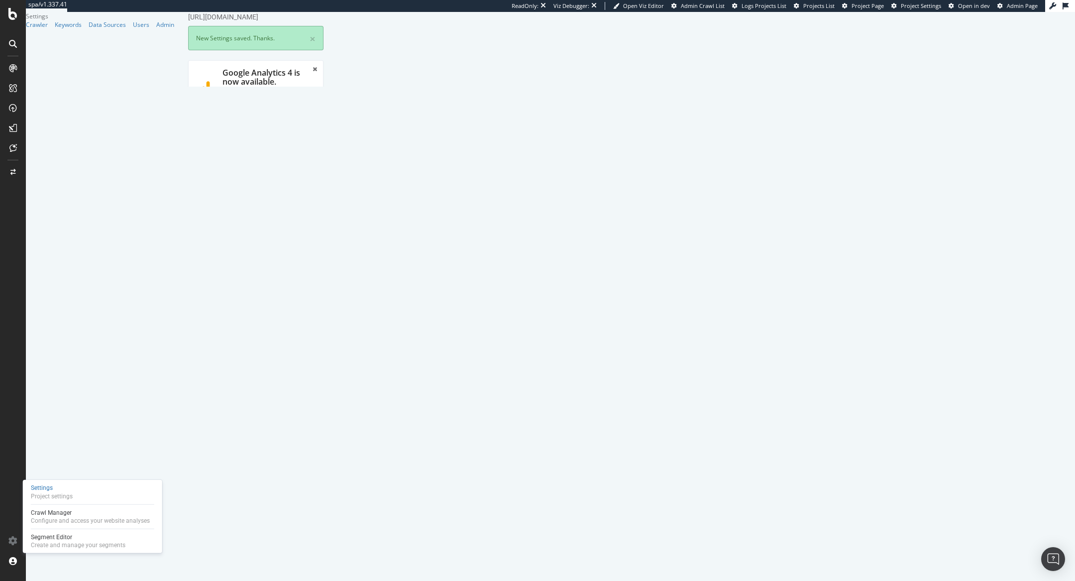
scroll to position [0, 0]
click at [273, 193] on link "Advanced Settings" at bounding box center [266, 206] width 77 height 27
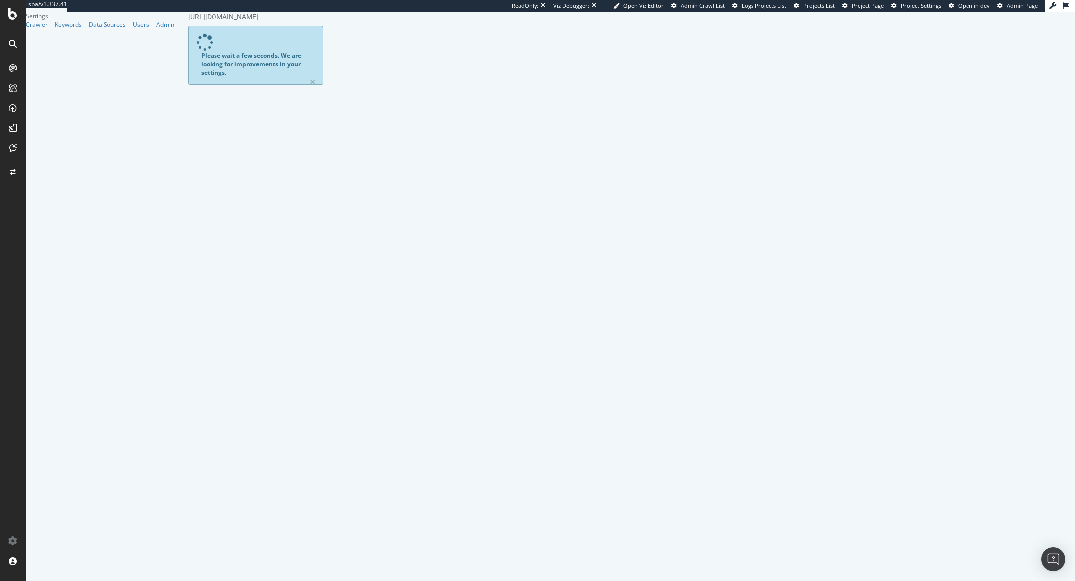
click at [1006, 5] on link "Admin Page" at bounding box center [1018, 6] width 40 height 8
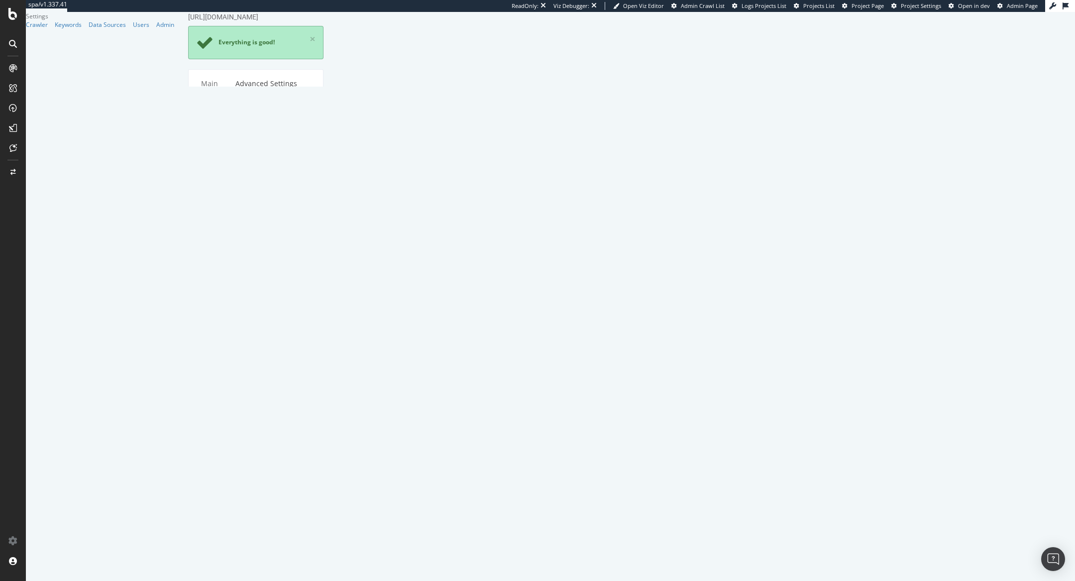
scroll to position [678, 0]
click at [181, 12] on input "Crawl JS Activated (admin only)" at bounding box center [181, 12] width 0 height 0
paste textarea "{ "flags": [ "cube" ], "beta": { "pap_mini_rules": [ "+* #everything else" ] } }"
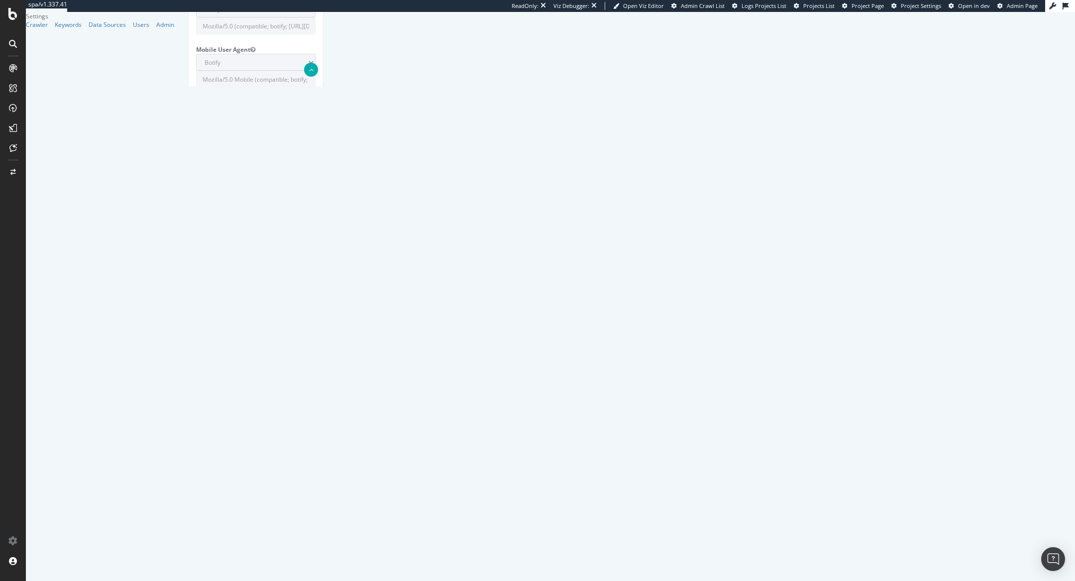
type textarea "{ "flags": [ "cube" ], "beta": { "pap_mini_rules": [ "+* #everything else" ] } }"
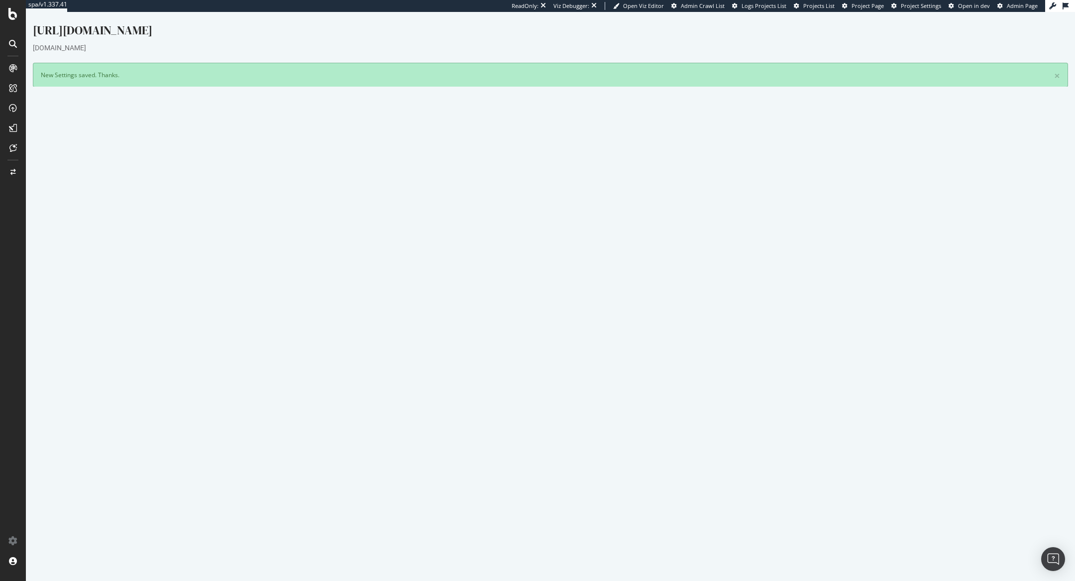
click at [555, 313] on button "Yes! Start Now" at bounding box center [538, 313] width 62 height 16
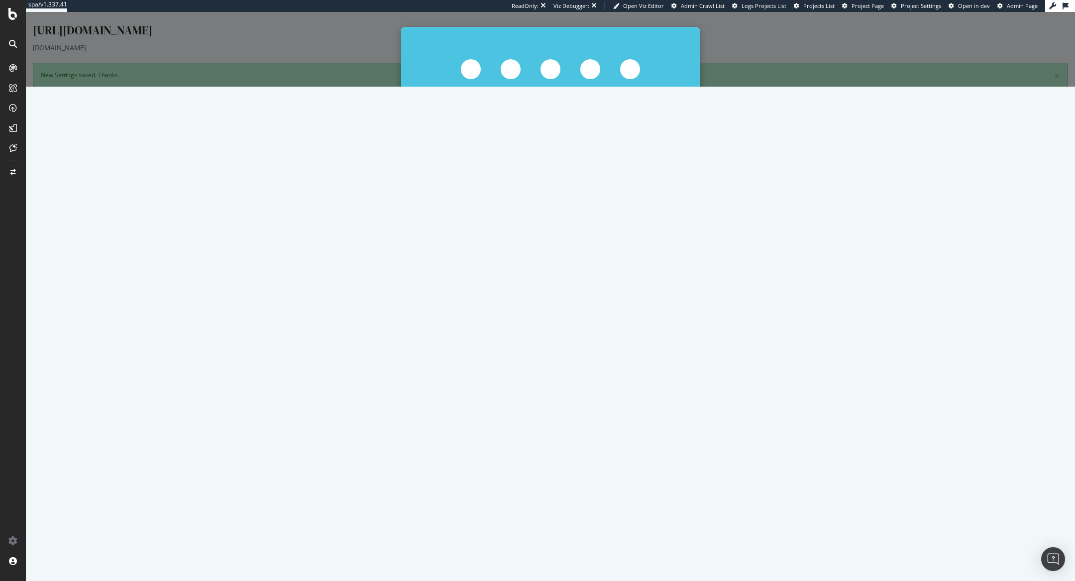
click at [562, 188] on button "Start Now Anyway" at bounding box center [569, 184] width 68 height 17
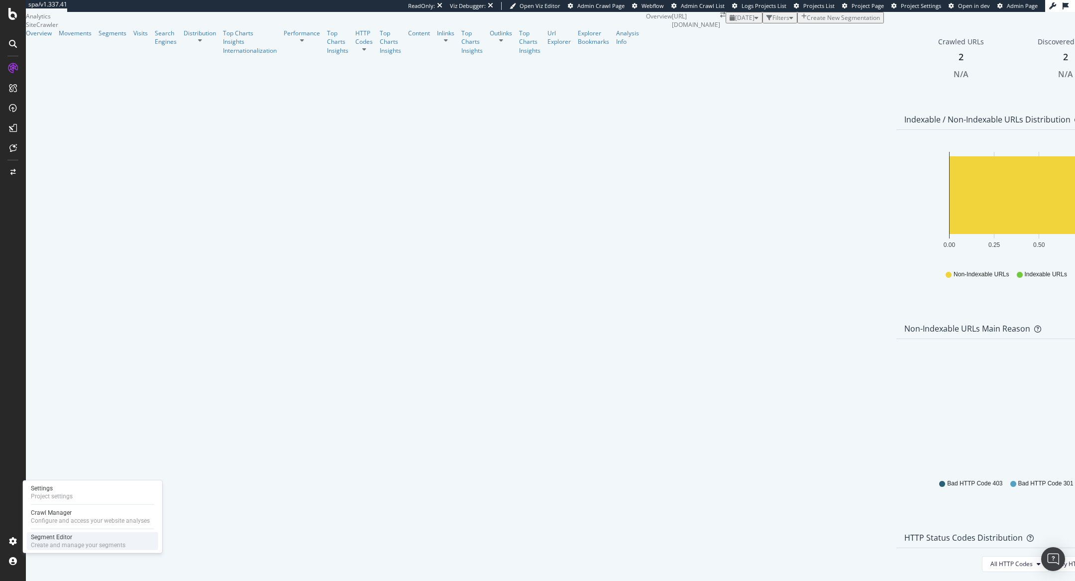
click at [57, 537] on div "Segment Editor" at bounding box center [78, 537] width 95 height 8
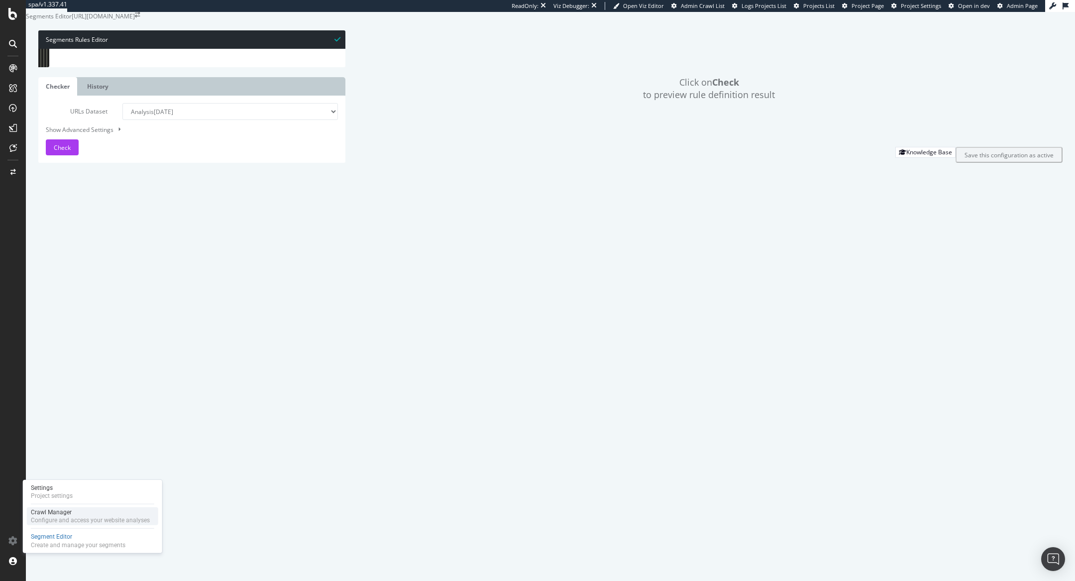
click at [51, 522] on div "Configure and access your website analyses" at bounding box center [90, 520] width 119 height 8
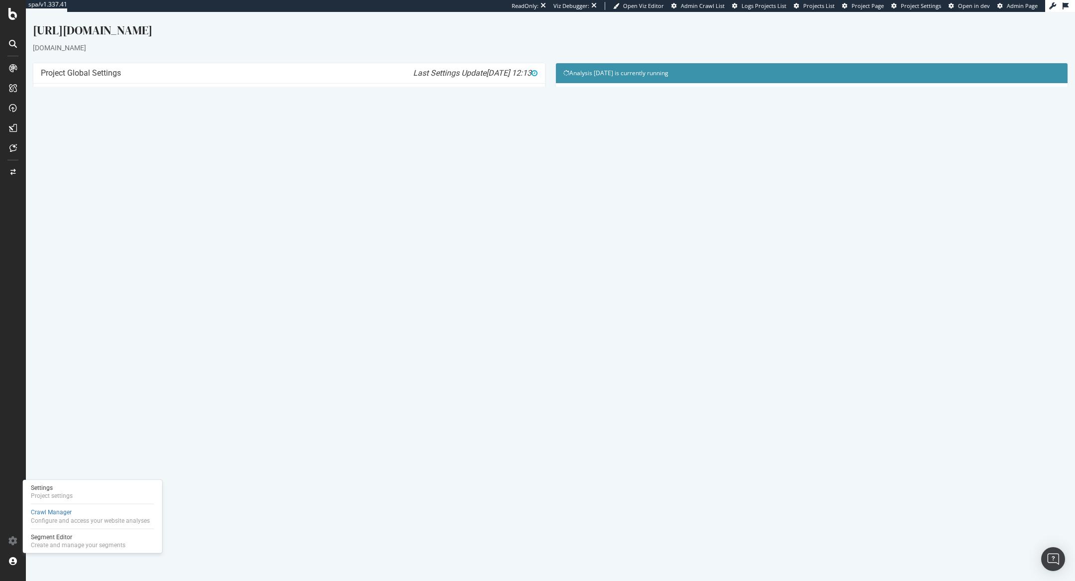
click at [314, 231] on link "Modify Project's Settings" at bounding box center [289, 235] width 92 height 16
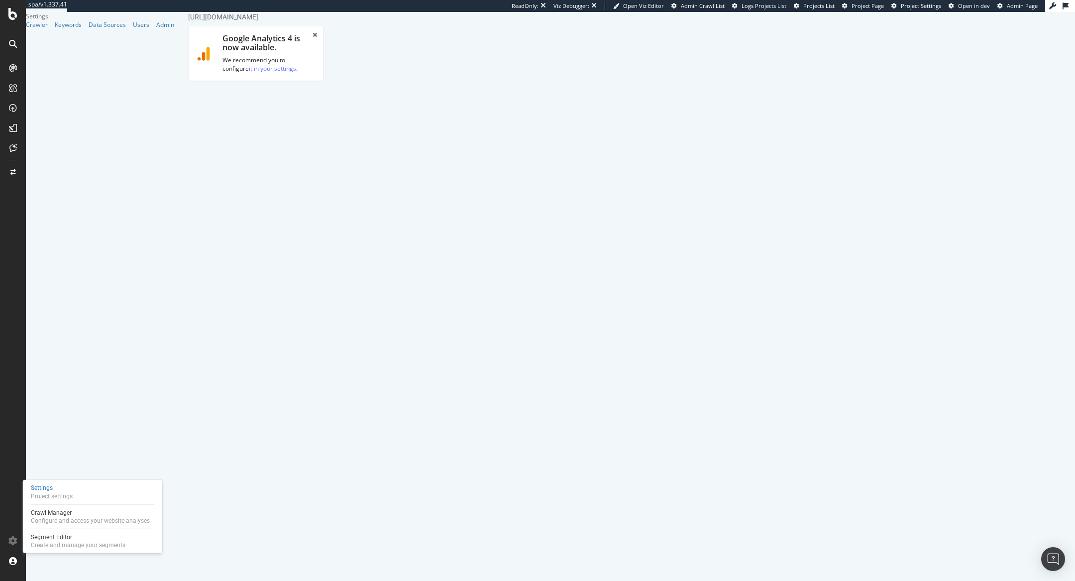
click at [272, 159] on link "Advanced Settings" at bounding box center [266, 172] width 77 height 27
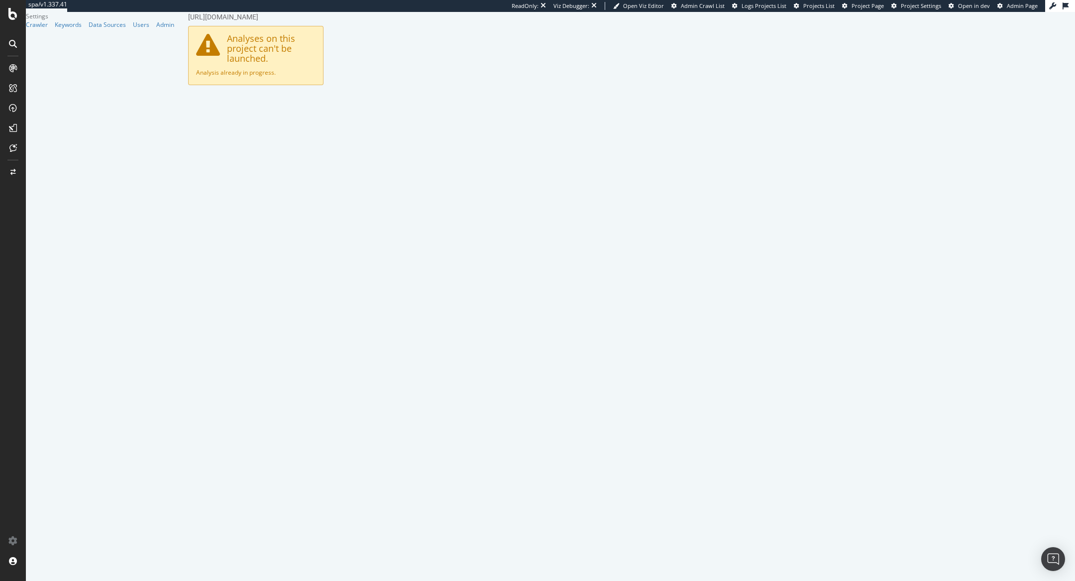
scroll to position [669, 0]
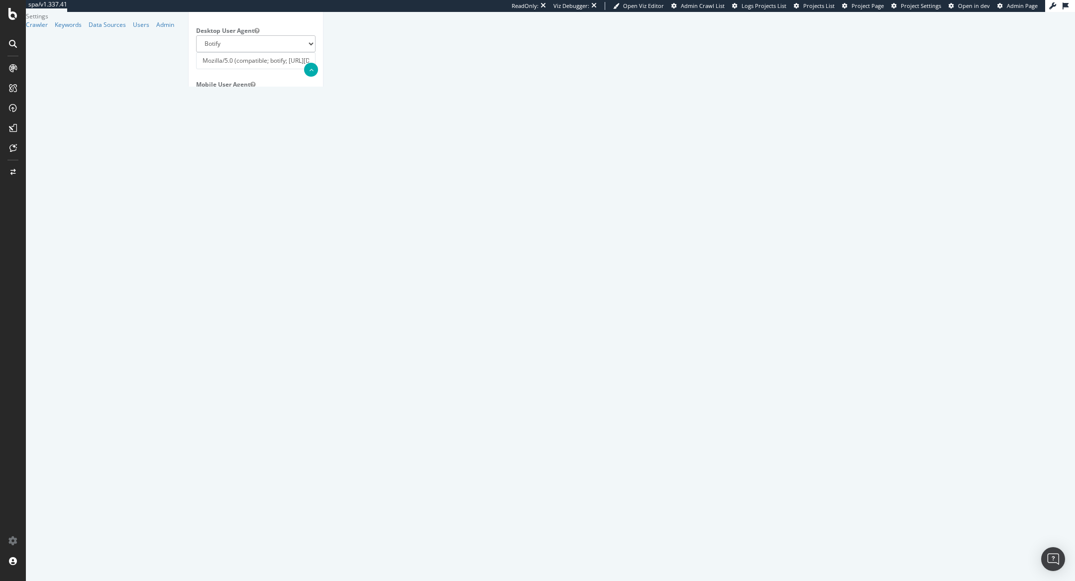
drag, startPoint x: 375, startPoint y: 495, endPoint x: 341, endPoint y: 365, distance: 134.1
click at [316, 365] on div "Report features Content Quality Evaluate Content Quality Identify areas of your…" at bounding box center [255, 502] width 119 height 1949
paste textarea "- *akamaihd.net/*", "- *akstat.io/*", "+* #everything else" ] }, "google_robots…"
type textarea "{ "flags": [ "cube" ], "beta": { "pap_mini_rules": [ "- *akamaihd.net/*", "- *a…"
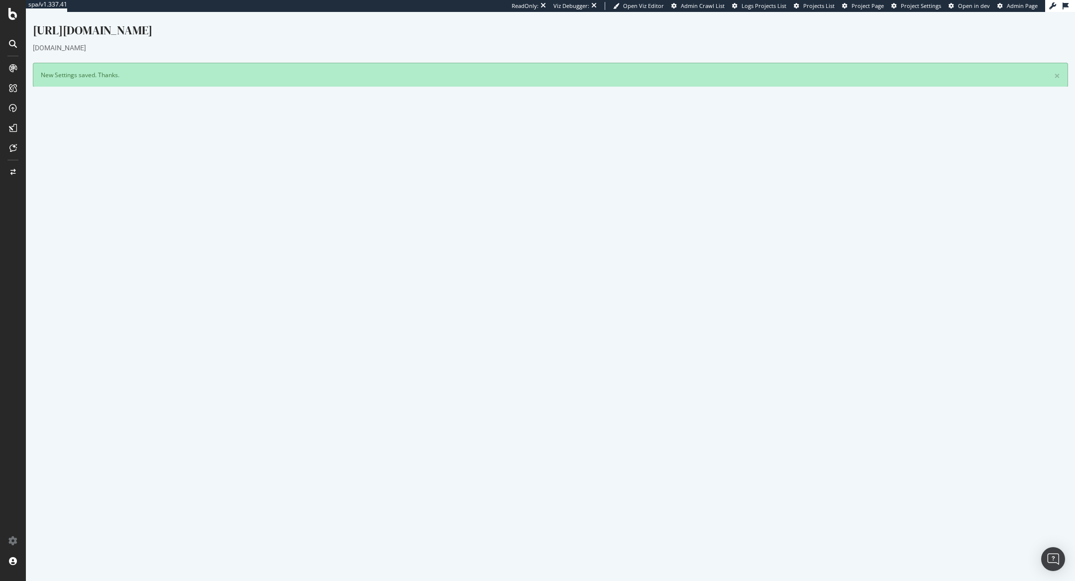
click at [301, 252] on p "View Crawl Settings" at bounding box center [289, 252] width 497 height 8
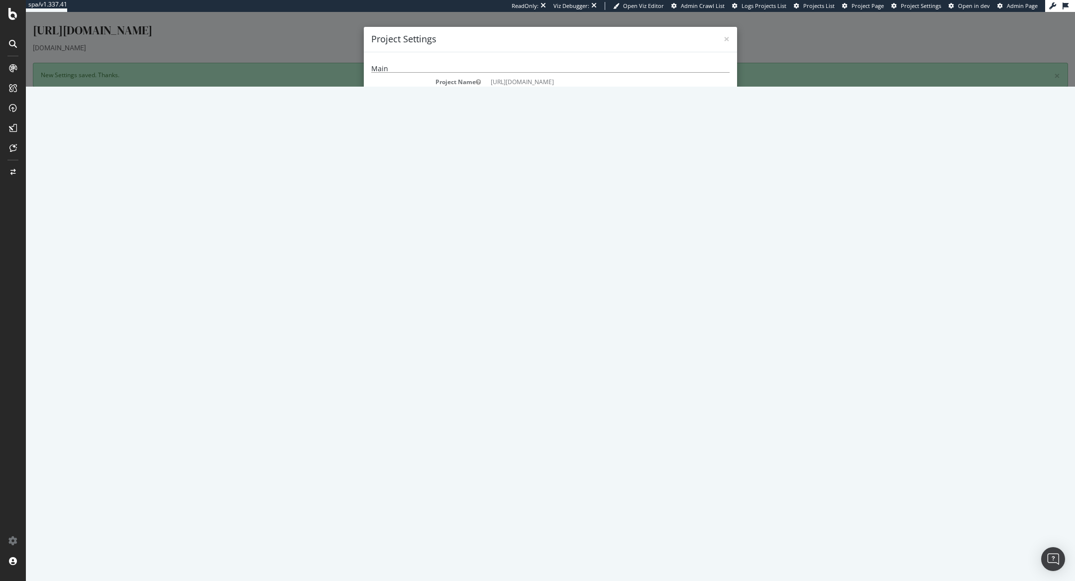
click at [294, 87] on div "× Close Project Settings Main Project Name prospectrime1_canalplus.com/_bbl Sta…" at bounding box center [550, 49] width 1049 height 75
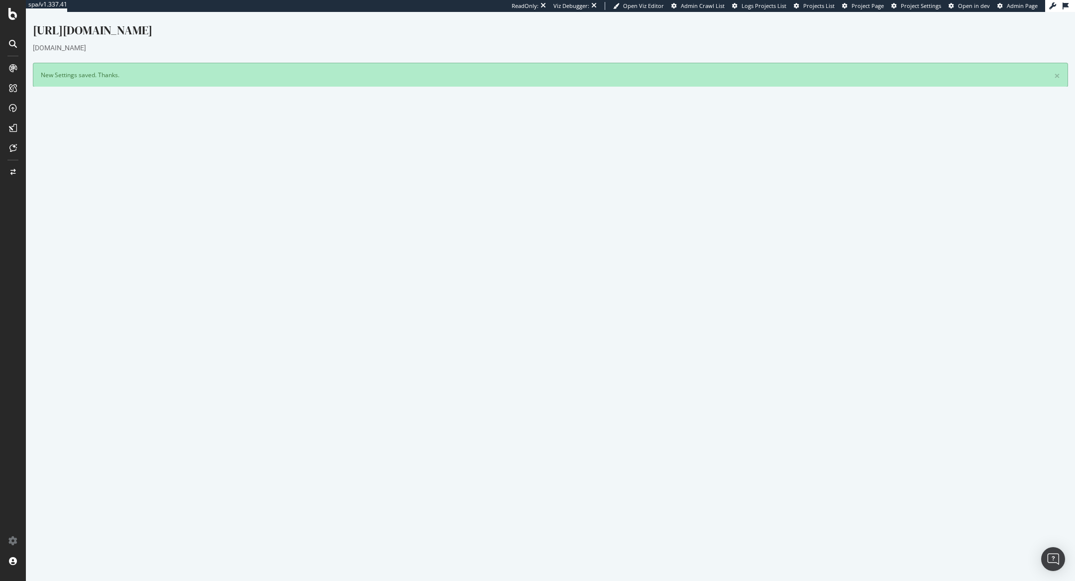
click at [298, 87] on div at bounding box center [550, 49] width 1049 height 75
click at [316, 270] on link "Modify Project's Settings" at bounding box center [289, 269] width 92 height 16
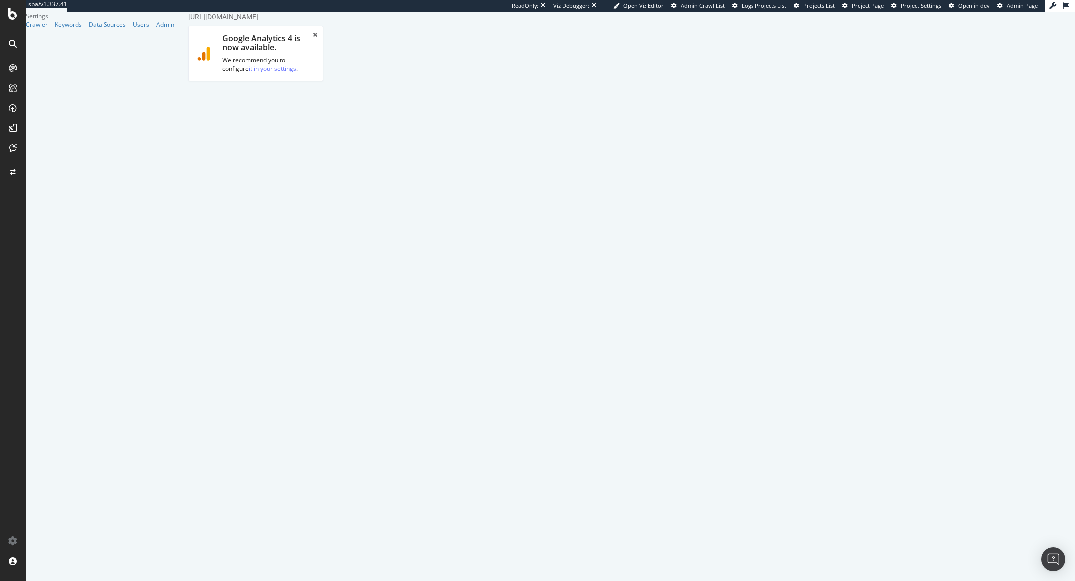
click at [266, 159] on link "Advanced Settings" at bounding box center [266, 172] width 77 height 27
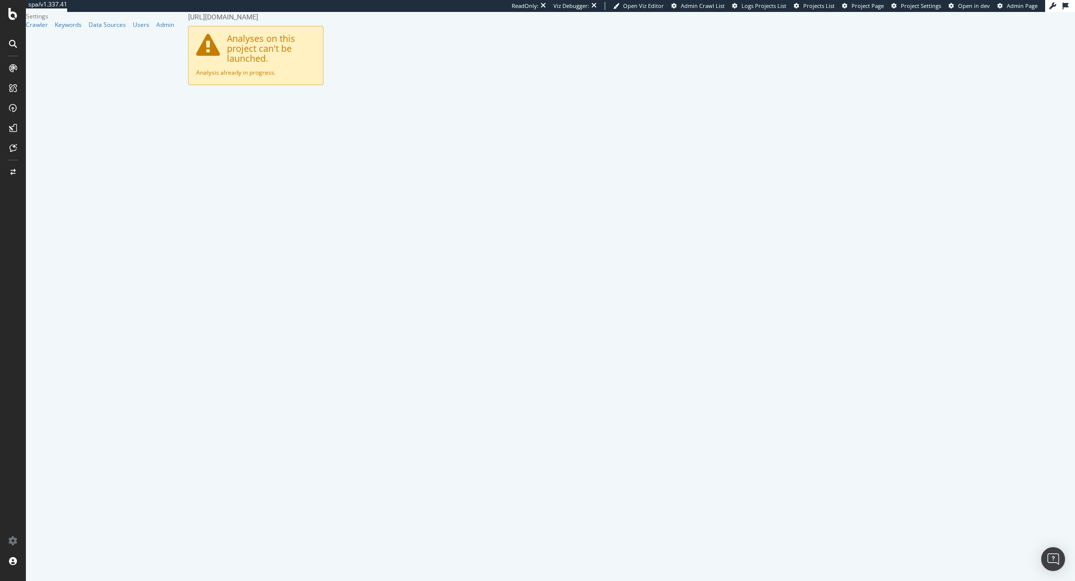
select select "Mozilla/5.0 (compatible; Googlebot/2.1; +http://www.google.com/bot.html)"
type input "Mozilla/5.0 (compatible; Googlebot/2.1; +http://www.google.com/bot.html)"
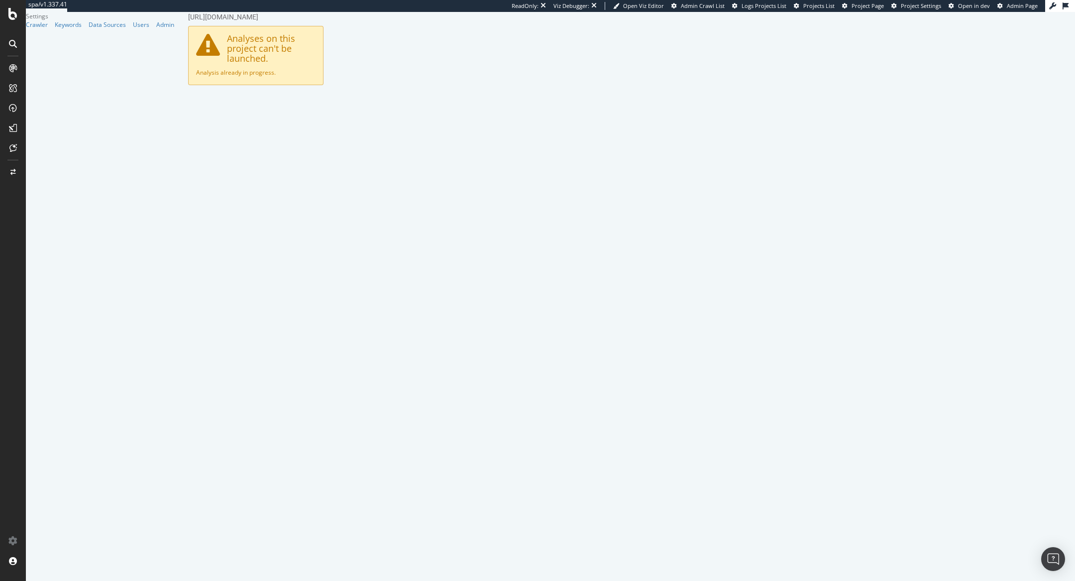
select select "Mozilla/5.0 (Linux; Android 6.0.1; Nexus 5X Build/MMB29P) AppleWebKit/537.36 (K…"
type input "Mozilla/5.0 (Linux; Android 6.0.1; Nexus 5X Build/MMB29P) AppleWebKit/537.36 (K…"
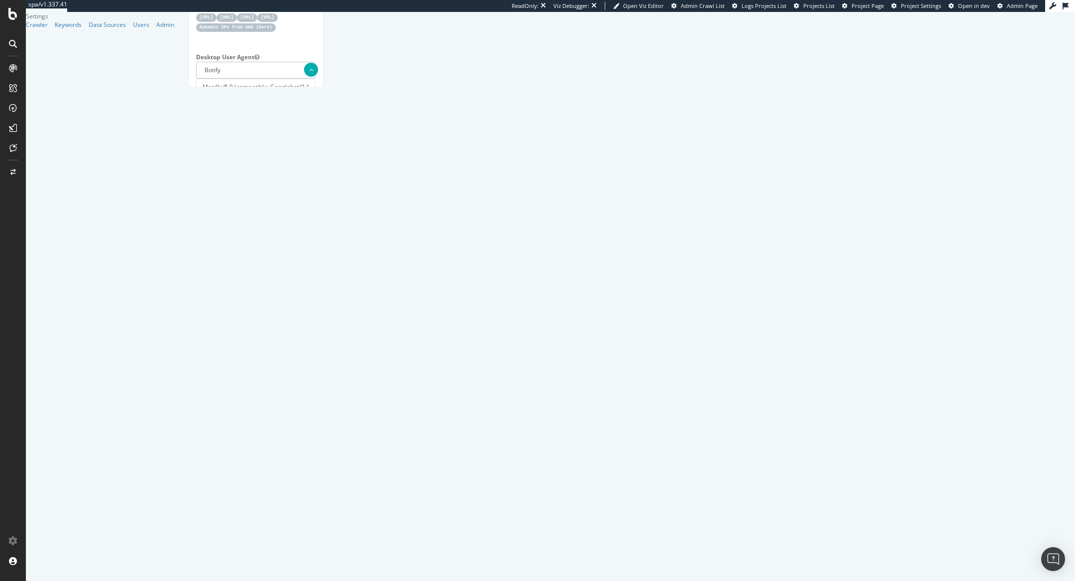
scroll to position [669, 0]
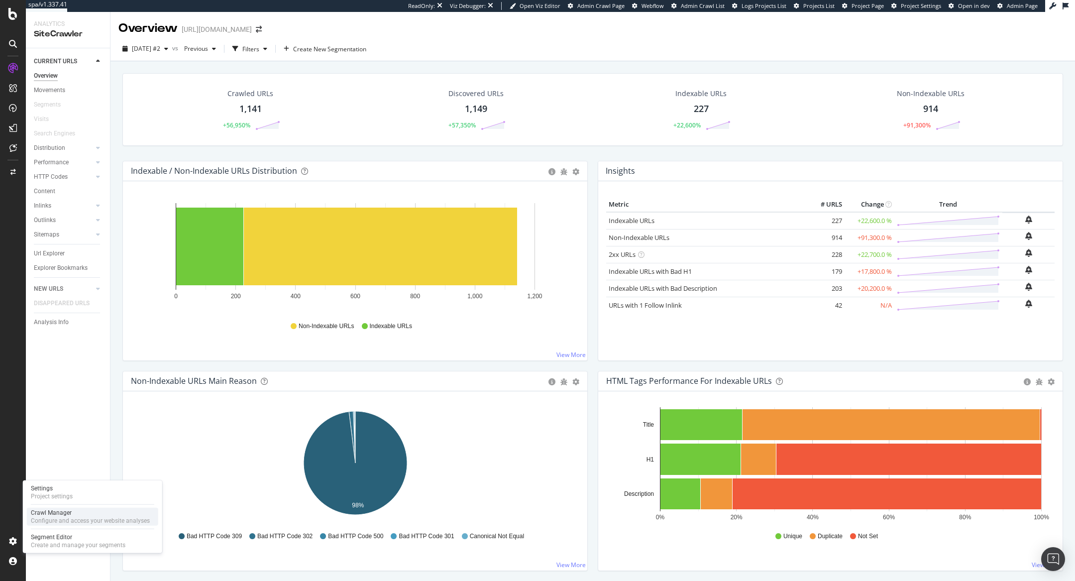
click at [45, 518] on div "Configure and access your website analyses" at bounding box center [90, 521] width 119 height 8
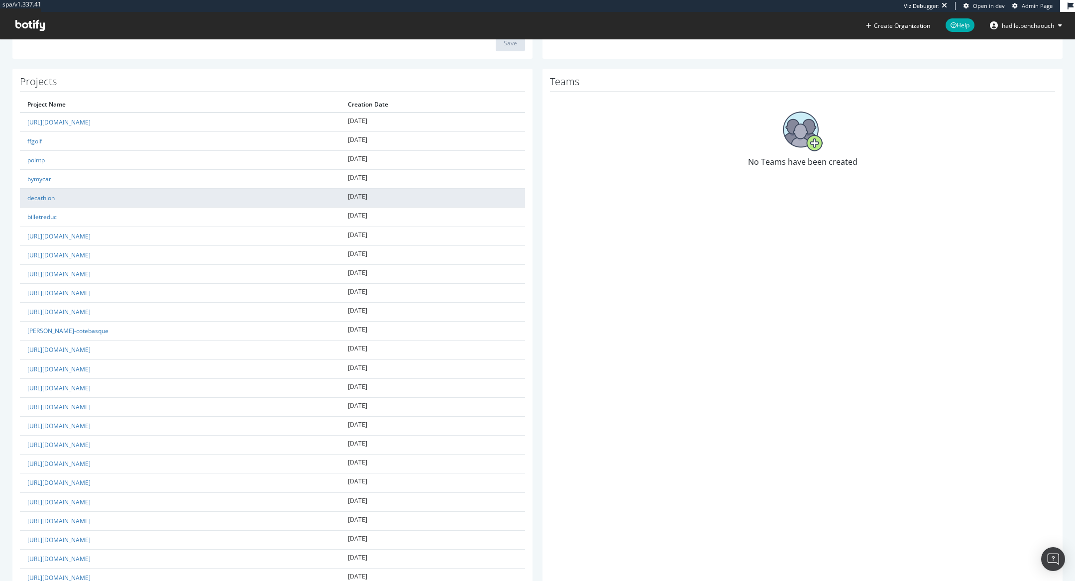
scroll to position [296, 0]
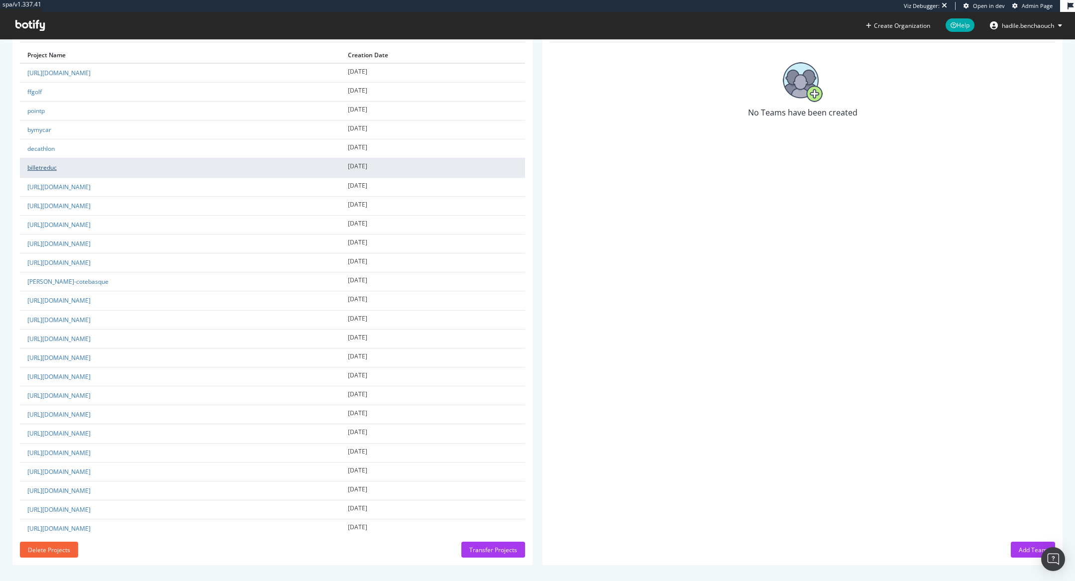
click at [47, 163] on link "billetreduc" at bounding box center [41, 167] width 29 height 8
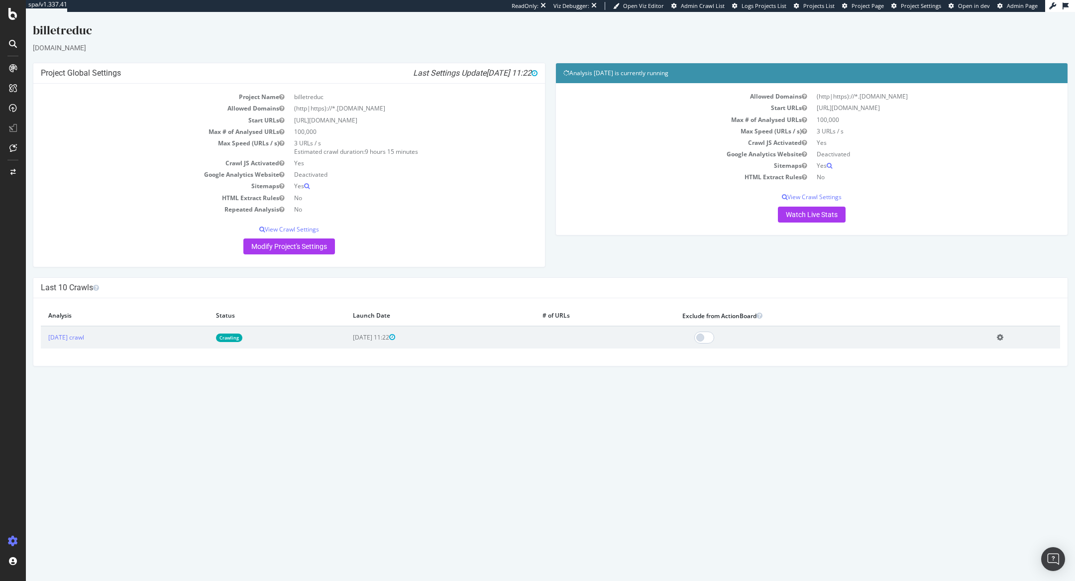
drag, startPoint x: 274, startPoint y: 338, endPoint x: 257, endPoint y: 279, distance: 60.7
click at [242, 338] on link "Crawling" at bounding box center [229, 338] width 26 height 8
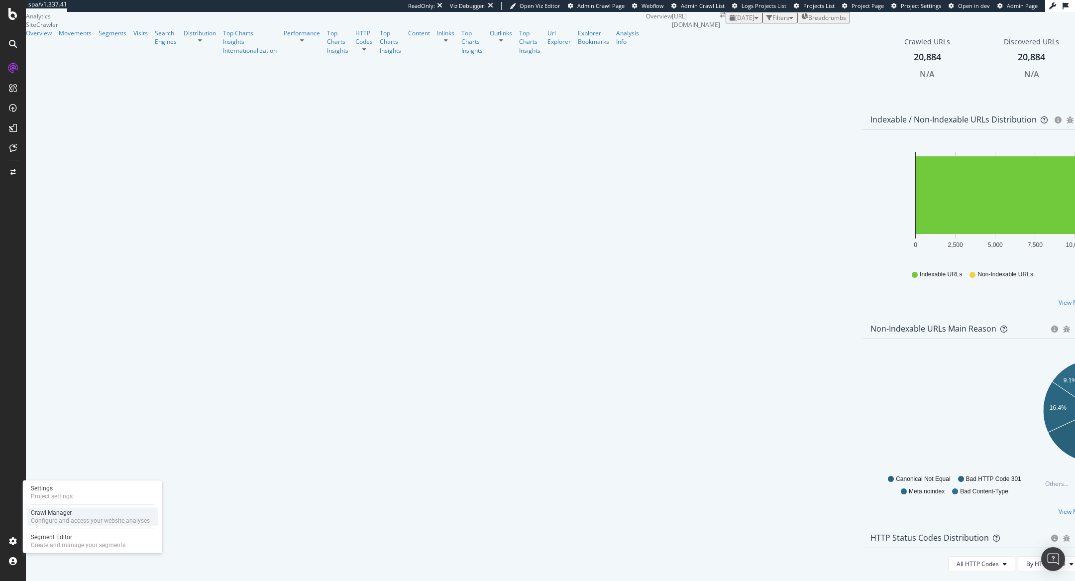
click at [45, 517] on div "Configure and access your website analyses" at bounding box center [90, 521] width 119 height 8
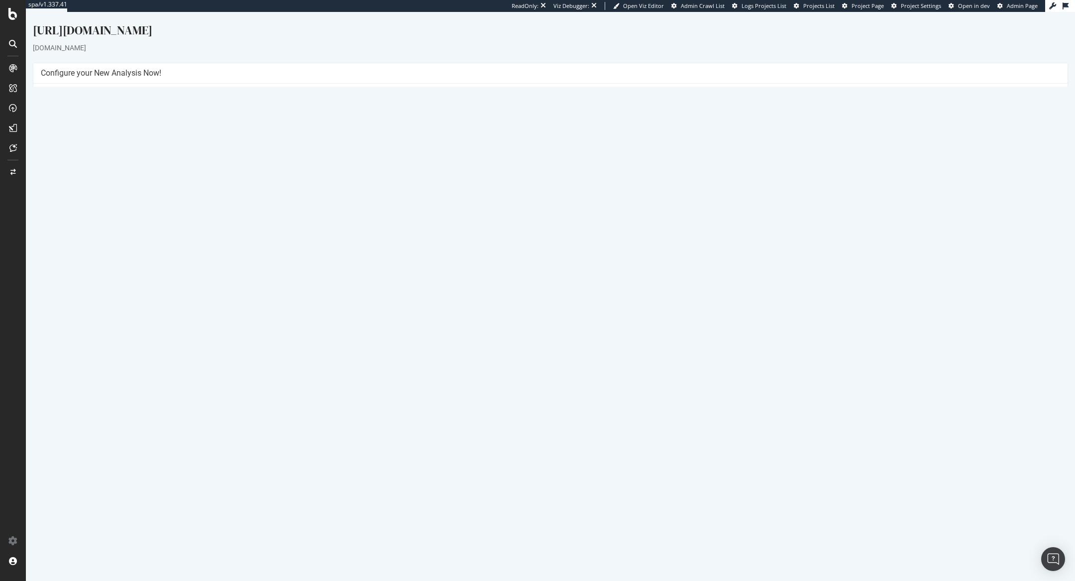
click at [587, 231] on link "Settings" at bounding box center [583, 234] width 22 height 8
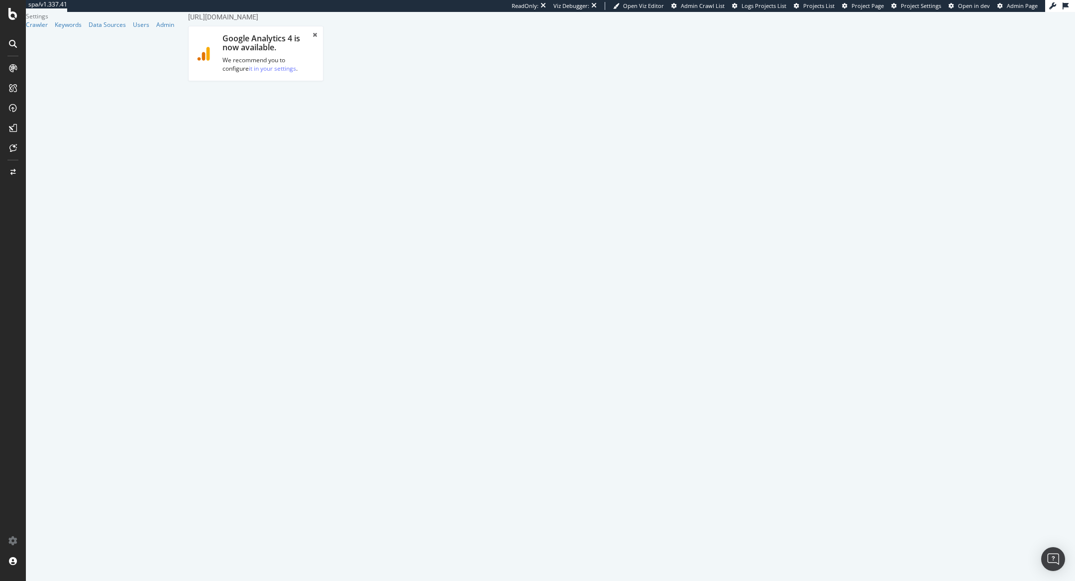
click at [276, 100] on link "Advanced Settings" at bounding box center [266, 103] width 77 height 27
click at [181, 12] on input "Crawl JS Activated (admin only)" at bounding box center [181, 12] width 0 height 0
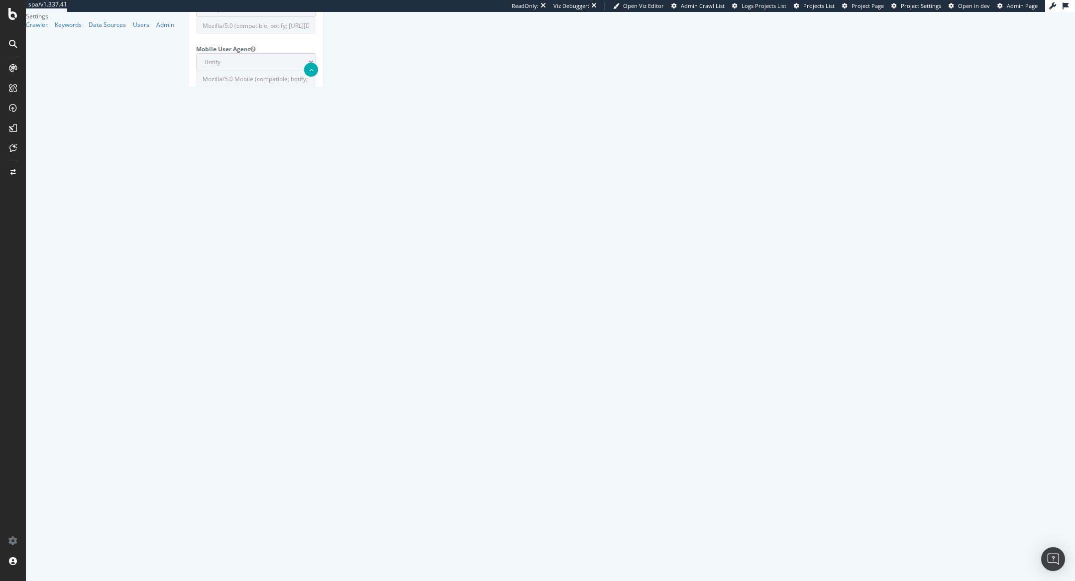
paste textarea "{ "flags": [ "cube" ], "beta": { "pap_mini_rules": [ "+* #everything else" ] } }"
type textarea "{ "flags": [ "cube" ], "beta": { "pap_mini_rules": [ "+* #everything else" ] } }"
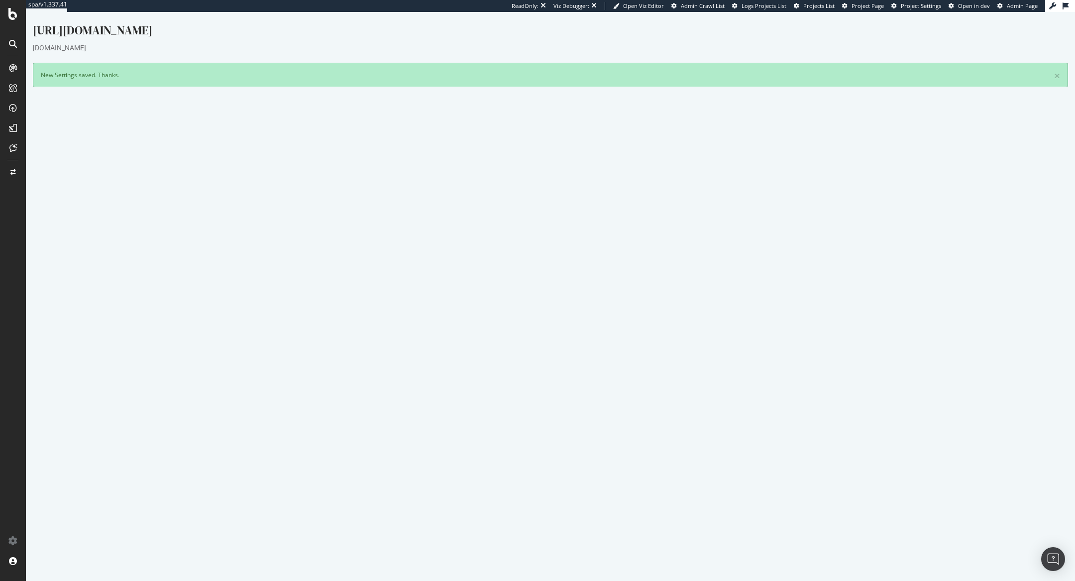
click at [542, 305] on button "Yes! Start Now" at bounding box center [538, 313] width 62 height 16
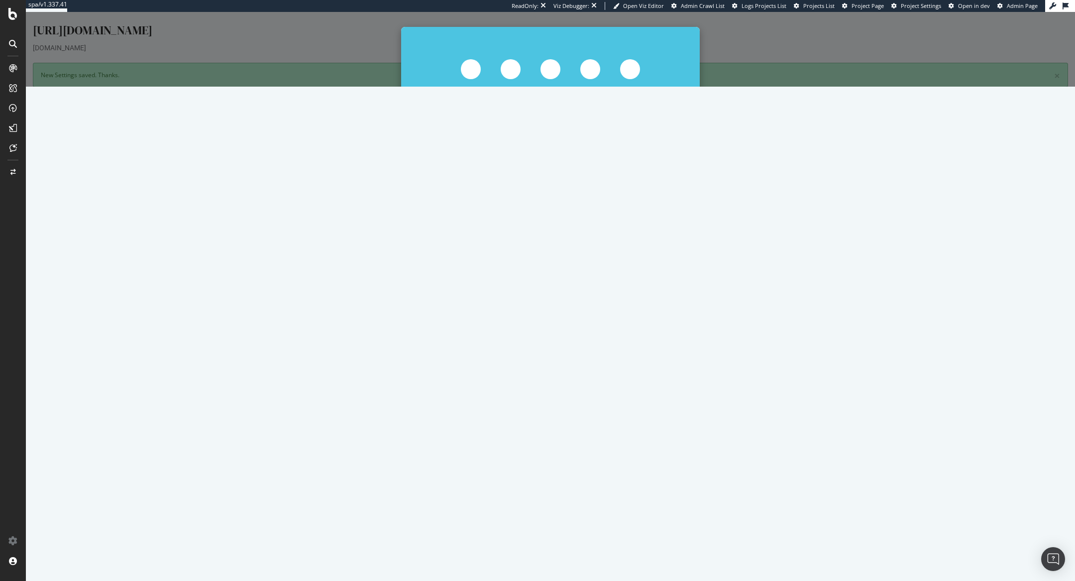
click at [555, 219] on button "Start Now Anyway" at bounding box center [569, 226] width 68 height 17
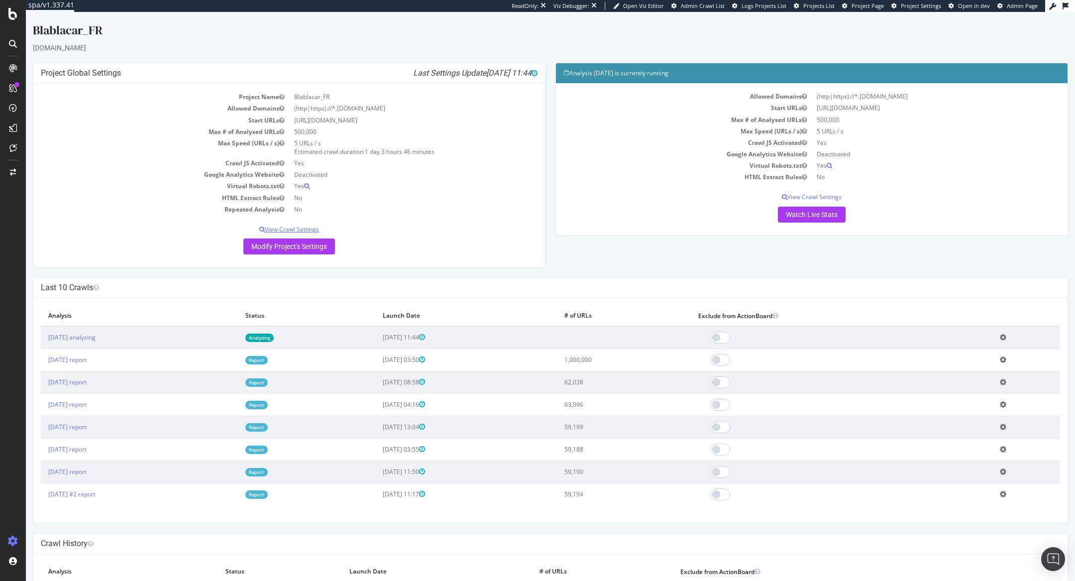
click at [282, 228] on p "View Crawl Settings" at bounding box center [289, 229] width 497 height 8
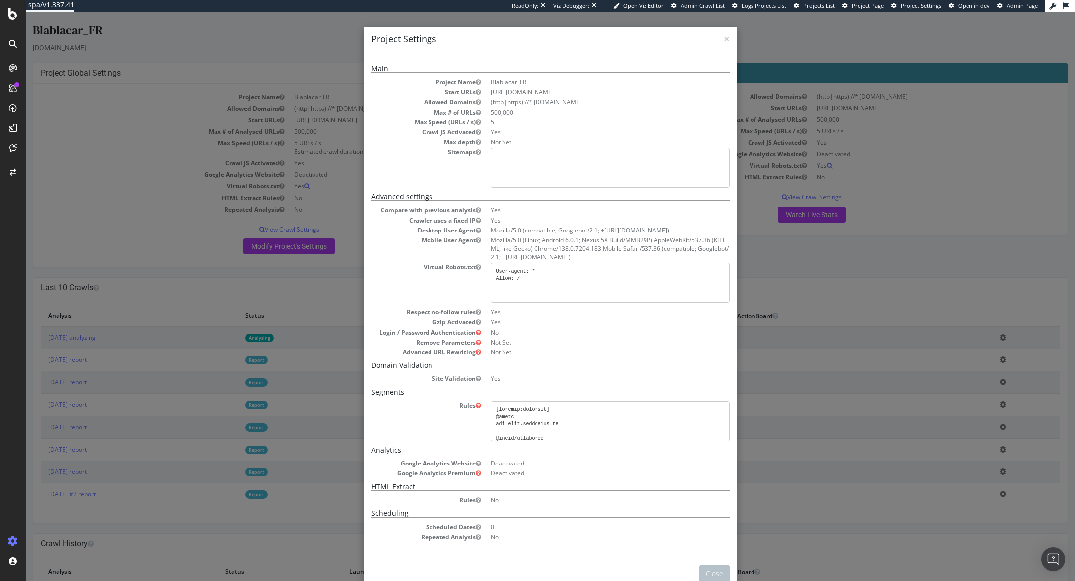
click at [314, 200] on div "× Close Project Settings Main Project Name Blablacar_FR Start URLs [URL][DOMAIN…" at bounding box center [550, 296] width 1049 height 569
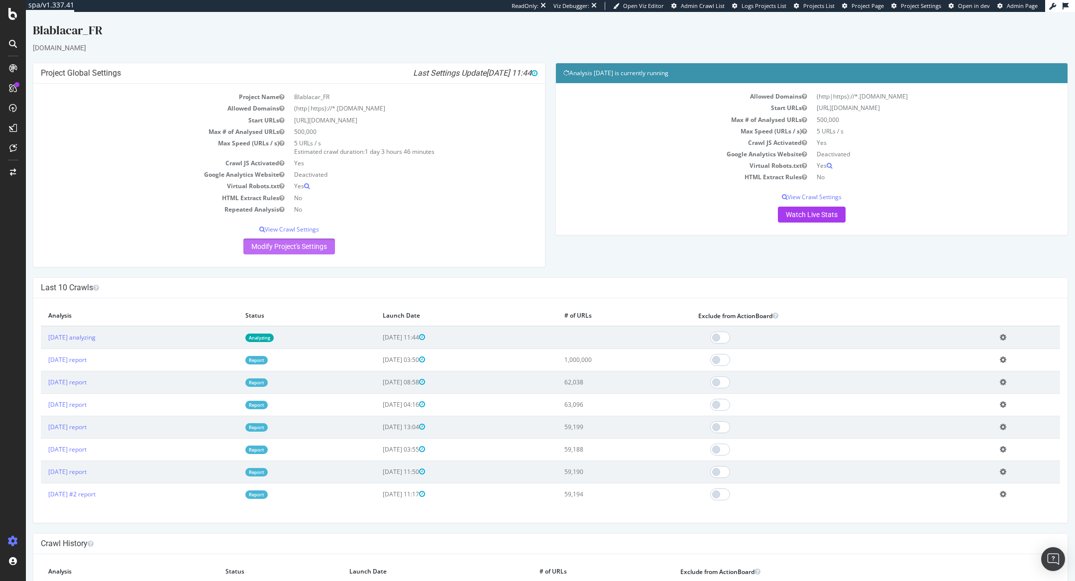
click at [293, 250] on link "Modify Project's Settings" at bounding box center [289, 246] width 92 height 16
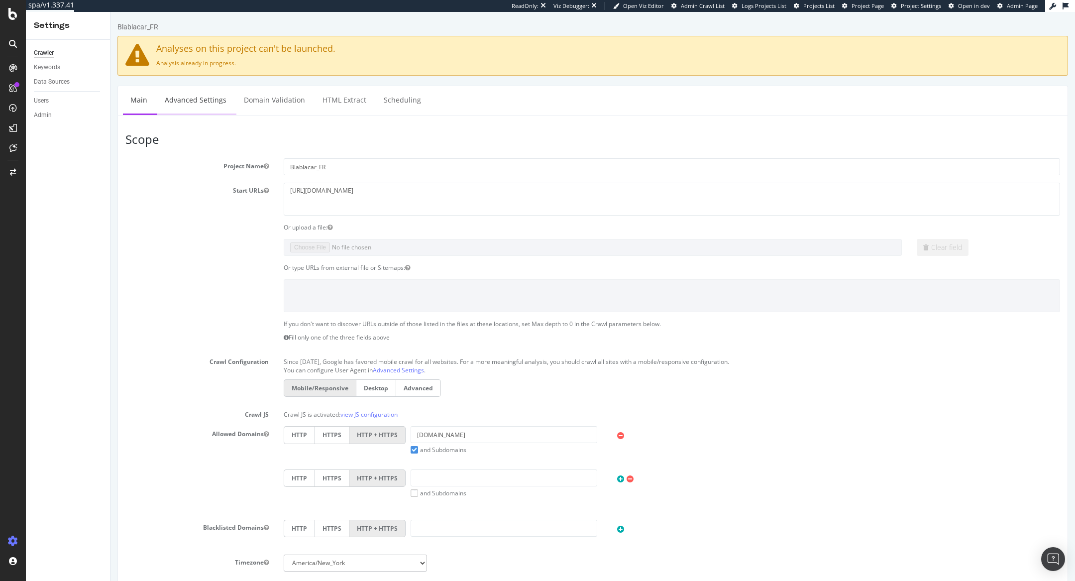
click at [195, 102] on link "Advanced Settings" at bounding box center [195, 99] width 77 height 27
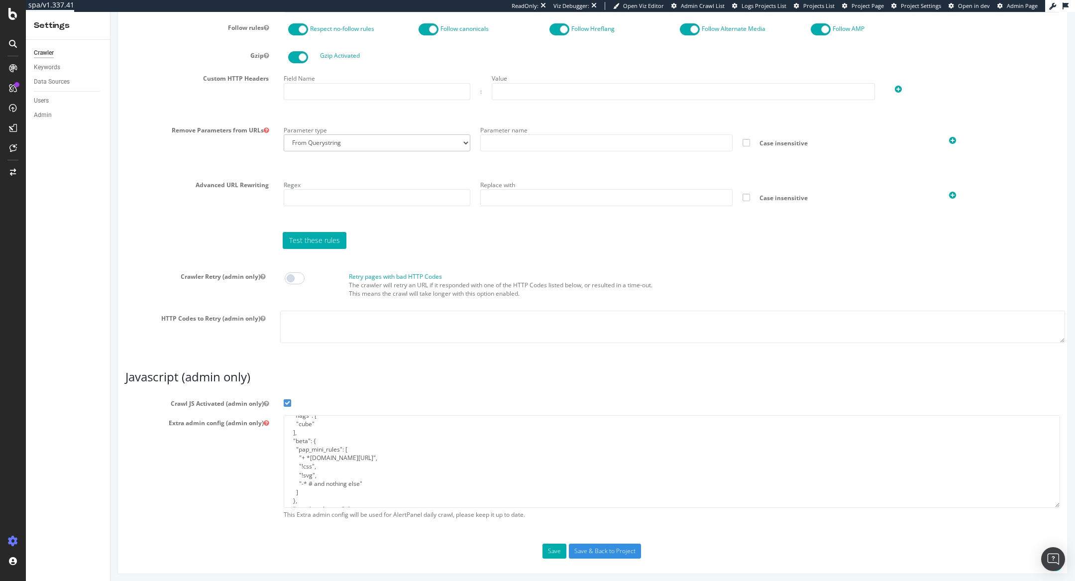
scroll to position [60, 0]
click at [594, 550] on input "Save & Back to Project" at bounding box center [605, 551] width 72 height 15
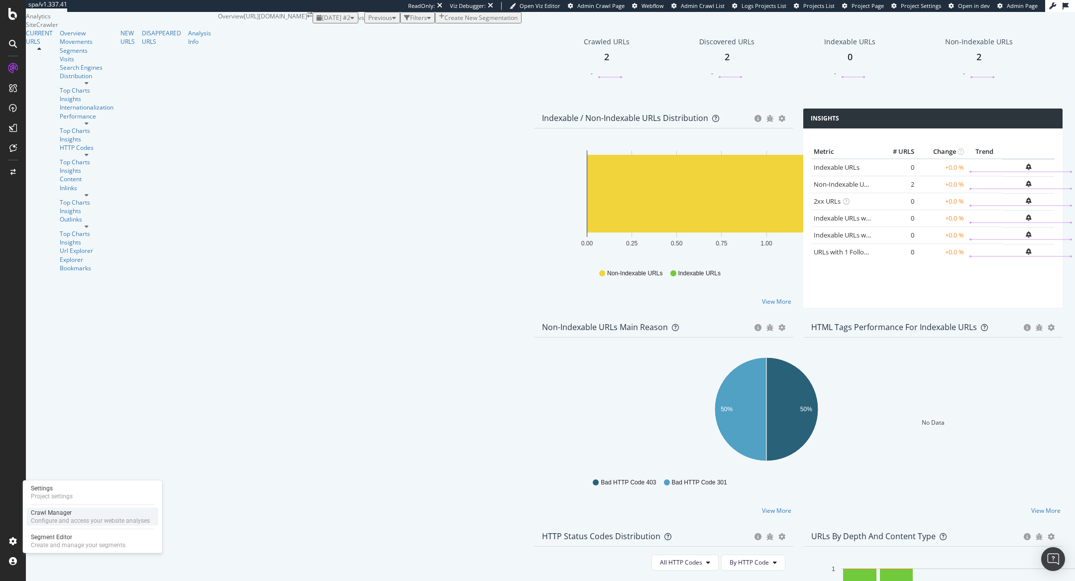
click at [48, 517] on div "Configure and access your website analyses" at bounding box center [90, 521] width 119 height 8
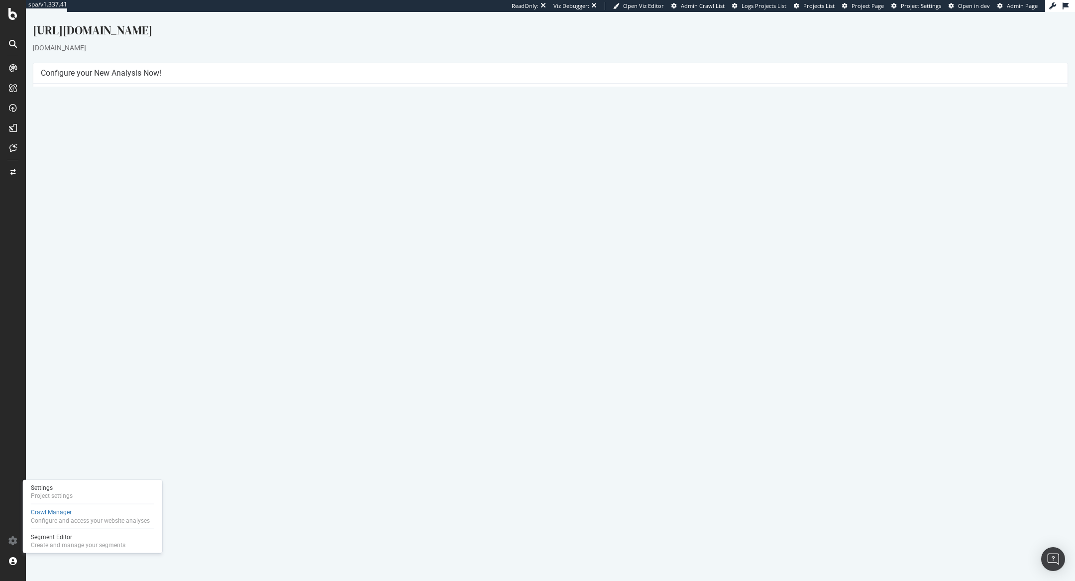
click at [588, 232] on link "Settings" at bounding box center [583, 234] width 22 height 8
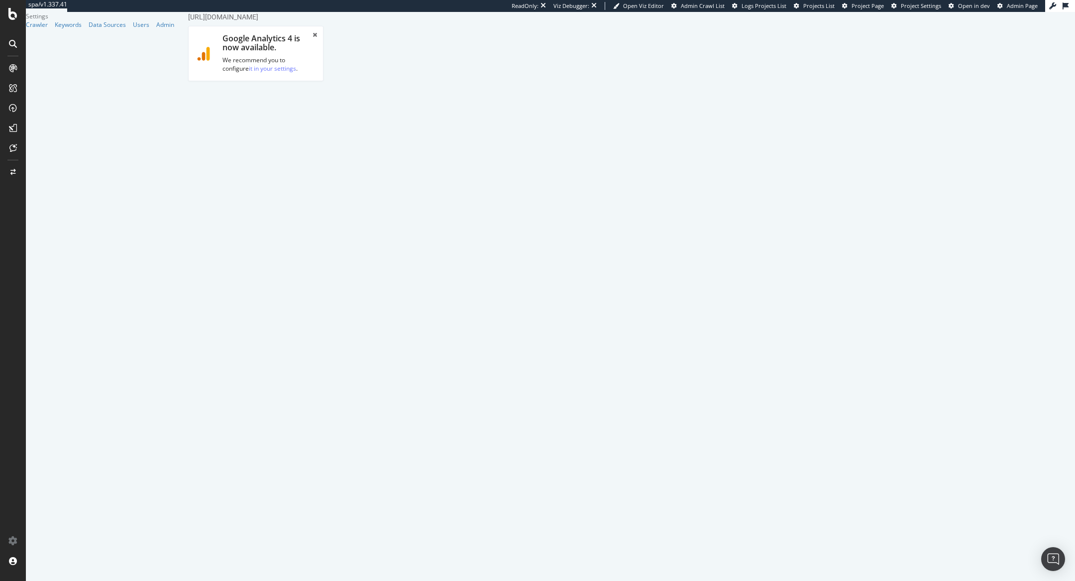
click at [290, 98] on link "Advanced Settings" at bounding box center [266, 103] width 77 height 27
click at [1021, 7] on span "Admin Page" at bounding box center [1022, 5] width 31 height 7
click at [316, 503] on select "Botify Googlebot Chrome Firefox Edge Custom" at bounding box center [255, 511] width 119 height 17
select select "Mozilla/5.0 (compatible; Googlebot/2.1; +http://www.google.com/bot.html)"
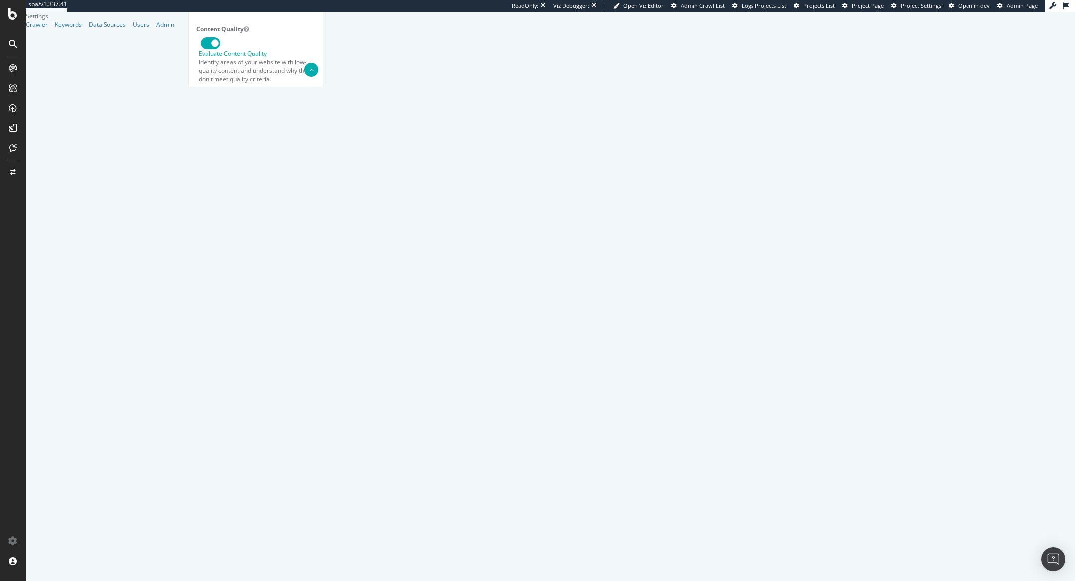
click at [243, 503] on select "Botify Googlebot Chrome Firefox Edge Custom" at bounding box center [255, 511] width 119 height 17
type input "Mozilla/5.0 (compatible; Googlebot/2.1; +http://www.google.com/bot.html)"
click at [316, 557] on select "Botify Googlebot Safari iPhone Safari iPad Chrome Android Custom" at bounding box center [255, 565] width 119 height 17
select select "Mozilla/5.0 (Linux; Android 6.0.1; Nexus 5X Build/MMB29P) AppleWebKit/537.36 (K…"
click at [243, 557] on select "Botify Googlebot Safari iPhone Safari iPad Chrome Android Custom" at bounding box center [255, 565] width 119 height 17
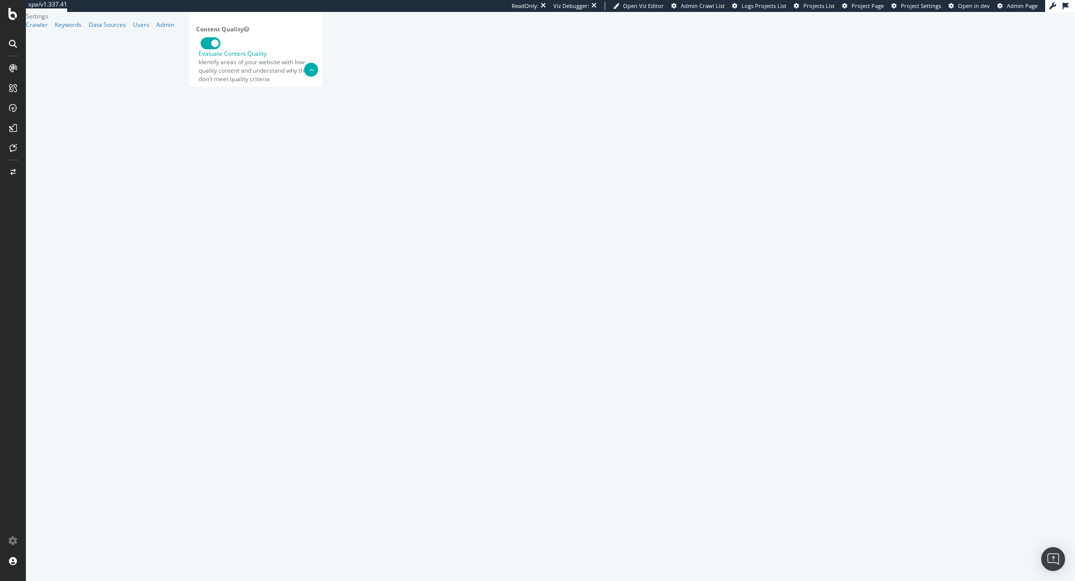
type input "Mozilla/5.0 (Linux; Android 6.0.1; Nexus 5X Build/MMB29P) AppleWebKit/537.36 (K…"
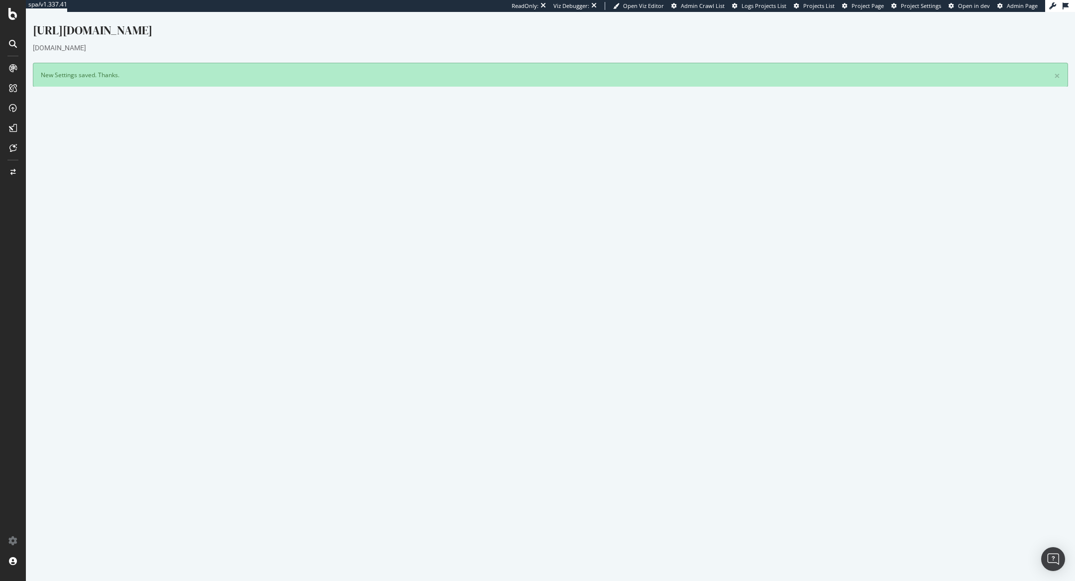
click at [517, 309] on button "Yes! Start Now" at bounding box center [538, 313] width 62 height 16
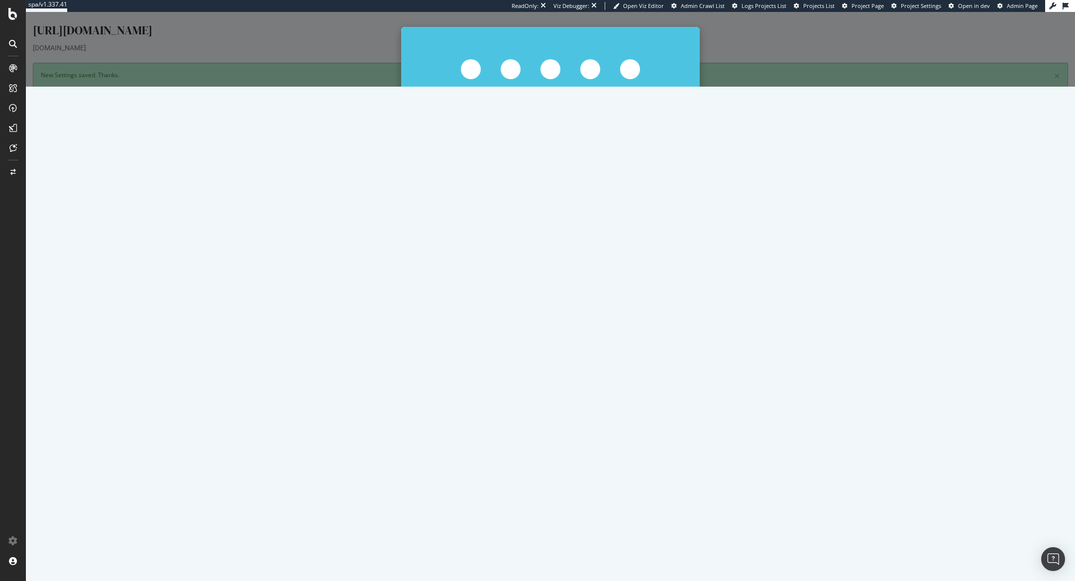
click at [574, 186] on button "Start Now Anyway" at bounding box center [569, 184] width 68 height 17
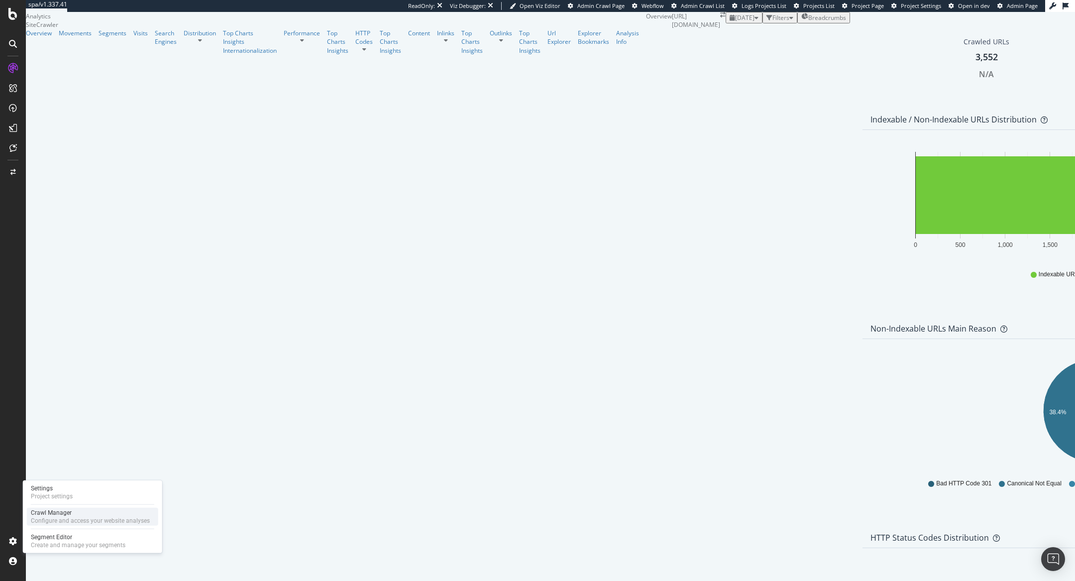
click at [38, 518] on div "Configure and access your website analyses" at bounding box center [90, 521] width 119 height 8
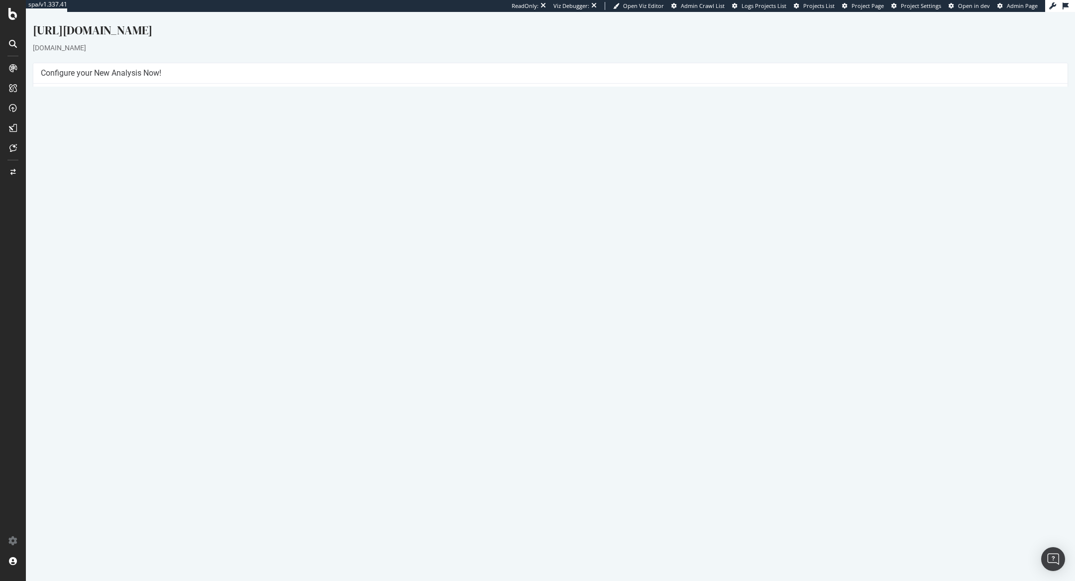
click at [583, 233] on link "Settings" at bounding box center [583, 234] width 22 height 8
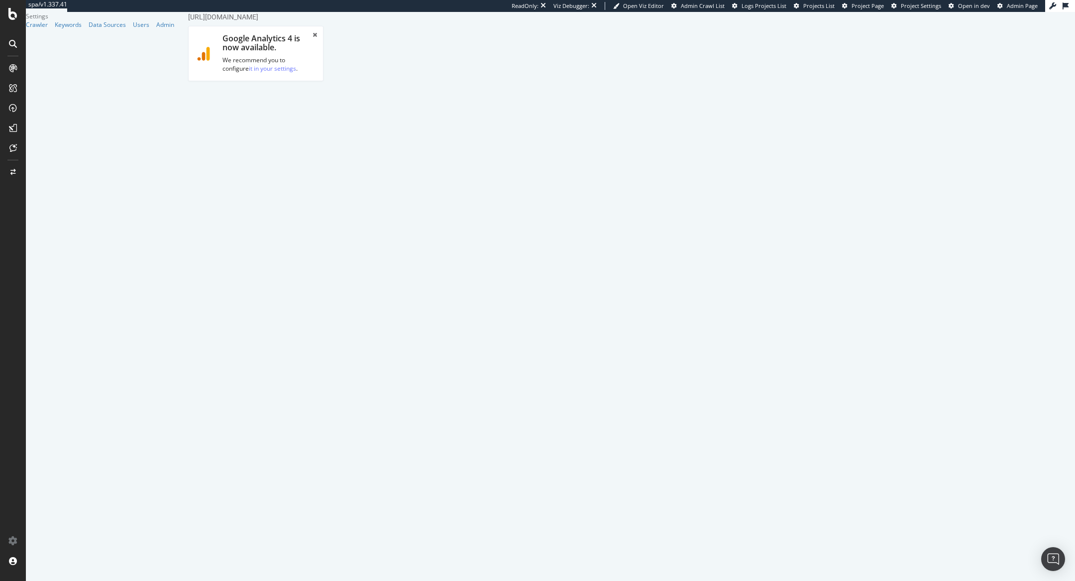
scroll to position [291, 0]
click at [318, 360] on label "HTTP + HTTPS" at bounding box center [290, 368] width 56 height 17
click at [181, 12] on input "HTTP + HTTPS" at bounding box center [181, 12] width 0 height 0
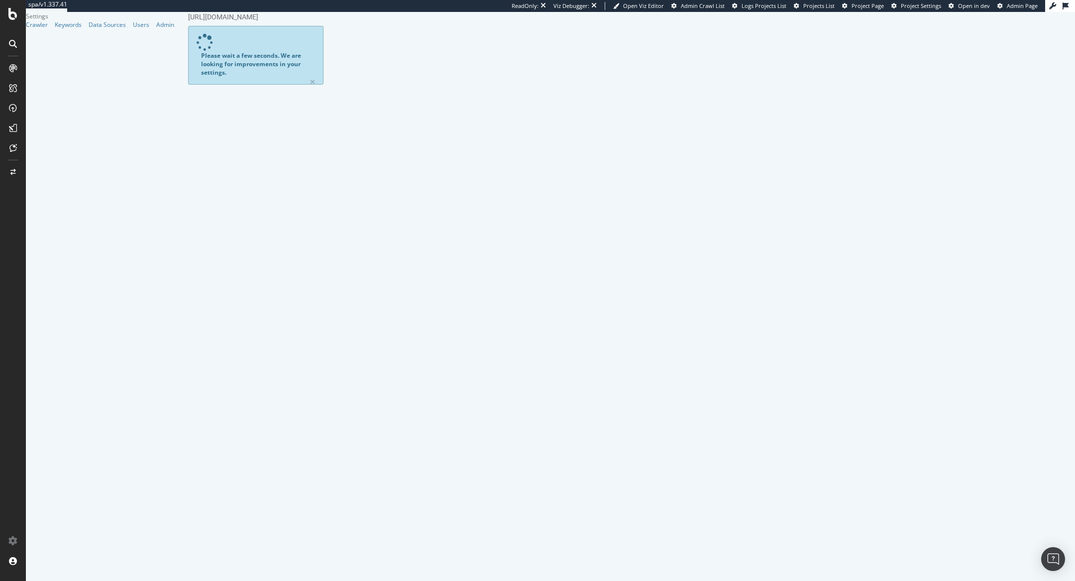
click at [270, 159] on link "Advanced Settings" at bounding box center [266, 172] width 77 height 27
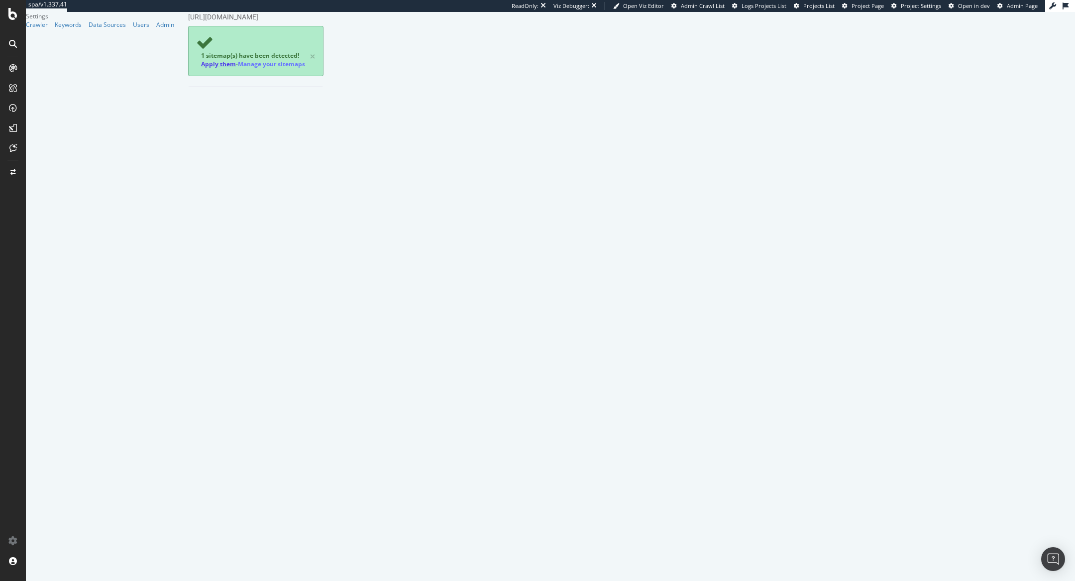
click at [234, 60] on link "Apply them" at bounding box center [218, 64] width 35 height 8
click at [1024, 8] on span "Admin Page" at bounding box center [1022, 5] width 31 height 7
click at [282, 103] on link "Advanced Settings" at bounding box center [266, 103] width 77 height 27
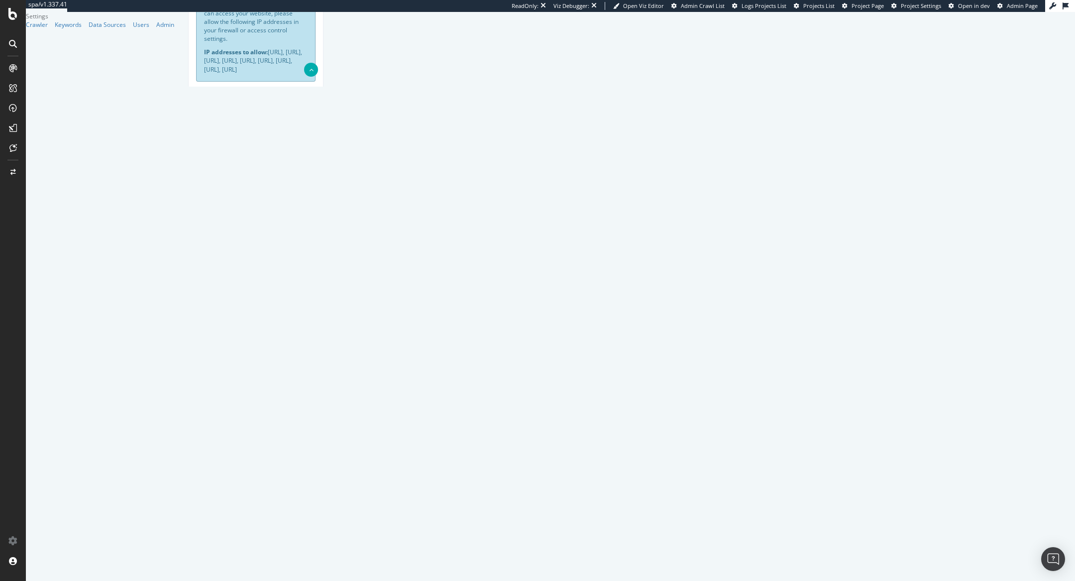
scroll to position [619, 0]
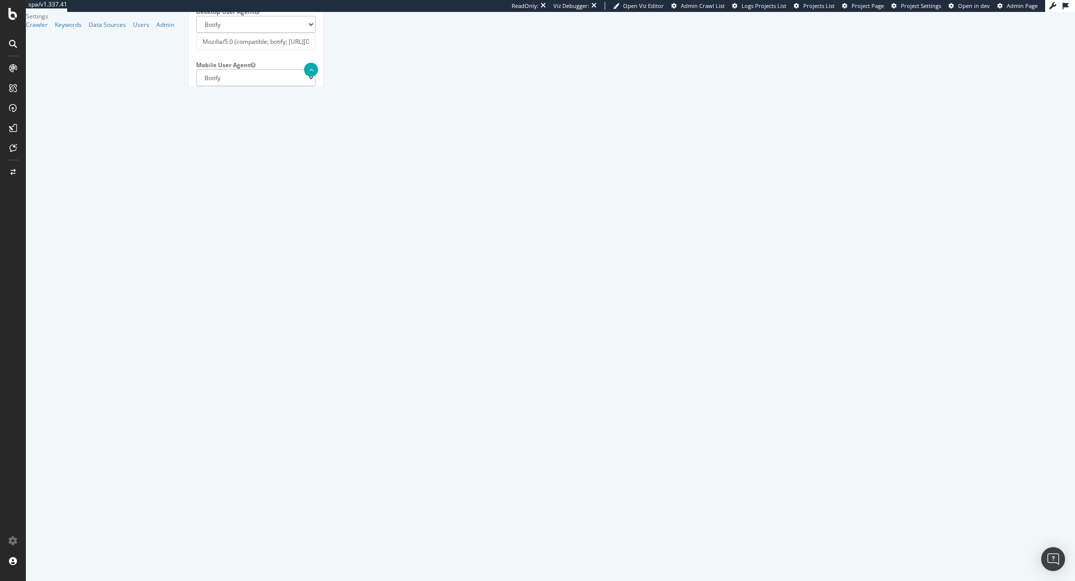
click at [181, 12] on input "Crawl JS Activated (admin only)" at bounding box center [181, 12] width 0 height 0
paste textarea "{ "flags": [ "cube" ], "beta": { "pap_mini_rules": [ "+* #everything else" ] } }"
type textarea "{ "flags": [ "cube" ], "beta": { "pap_mini_rules": [ "+* #everything else" ] } }"
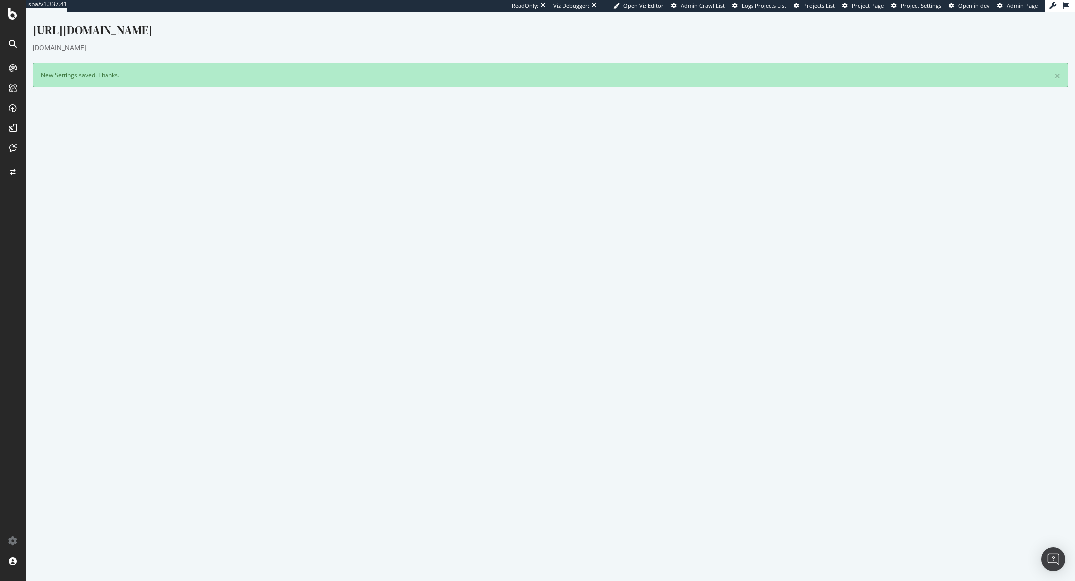
click at [547, 275] on button "Yes! Start Now" at bounding box center [538, 281] width 62 height 16
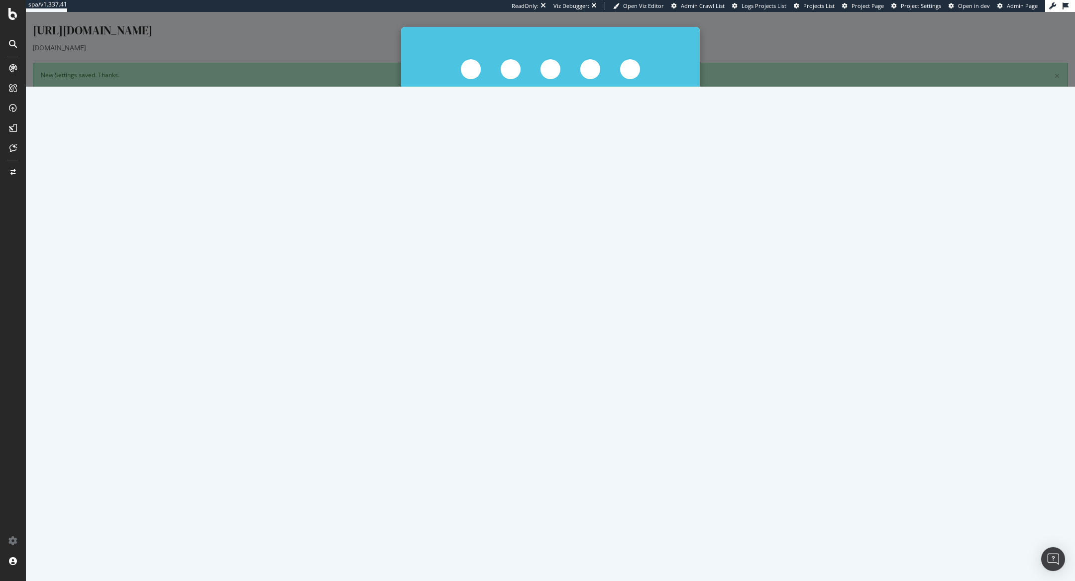
click at [576, 180] on button "Start Now Anyway" at bounding box center [569, 184] width 68 height 17
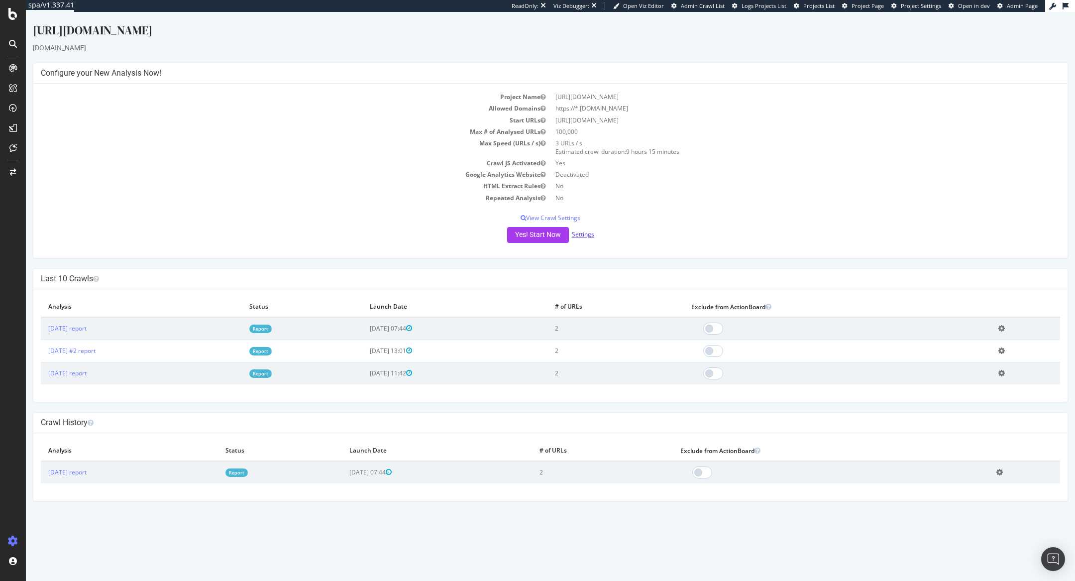
click at [579, 233] on link "Settings" at bounding box center [583, 234] width 22 height 8
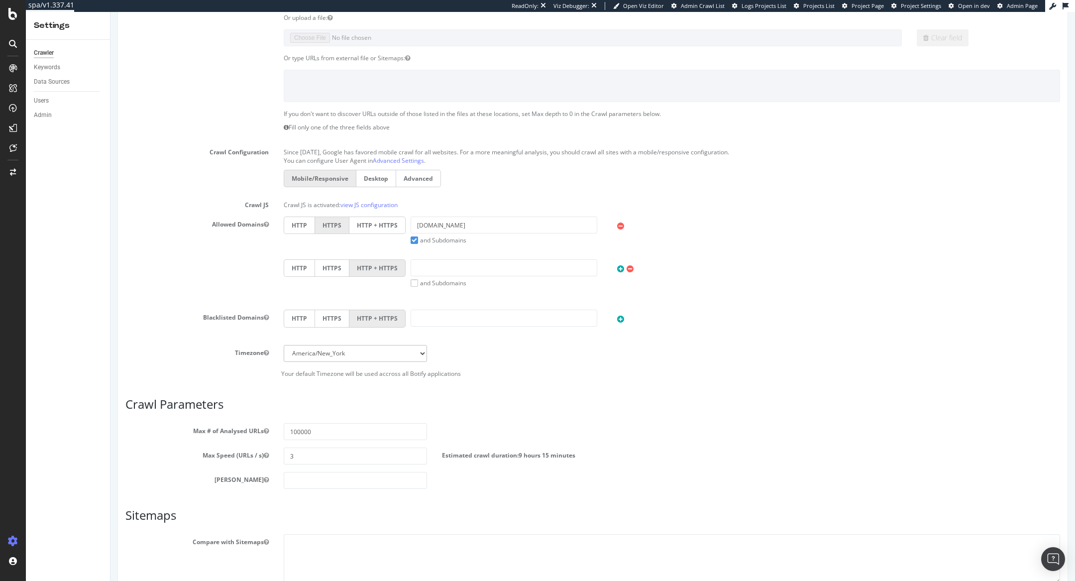
scroll to position [289, 0]
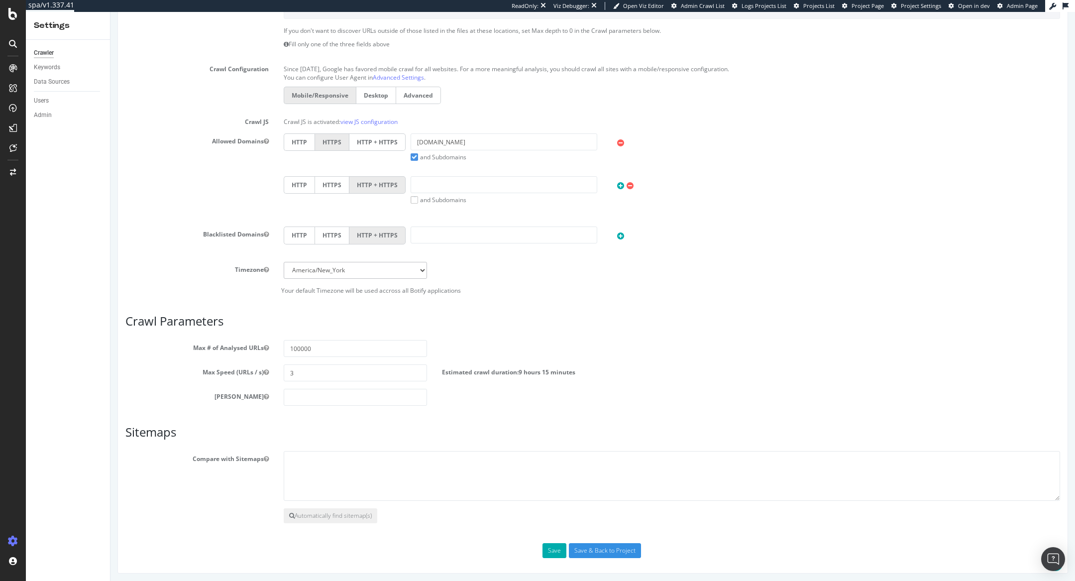
click at [382, 140] on label "HTTP + HTTPS" at bounding box center [377, 141] width 56 height 17
click at [111, 12] on input "HTTP + HTTPS" at bounding box center [111, 12] width 0 height 0
click at [555, 547] on button "Save" at bounding box center [555, 550] width 24 height 15
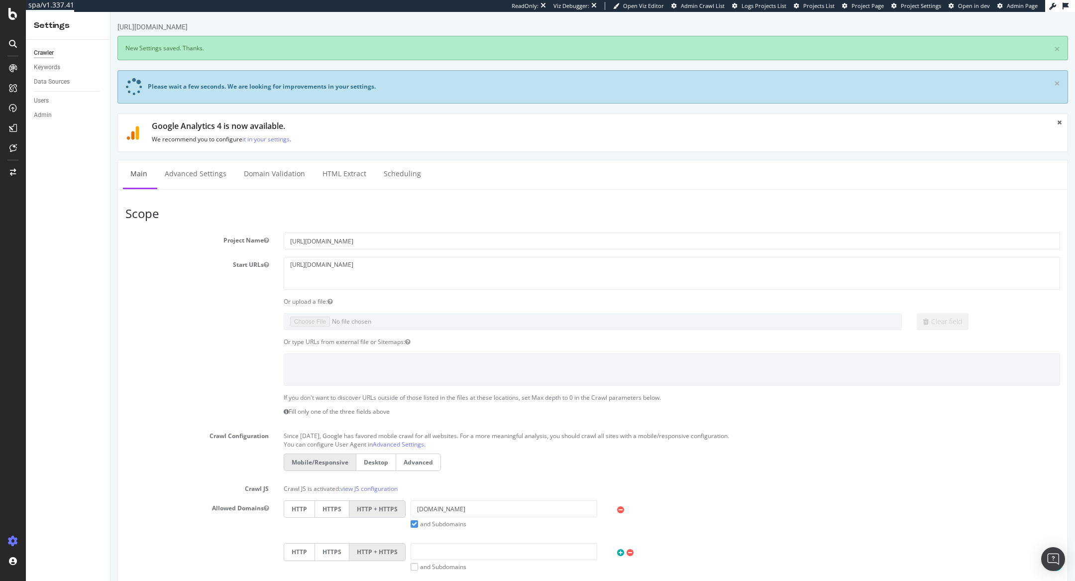
scroll to position [366, 0]
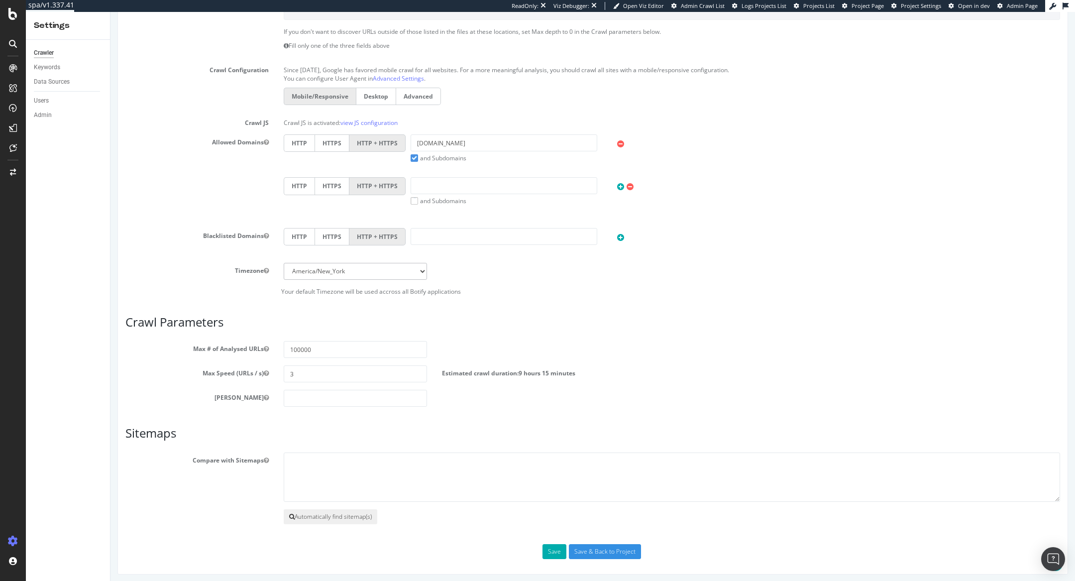
click at [305, 514] on button "Automatically find sitemap(s)" at bounding box center [331, 516] width 94 height 15
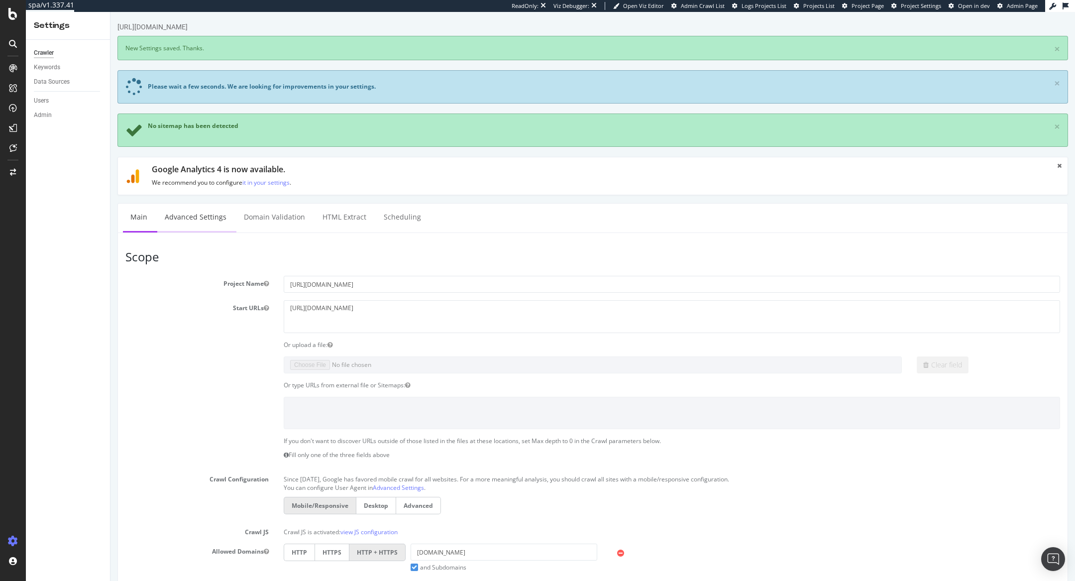
click at [205, 223] on link "Advanced Settings" at bounding box center [195, 217] width 77 height 27
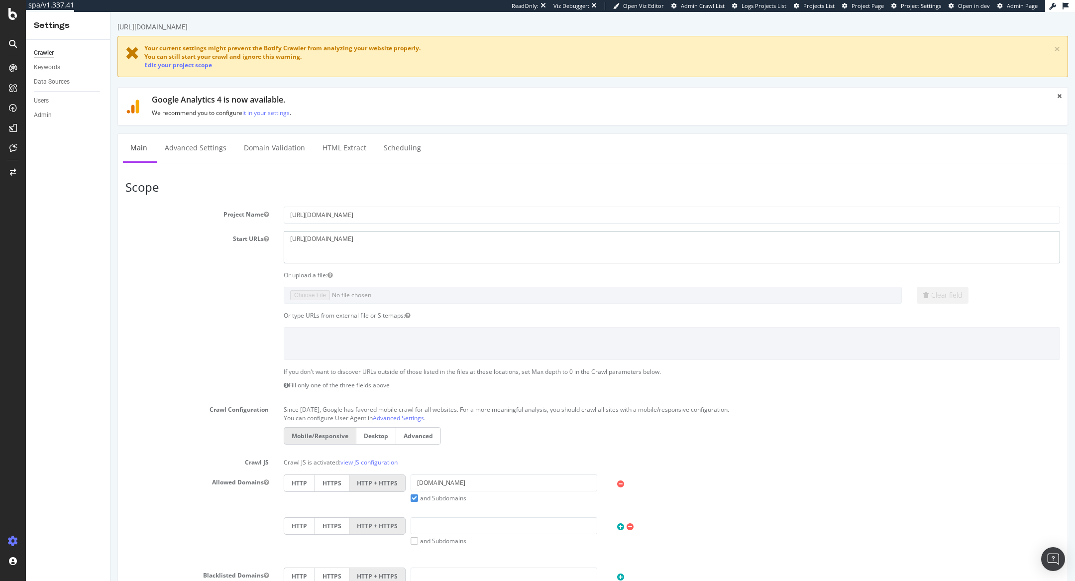
drag, startPoint x: 311, startPoint y: 237, endPoint x: 343, endPoint y: 236, distance: 32.4
click at [343, 236] on textarea "[URL][DOMAIN_NAME]" at bounding box center [672, 247] width 777 height 32
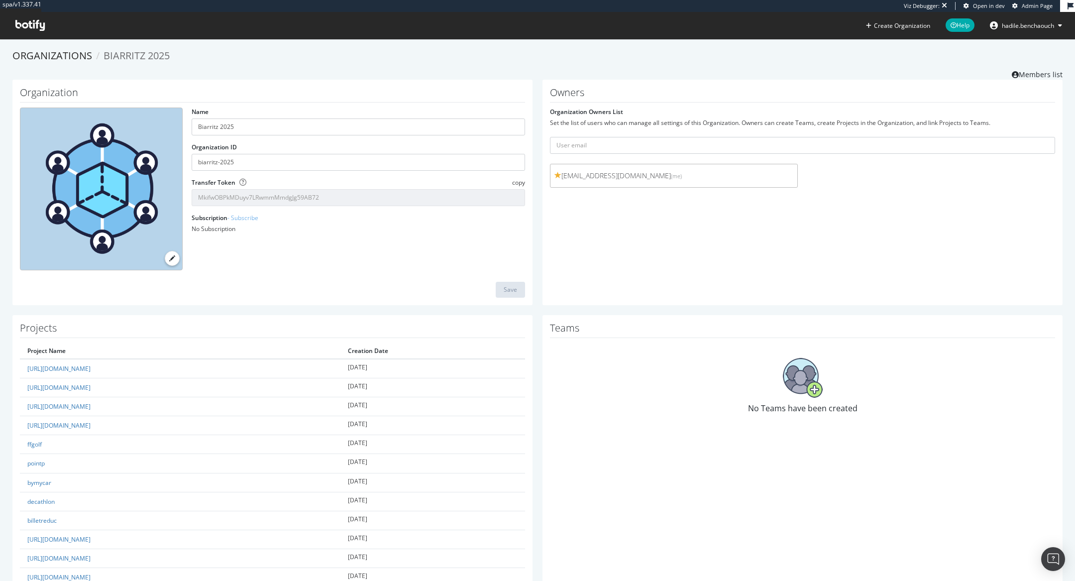
click at [39, 30] on icon at bounding box center [29, 25] width 29 height 11
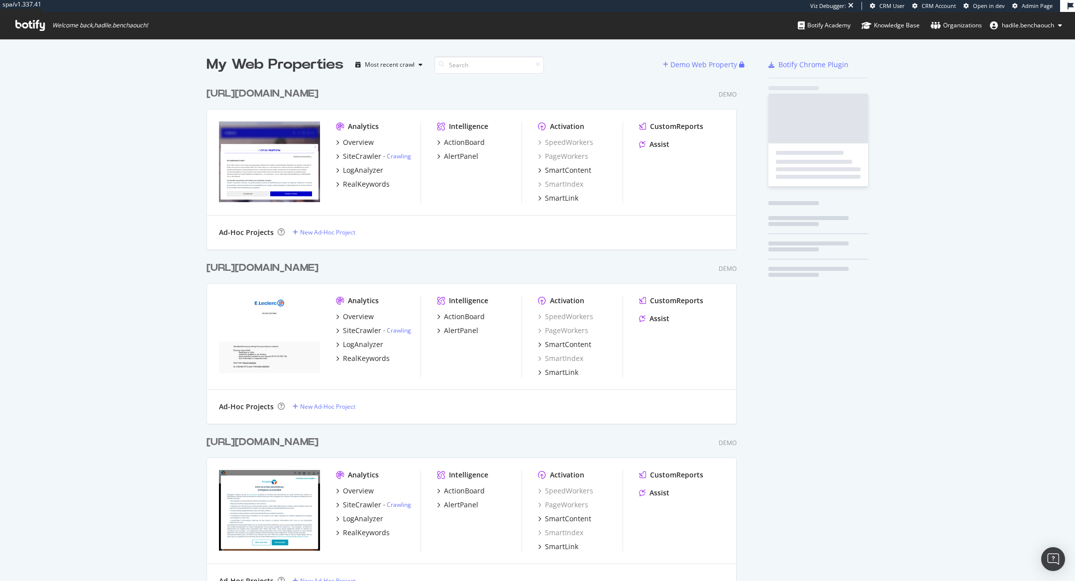
scroll to position [11102, 538]
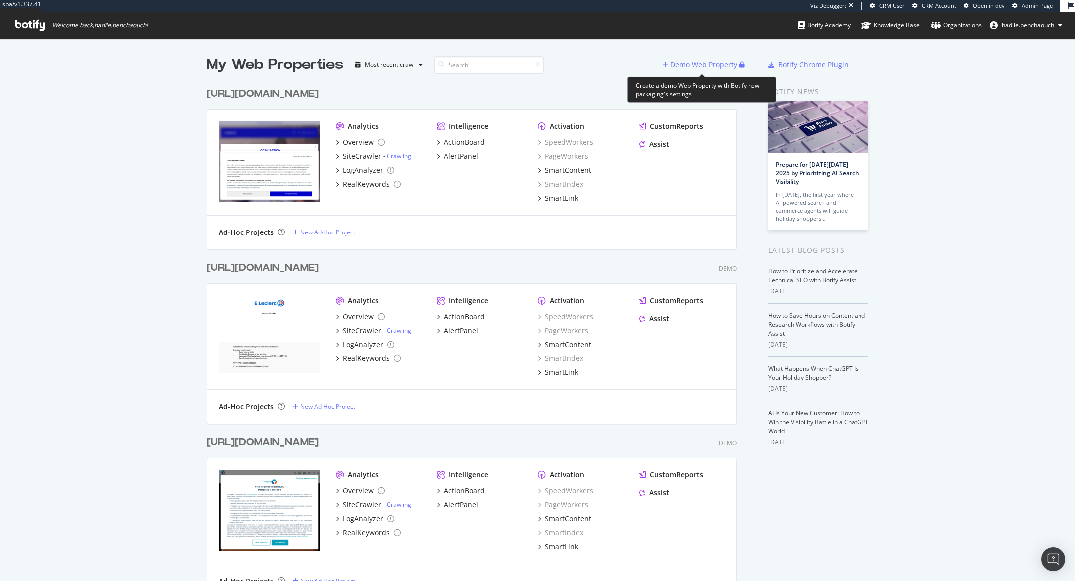
click at [700, 64] on div "Demo Web Property" at bounding box center [704, 65] width 67 height 10
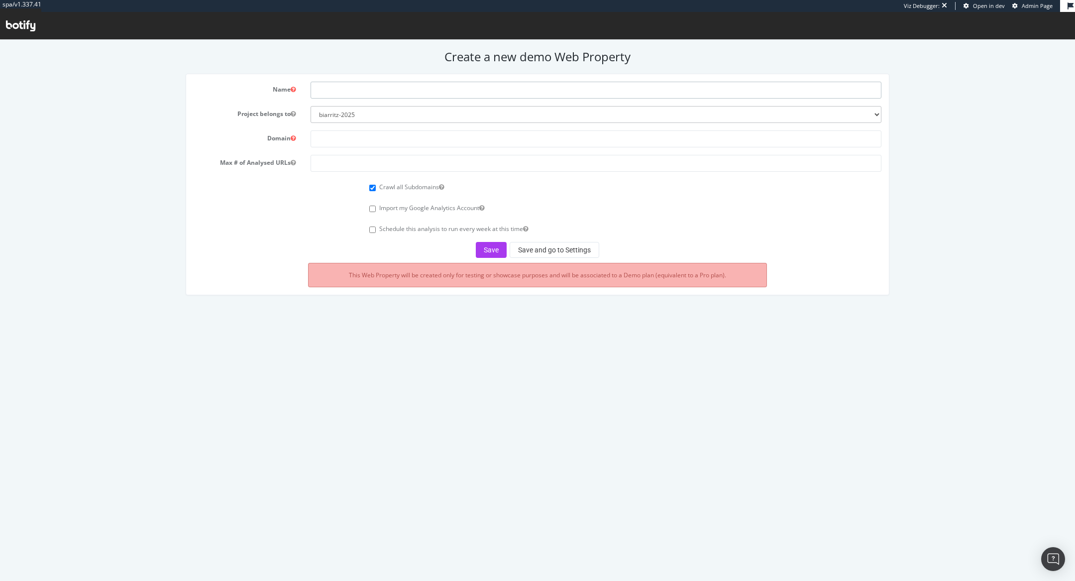
click at [338, 96] on input "text" at bounding box center [596, 90] width 571 height 17
click at [337, 136] on input "text" at bounding box center [596, 138] width 571 height 17
paste input "[DOMAIN_NAME]"
type input "[DOMAIN_NAME]"
click at [336, 92] on input "text" at bounding box center [596, 90] width 571 height 17
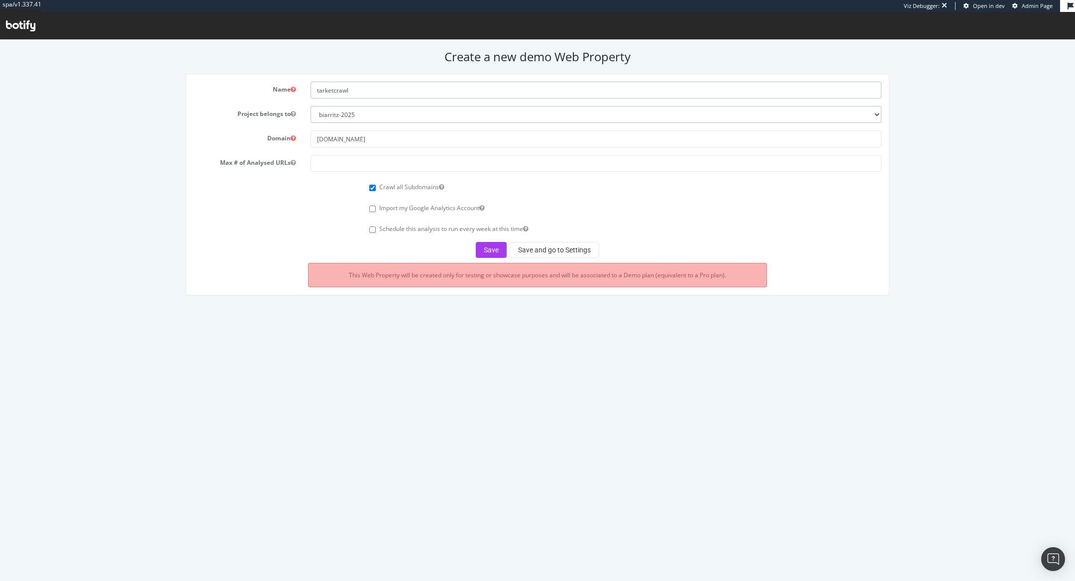
type input "tarketcrawl"
click at [337, 180] on div "Crawl all Subdomains" at bounding box center [537, 185] width 703 height 13
click at [338, 160] on input "number" at bounding box center [596, 163] width 571 height 17
type input "100000"
click at [549, 251] on button "Save and go to Settings" at bounding box center [555, 250] width 90 height 16
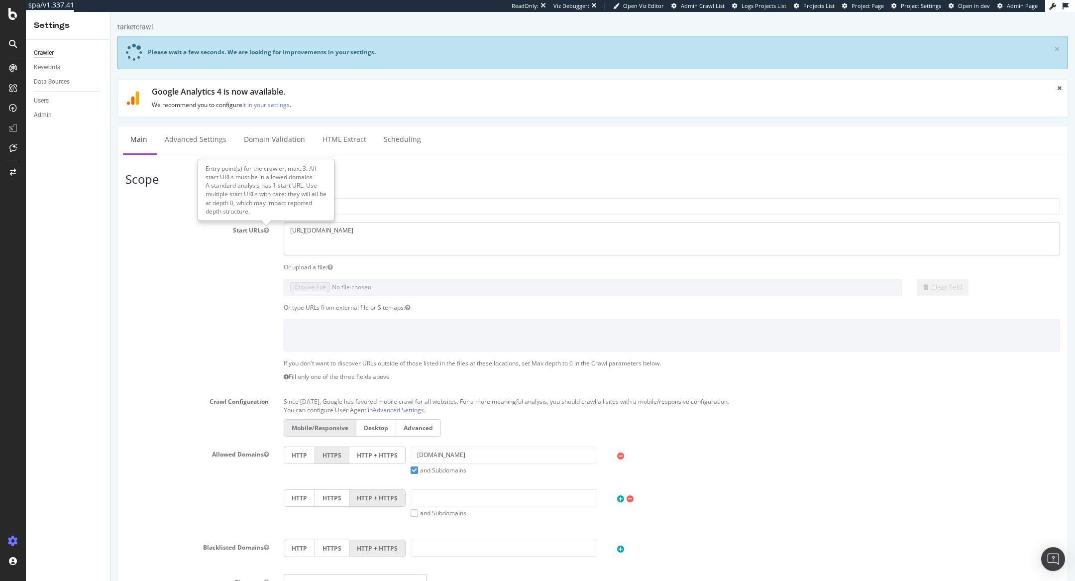
drag, startPoint x: 350, startPoint y: 229, endPoint x: 266, endPoint y: 229, distance: 84.1
click at [266, 229] on div "Start URLs [URL][DOMAIN_NAME]" at bounding box center [593, 239] width 950 height 32
paste textarea
type textarea "[DOMAIN_NAME]"
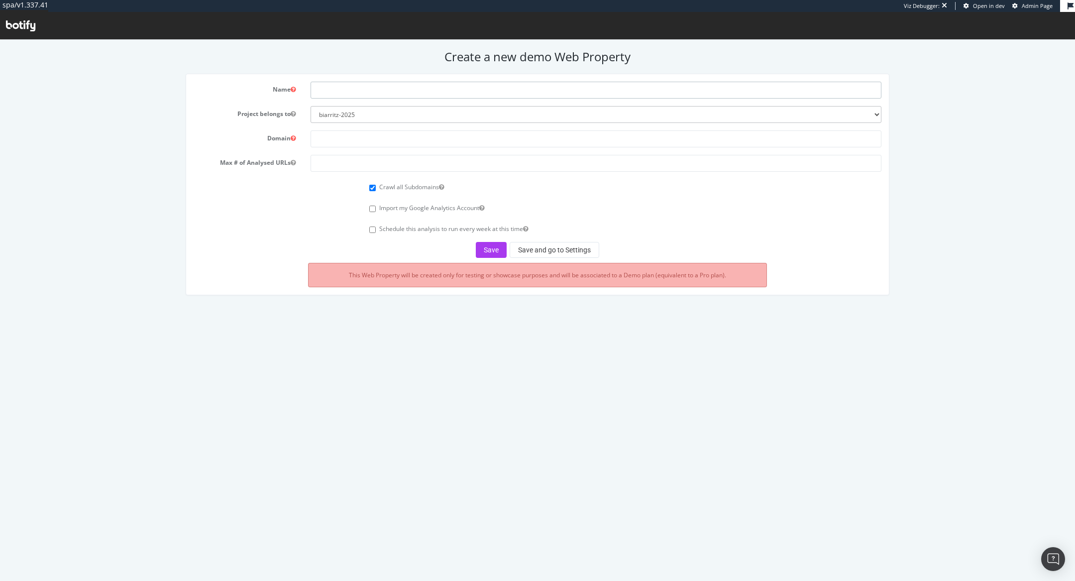
click at [343, 85] on input "text" at bounding box center [596, 90] width 571 height 17
type input "tarkett1"
click at [360, 137] on input "text" at bounding box center [596, 138] width 571 height 17
paste input "[DOMAIN_NAME]"
click at [335, 161] on input "number" at bounding box center [596, 163] width 571 height 17
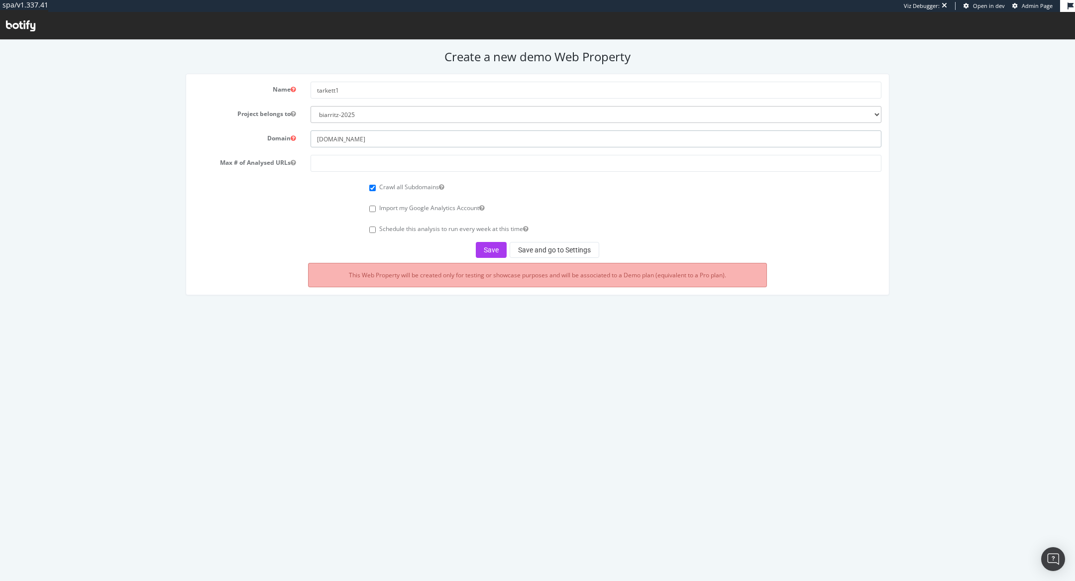
click at [317, 139] on input "tarkett.com" at bounding box center [596, 138] width 571 height 17
type input "www.tarkett.com"
click at [364, 174] on form "Name tarkett1 Project belongs to biarritz-2025 all4customer beiersdorf superbet…" at bounding box center [538, 170] width 689 height 176
click at [376, 161] on input "number" at bounding box center [596, 163] width 571 height 17
type input "100000"
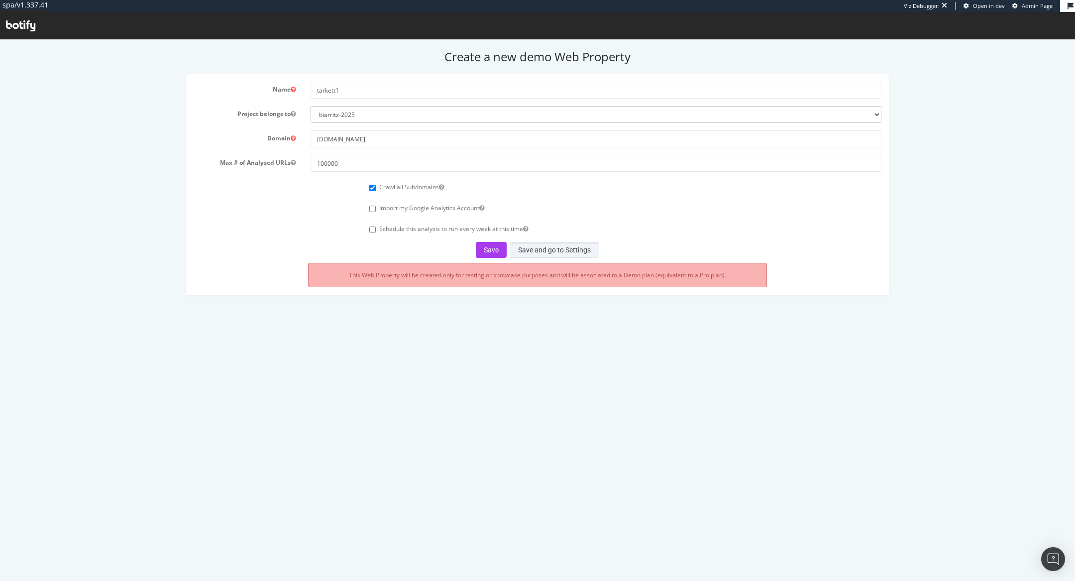
click at [566, 249] on button "Save and go to Settings" at bounding box center [555, 250] width 90 height 16
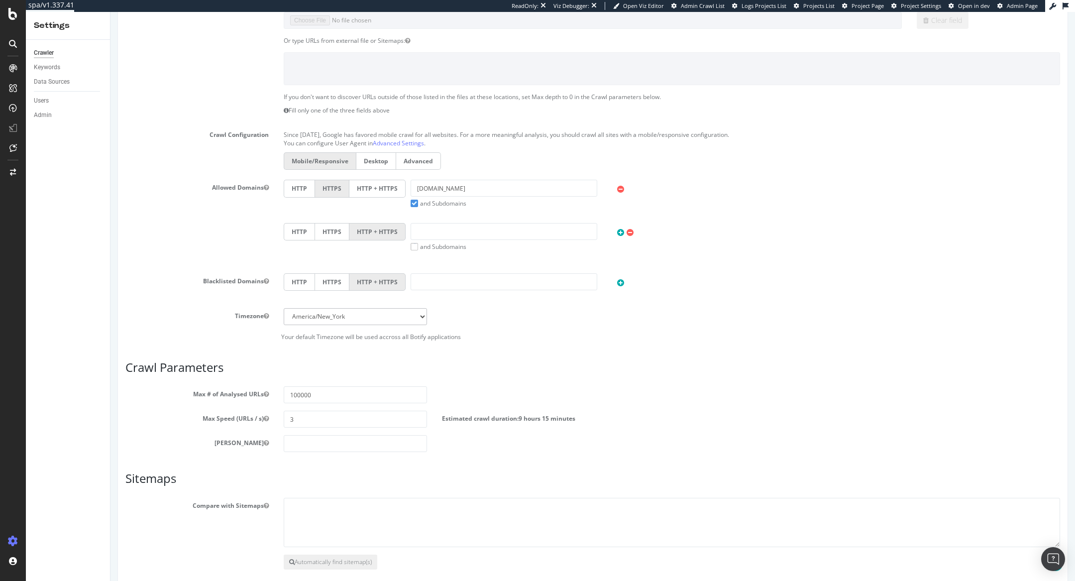
scroll to position [245, 0]
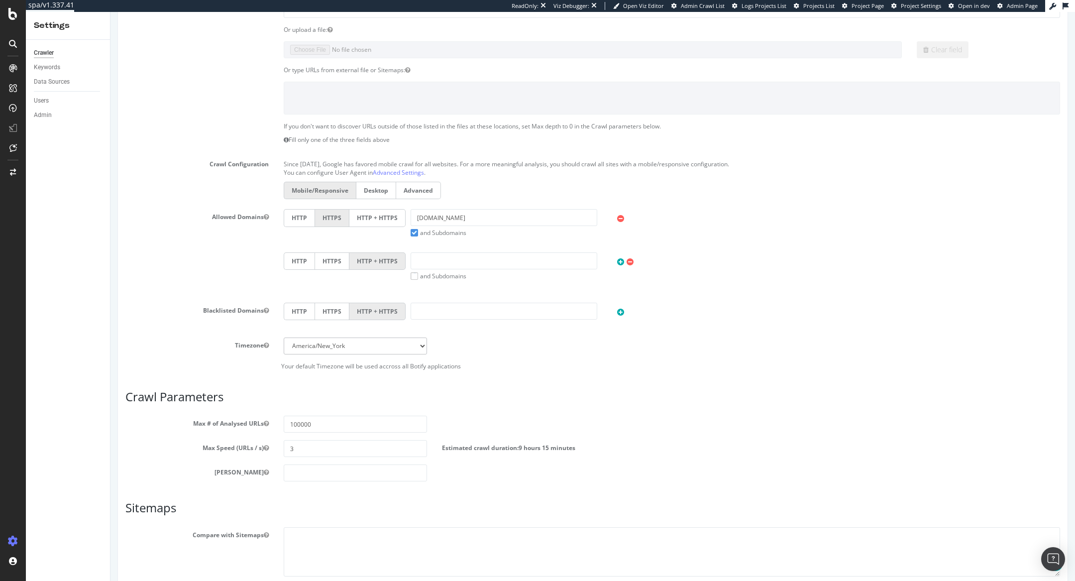
click at [381, 213] on label "HTTP + HTTPS" at bounding box center [377, 217] width 56 height 17
click at [111, 12] on input "HTTP + HTTPS" at bounding box center [111, 12] width 0 height 0
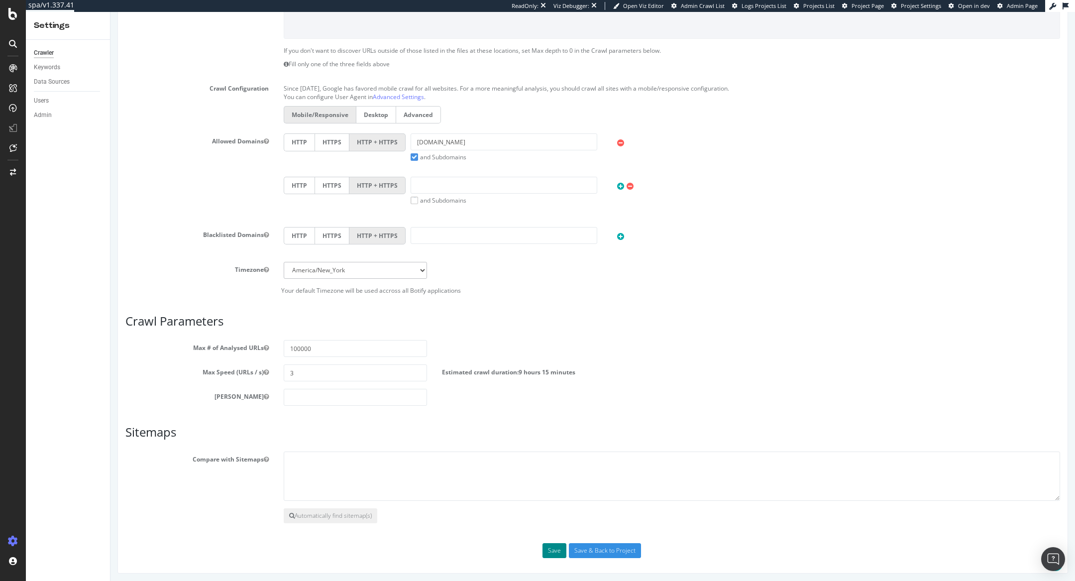
click at [554, 549] on button "Save" at bounding box center [555, 550] width 24 height 15
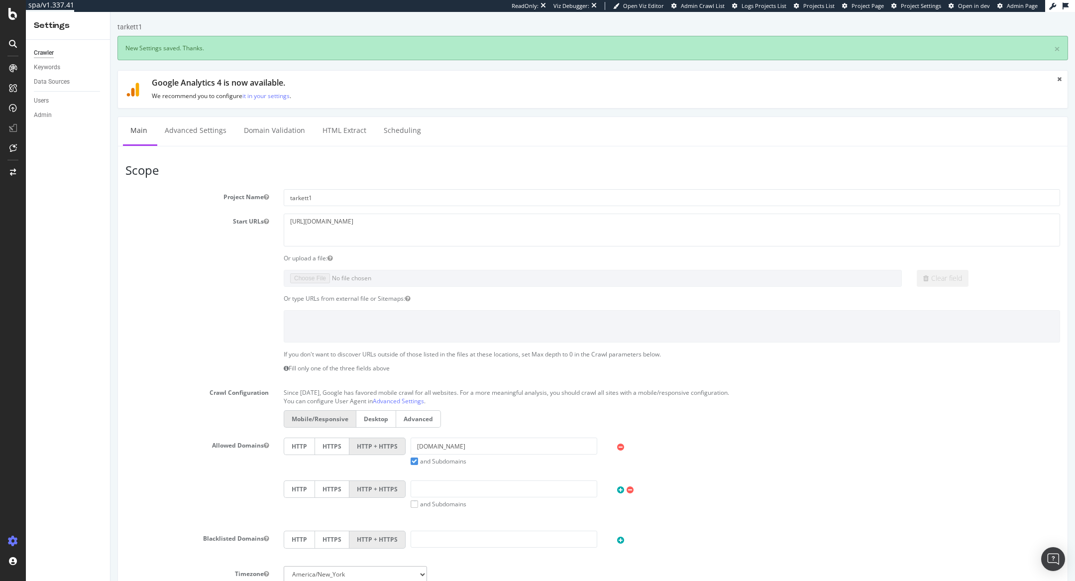
scroll to position [0, 0]
click at [1024, 6] on span "Admin Page" at bounding box center [1022, 5] width 31 height 7
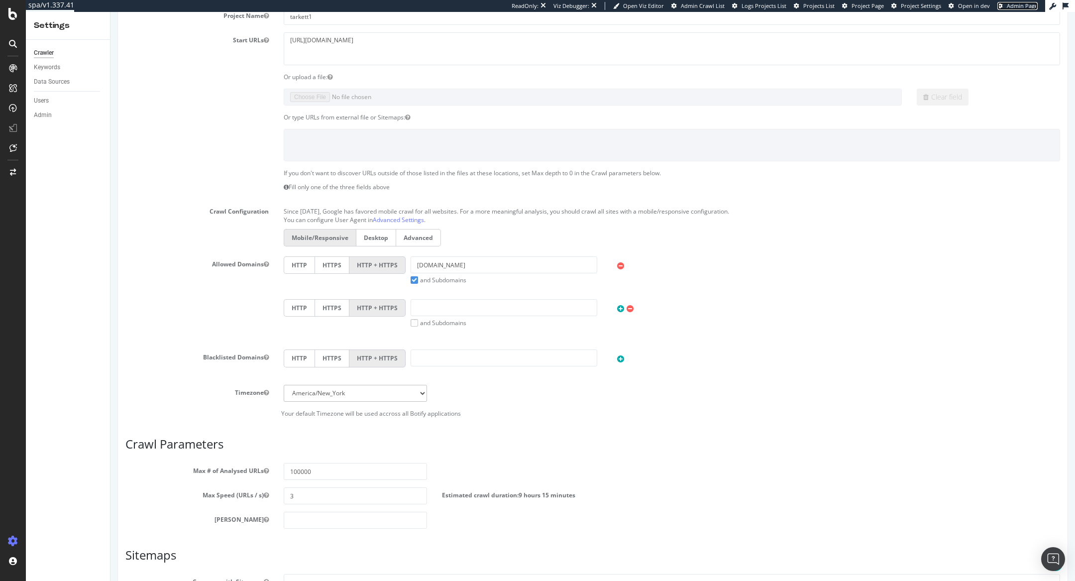
scroll to position [347, 0]
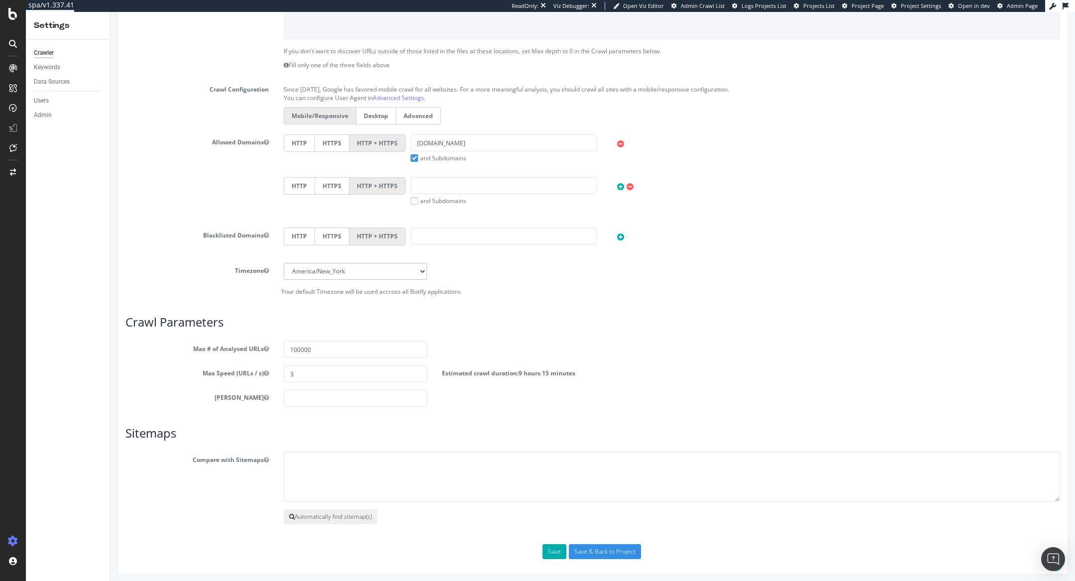
click at [303, 509] on button "Automatically find sitemap(s)" at bounding box center [331, 516] width 94 height 15
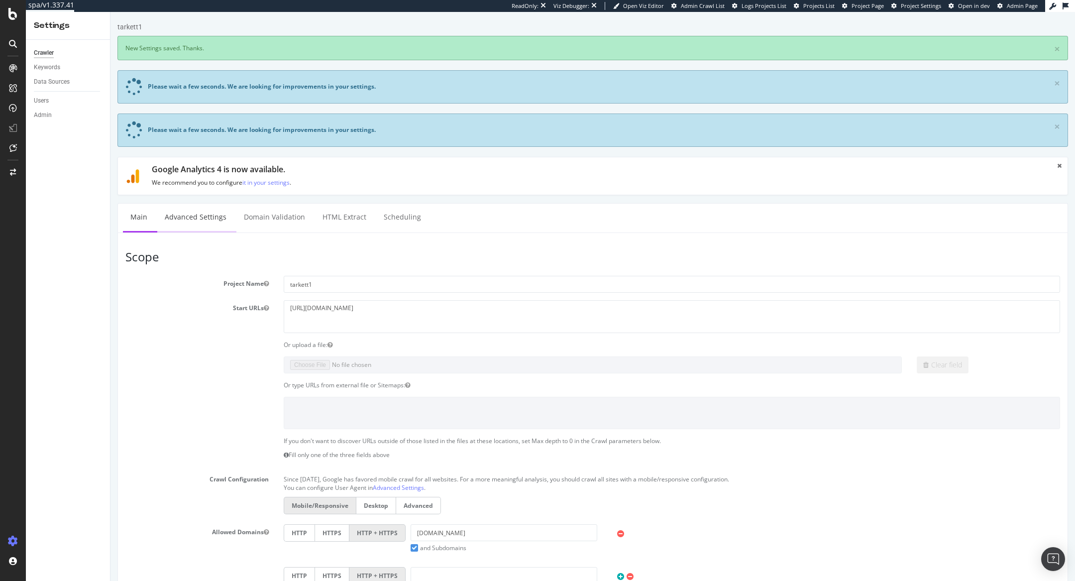
click at [198, 220] on link "Advanced Settings" at bounding box center [195, 217] width 77 height 27
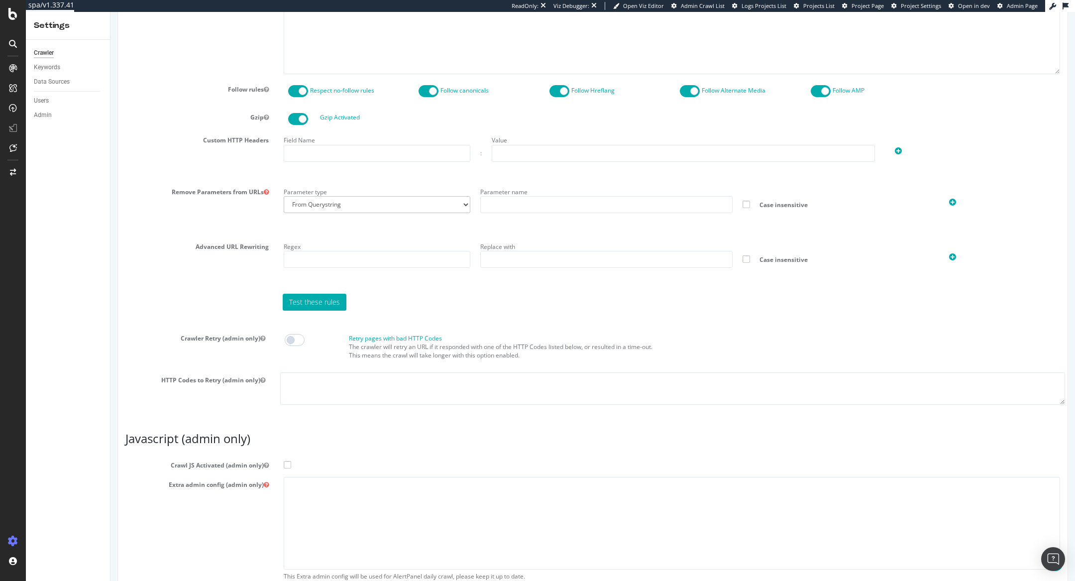
scroll to position [619, 0]
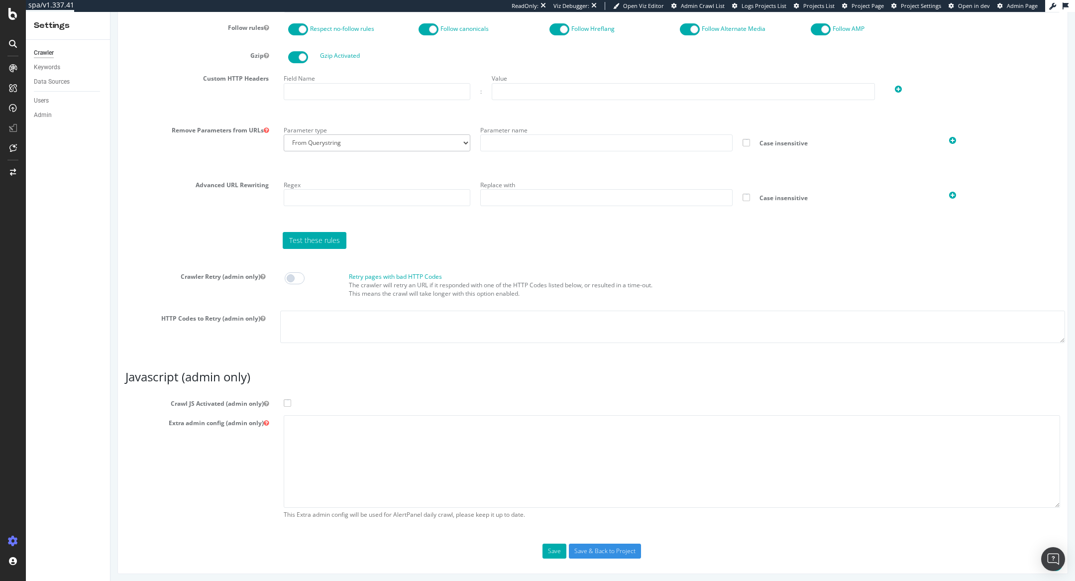
click at [284, 400] on span at bounding box center [287, 402] width 7 height 7
click at [111, 12] on input "Crawl JS Activated (admin only)" at bounding box center [111, 12] width 0 height 0
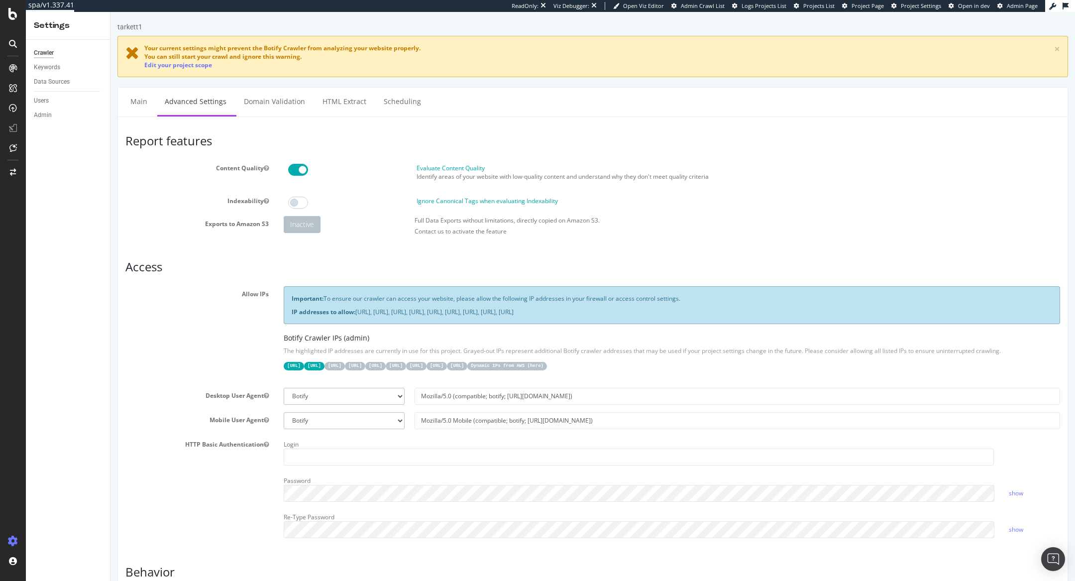
scroll to position [671, 0]
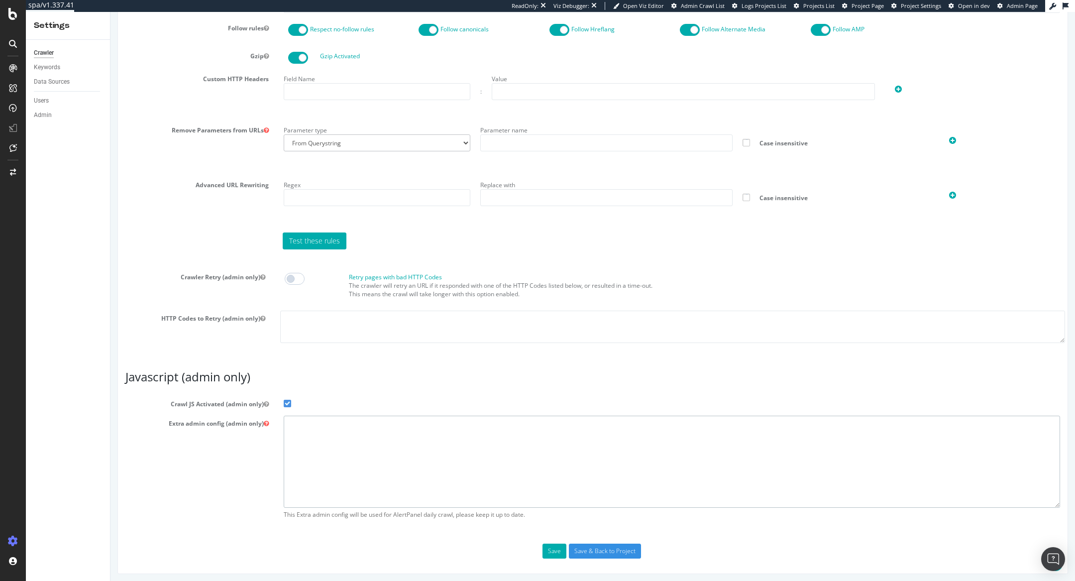
click at [365, 504] on textarea at bounding box center [672, 462] width 777 height 92
paste textarea "[DOMAIN_NAME]"
type textarea "[DOMAIN_NAME]"
paste textarea "{ "flags": [ "cube" ], "beta": { "pap_mini_rules": [ "+* #everything else" ] } }"
type textarea "{ "flags": [ "cube" ], "beta": { "pap_mini_rules": [ "+* #everything else" ] } }"
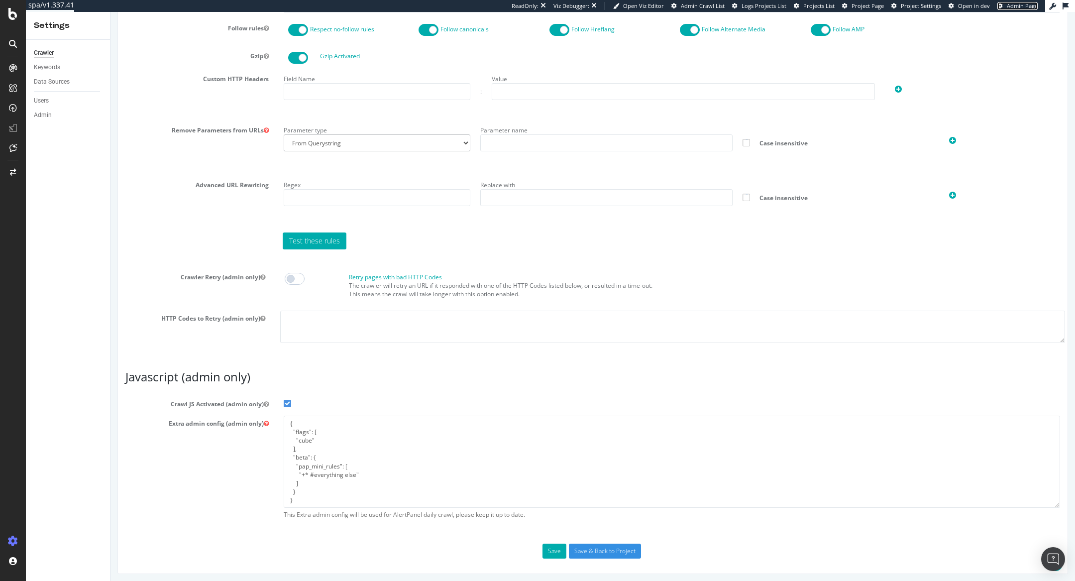
click at [1004, 6] on link "Admin Page" at bounding box center [1018, 6] width 40 height 8
click at [596, 540] on div "Report features Content Quality Evaluate Content Quality Identify areas of your…" at bounding box center [592, 11] width 935 height 1095
click at [604, 545] on input "Save & Back to Project" at bounding box center [605, 551] width 72 height 15
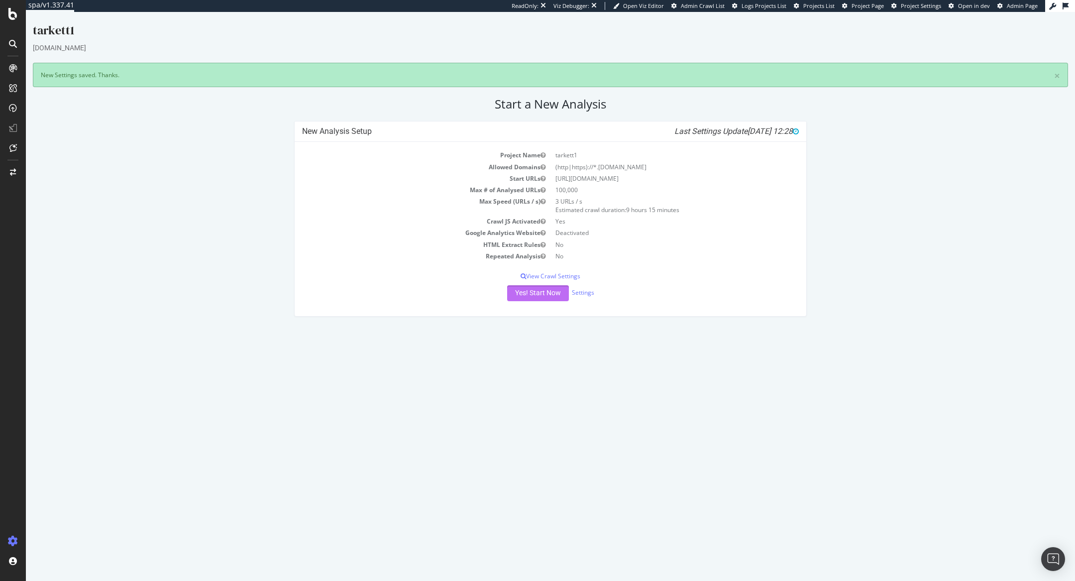
click at [544, 293] on button "Yes! Start Now" at bounding box center [538, 293] width 62 height 16
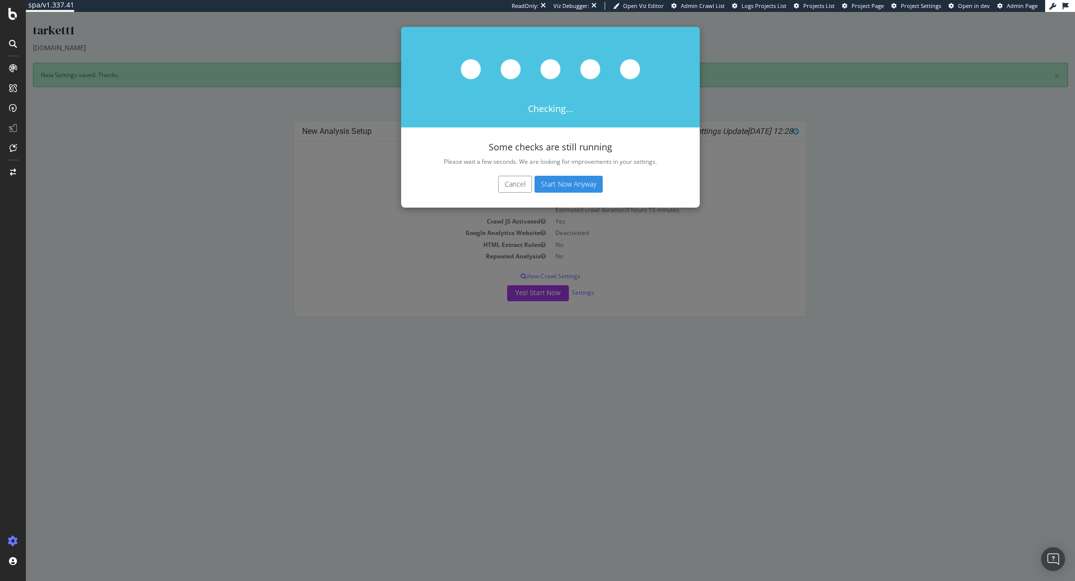
click at [562, 186] on button "Start Now Anyway" at bounding box center [569, 184] width 68 height 17
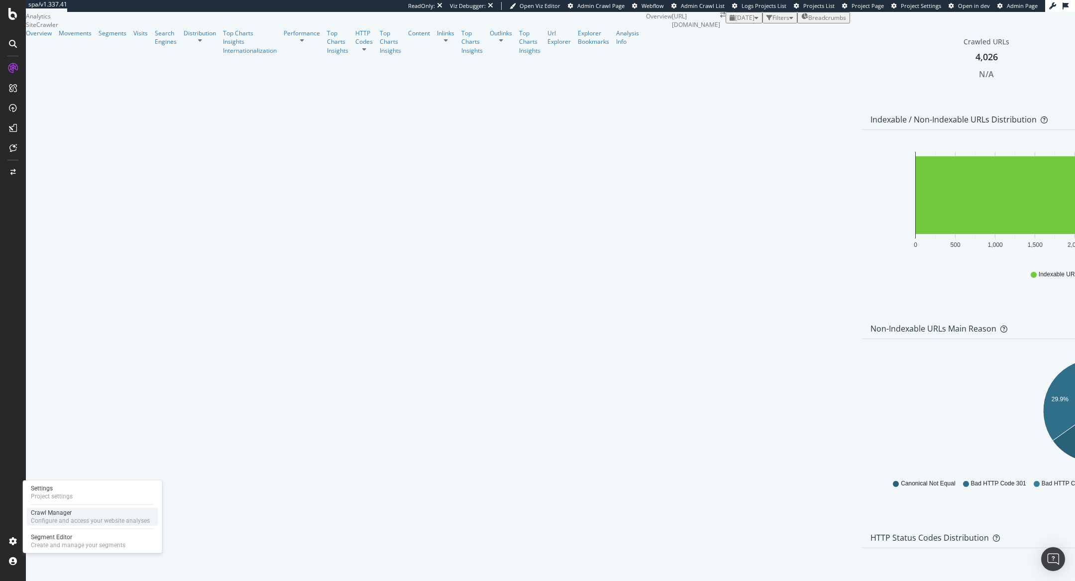
click at [47, 522] on div "Configure and access your website analyses" at bounding box center [90, 521] width 119 height 8
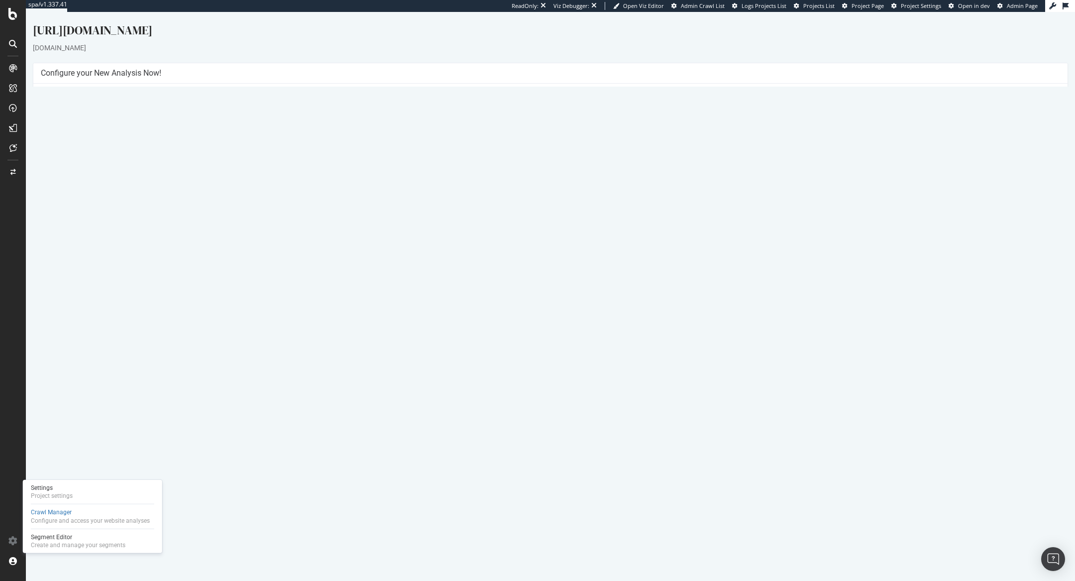
click at [581, 239] on div "Yes! Start Now Settings" at bounding box center [551, 235] width 1020 height 16
click at [581, 234] on link "Settings" at bounding box center [583, 234] width 22 height 8
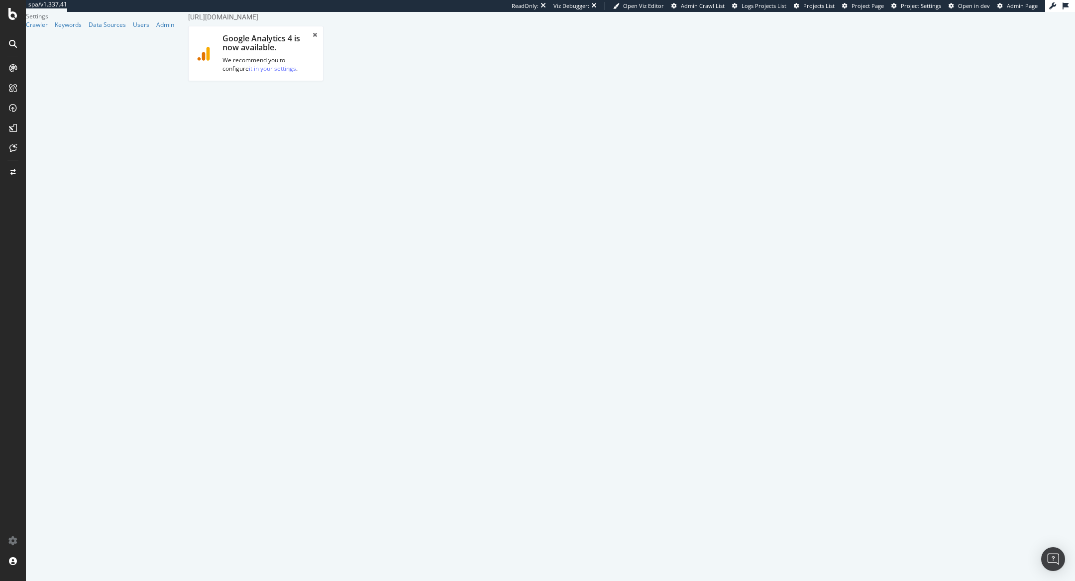
click at [274, 90] on link "Advanced Settings" at bounding box center [266, 103] width 77 height 27
click at [181, 12] on input "Crawl JS Activated (admin only)" at bounding box center [181, 12] width 0 height 0
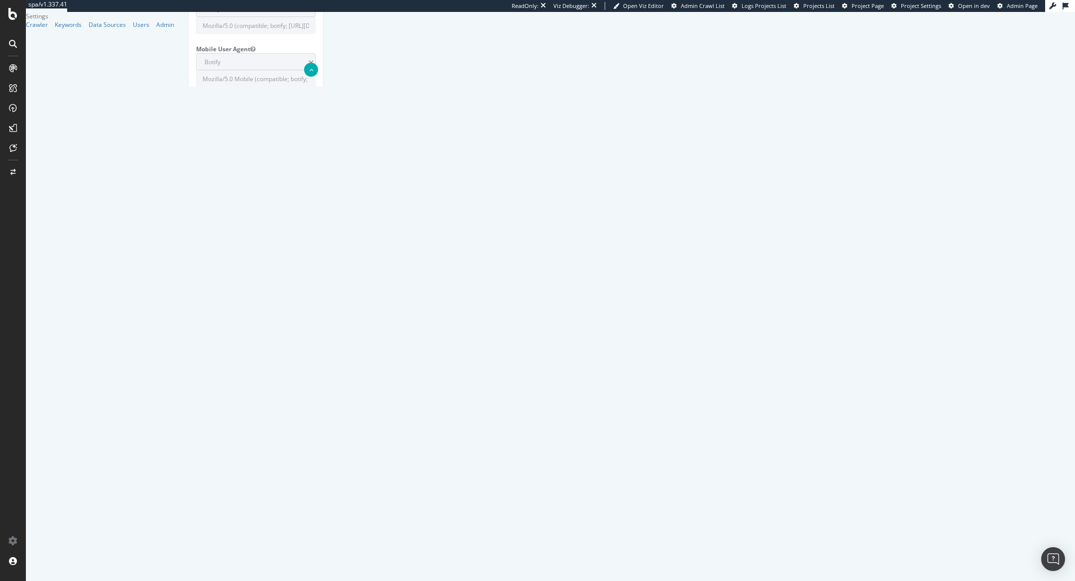
paste textarea "{ "flags": [ "cube" ], "beta": { "pap_mini_rules": [ "+* #everything else" ] } }"
type textarea "{ "flags": [ "cube" ], "beta": { "pap_mini_rules": [ "+* #everything else" ] } }"
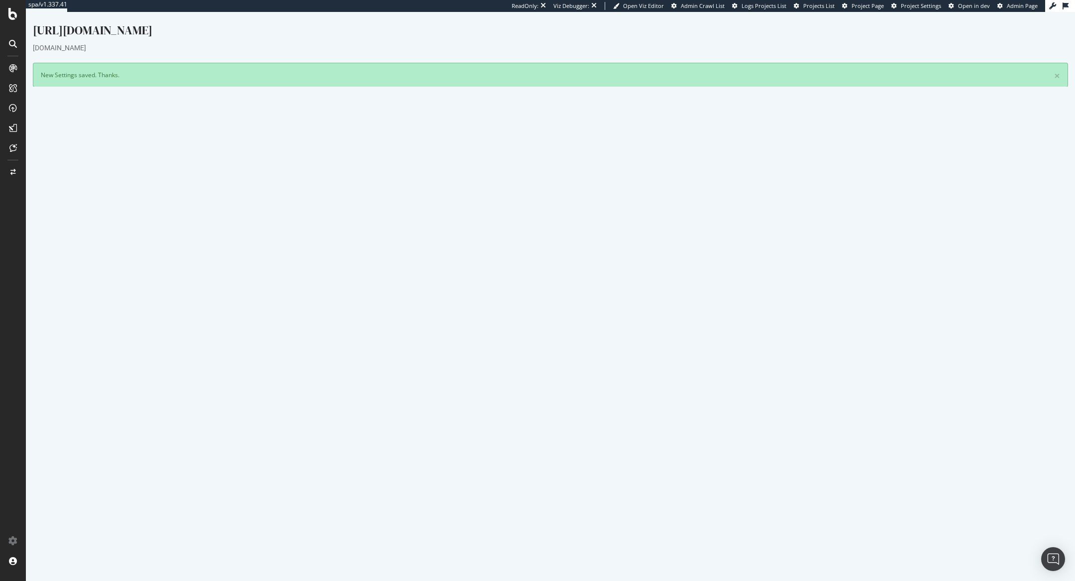
click at [546, 267] on button "Yes! Start Now" at bounding box center [538, 269] width 62 height 16
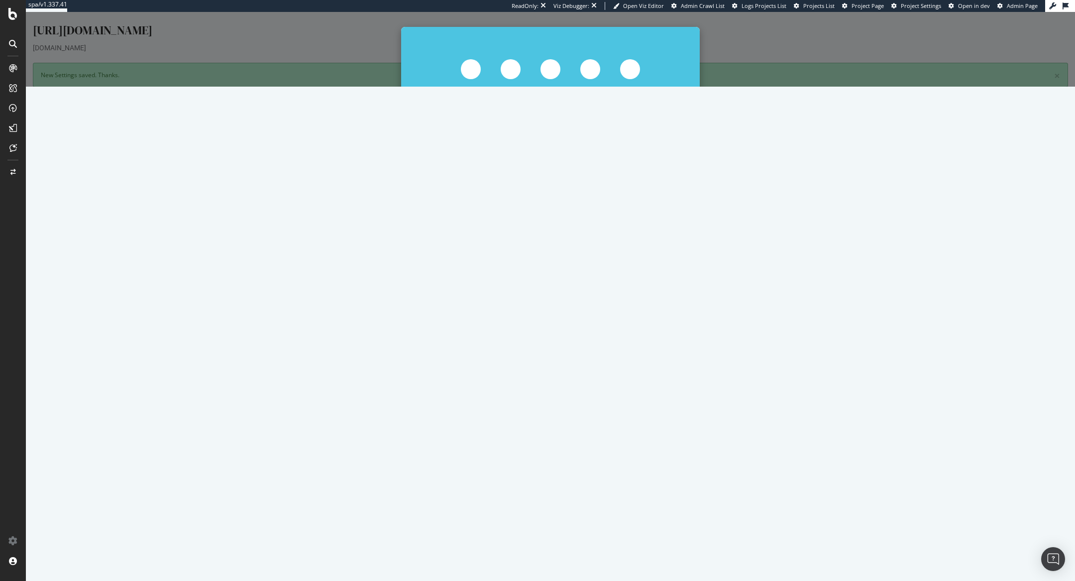
click at [517, 224] on button "Cancel" at bounding box center [515, 226] width 34 height 17
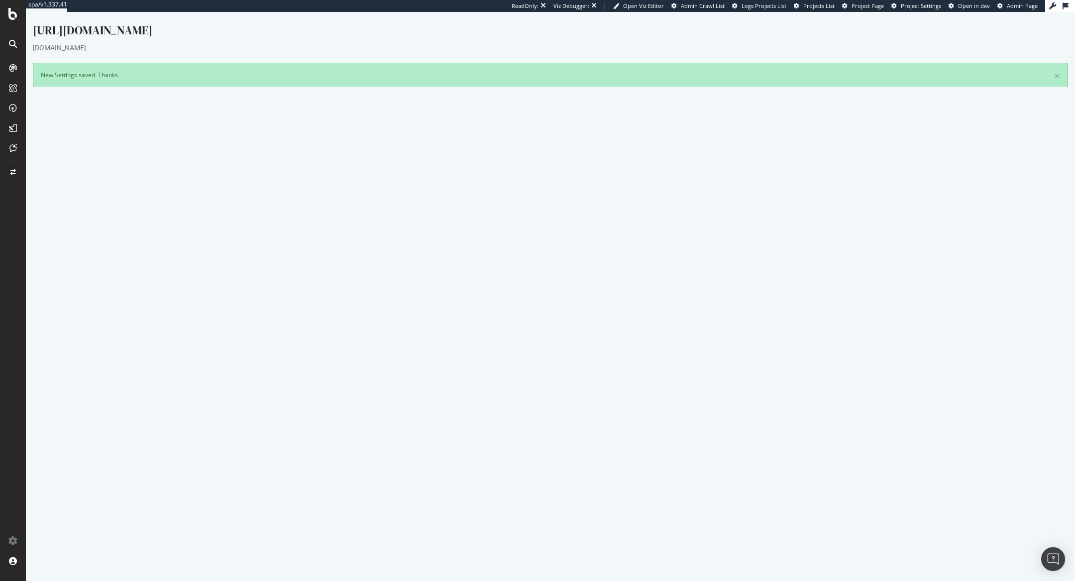
click at [575, 311] on link "Settings" at bounding box center [583, 312] width 22 height 8
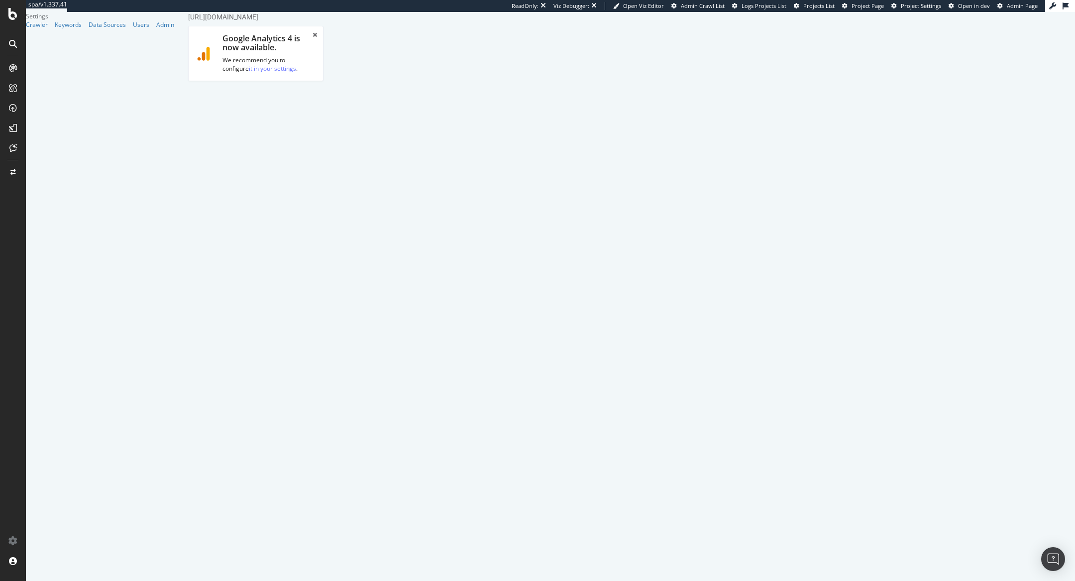
click at [1011, 7] on span "Admin Page" at bounding box center [1022, 5] width 31 height 7
click at [318, 372] on label "HTTP + HTTPS" at bounding box center [290, 380] width 56 height 17
click at [181, 12] on input "HTTP + HTTPS" at bounding box center [181, 12] width 0 height 0
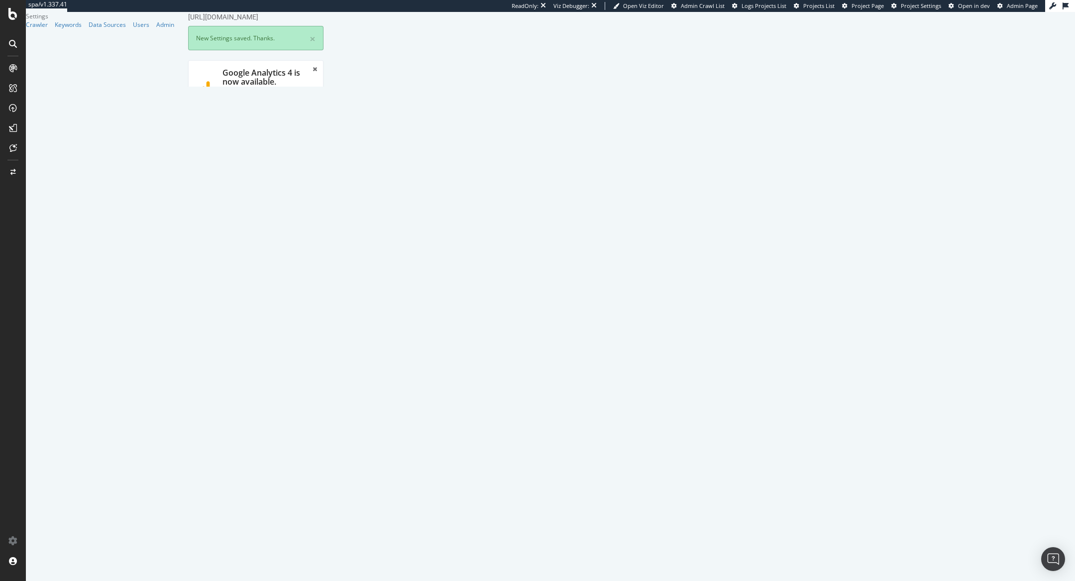
scroll to position [0, 0]
click at [265, 193] on link "Advanced Settings" at bounding box center [266, 206] width 77 height 27
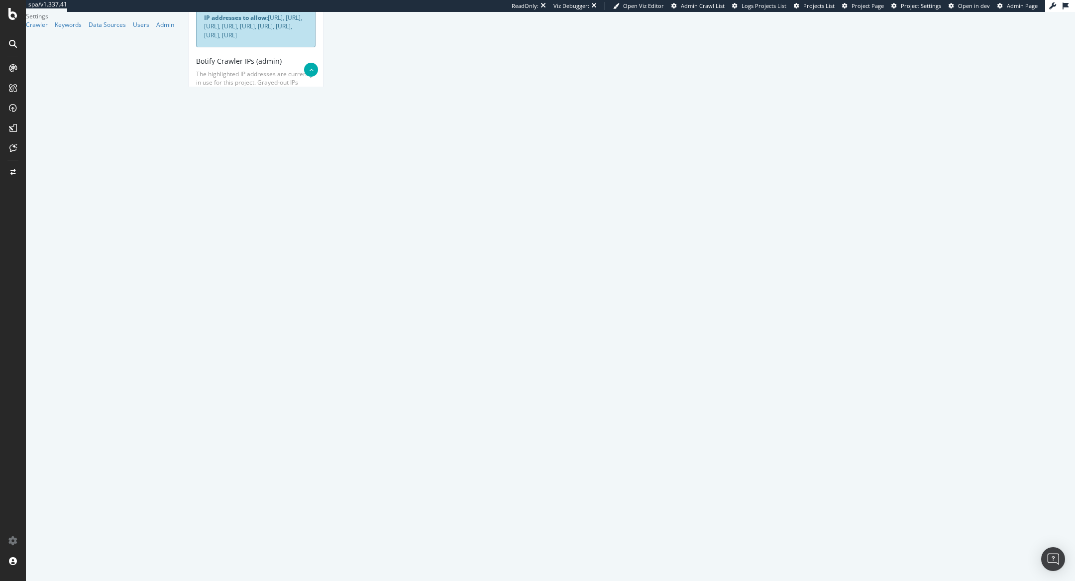
scroll to position [619, 0]
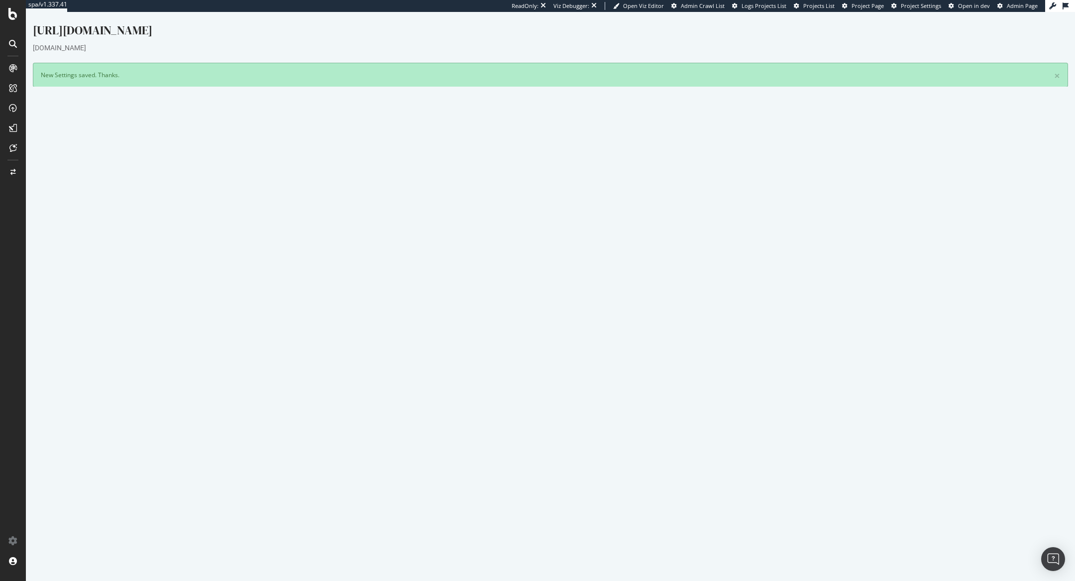
click at [553, 269] on button "Yes! Start Now" at bounding box center [538, 269] width 62 height 16
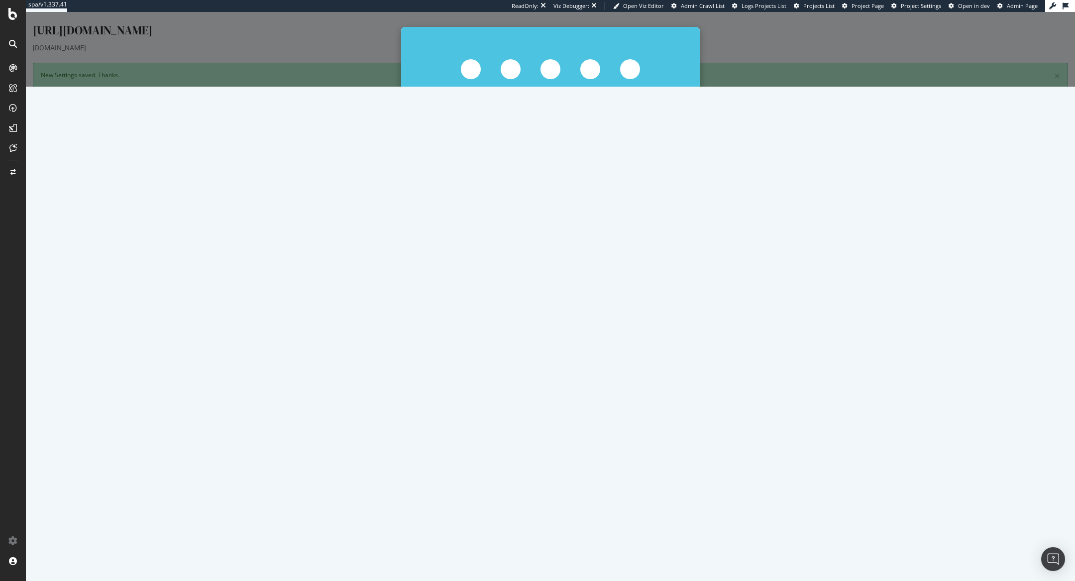
click at [575, 183] on button "Start Now Anyway" at bounding box center [569, 184] width 68 height 17
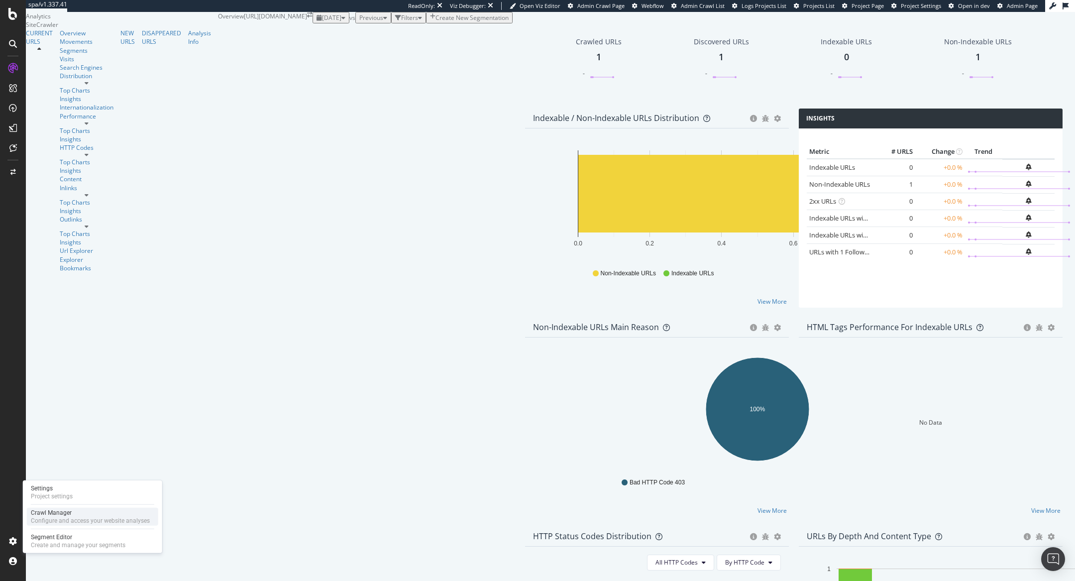
click at [44, 519] on div "Configure and access your website analyses" at bounding box center [90, 521] width 119 height 8
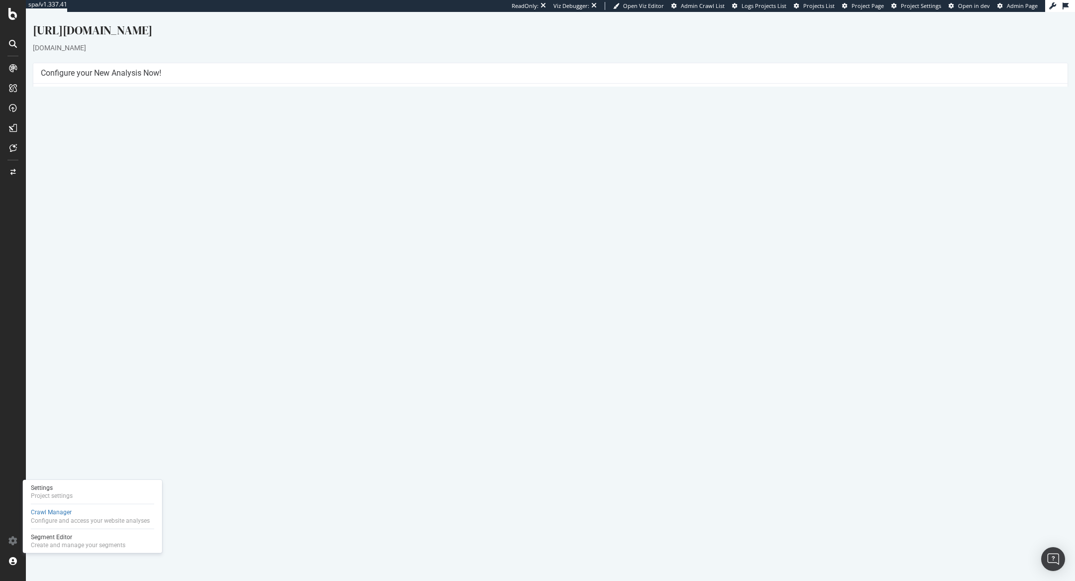
click at [583, 236] on link "Settings" at bounding box center [583, 234] width 22 height 8
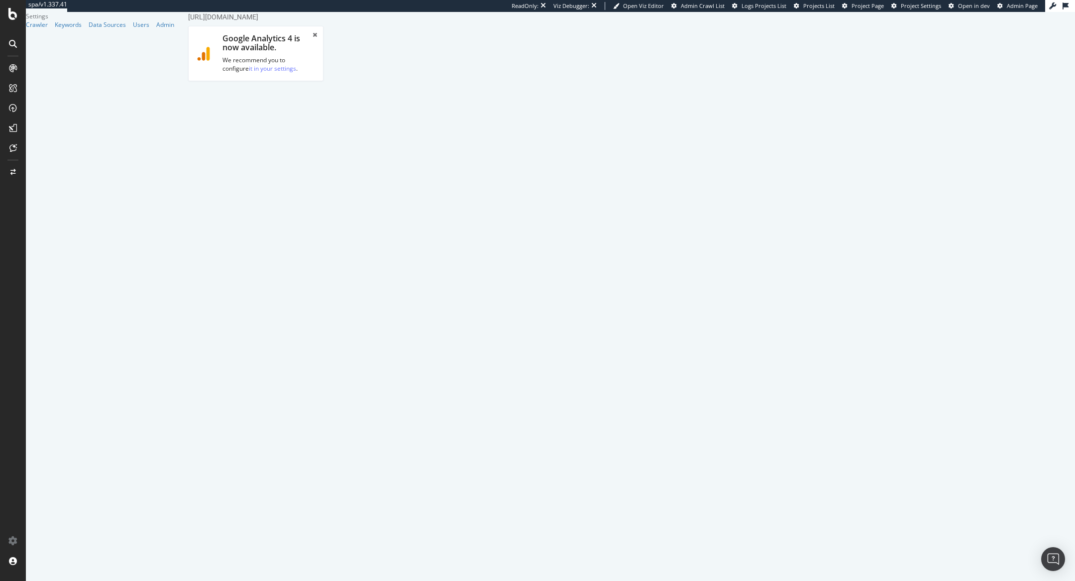
click at [266, 92] on link "Advanced Settings" at bounding box center [266, 103] width 77 height 27
select select "Mozilla/5.0 (Windows NT 10.0; Win64; x64) AppleWebKit/537.36 (KHTML, like Gecko…"
type input "Mozilla/5.0 (Windows NT 10.0; Win64; x64) AppleWebKit/537.36 (KHTML, like Gecko…"
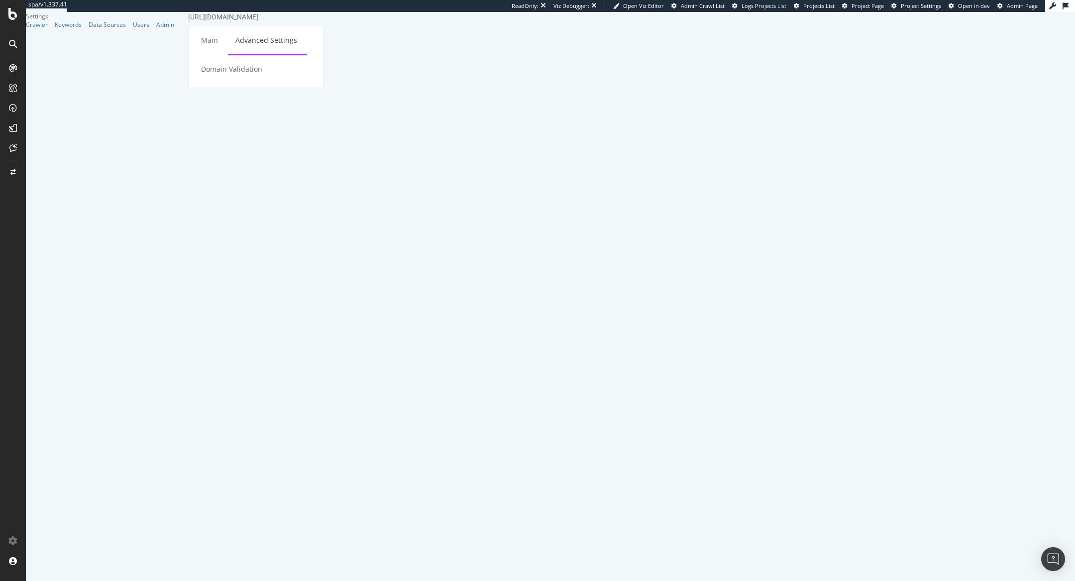
select select
select select "Mozilla/5.0 (Linux; Android 6.0.1; Nexus 5X Build/MMB29P) AppleWebKit/537.36 (K…"
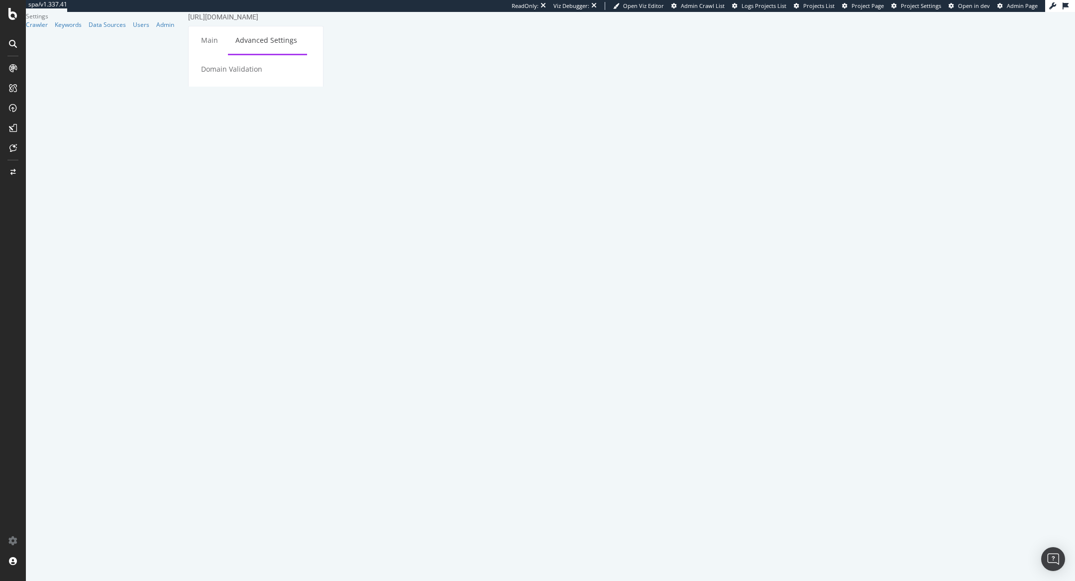
type input "Mozilla/5.0 (Linux; Android 6.0.1; Nexus 5X Build/MMB29P) AppleWebKit/537.36 (K…"
select select "Mozilla/5.0 (compatible; Googlebot/2.1; +http://www.google.com/bot.html)"
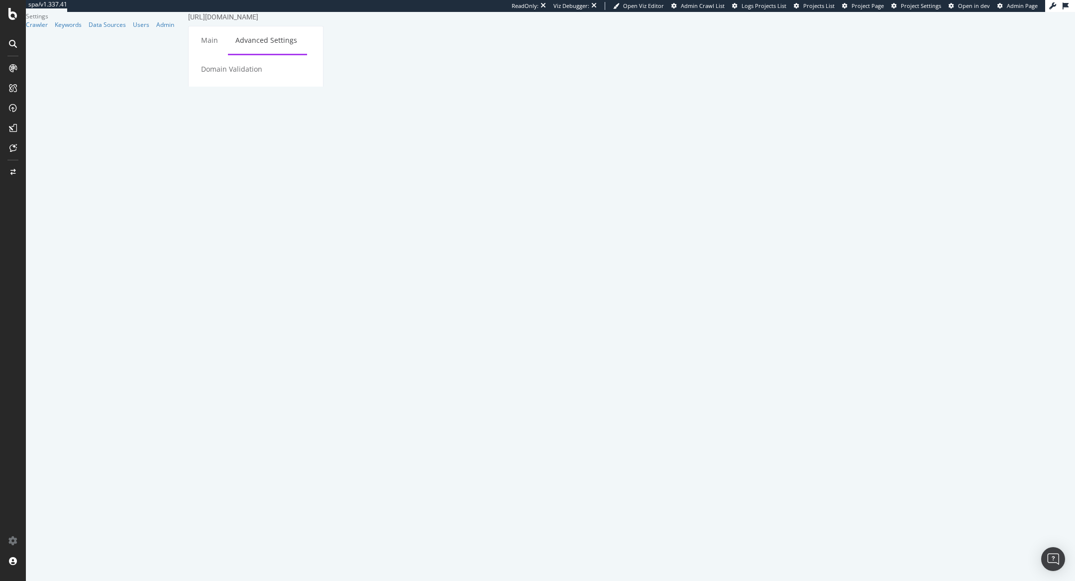
type input "Mozilla/5.0 (compatible; Googlebot/2.1; +http://www.google.com/bot.html)"
click at [1004, 7] on link "Admin Page" at bounding box center [1018, 6] width 40 height 8
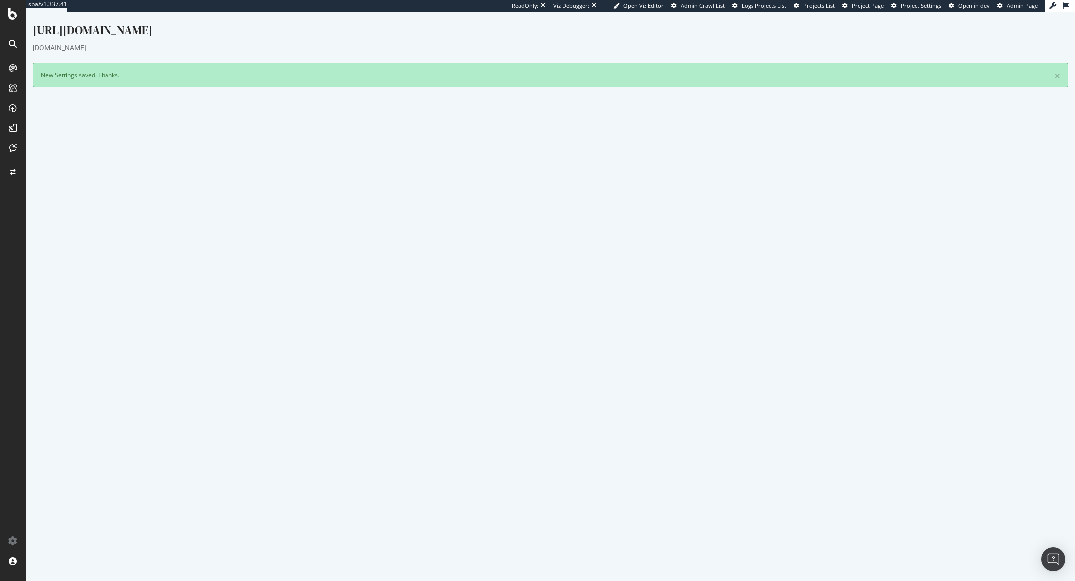
drag, startPoint x: 116, startPoint y: 30, endPoint x: 163, endPoint y: 30, distance: 47.8
click at [163, 30] on div "prospectrime1_betclic.fr/_bbl" at bounding box center [551, 32] width 1036 height 21
copy div "betclic.fr"
click at [533, 268] on button "Yes! Start Now" at bounding box center [538, 269] width 62 height 16
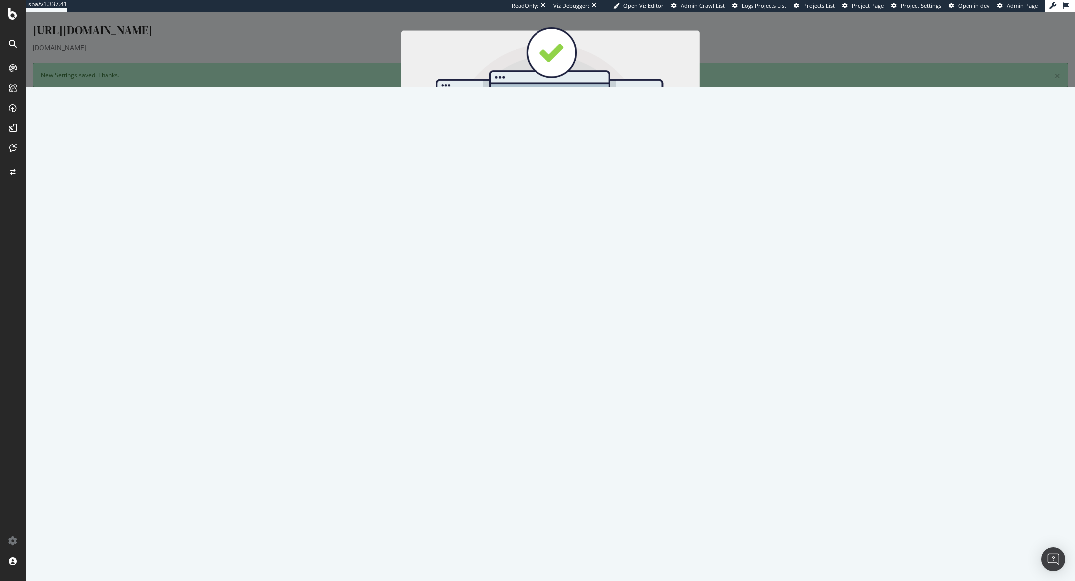
click at [577, 176] on button "Start Now" at bounding box center [569, 177] width 44 height 17
